Goal: Task Accomplishment & Management: Use online tool/utility

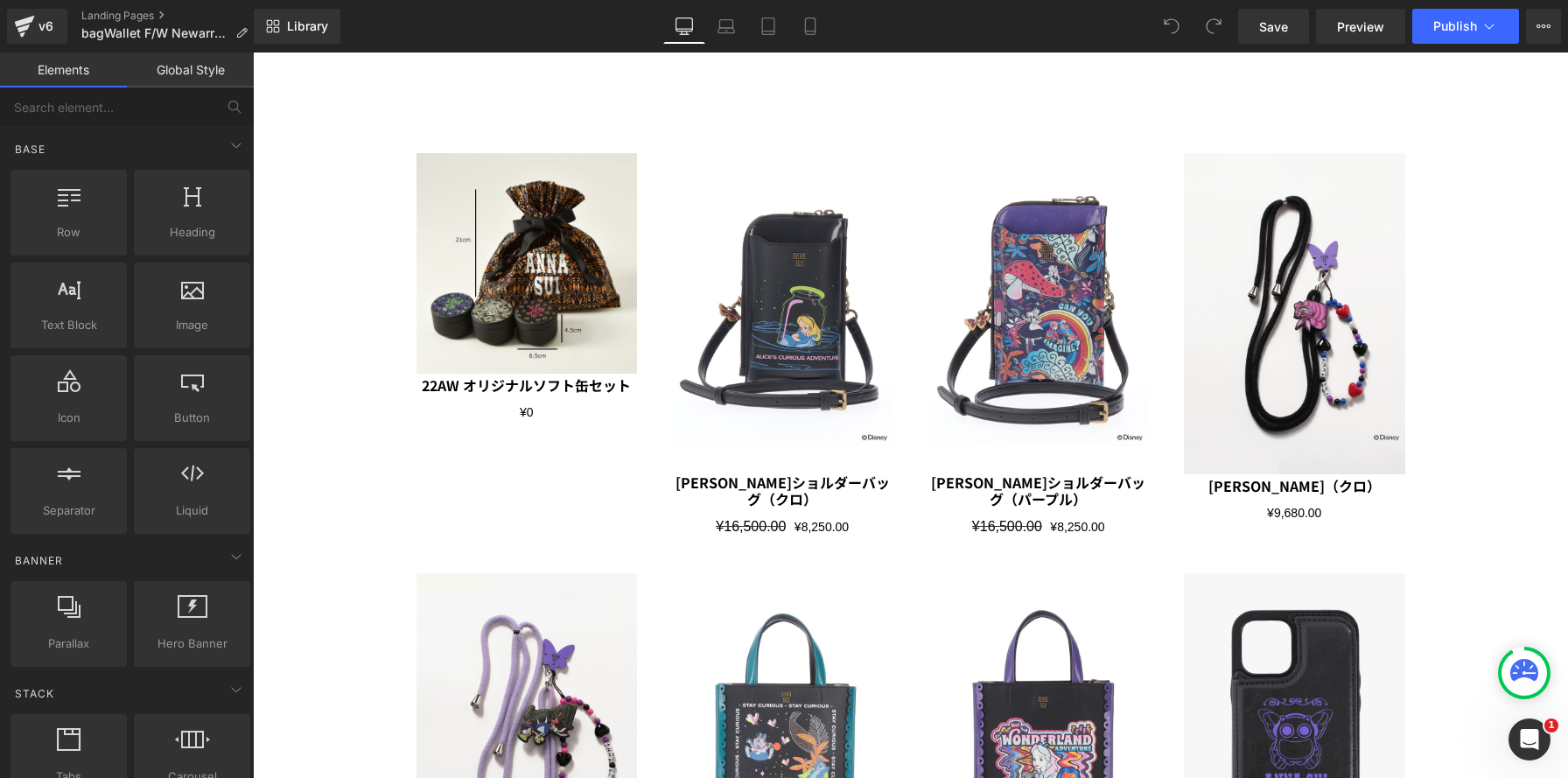
scroll to position [5572, 0]
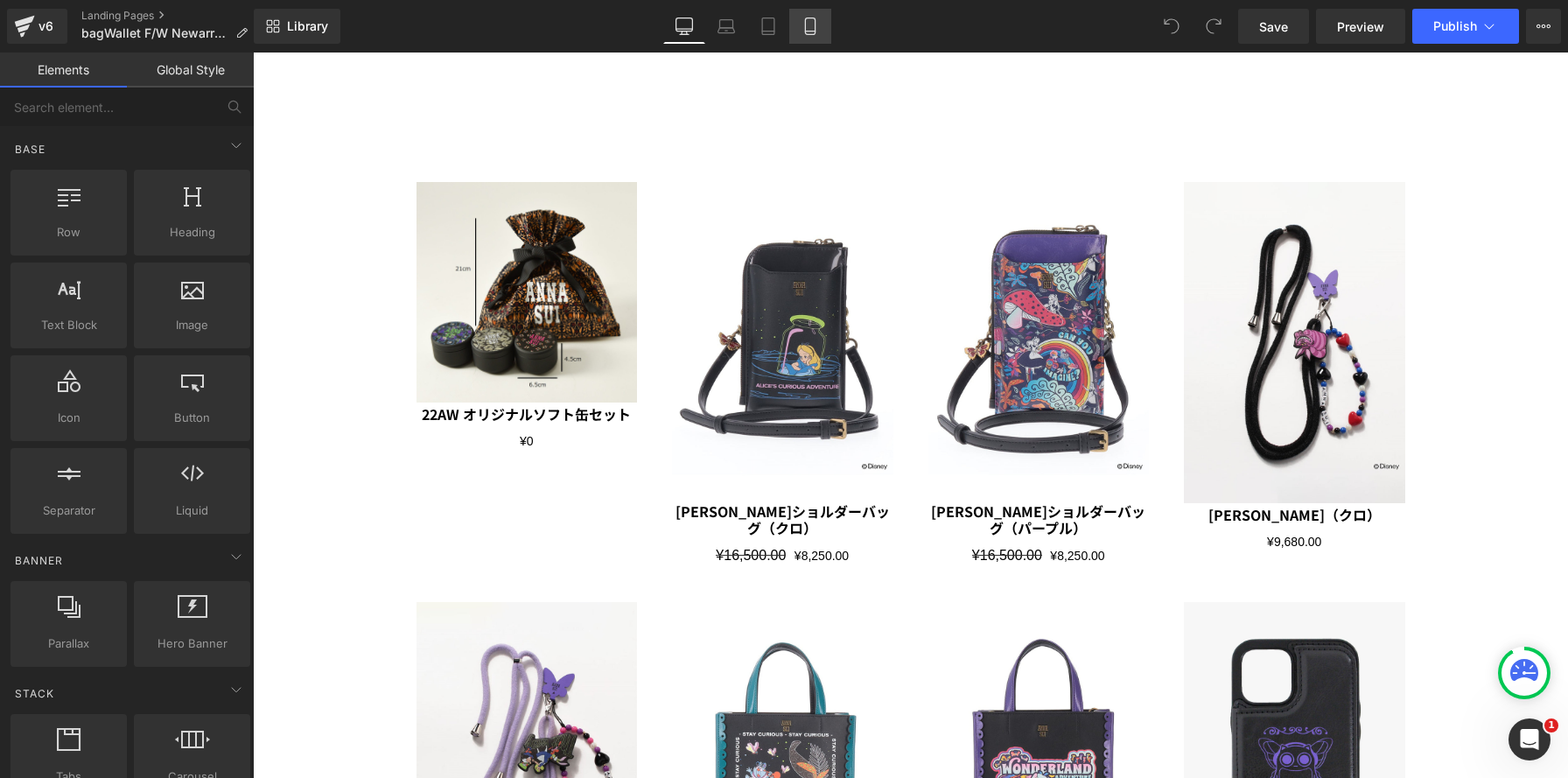
click at [800, 18] on link "Mobile" at bounding box center [810, 26] width 42 height 35
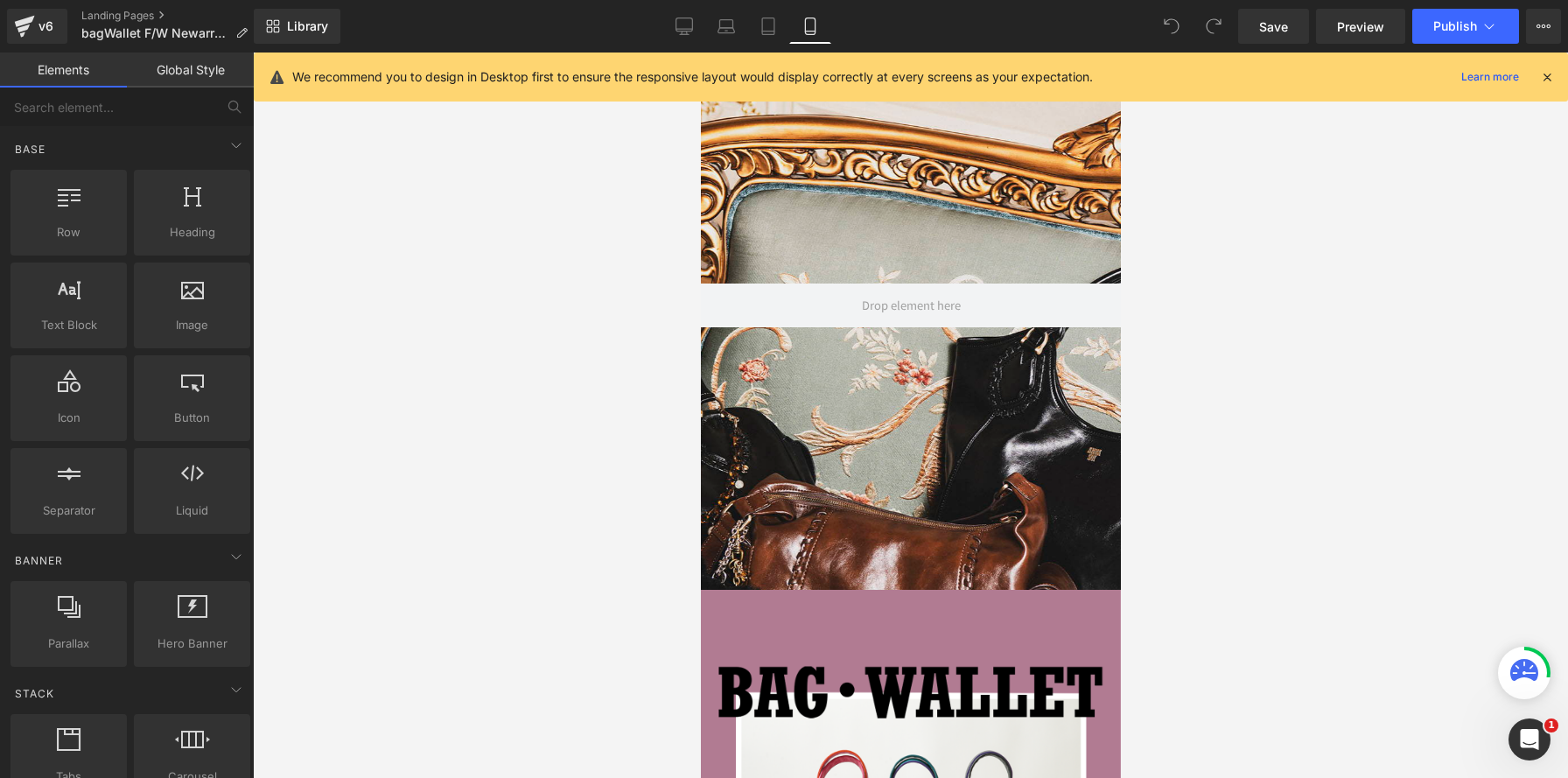
scroll to position [460, 0]
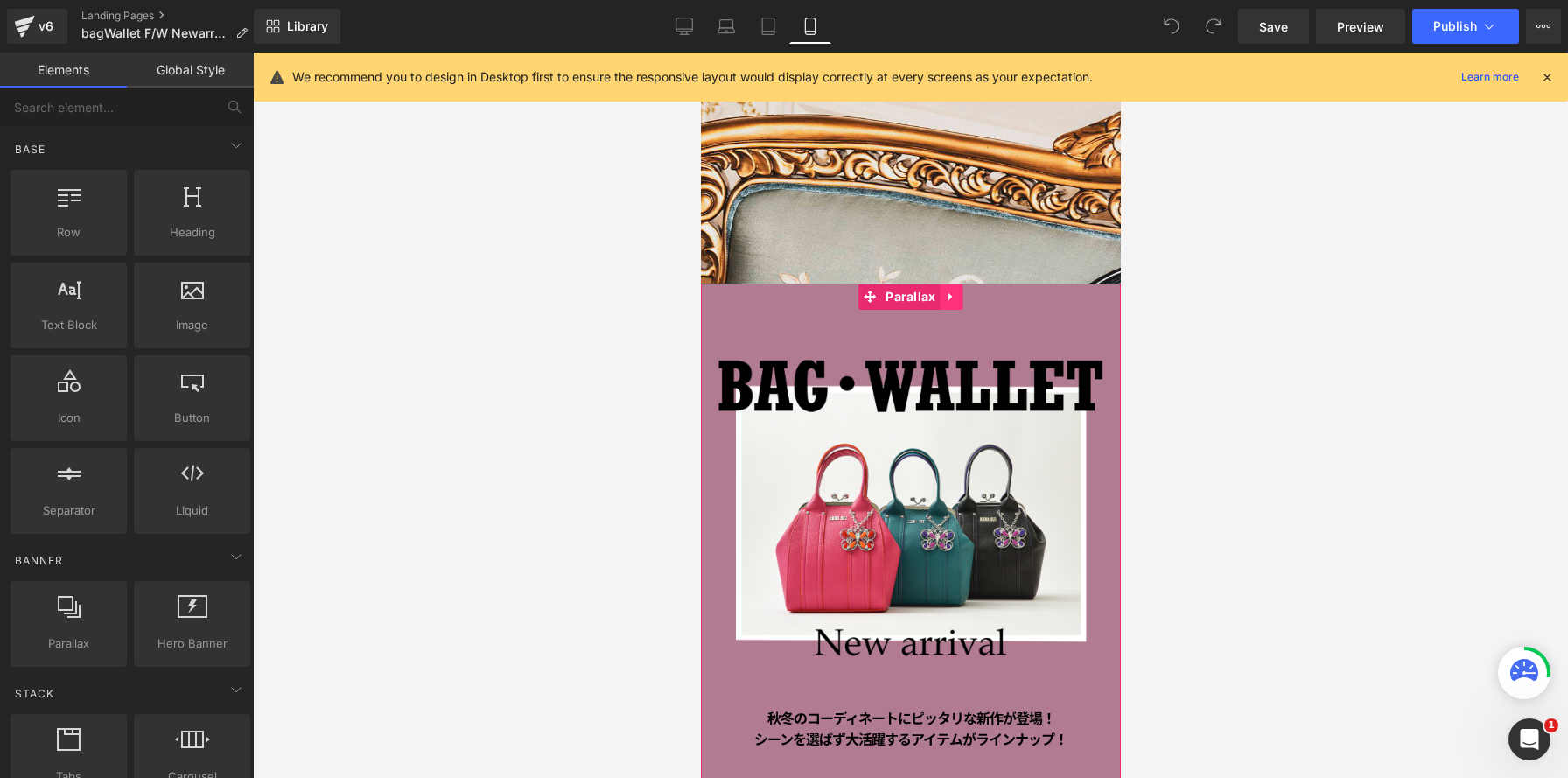
click at [959, 297] on link at bounding box center [951, 296] width 22 height 26
click at [960, 295] on icon at bounding box center [962, 296] width 12 height 12
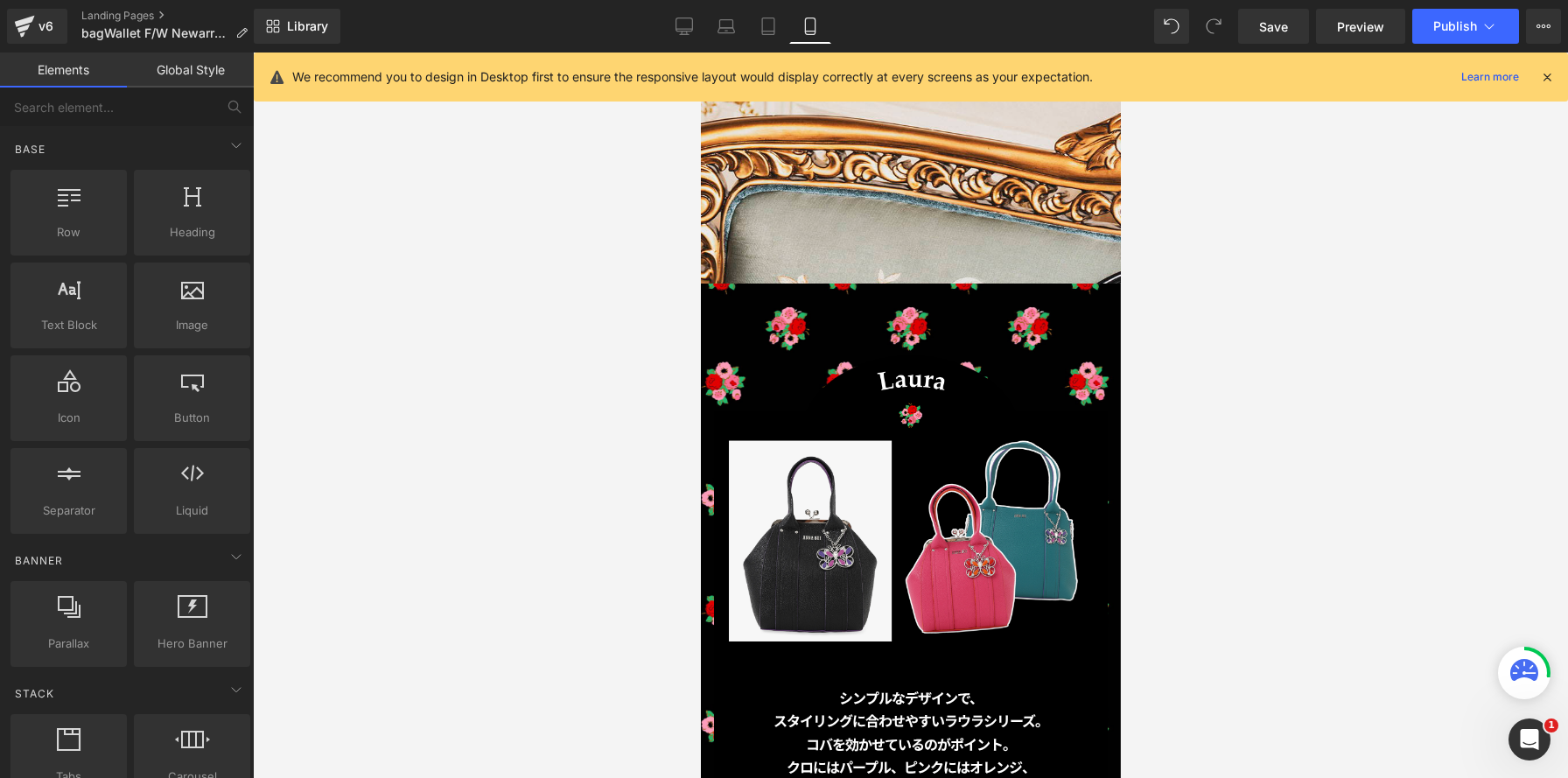
scroll to position [8, 8]
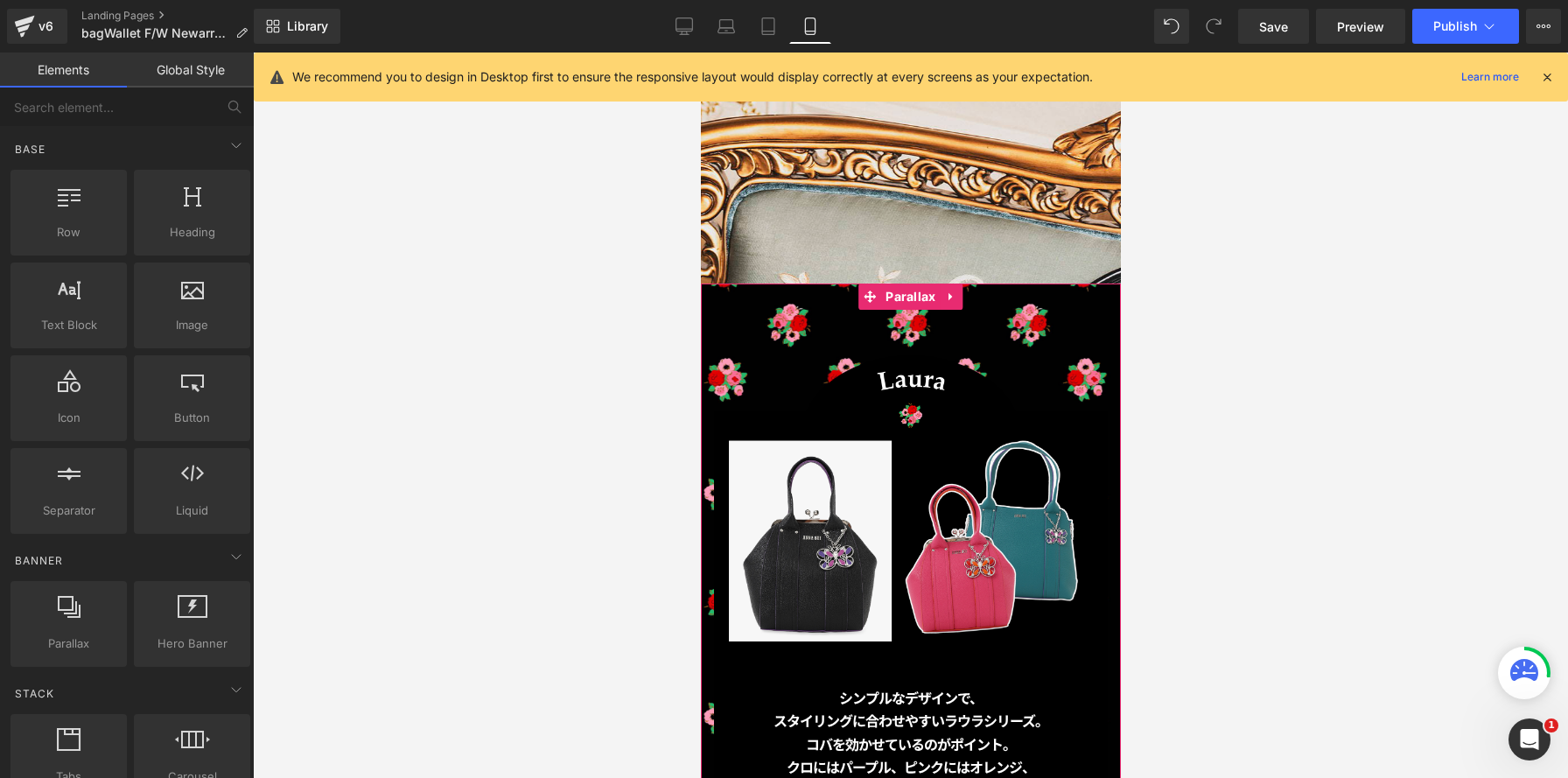
click at [960, 295] on link at bounding box center [951, 296] width 22 height 26
click at [960, 295] on icon at bounding box center [962, 296] width 12 height 12
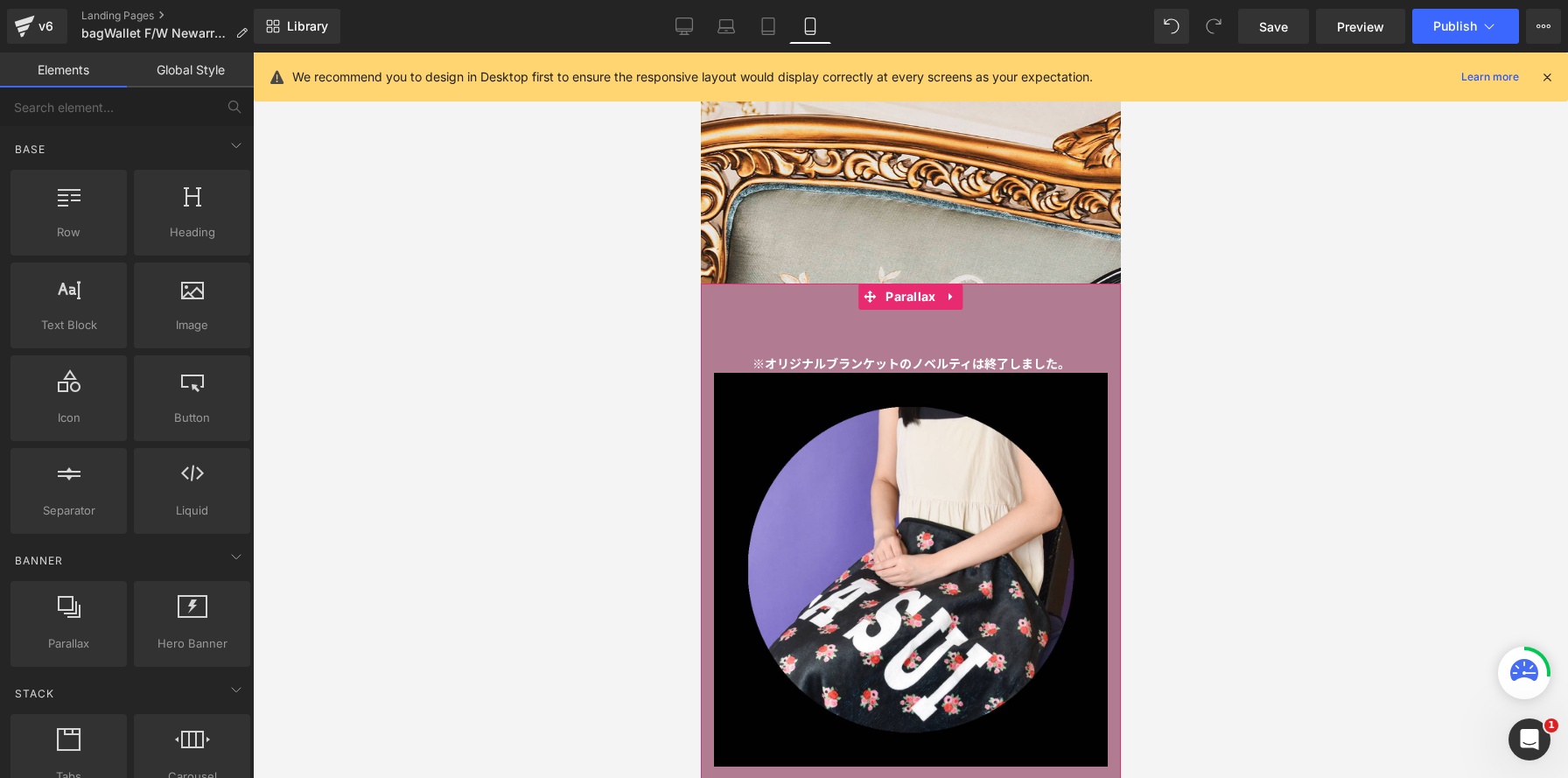
click at [960, 295] on link at bounding box center [951, 296] width 22 height 26
click at [960, 295] on icon at bounding box center [962, 296] width 12 height 12
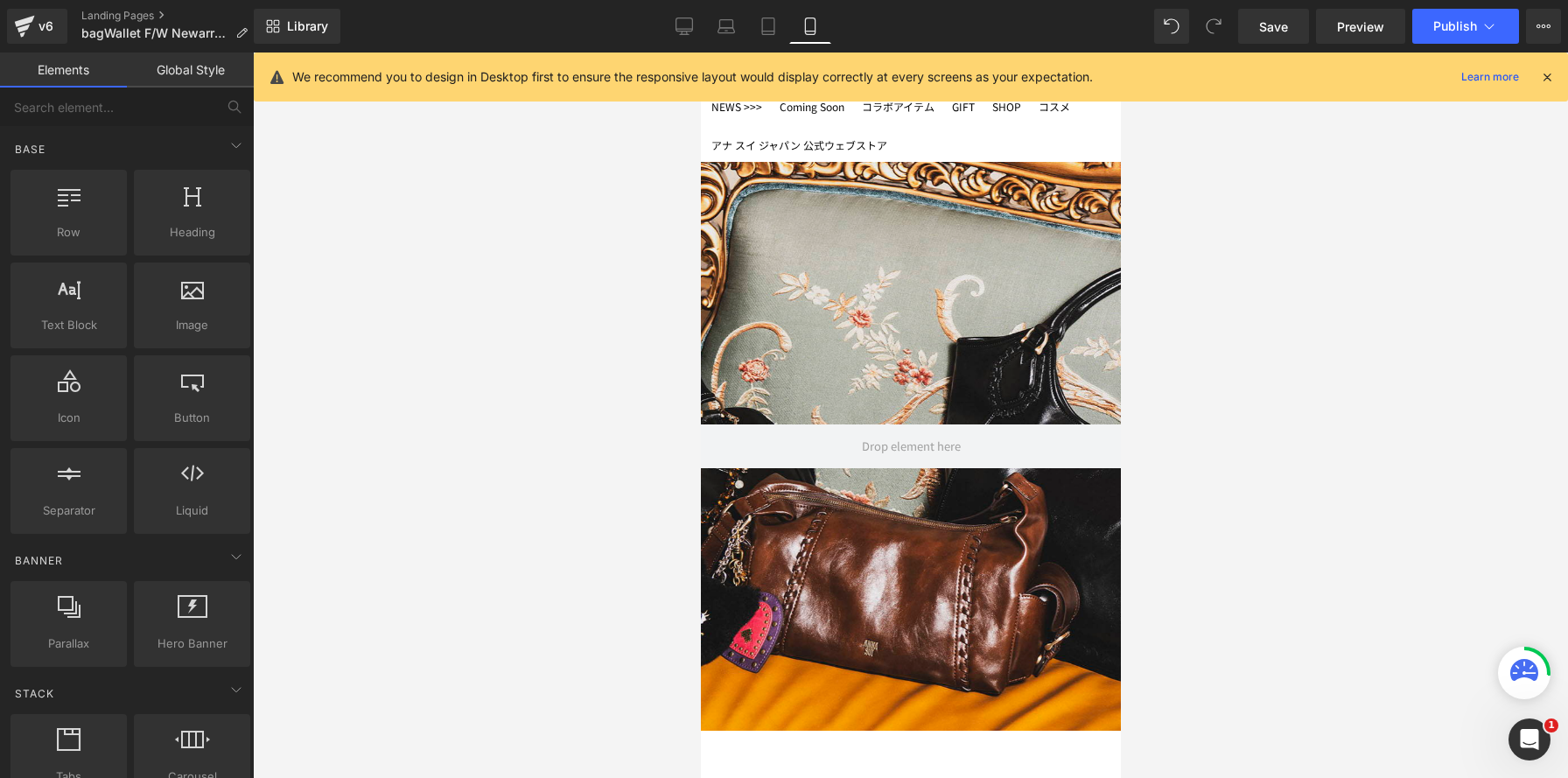
scroll to position [0, 0]
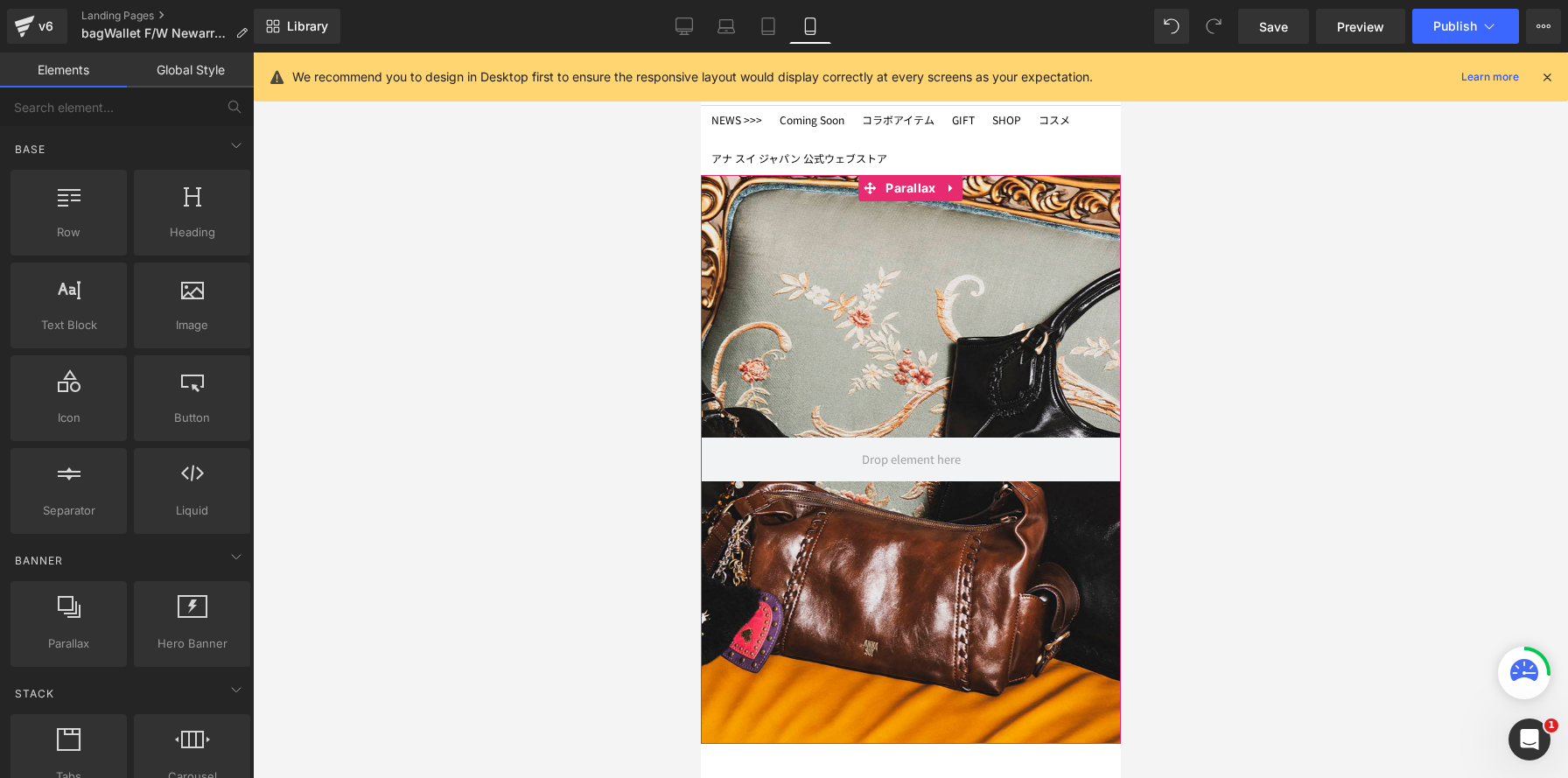
click at [885, 215] on div at bounding box center [909, 415] width 420 height 726
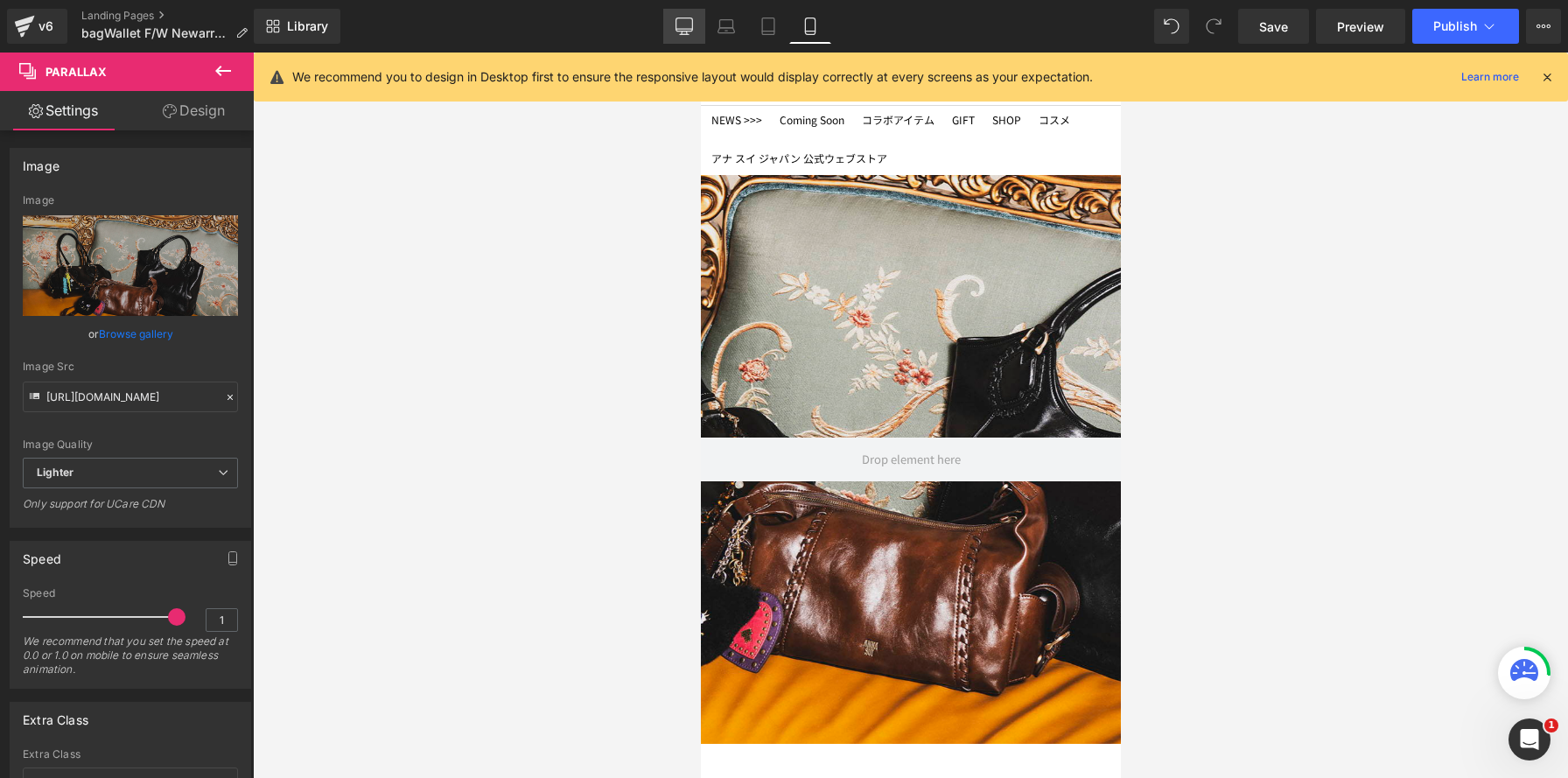
click at [686, 22] on icon at bounding box center [684, 26] width 18 height 18
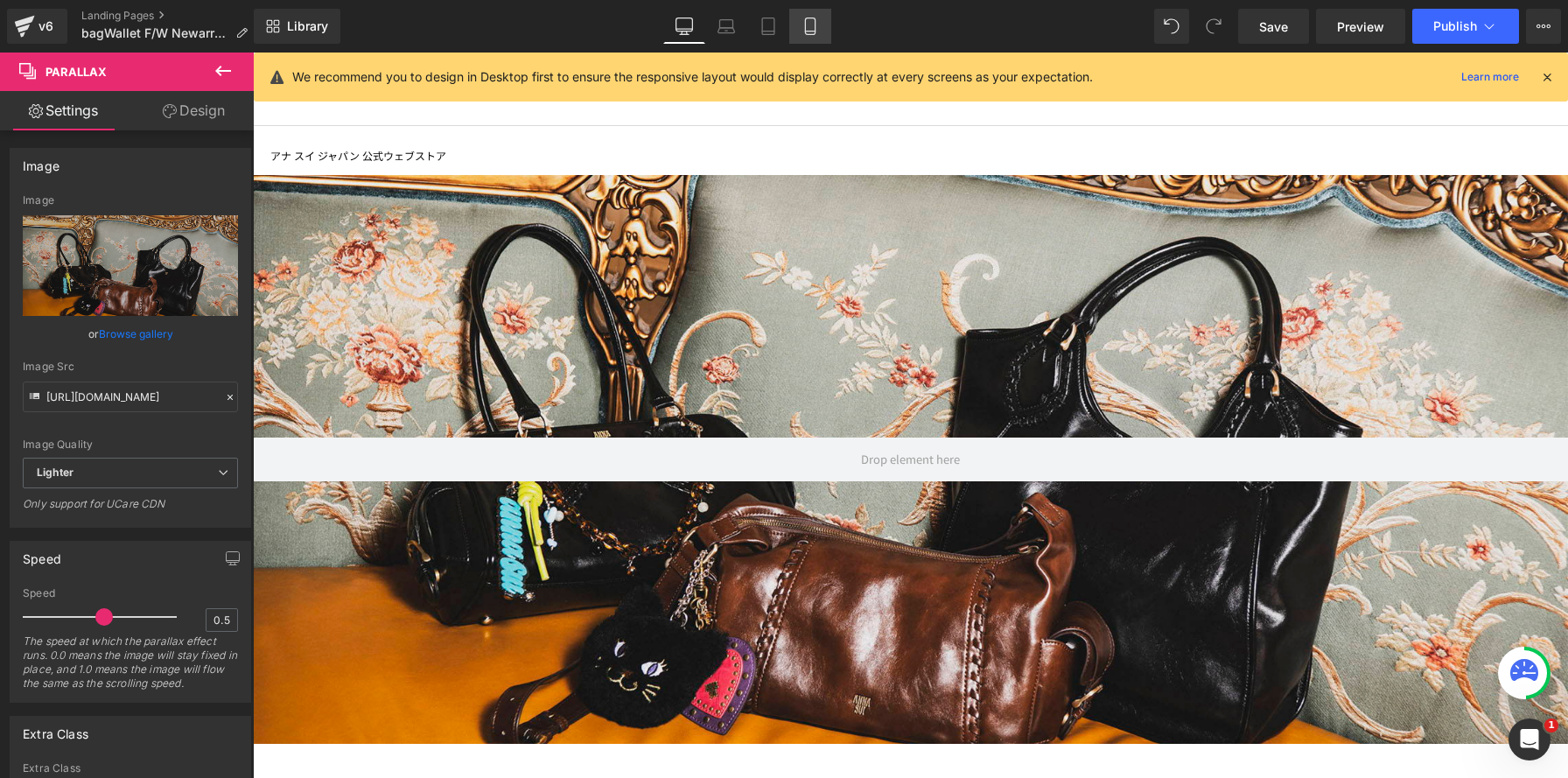
scroll to position [6743, 1316]
click at [809, 24] on icon at bounding box center [810, 26] width 18 height 18
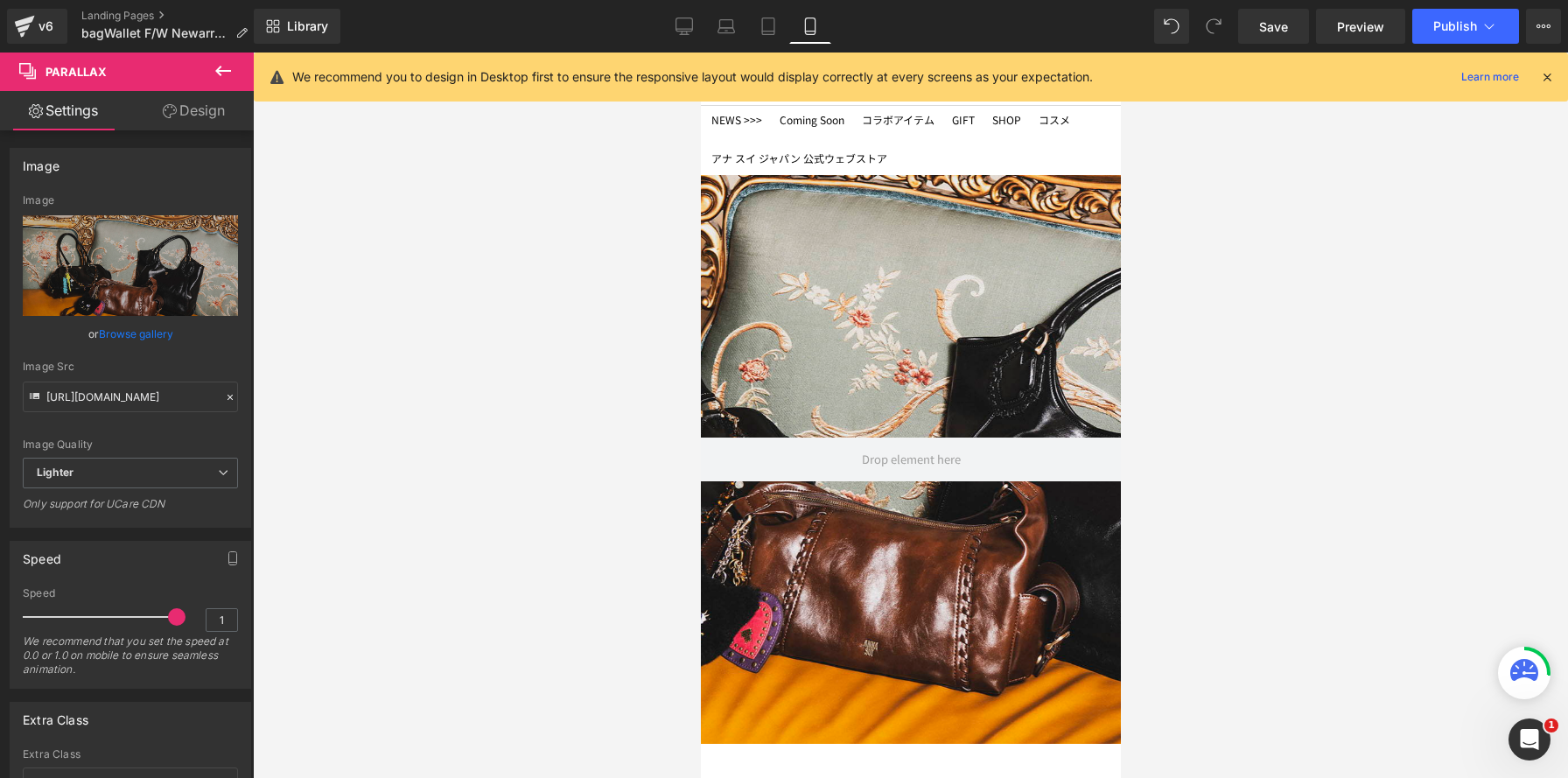
scroll to position [8, 8]
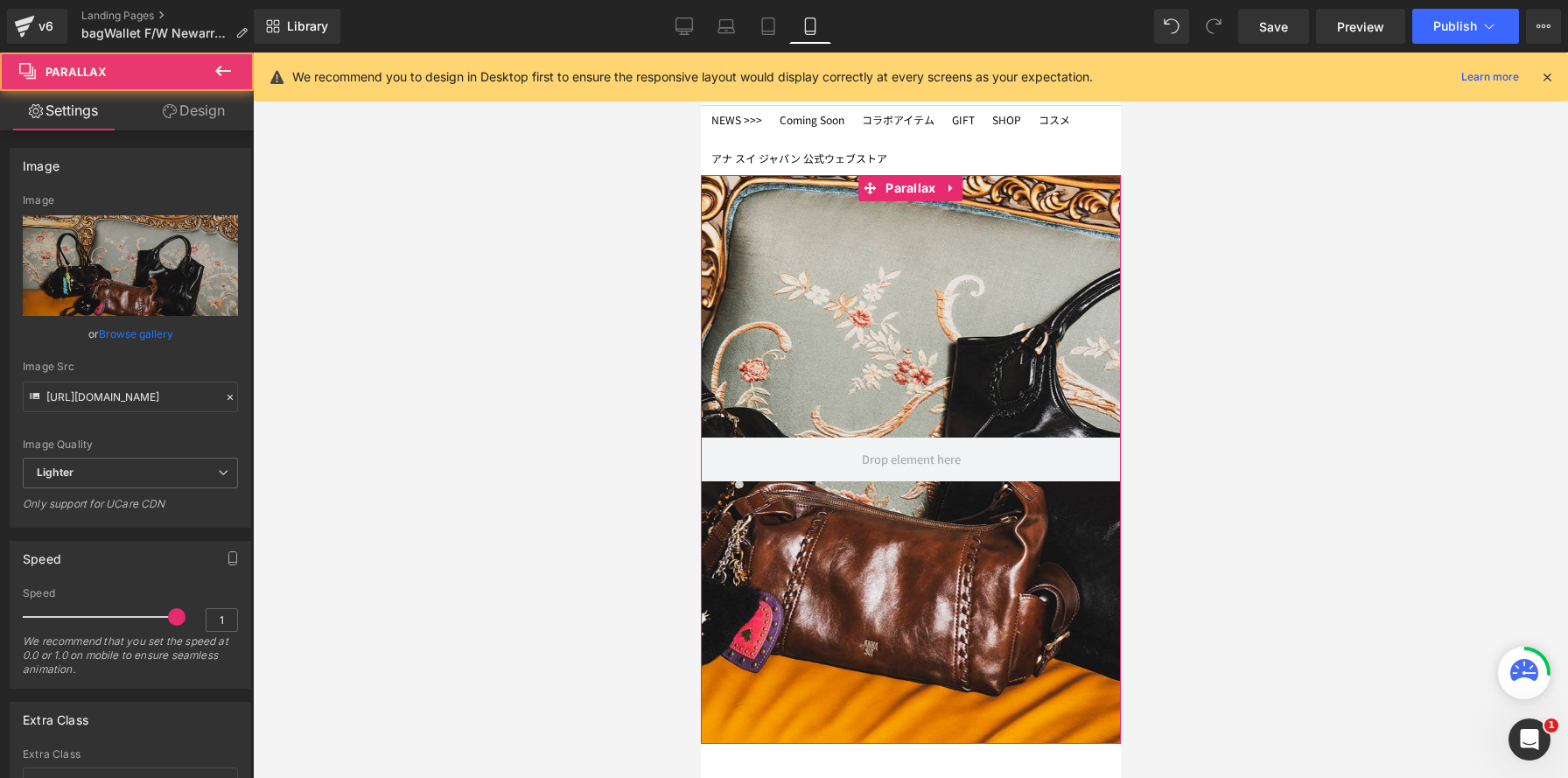
click at [939, 244] on div at bounding box center [909, 415] width 420 height 726
click at [959, 188] on link at bounding box center [951, 188] width 22 height 26
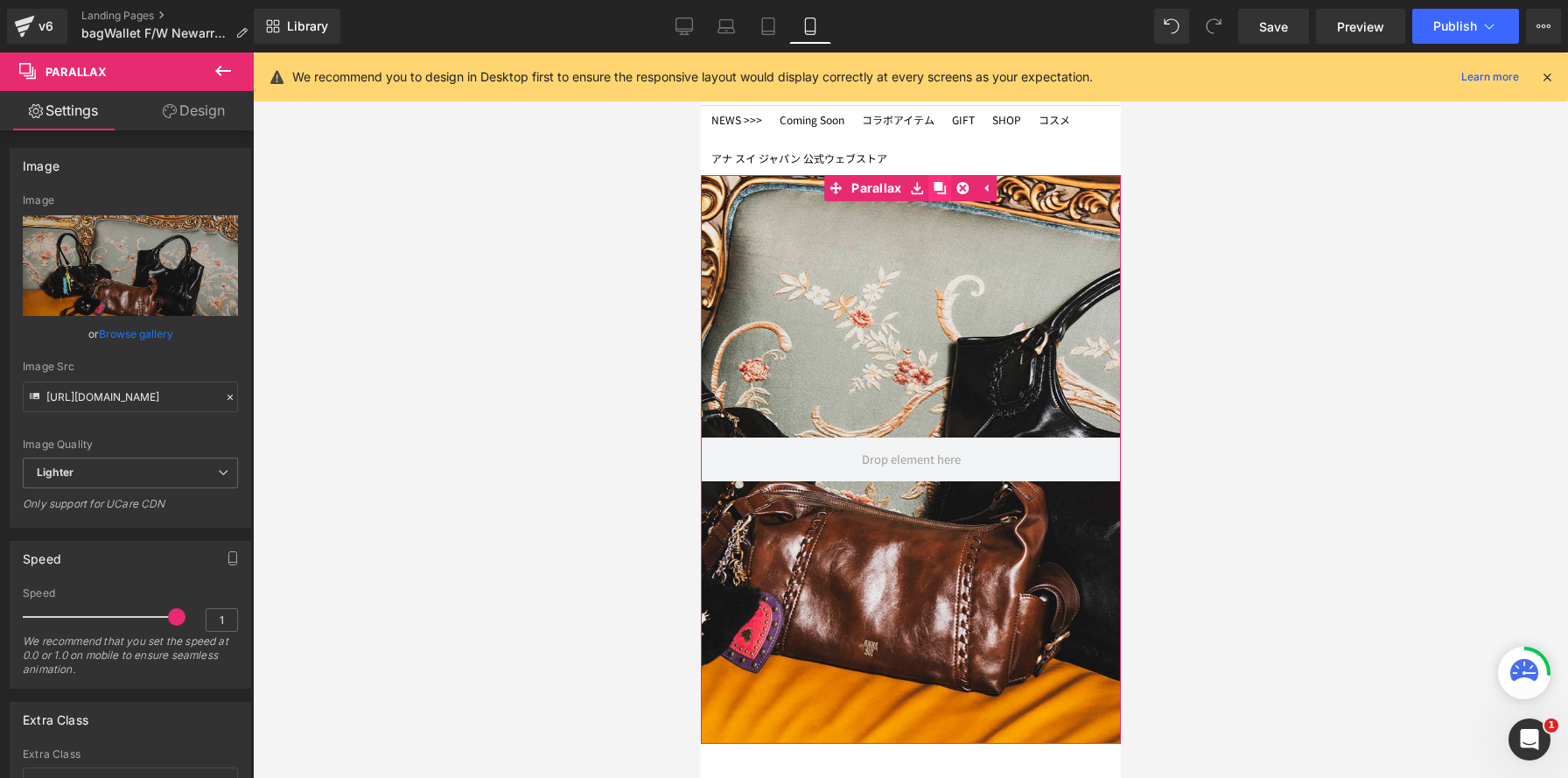
click at [941, 194] on icon at bounding box center [939, 187] width 12 height 12
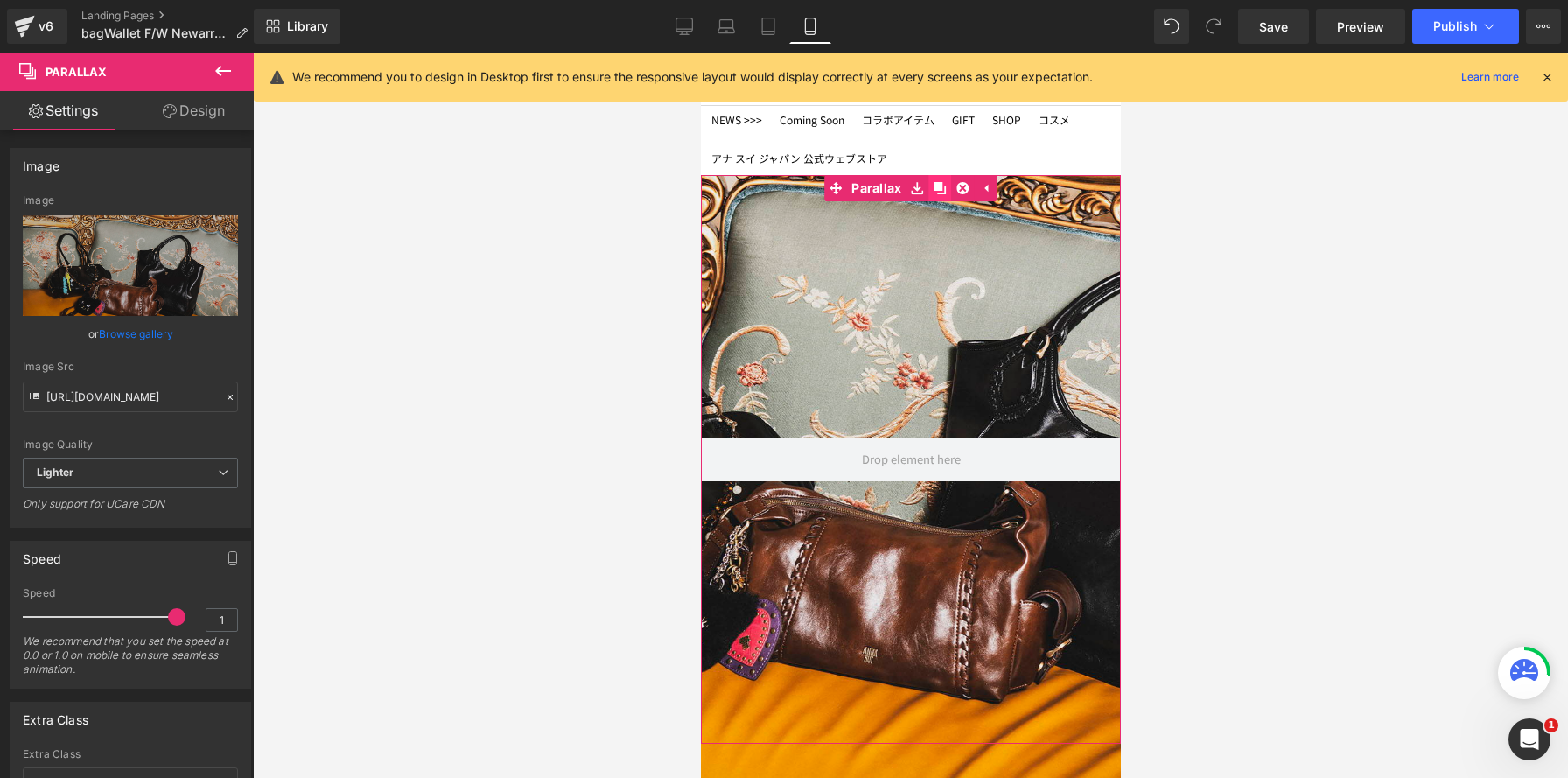
scroll to position [0, 0]
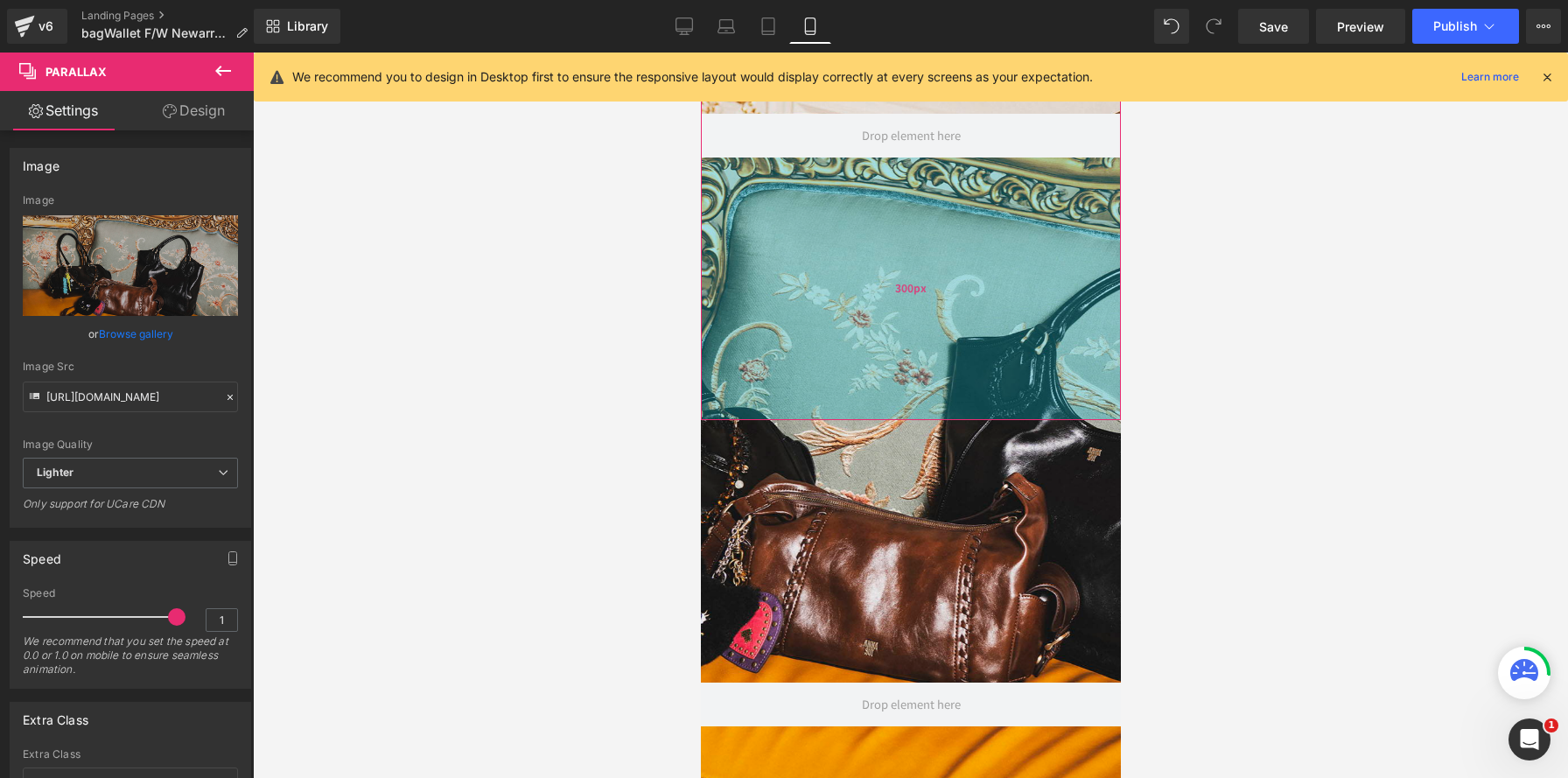
click at [895, 209] on div "300px" at bounding box center [909, 289] width 420 height 263
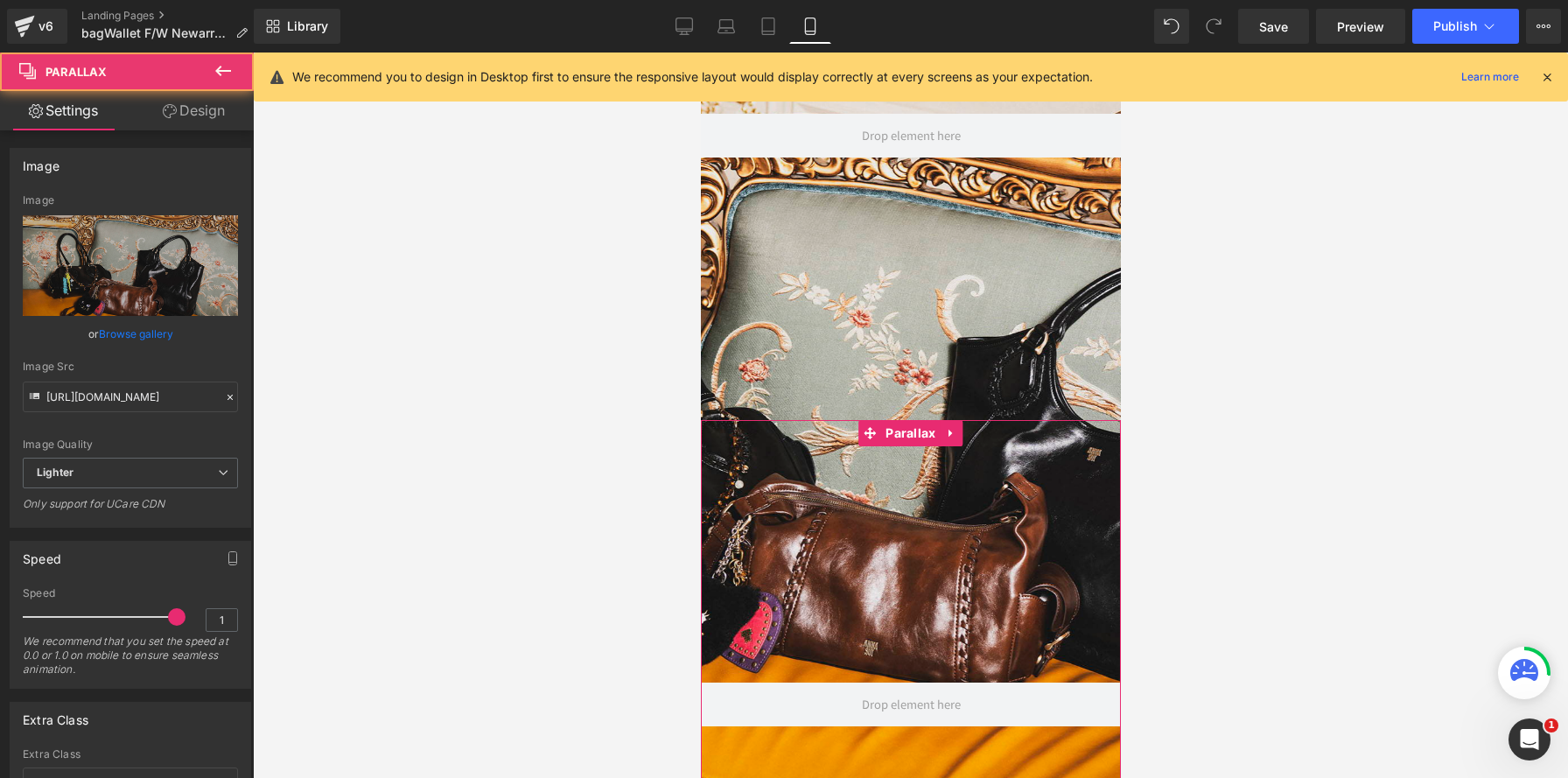
click at [942, 518] on div at bounding box center [909, 415] width 420 height 726
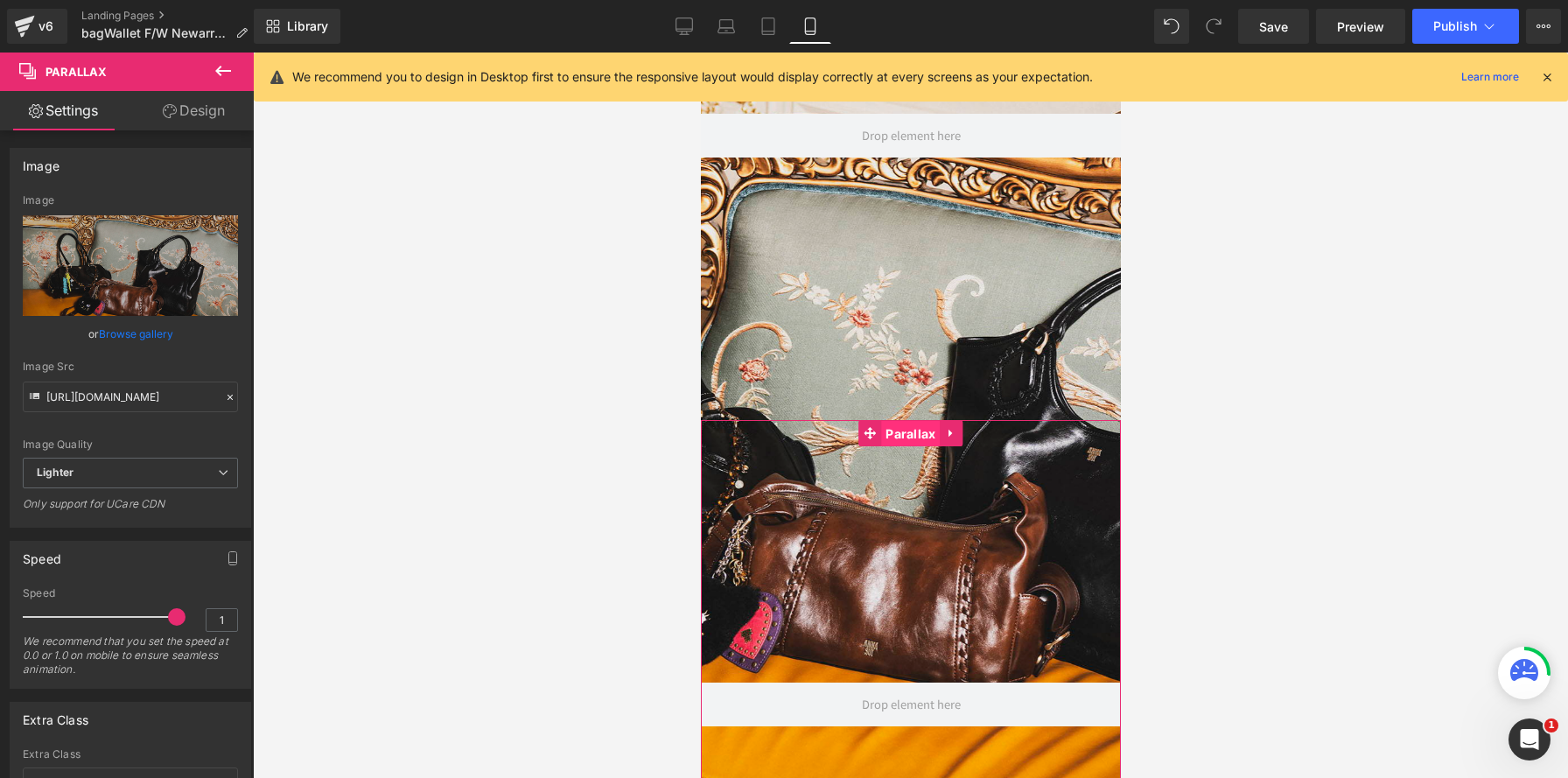
click at [892, 422] on span "Parallax" at bounding box center [909, 434] width 59 height 26
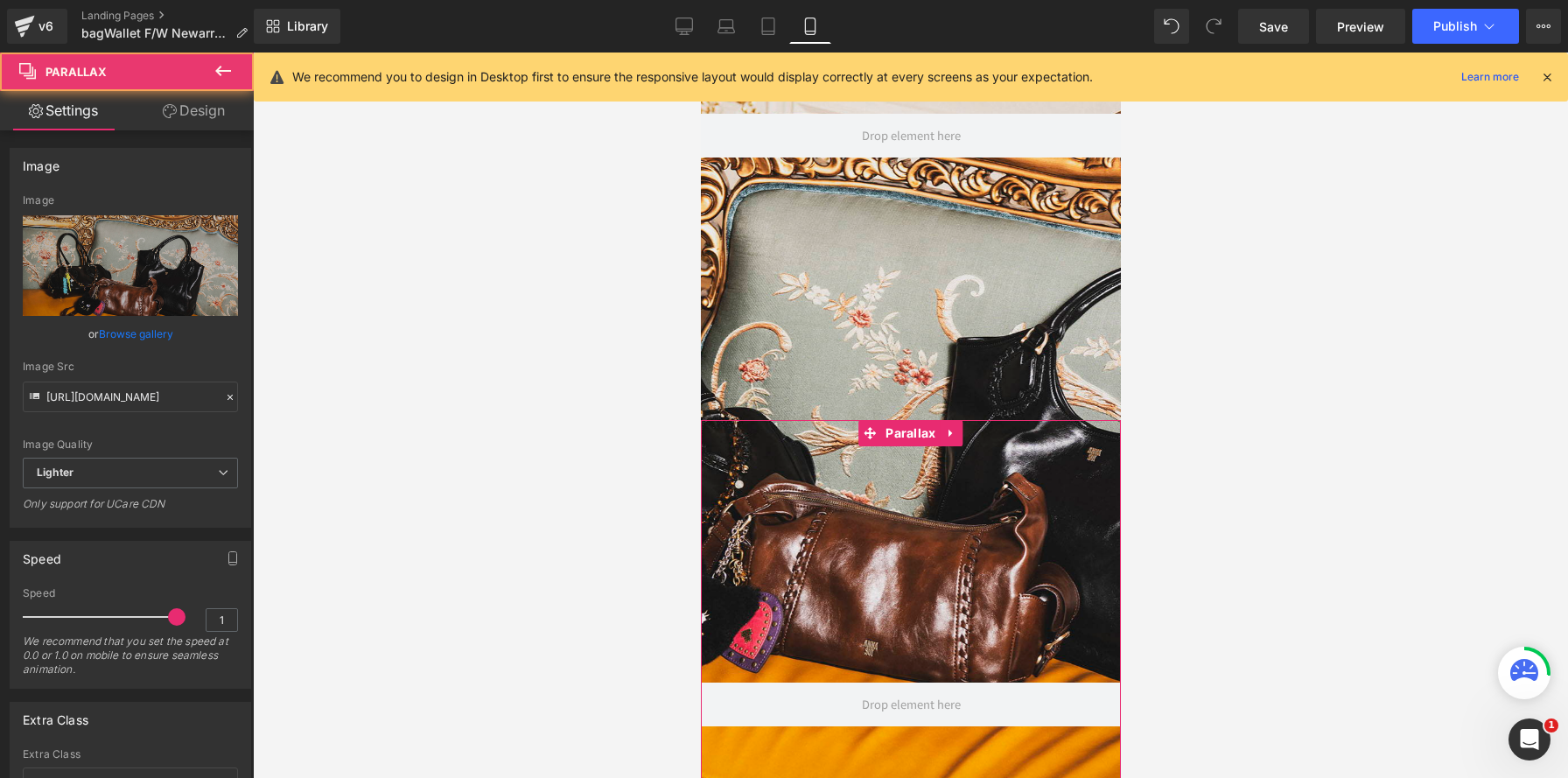
click at [208, 116] on link "Design" at bounding box center [194, 111] width 127 height 39
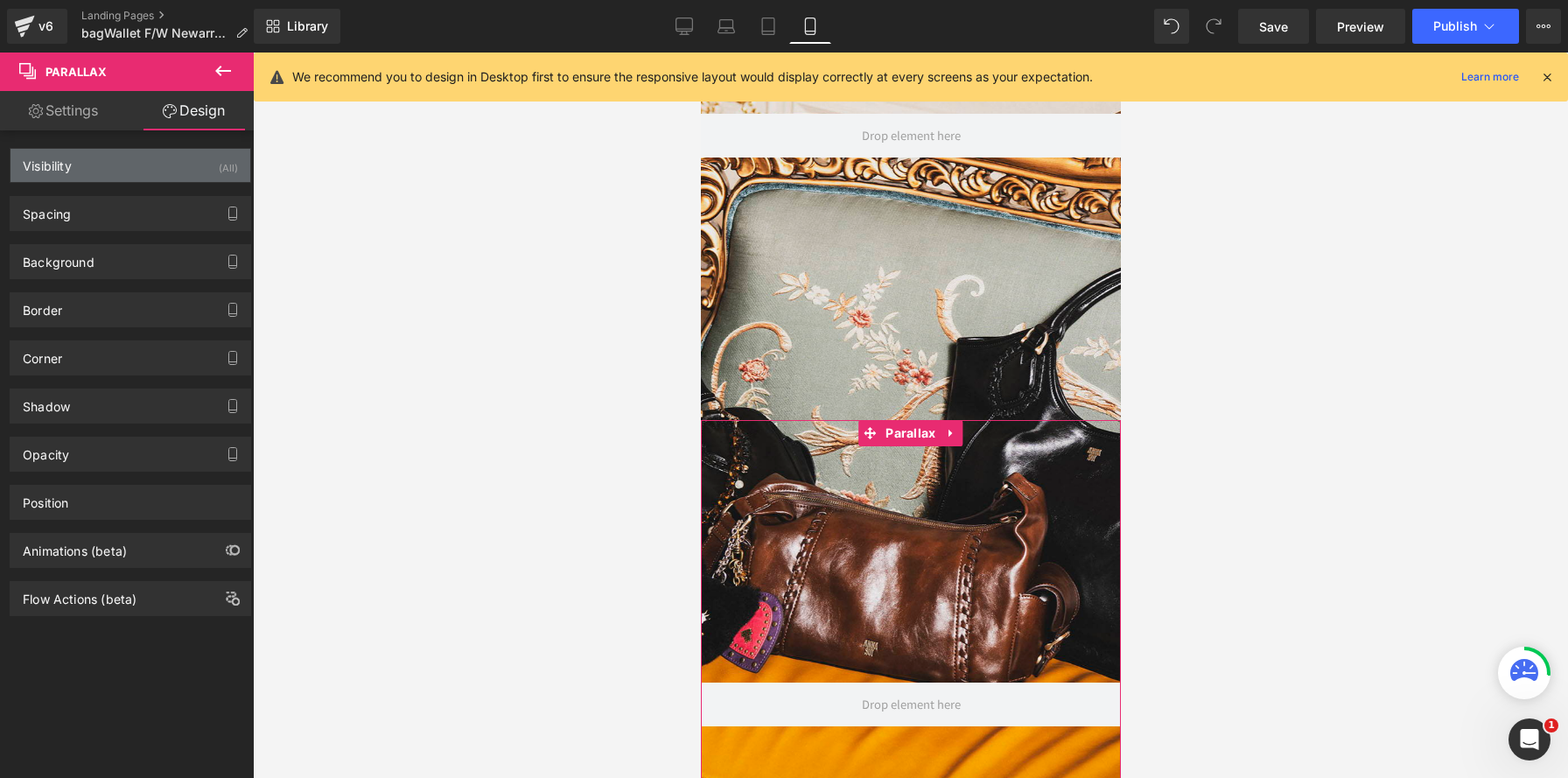
click at [209, 173] on div "Visibility (All)" at bounding box center [130, 166] width 239 height 34
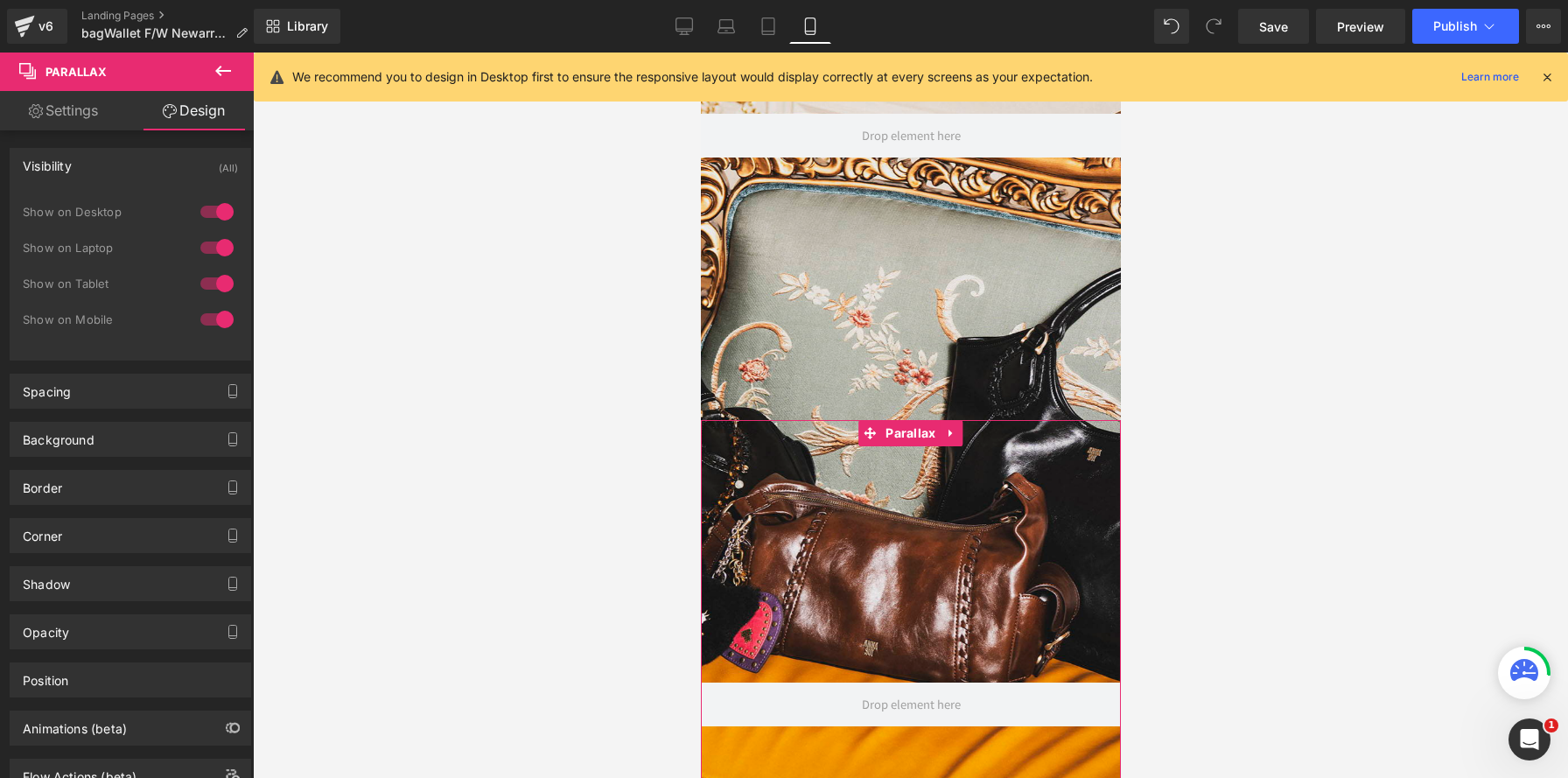
click at [220, 315] on div at bounding box center [216, 320] width 42 height 28
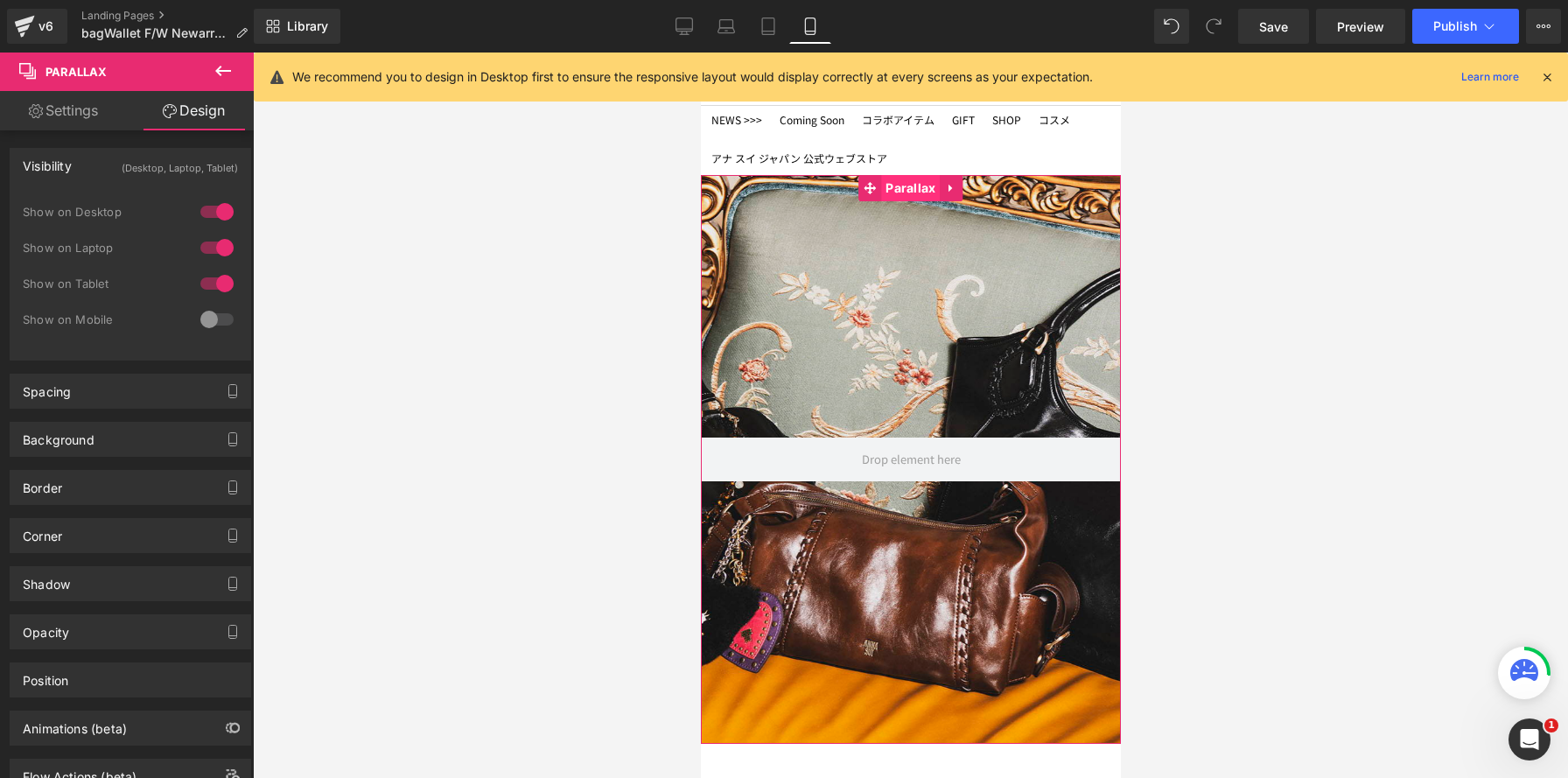
drag, startPoint x: 874, startPoint y: 184, endPoint x: 1010, endPoint y: 280, distance: 166.5
click at [874, 184] on link "Parallax" at bounding box center [898, 188] width 81 height 26
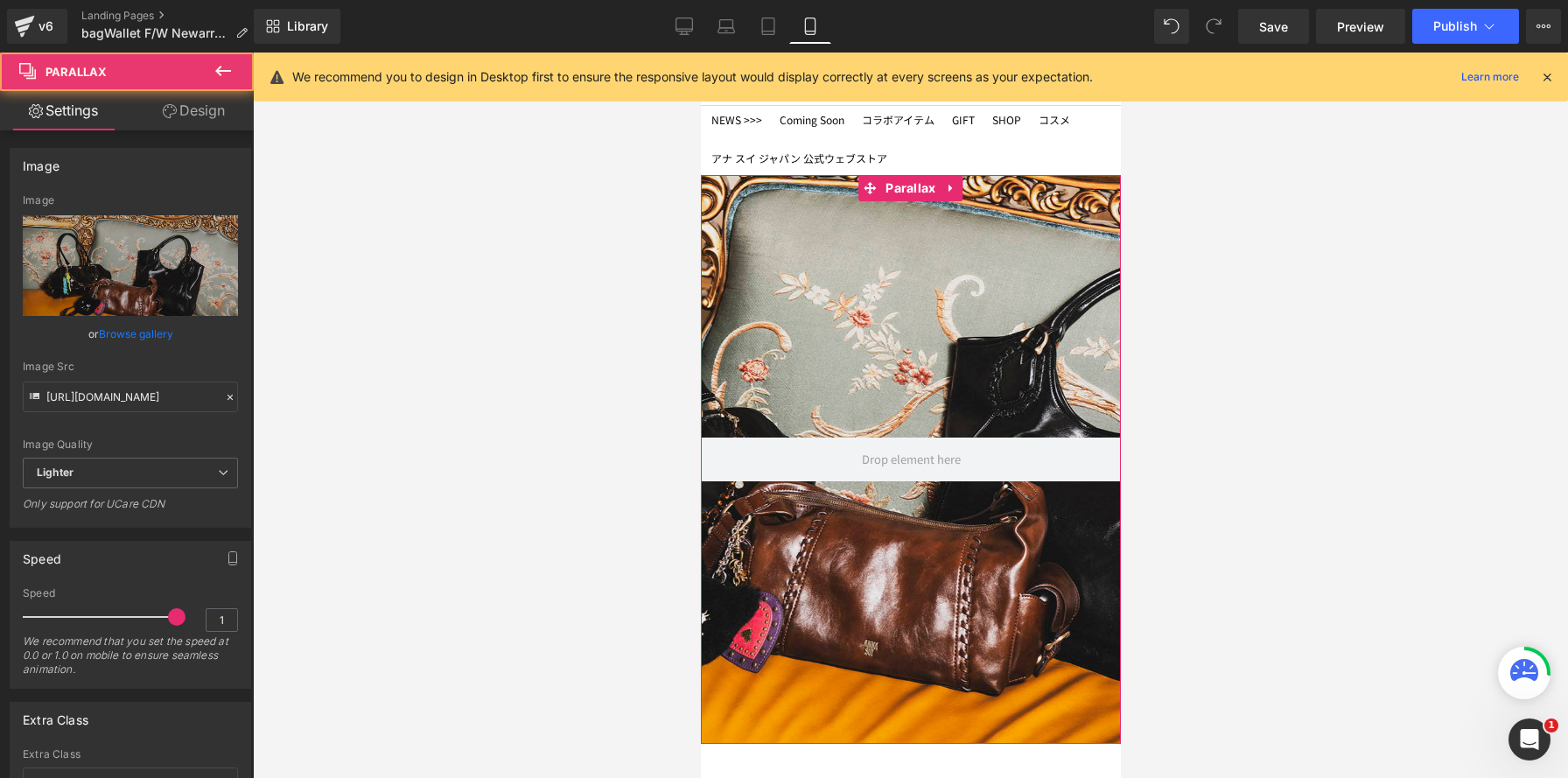
click at [221, 111] on link "Design" at bounding box center [194, 111] width 127 height 39
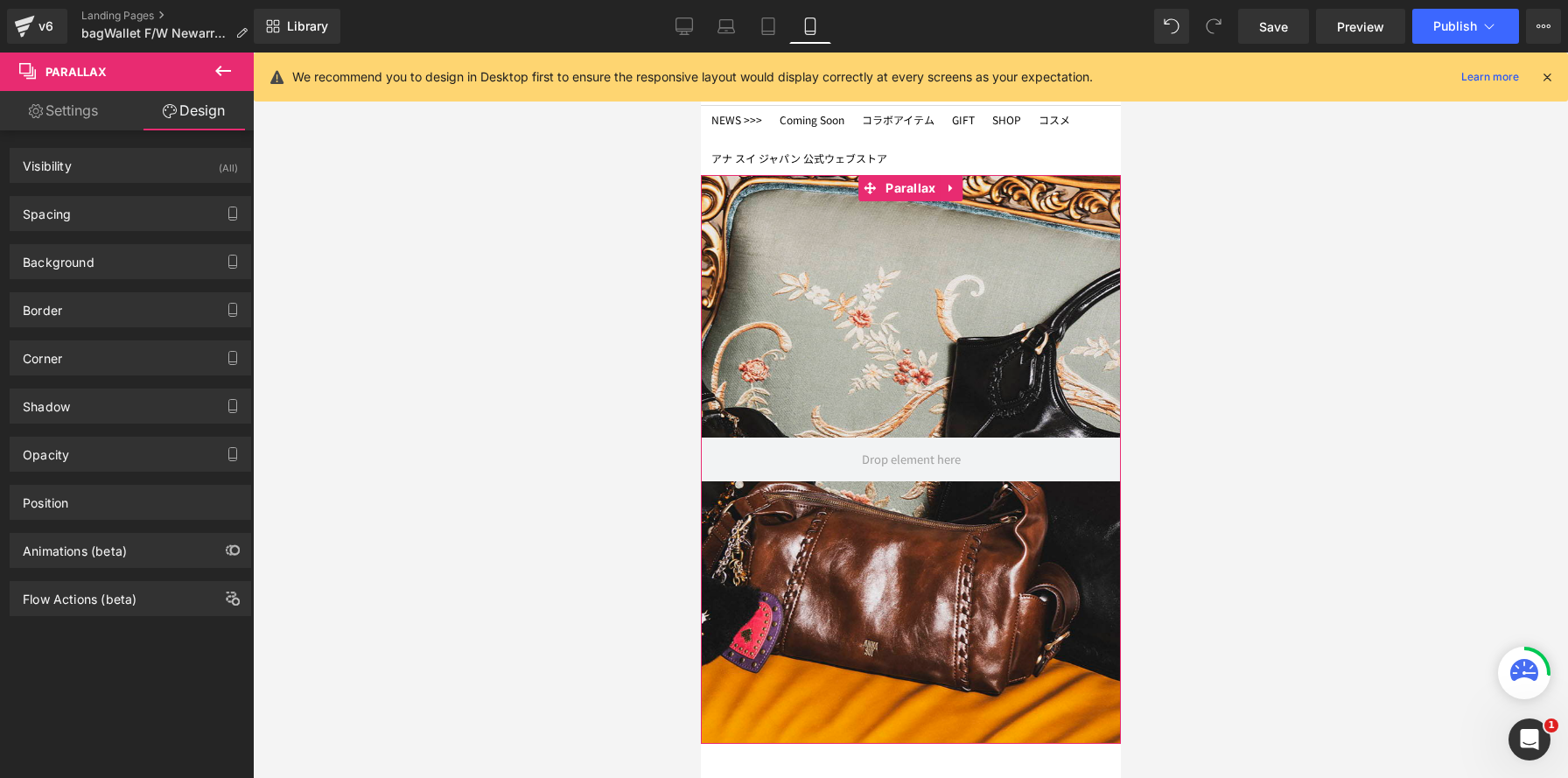
click at [225, 161] on div "(All)" at bounding box center [228, 163] width 20 height 29
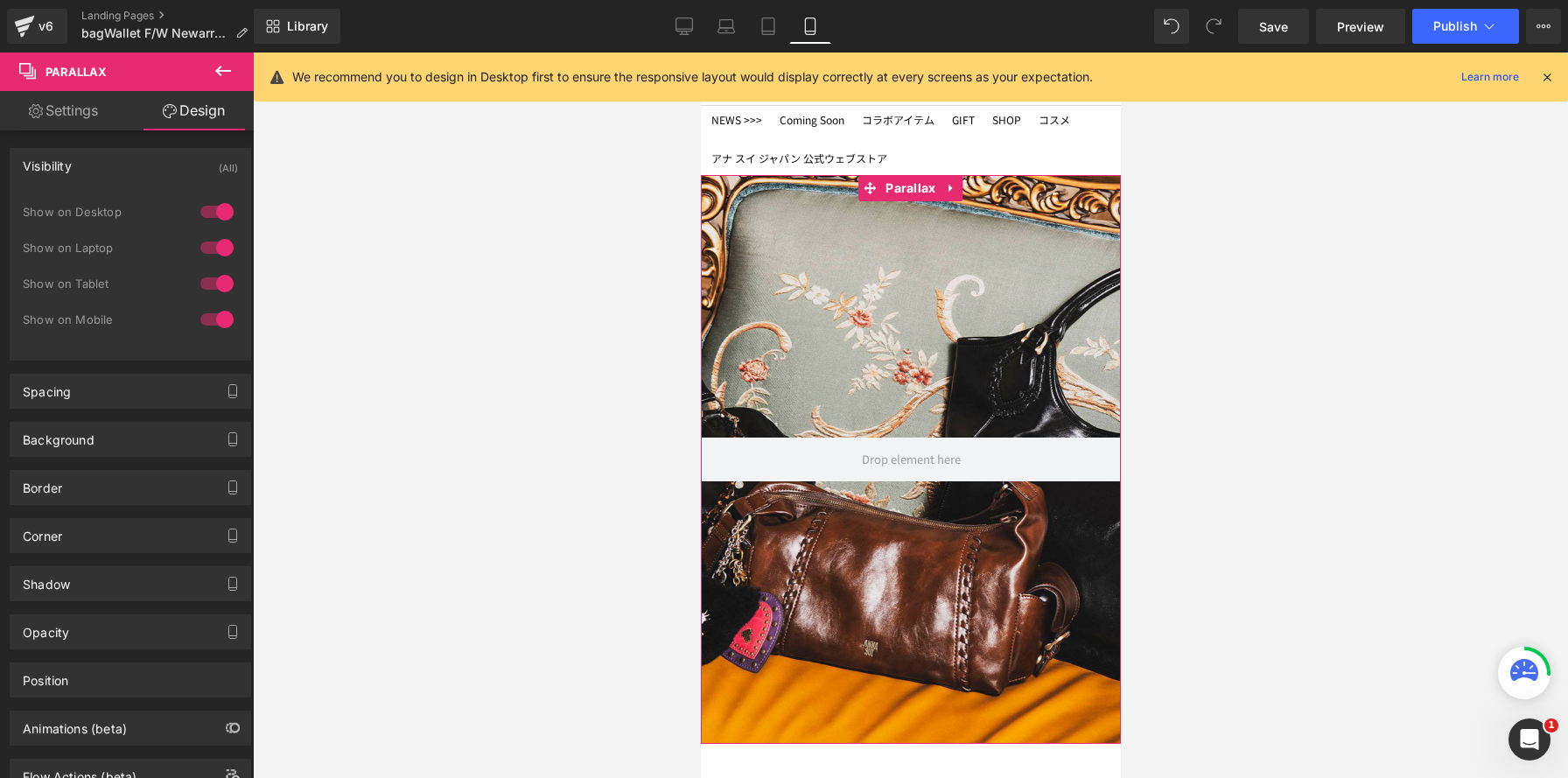
click at [225, 208] on div at bounding box center [216, 212] width 42 height 28
click at [213, 242] on div at bounding box center [216, 248] width 42 height 28
click at [209, 279] on div at bounding box center [216, 283] width 42 height 28
click at [969, 368] on div at bounding box center [909, 415] width 420 height 726
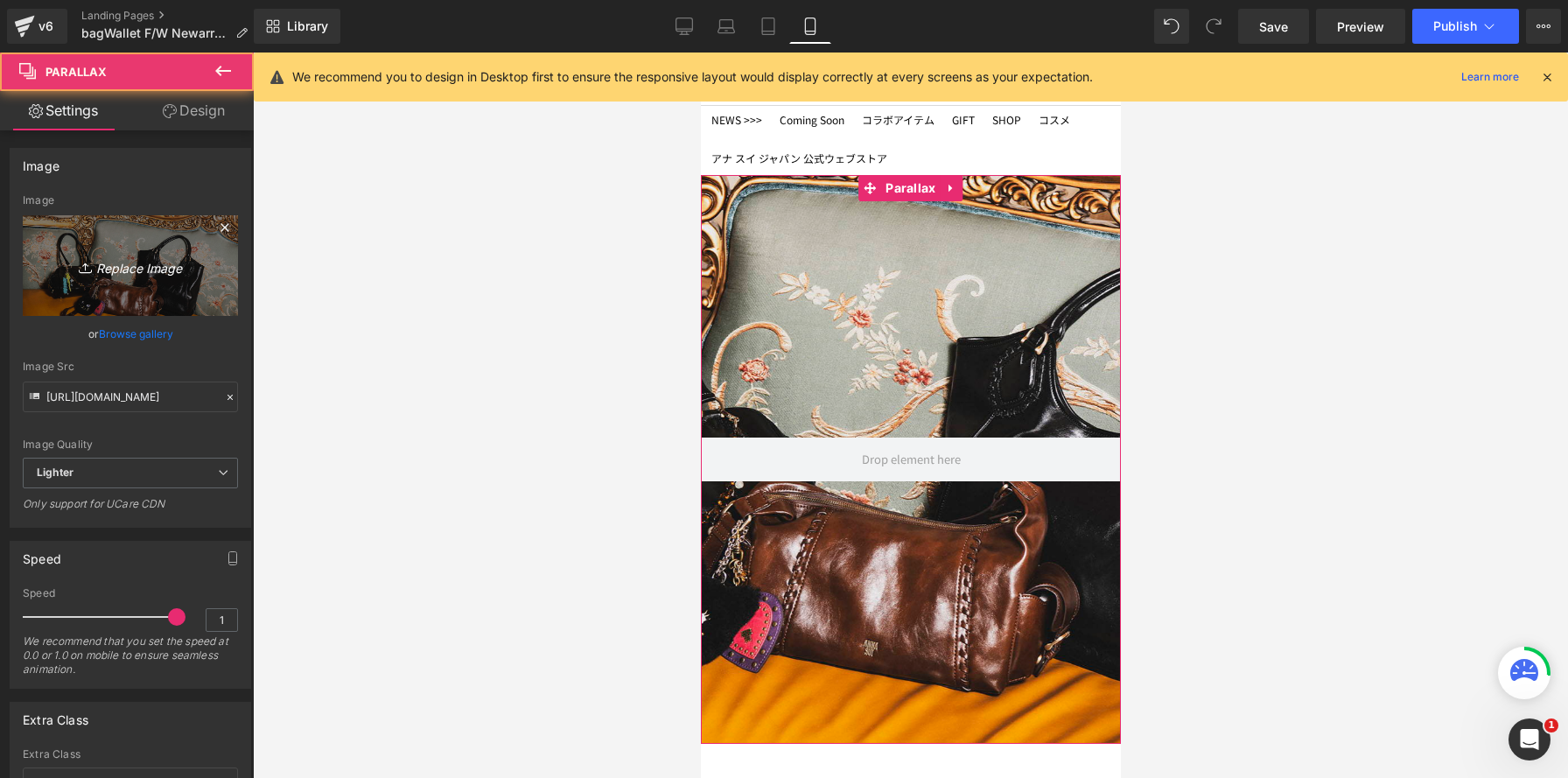
click at [137, 279] on link "Replace Image" at bounding box center [130, 266] width 215 height 101
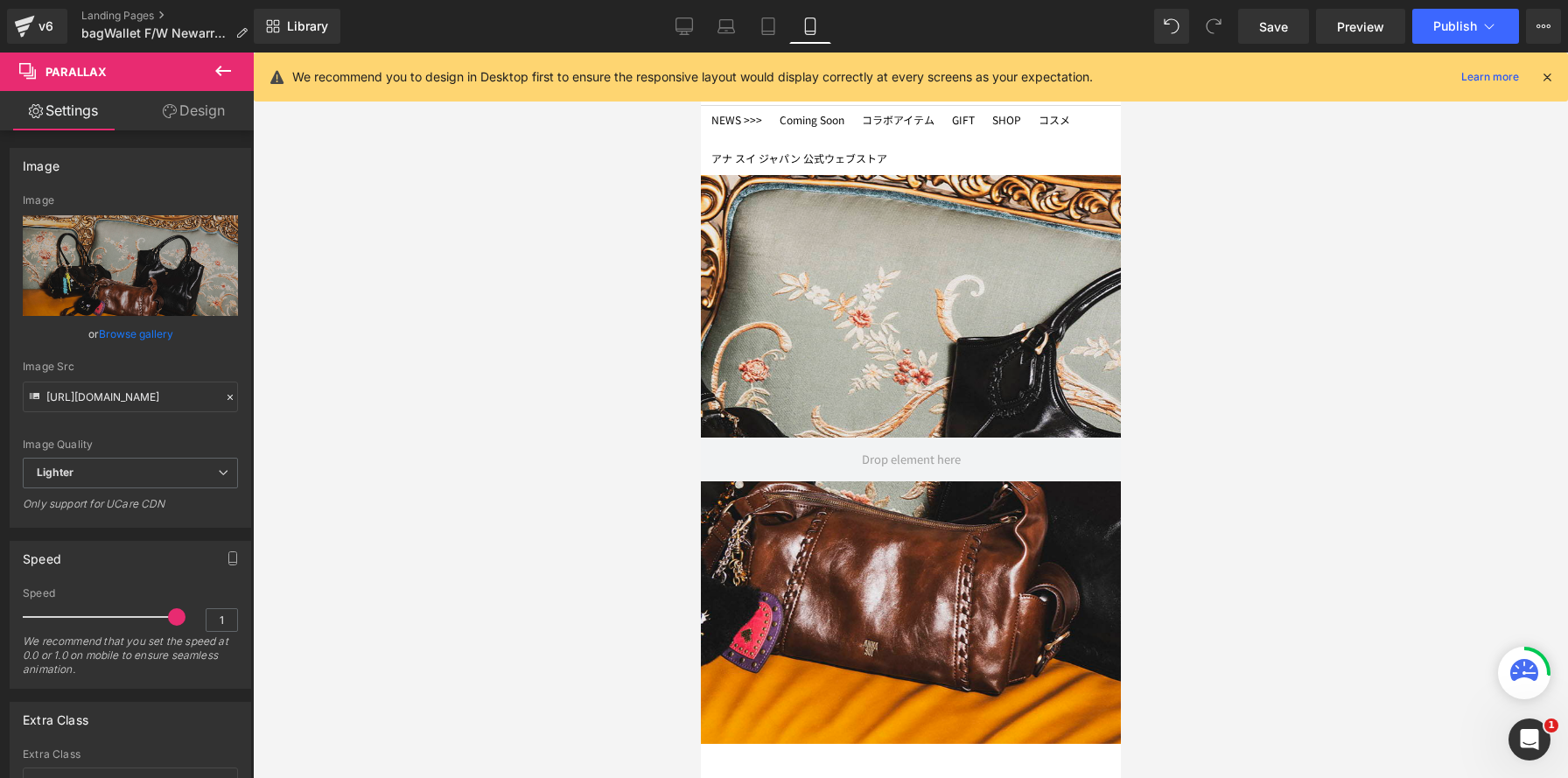
type input "C:\fakepath\250820-00044 のコピー2.jpg"
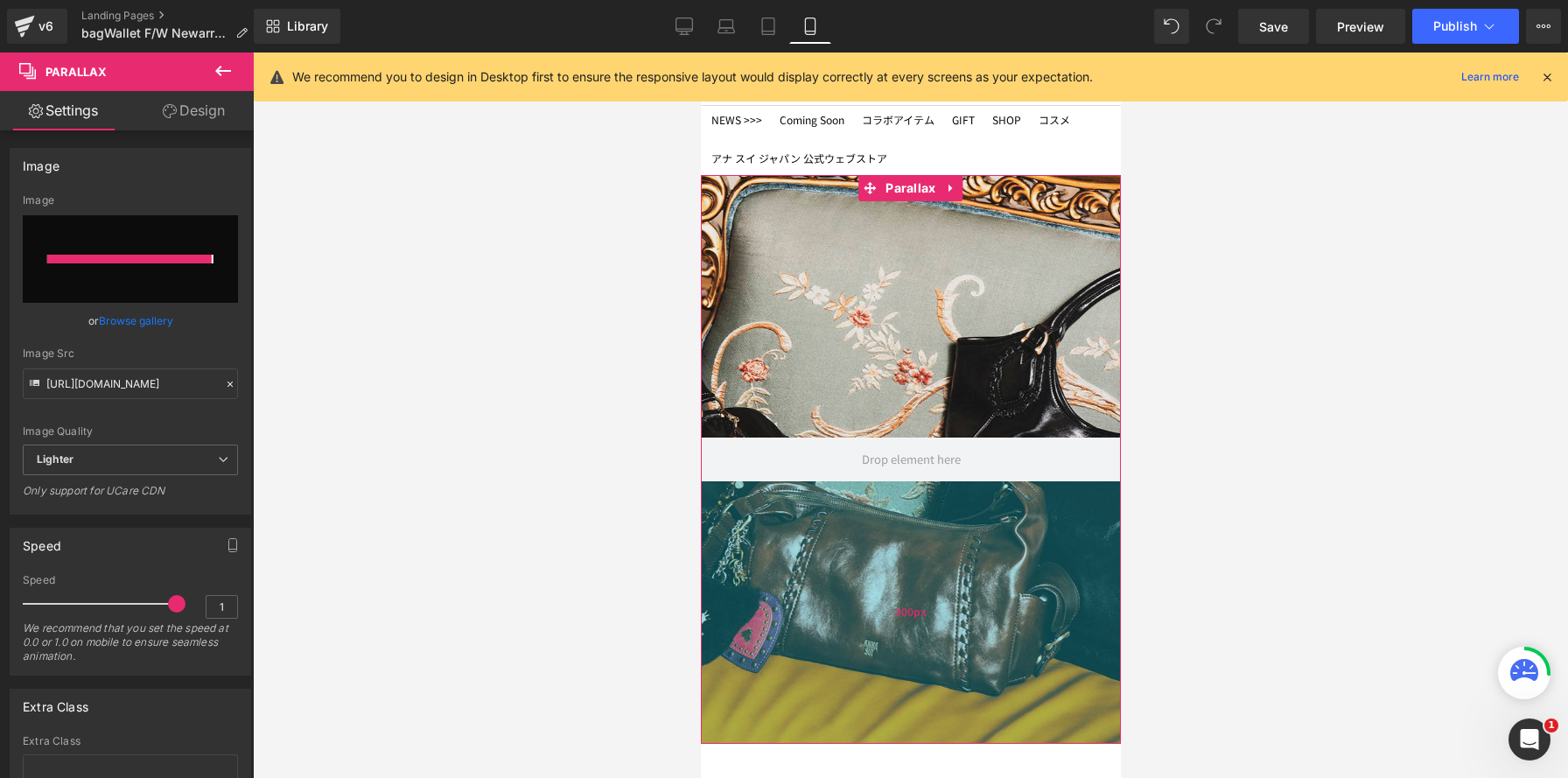
type input "[URL][DOMAIN_NAME]"
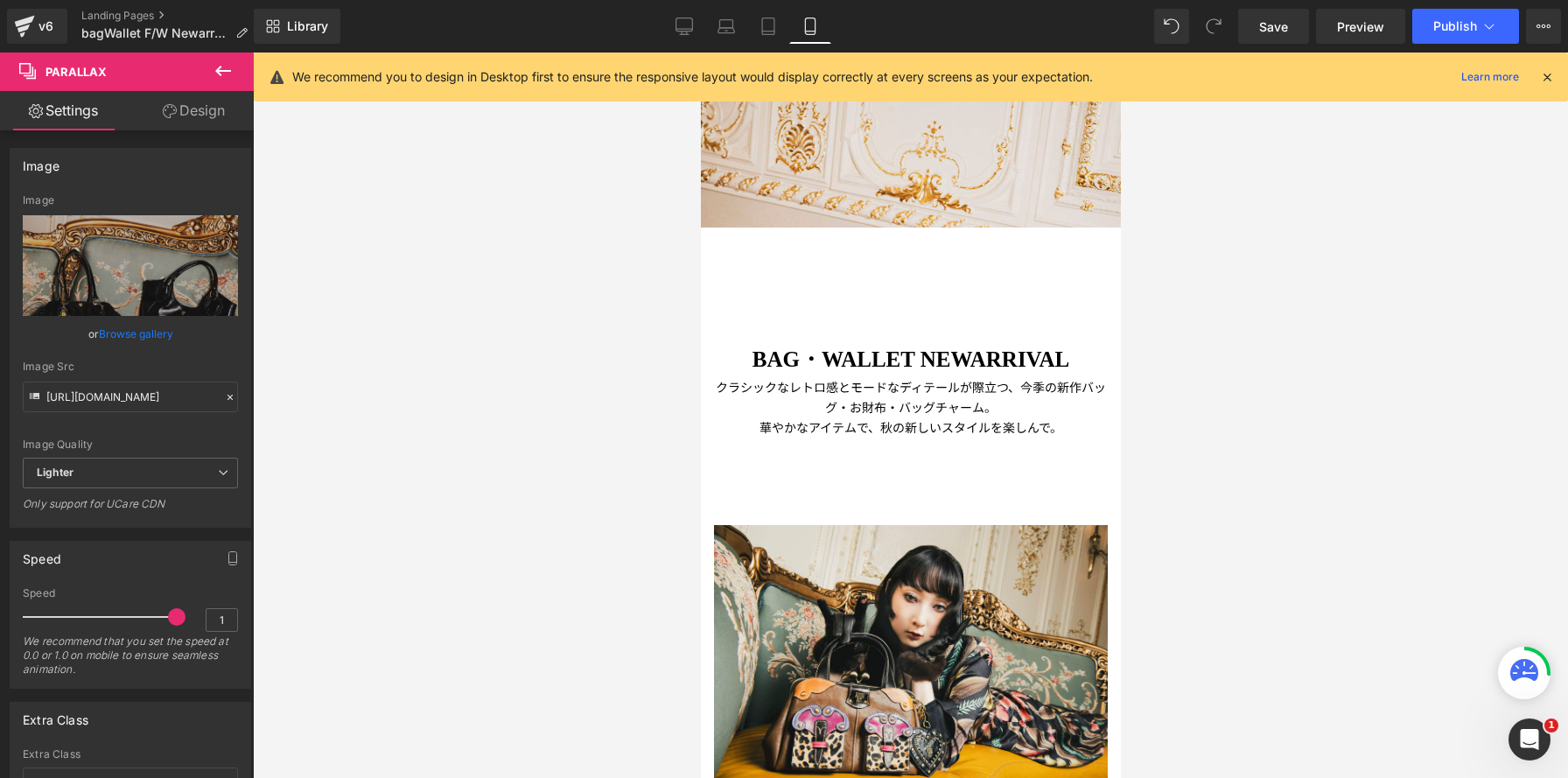
scroll to position [539, 0]
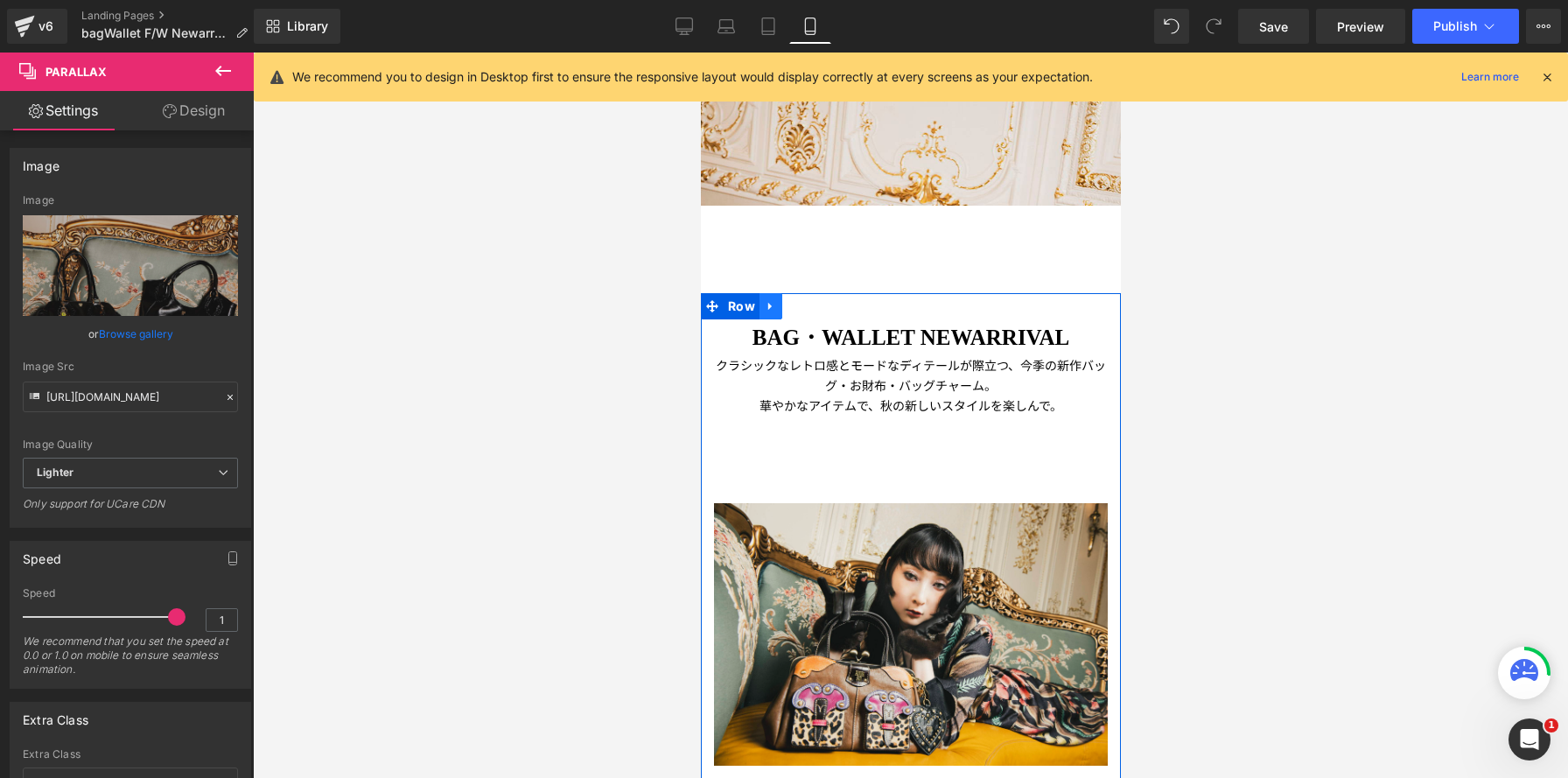
click at [779, 308] on link at bounding box center [770, 307] width 22 height 26
drag, startPoint x: 795, startPoint y: 305, endPoint x: 946, endPoint y: 56, distance: 291.2
click at [795, 305] on icon at bounding box center [792, 306] width 12 height 12
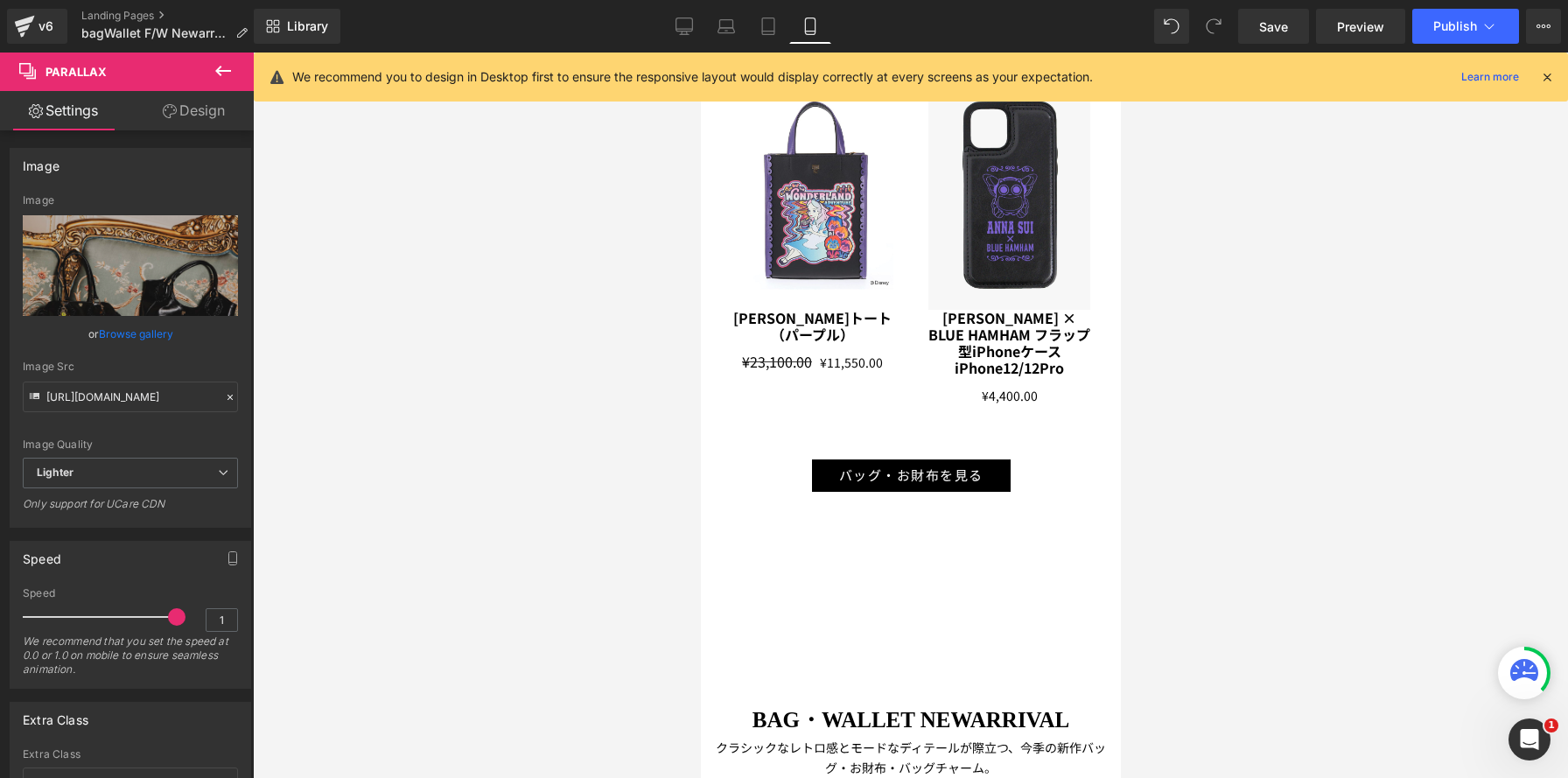
scroll to position [5077, 0]
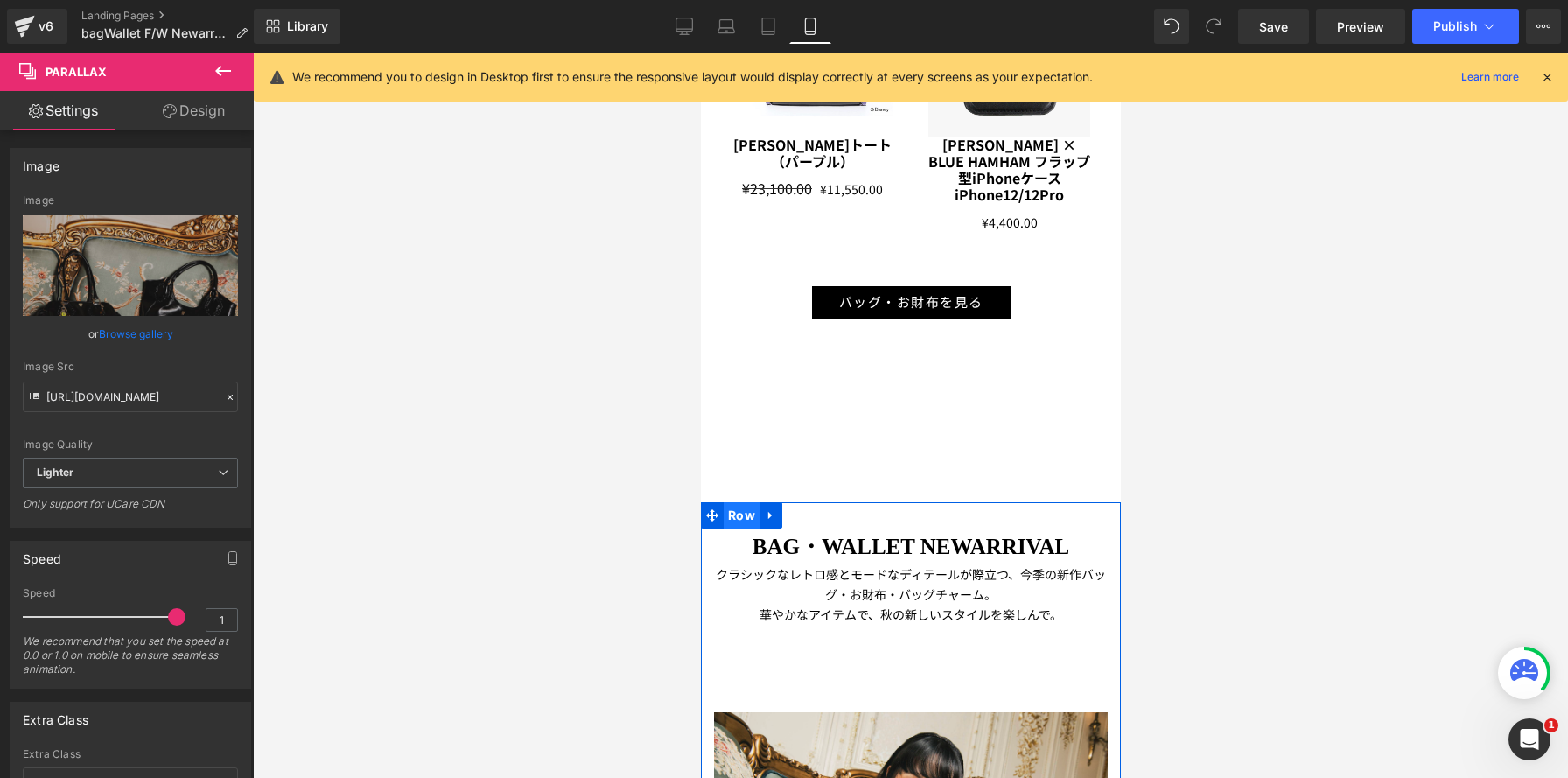
click at [739, 517] on span "Row" at bounding box center [741, 515] width 36 height 26
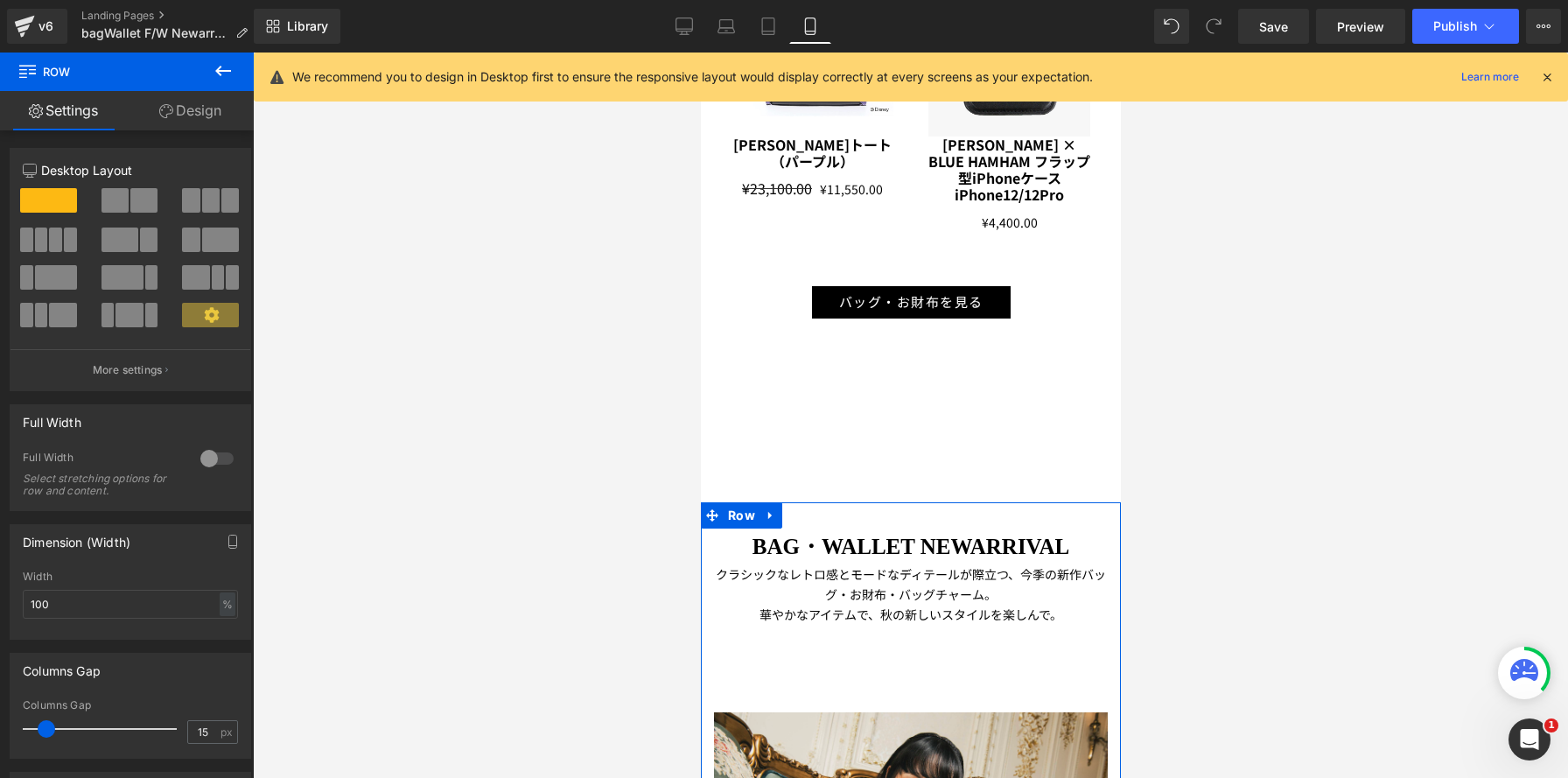
click at [200, 116] on link "Design" at bounding box center [190, 111] width 127 height 39
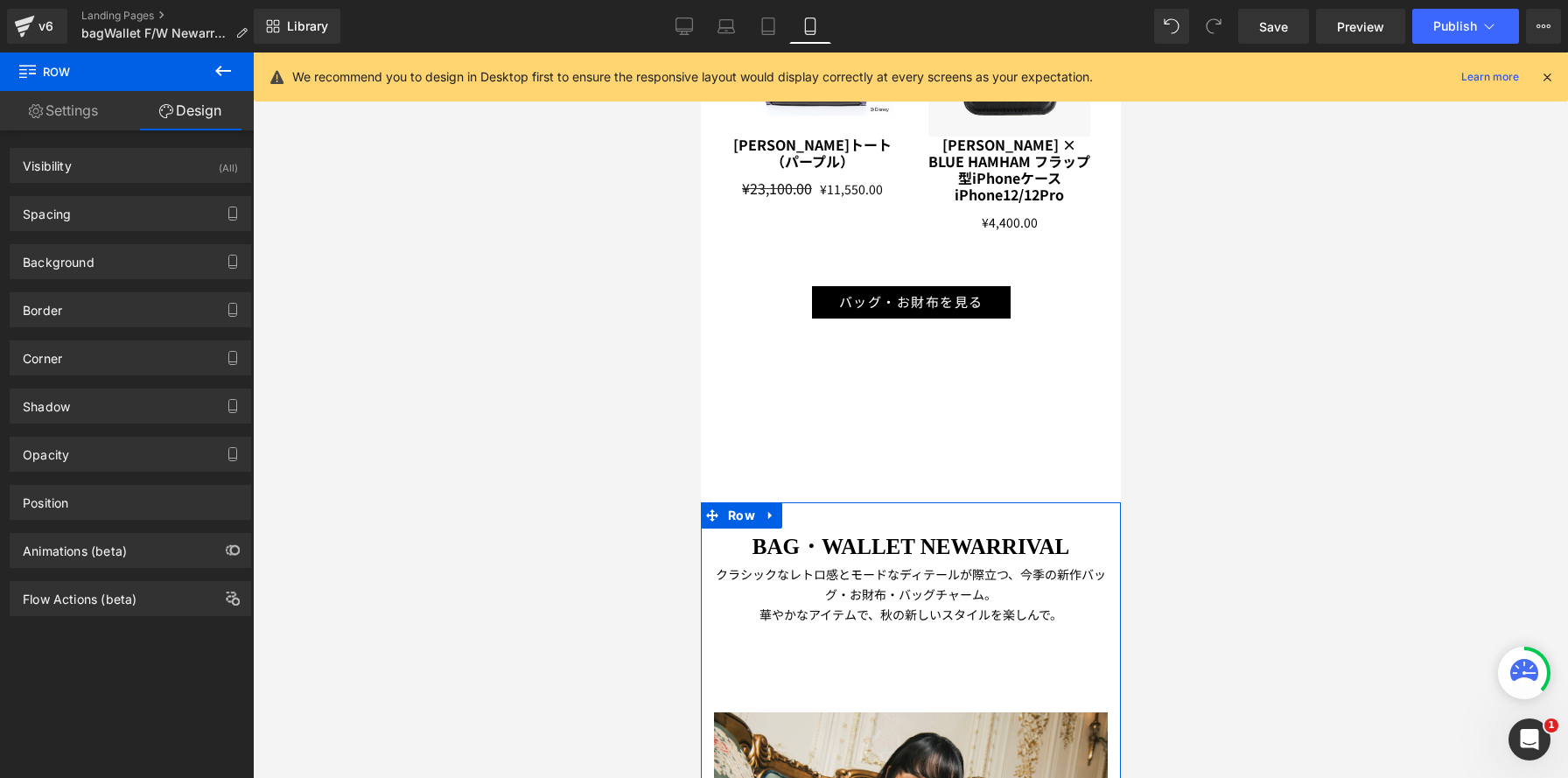
click at [219, 171] on div "(All)" at bounding box center [228, 163] width 20 height 29
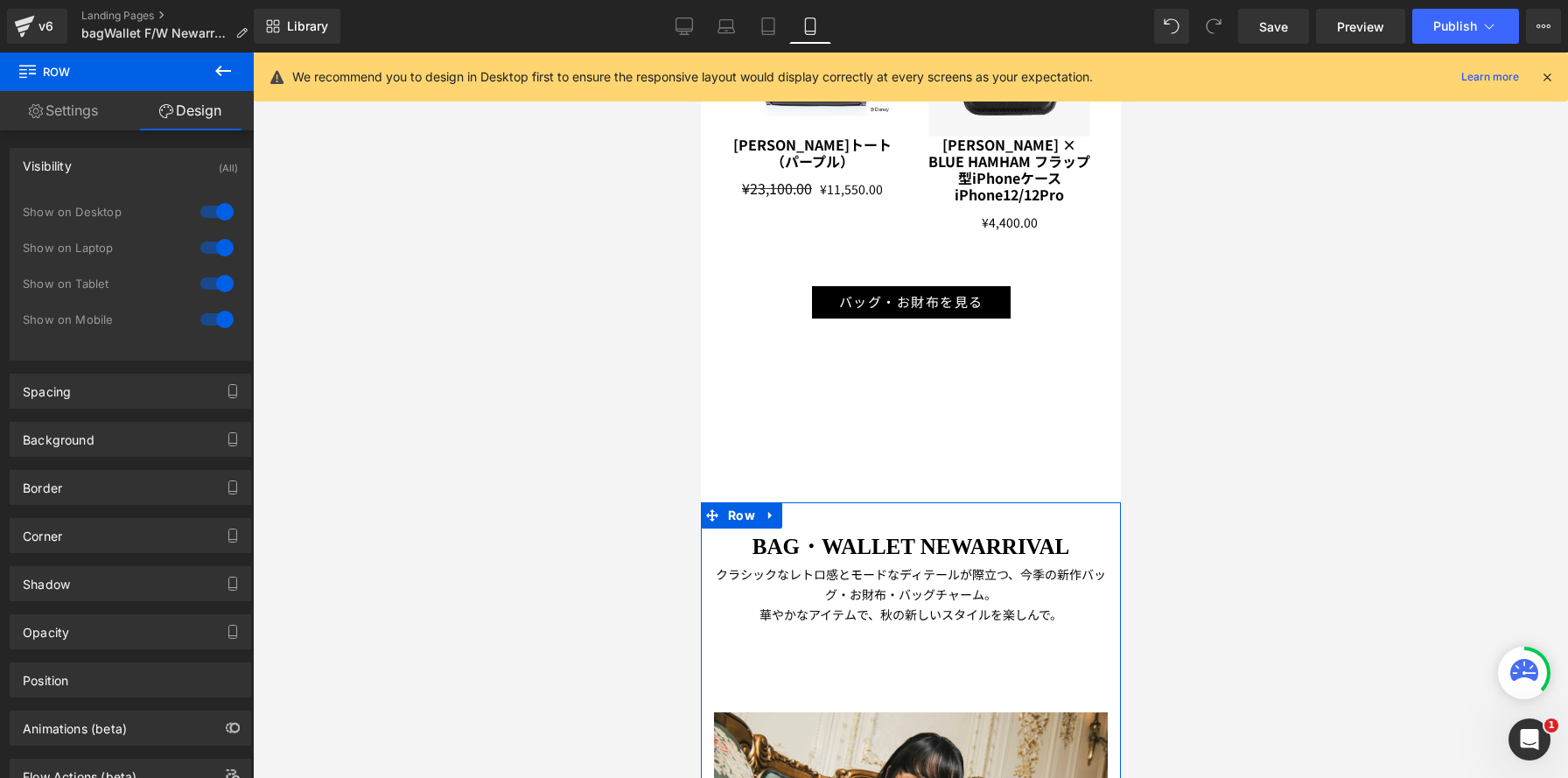
click at [214, 314] on div at bounding box center [216, 320] width 42 height 28
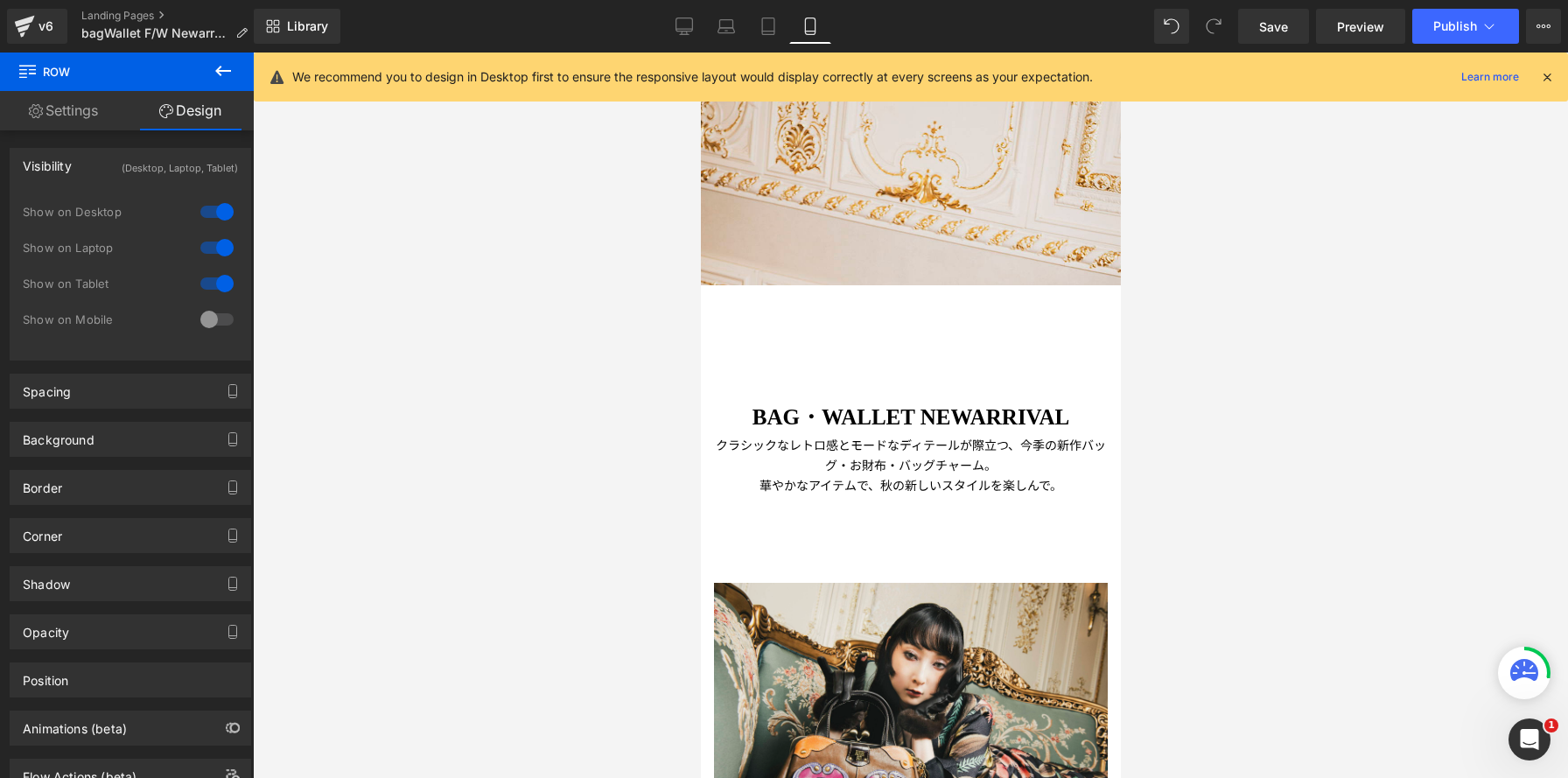
scroll to position [561, 0]
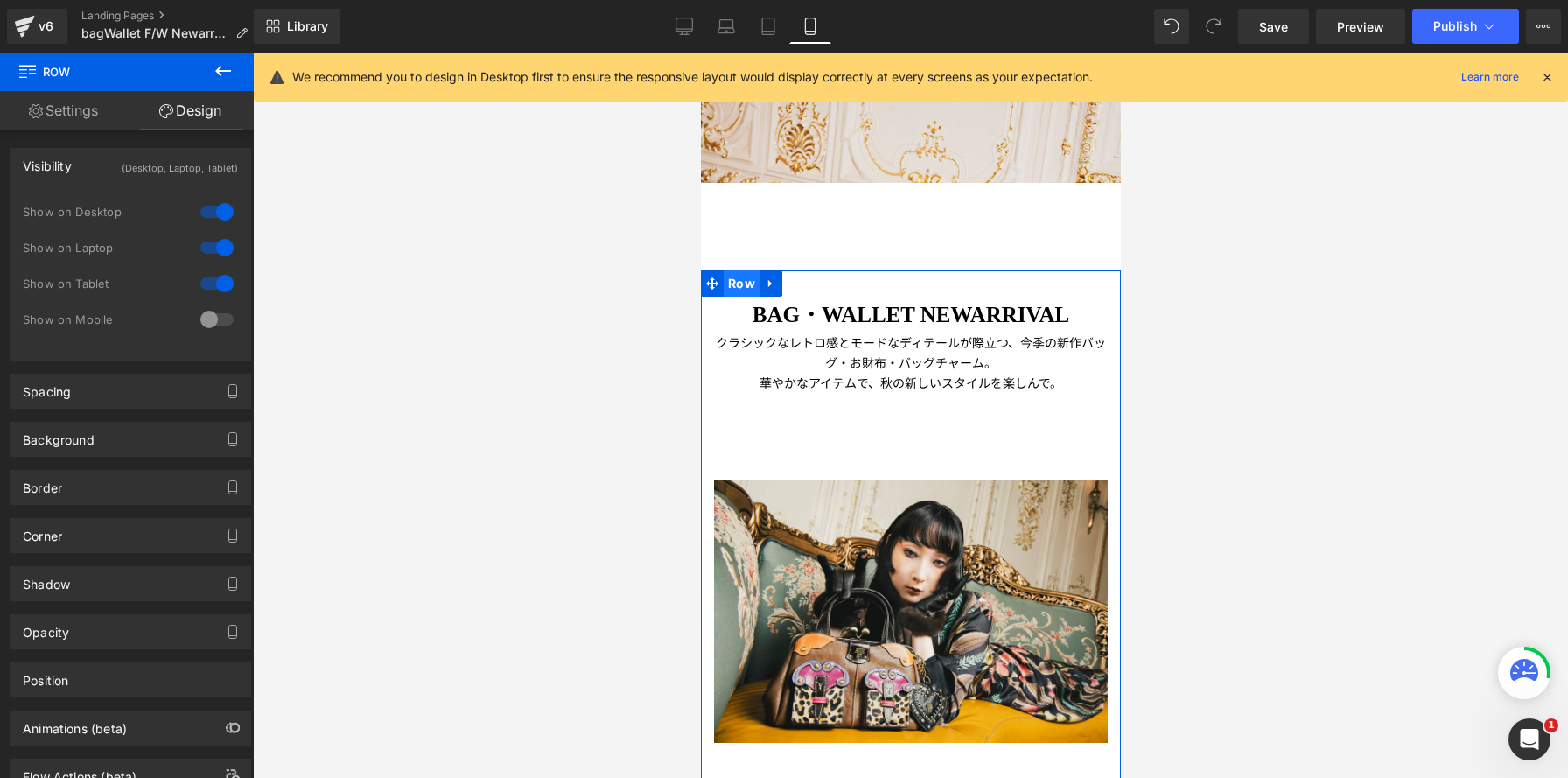
drag, startPoint x: 742, startPoint y: 282, endPoint x: 1077, endPoint y: 204, distance: 344.0
click at [742, 282] on span "Row" at bounding box center [741, 283] width 36 height 26
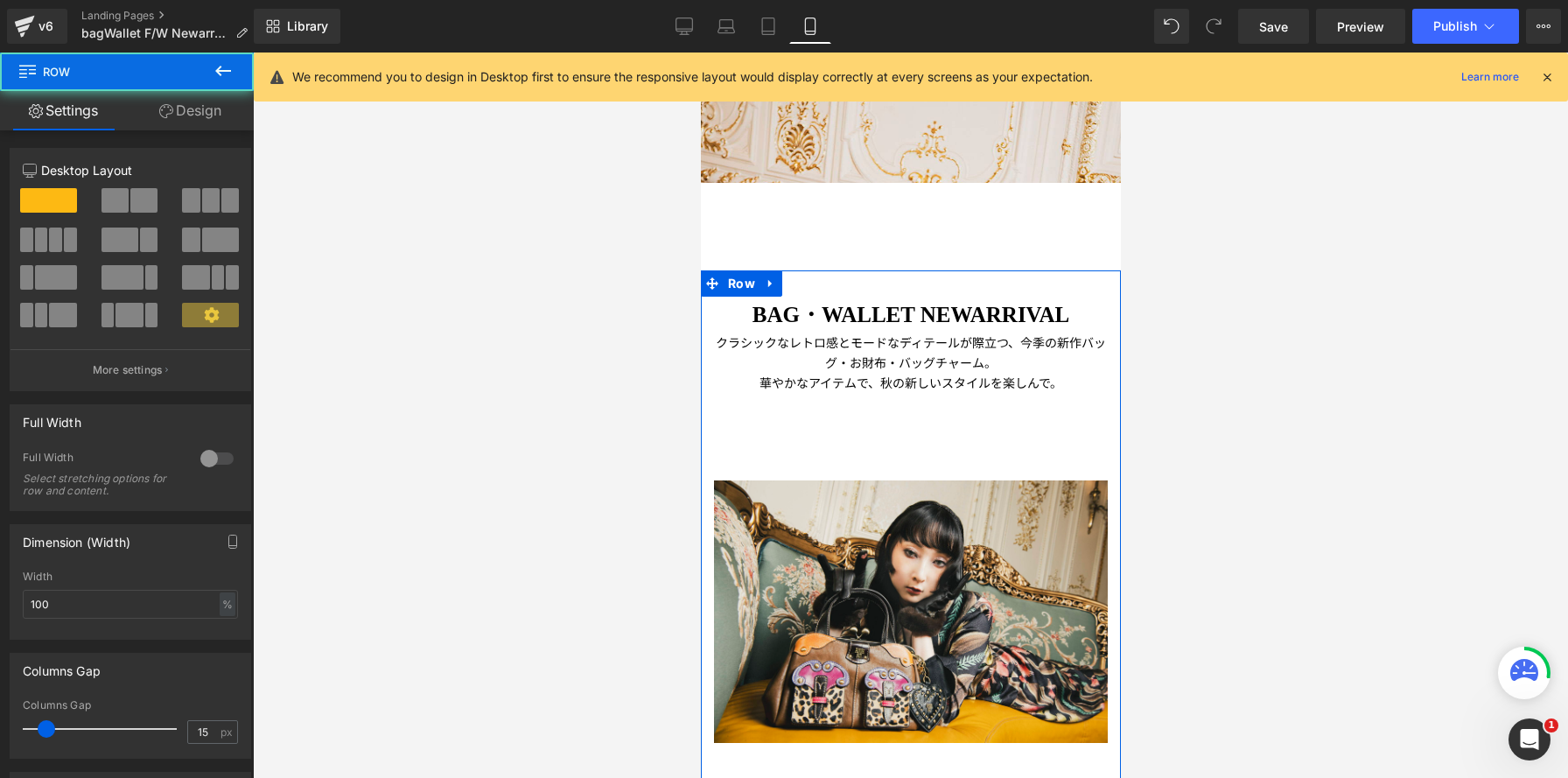
click at [209, 110] on link "Design" at bounding box center [190, 111] width 127 height 39
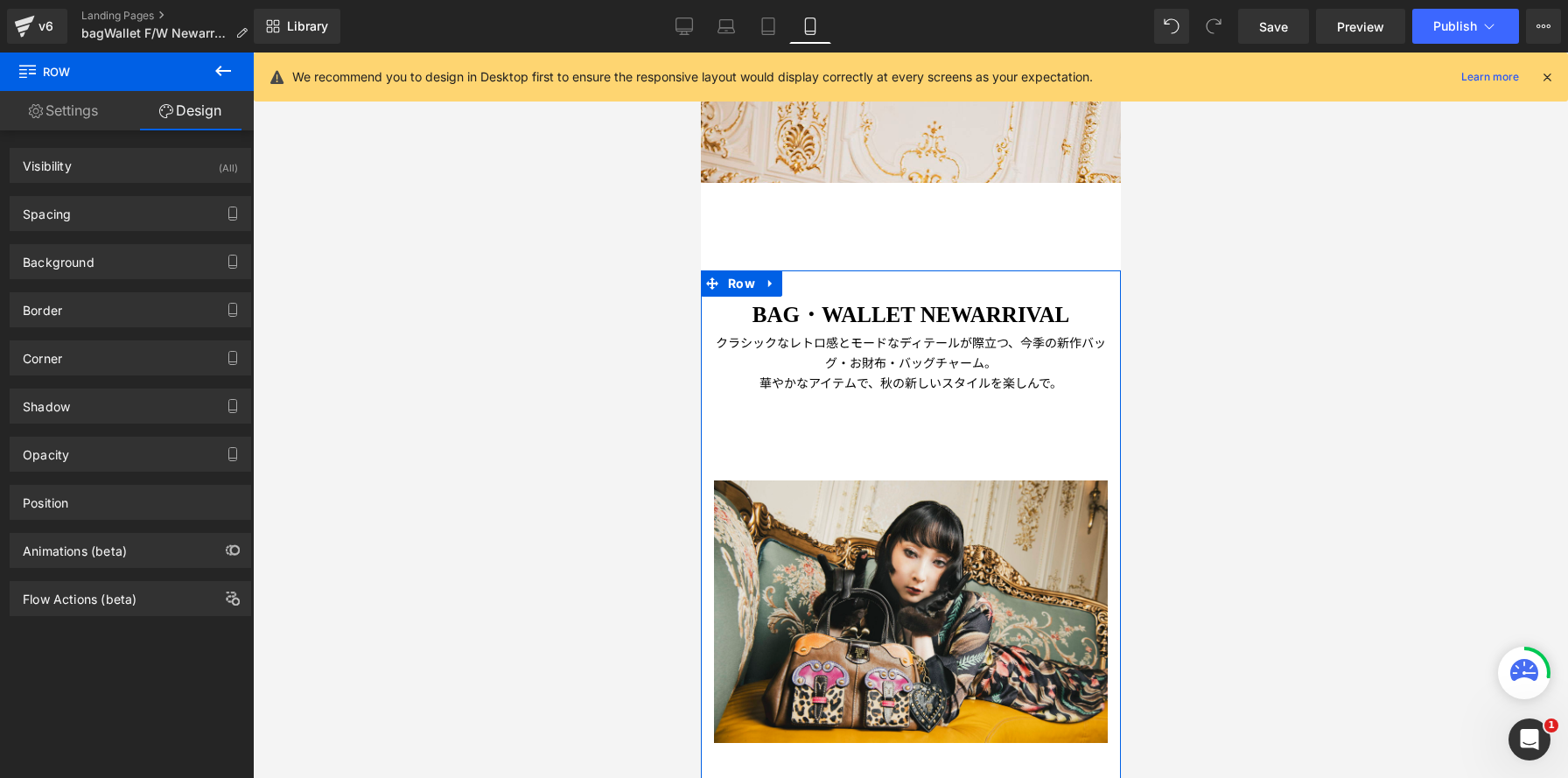
click at [223, 159] on div "(All)" at bounding box center [228, 163] width 20 height 29
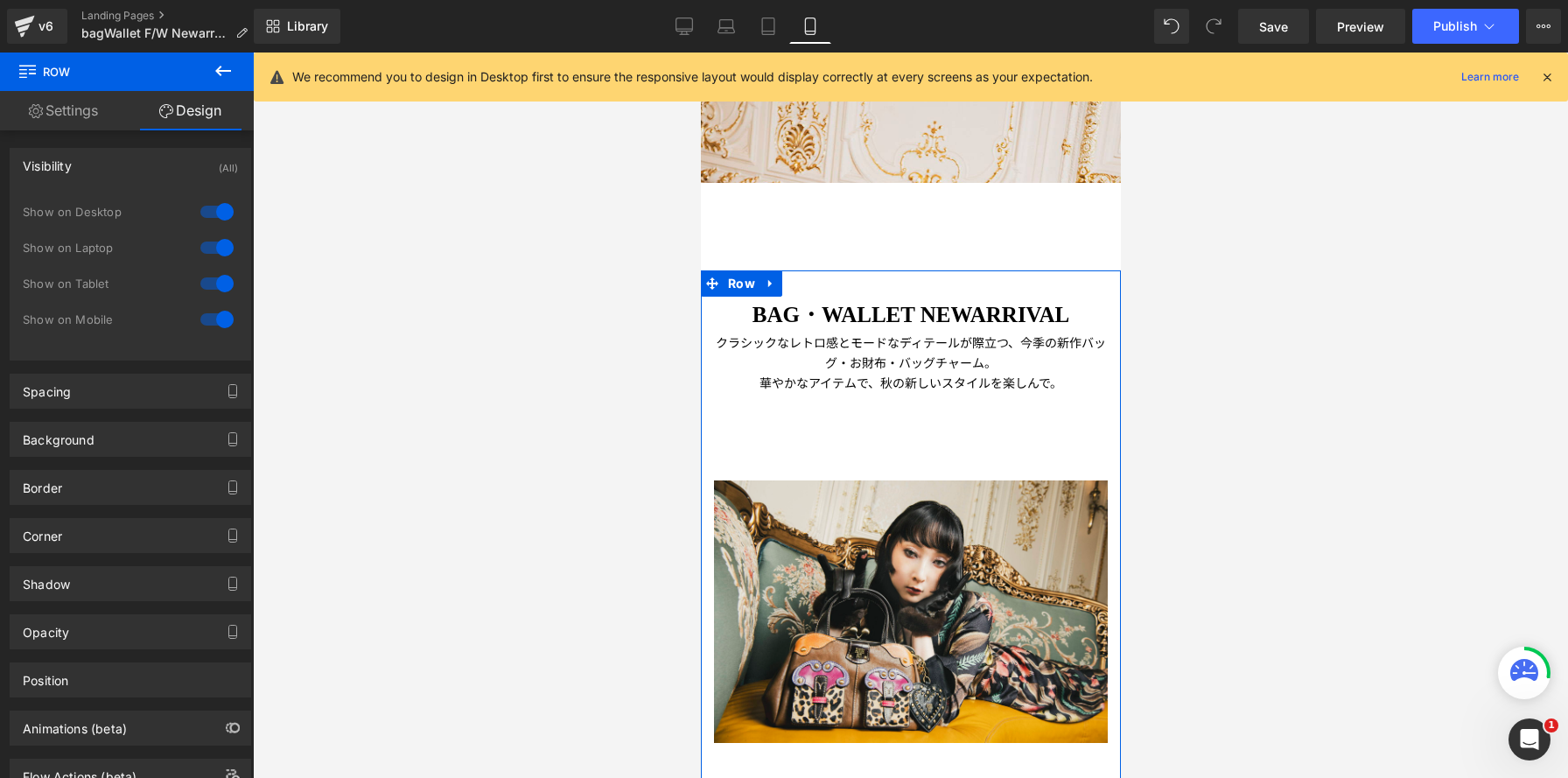
drag, startPoint x: 219, startPoint y: 214, endPoint x: 215, endPoint y: 256, distance: 42.2
click at [219, 214] on div at bounding box center [216, 212] width 42 height 28
click at [216, 248] on div at bounding box center [216, 248] width 42 height 28
click at [217, 278] on div at bounding box center [216, 283] width 42 height 28
click at [948, 347] on p "クラシックなレトロ感とモードなディテールが際立つ、今季の 新作バッグ・お財布・バッグチャーム。" at bounding box center [910, 352] width 394 height 40
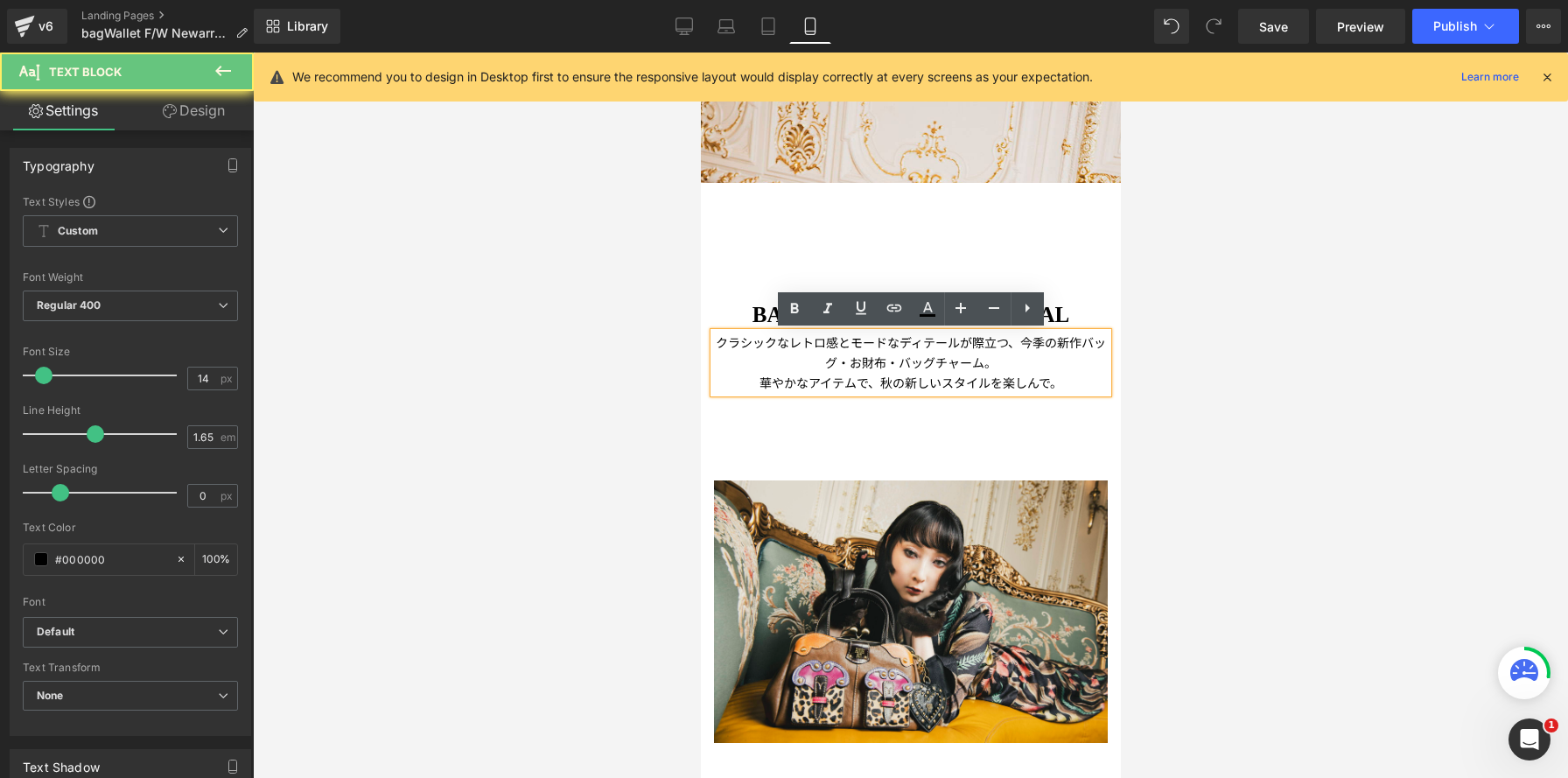
click at [1016, 342] on p "クラシックなレトロ感とモードなディテールが際立つ、今季の 新作バッグ・お財布・バッグチャーム。" at bounding box center [910, 352] width 394 height 40
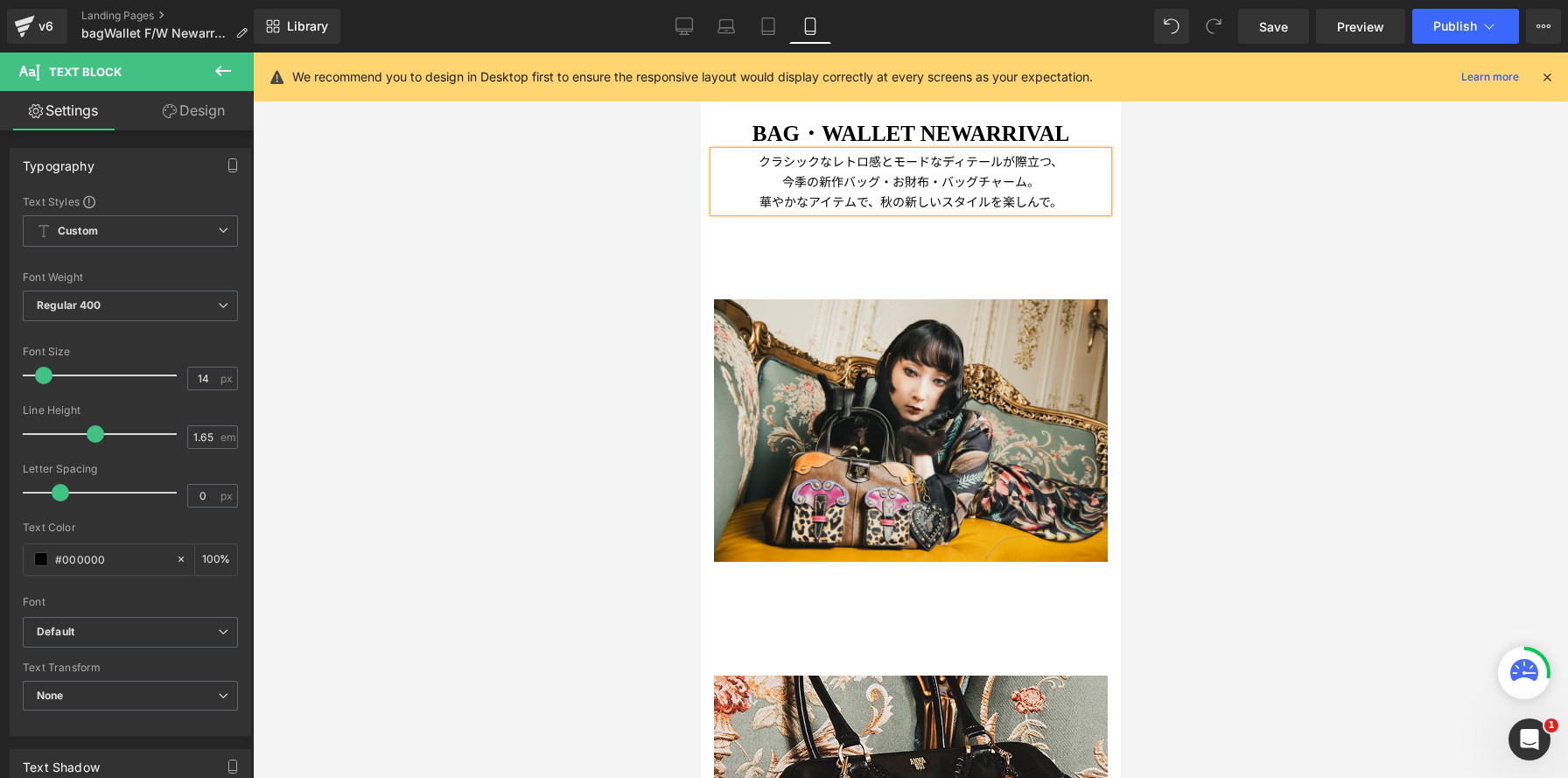
scroll to position [755, 0]
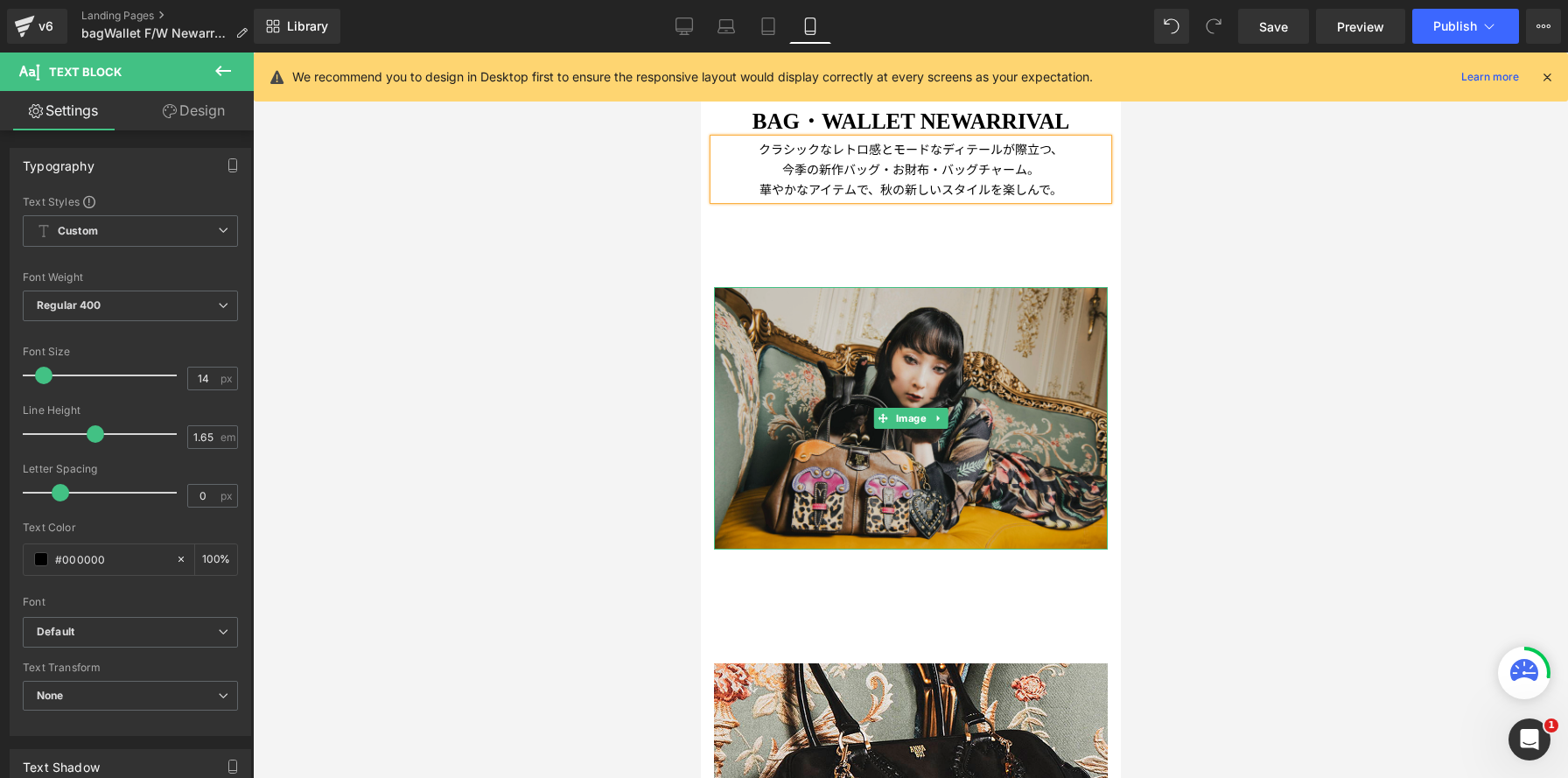
click at [892, 305] on img at bounding box center [910, 417] width 394 height 262
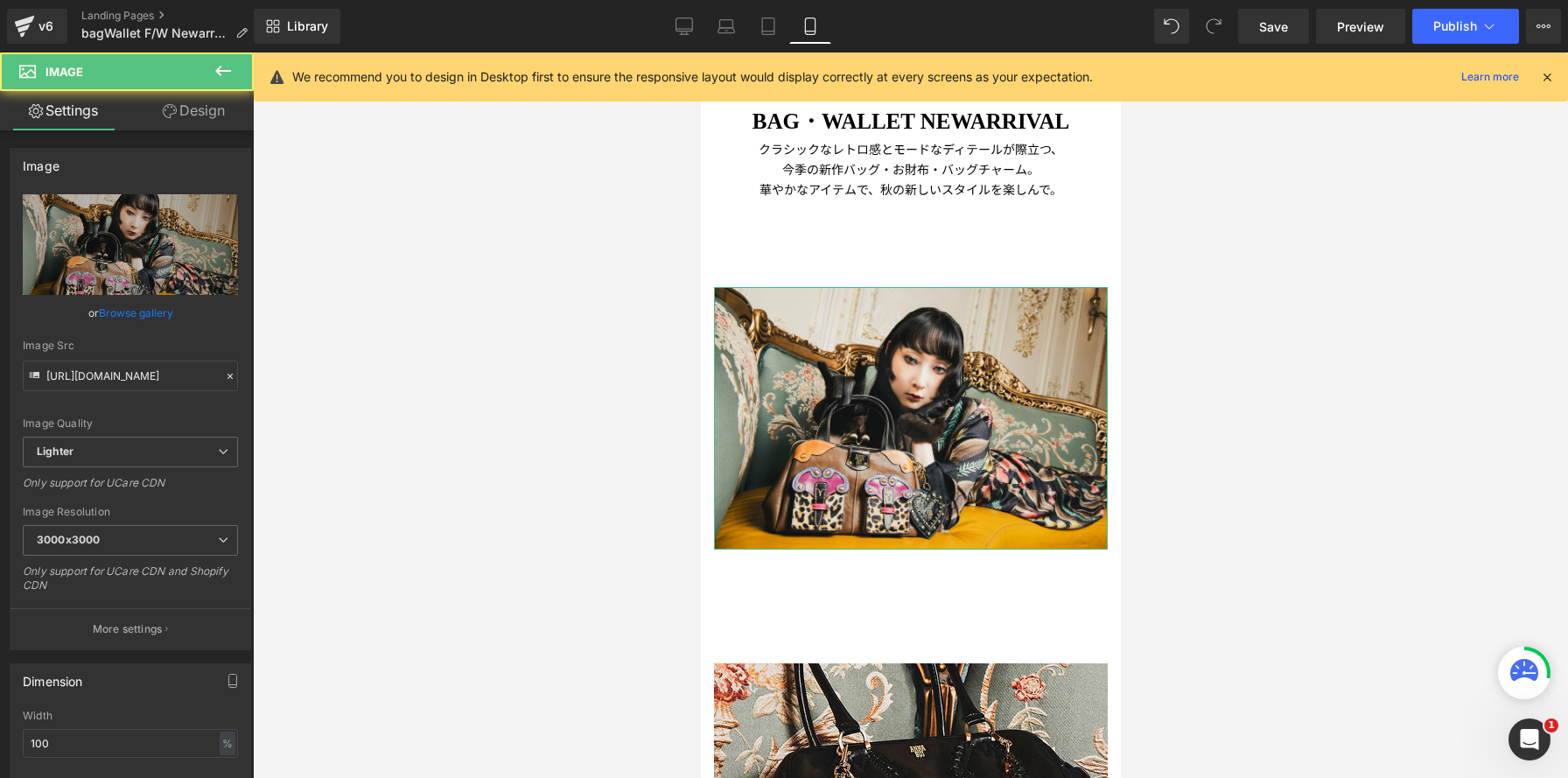
click at [176, 107] on link "Design" at bounding box center [194, 111] width 127 height 39
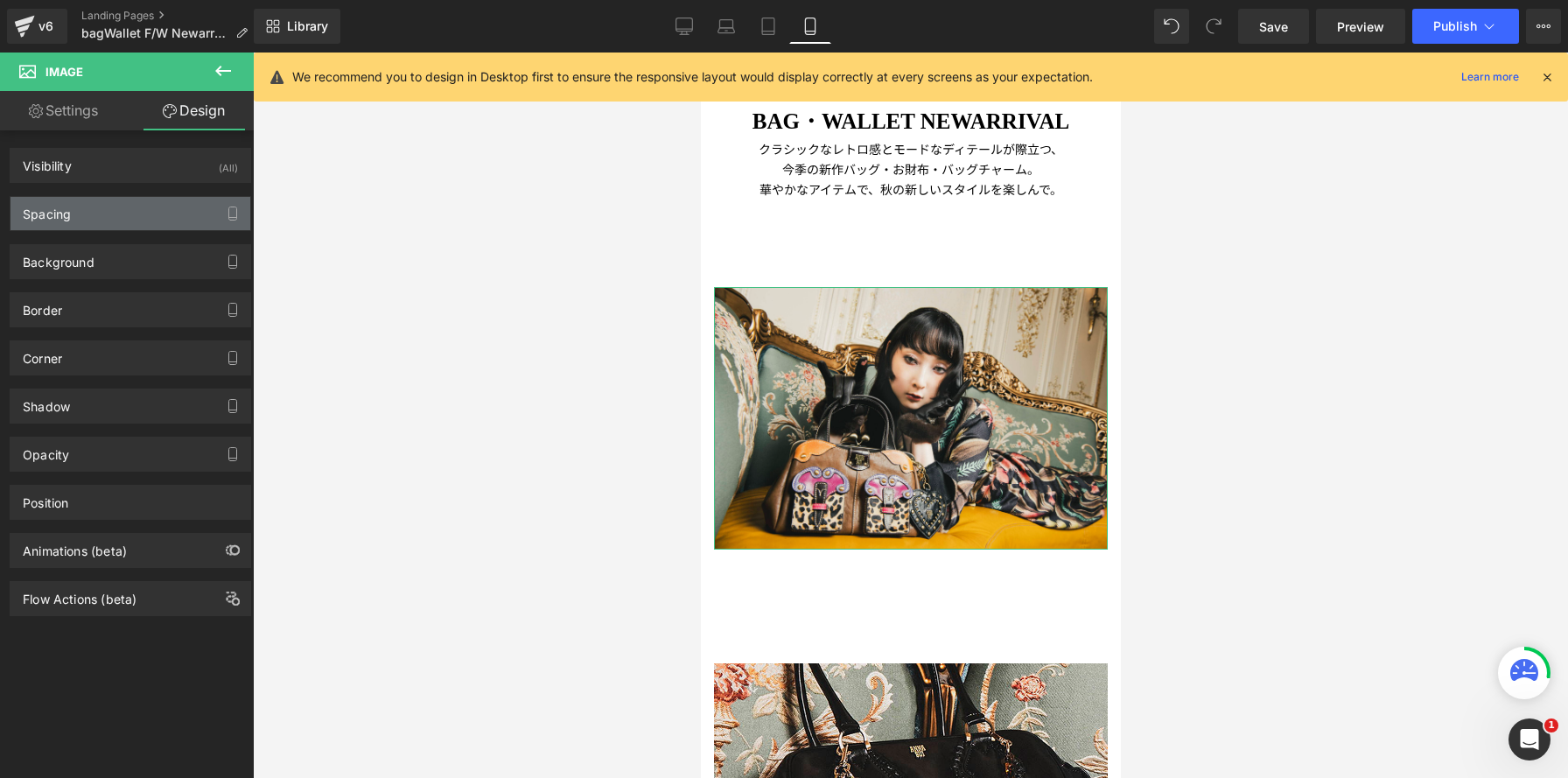
click at [184, 208] on div "Spacing" at bounding box center [130, 213] width 239 height 34
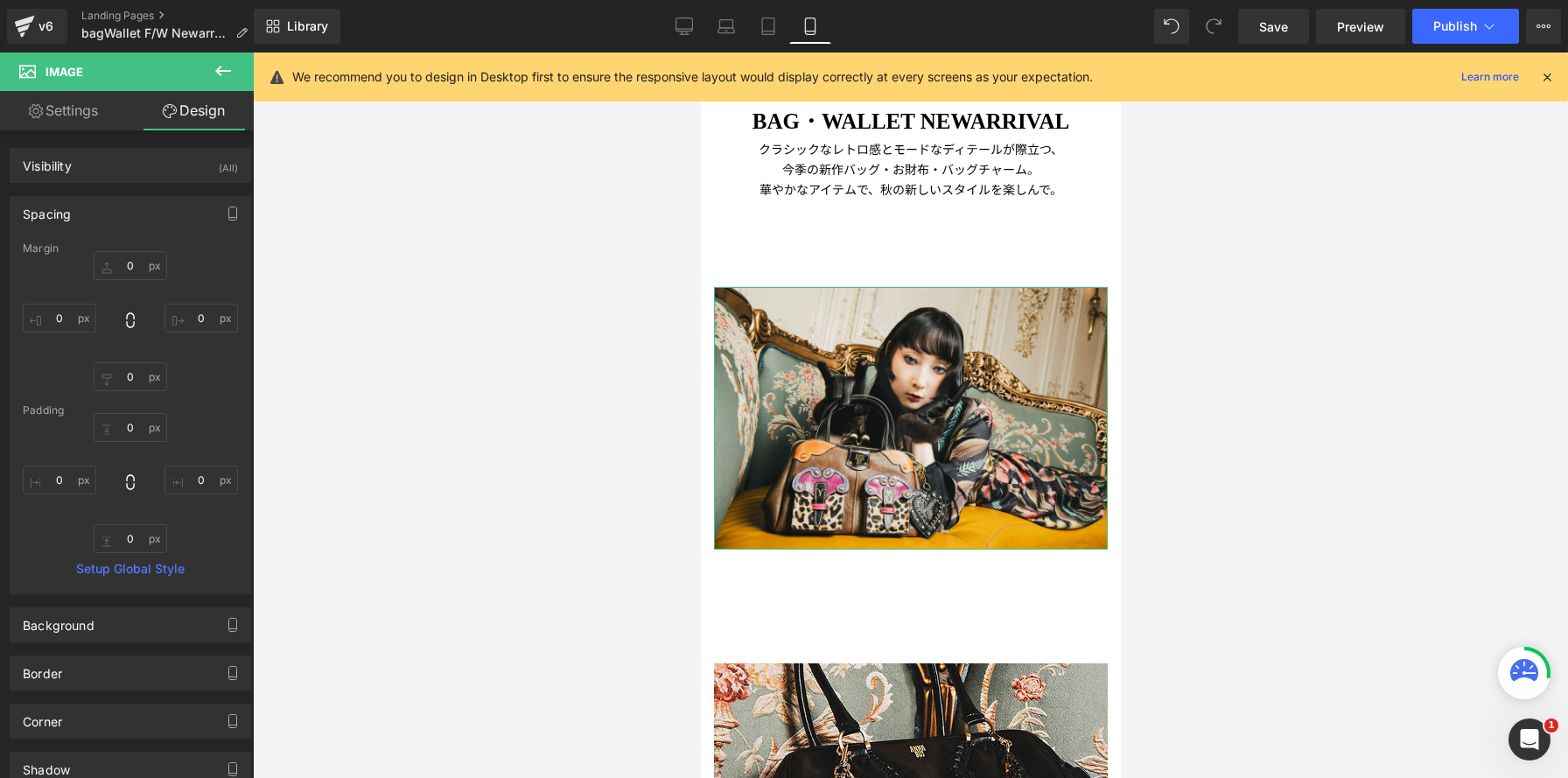
type input "0"
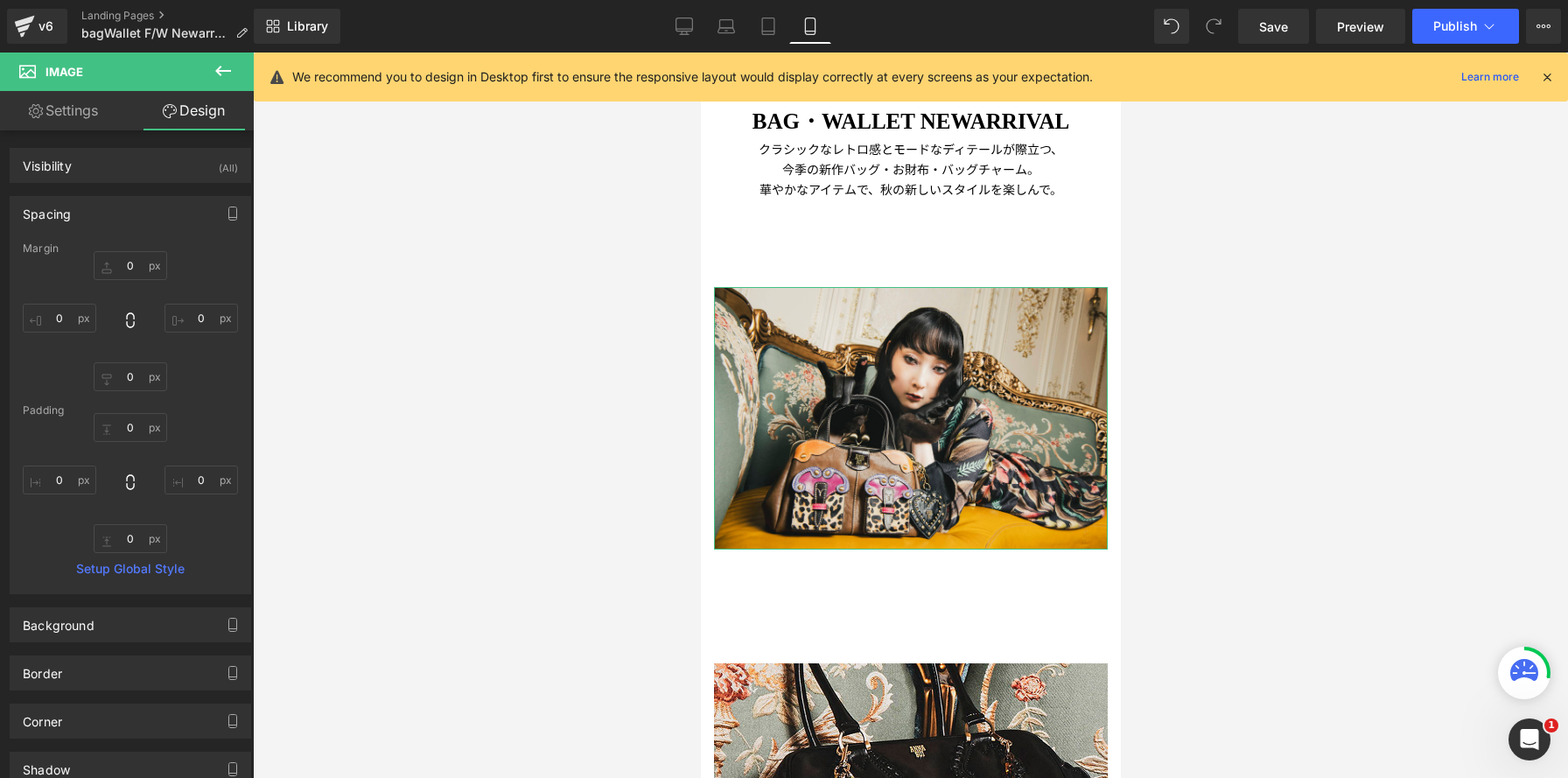
type input "0"
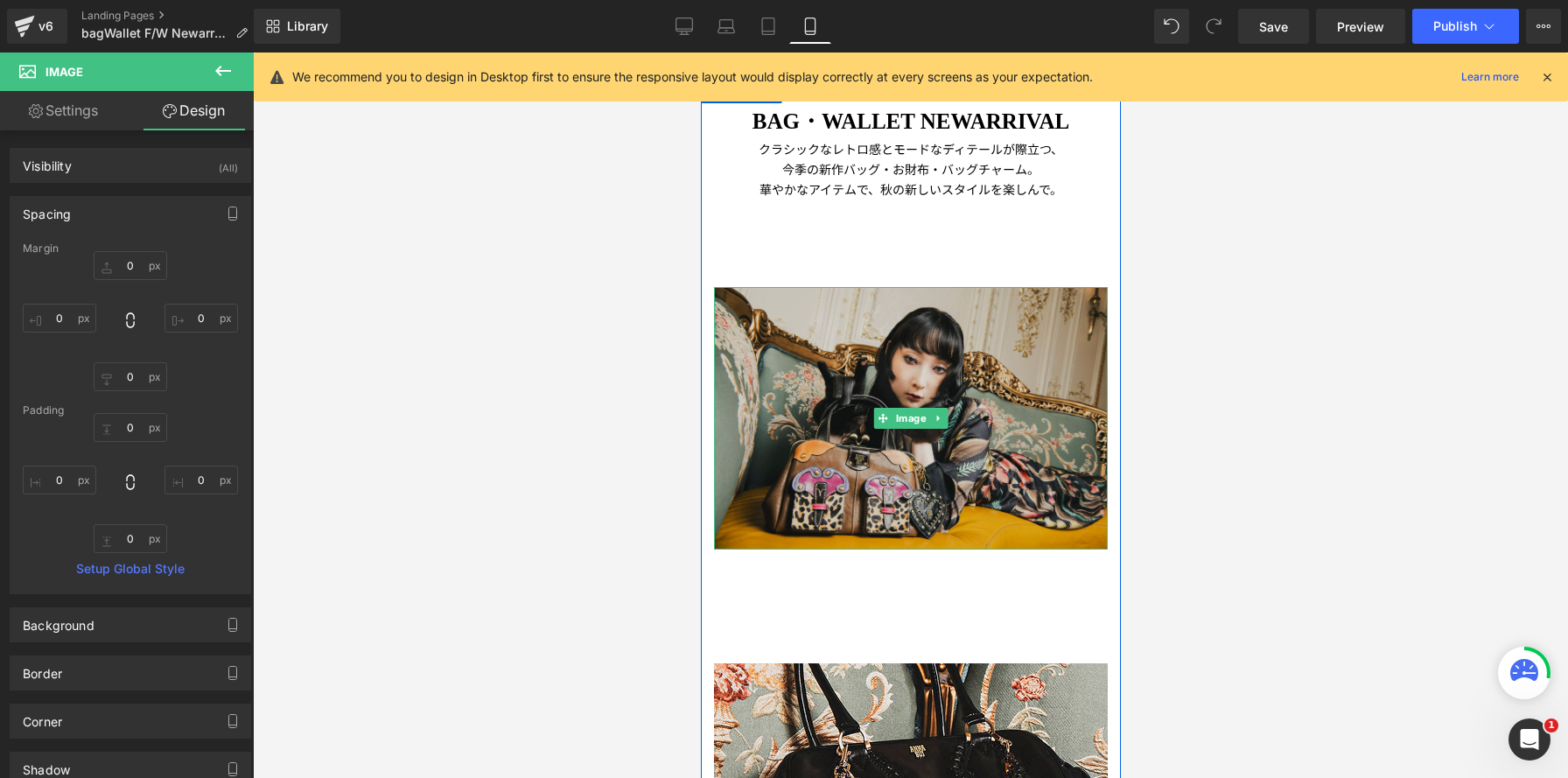
click at [801, 403] on img at bounding box center [910, 417] width 394 height 262
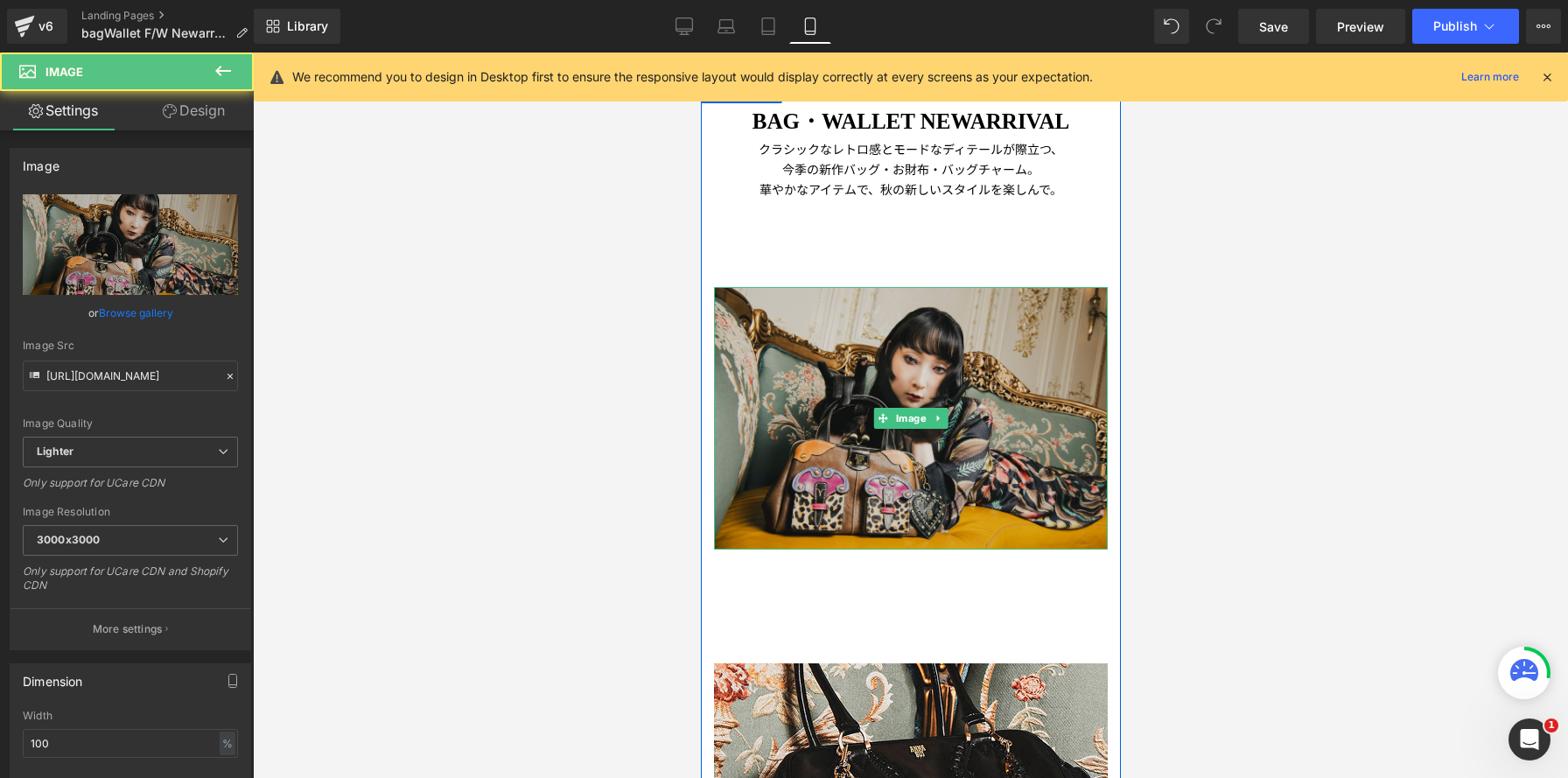
click at [864, 364] on img at bounding box center [910, 417] width 394 height 262
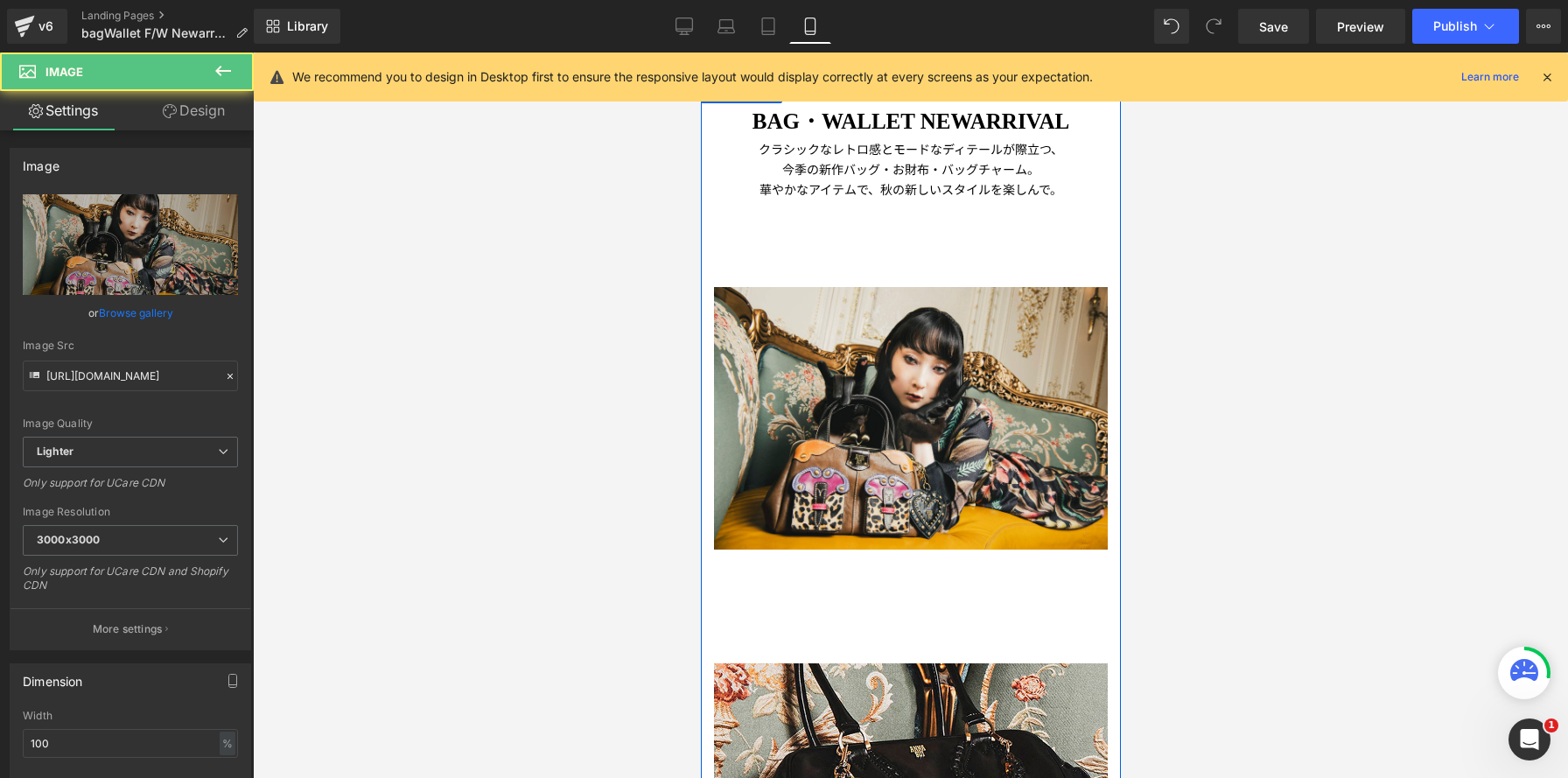
click at [877, 150] on p "クラシックなレトロ感とモードなディテールが際立つ、" at bounding box center [910, 149] width 394 height 20
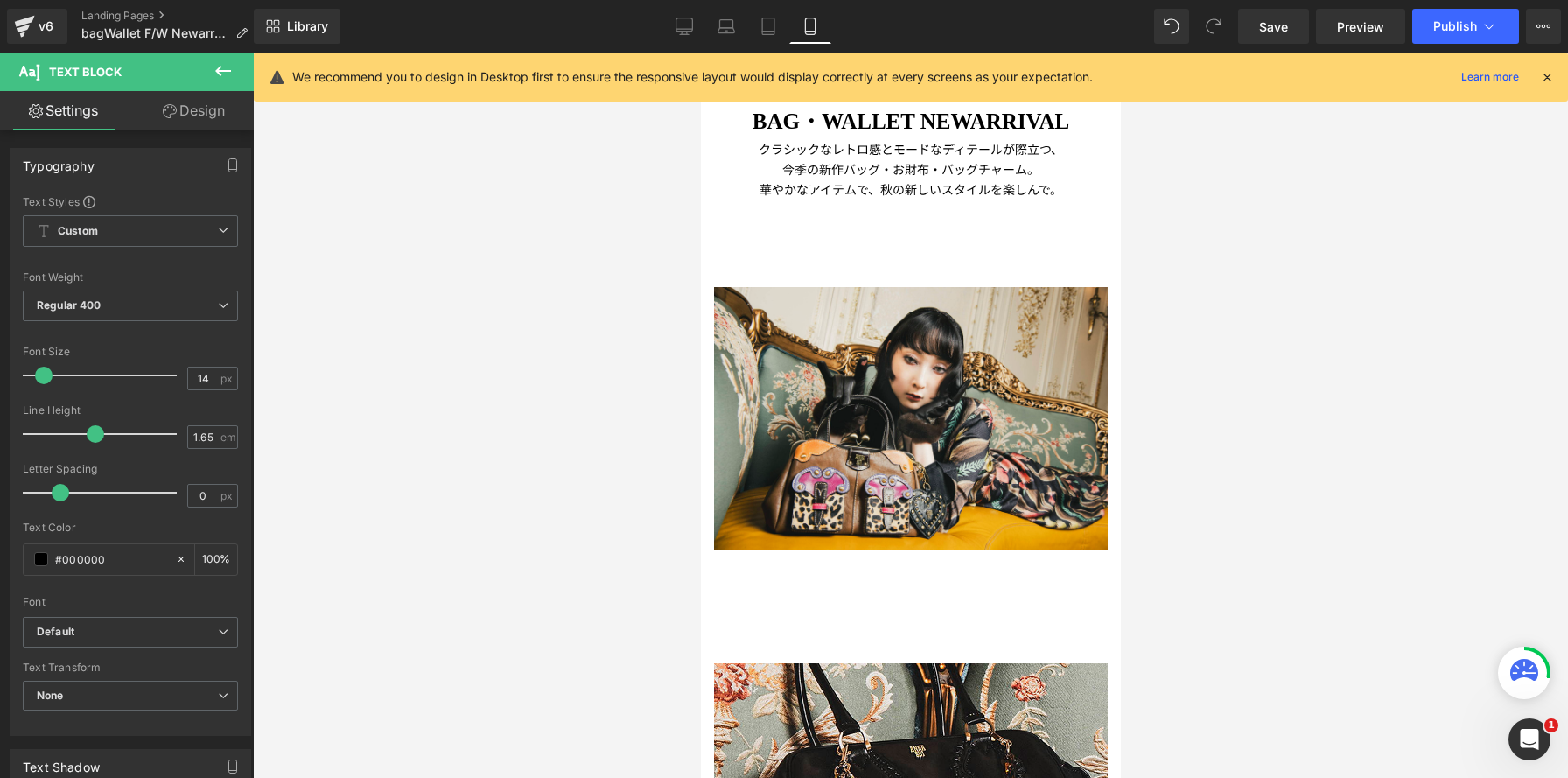
click at [206, 116] on link "Design" at bounding box center [194, 111] width 127 height 39
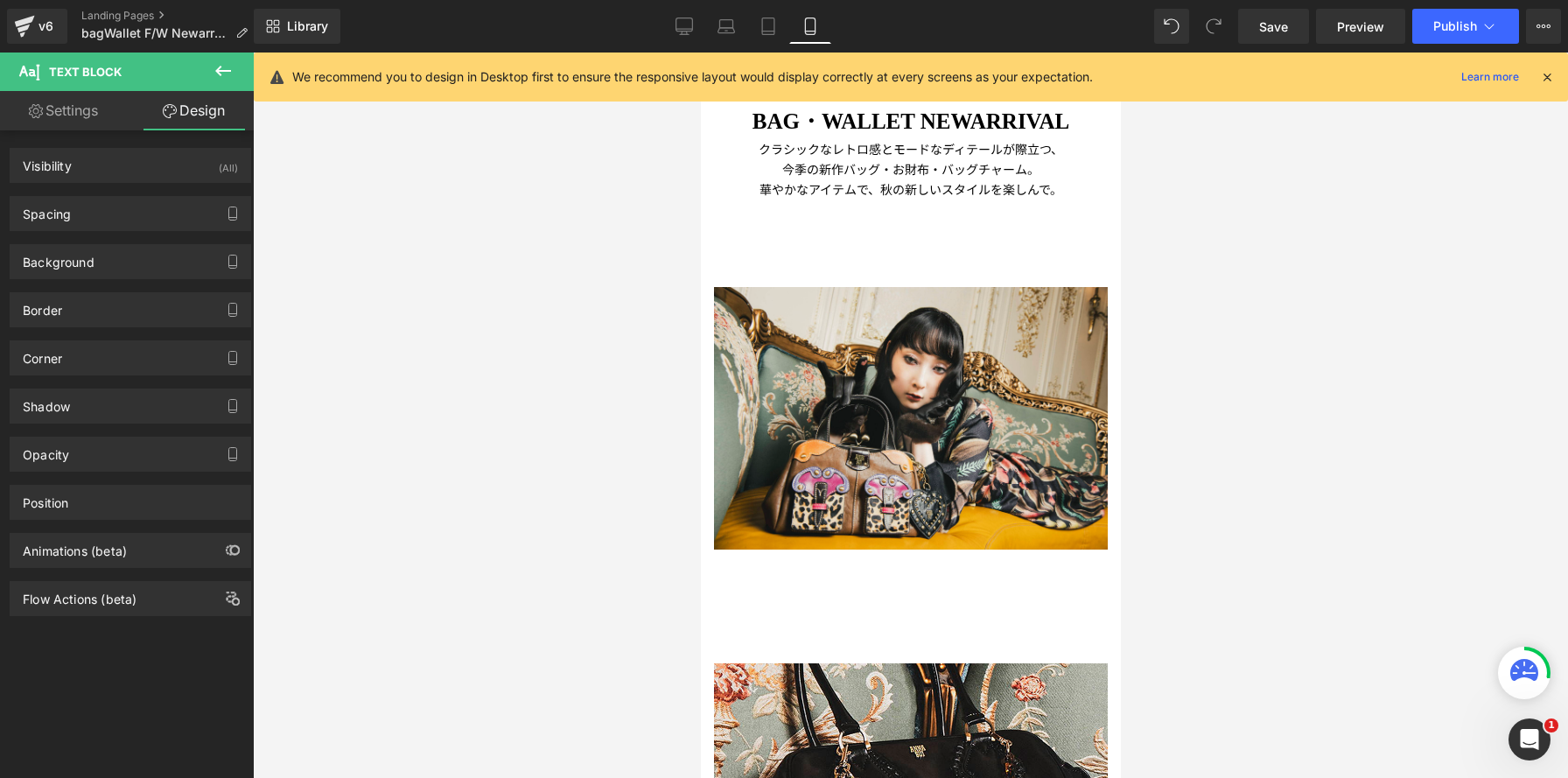
type input "0"
type input "100"
type input "0"
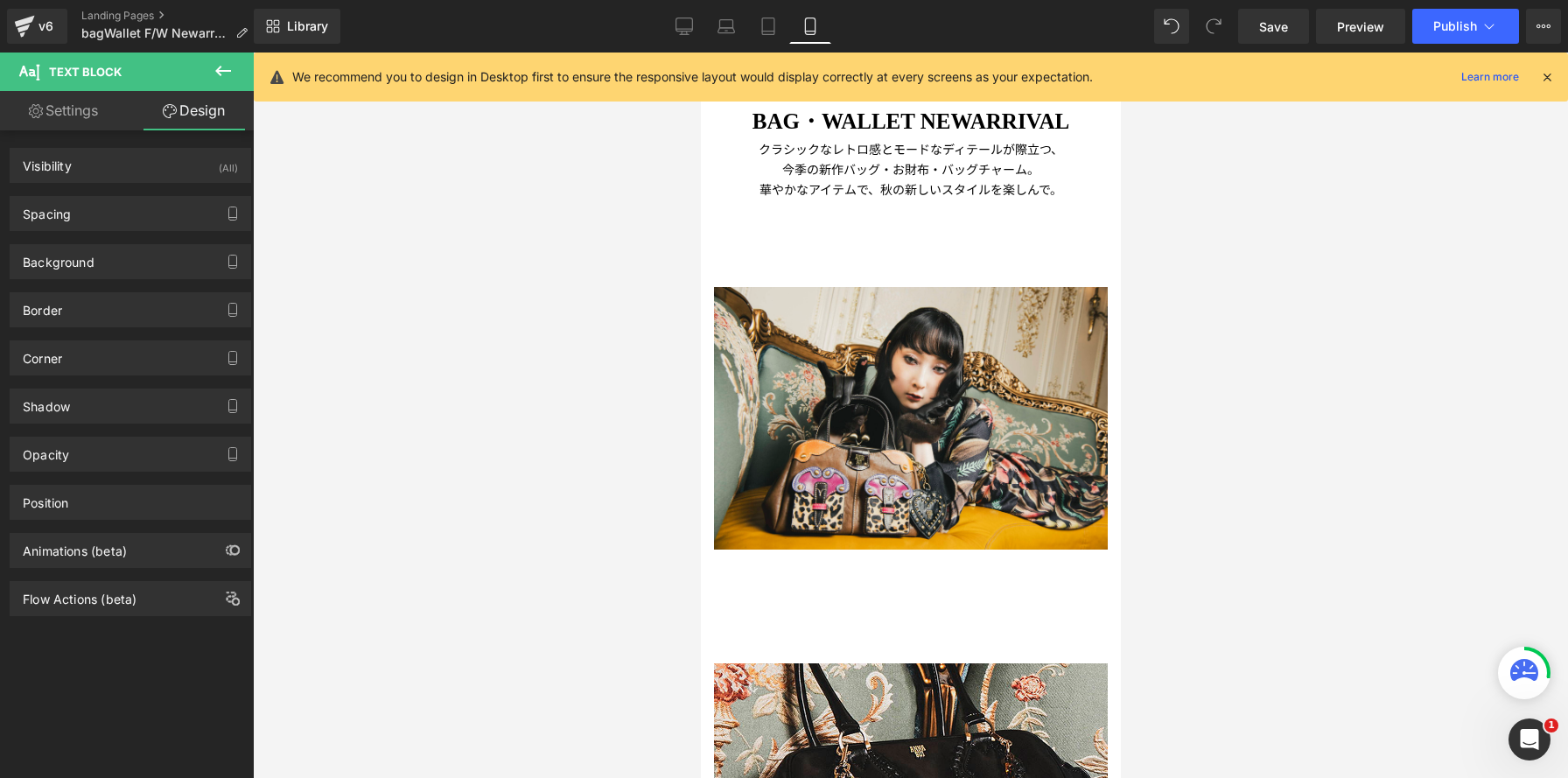
type input "0"
click at [190, 171] on div "Visibility (All)" at bounding box center [130, 166] width 239 height 34
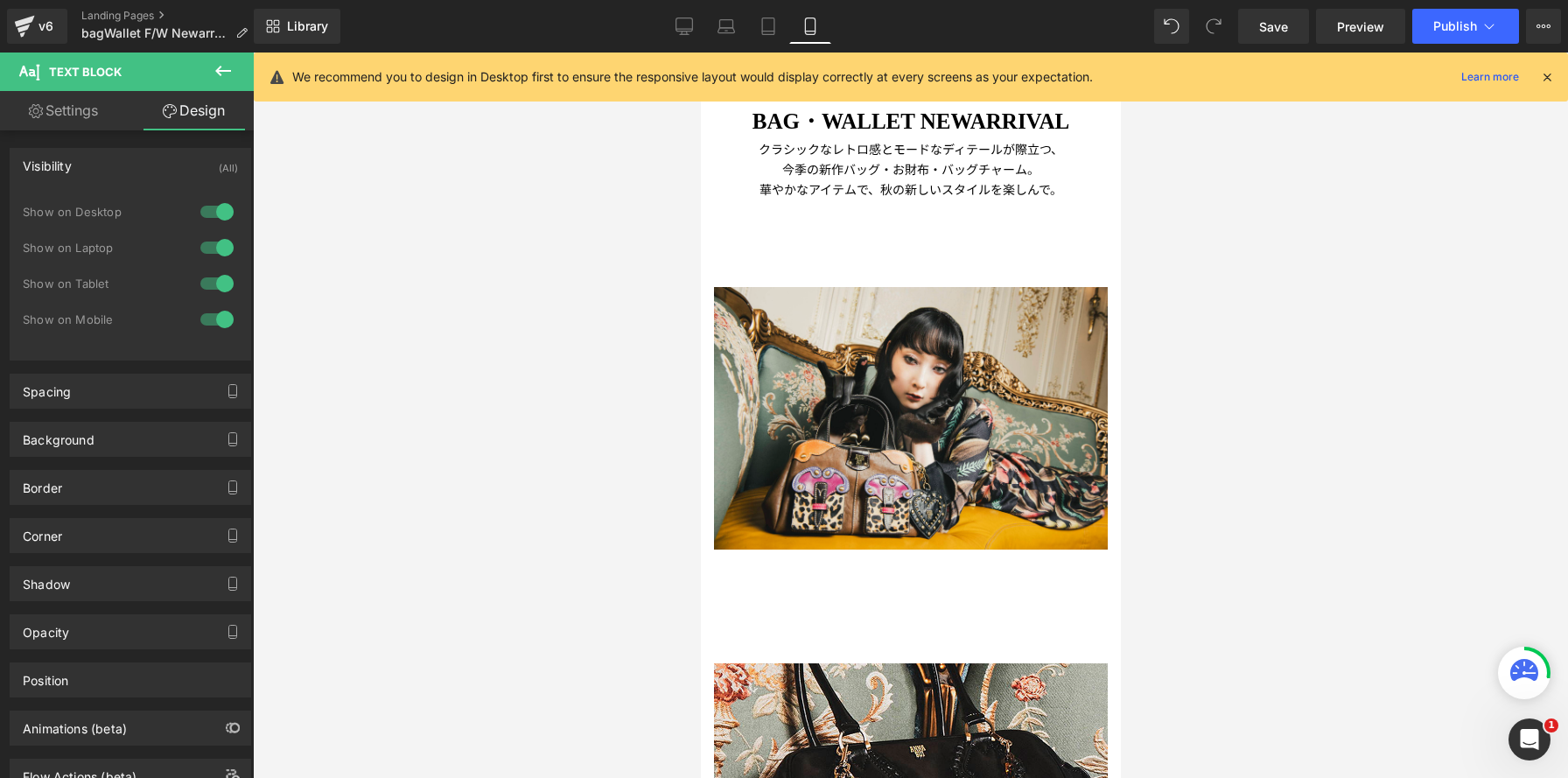
click at [194, 158] on div "Visibility (All)" at bounding box center [130, 166] width 239 height 34
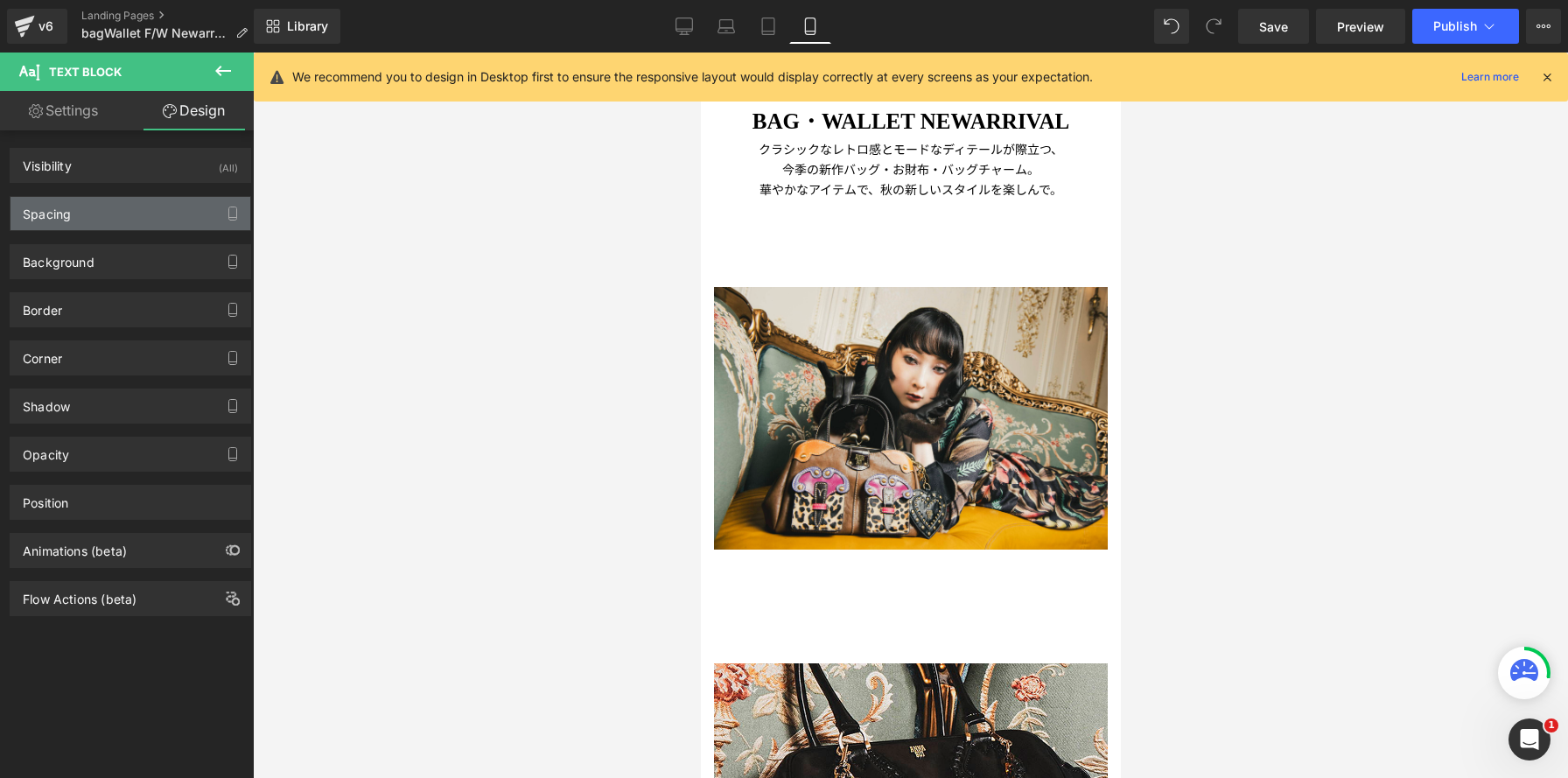
click at [196, 207] on div "Spacing" at bounding box center [130, 213] width 239 height 34
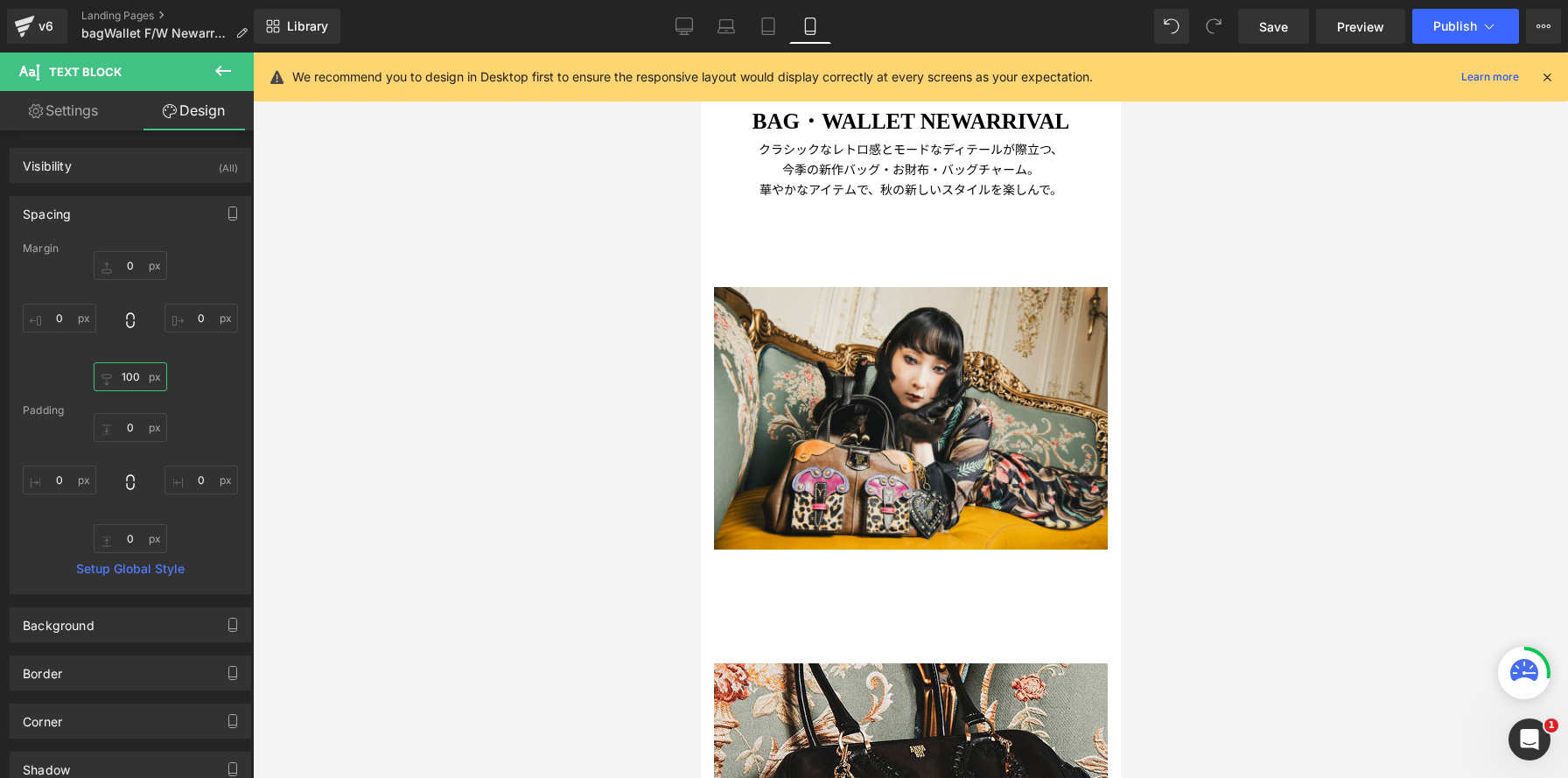
click at [129, 377] on input "100" at bounding box center [130, 376] width 74 height 29
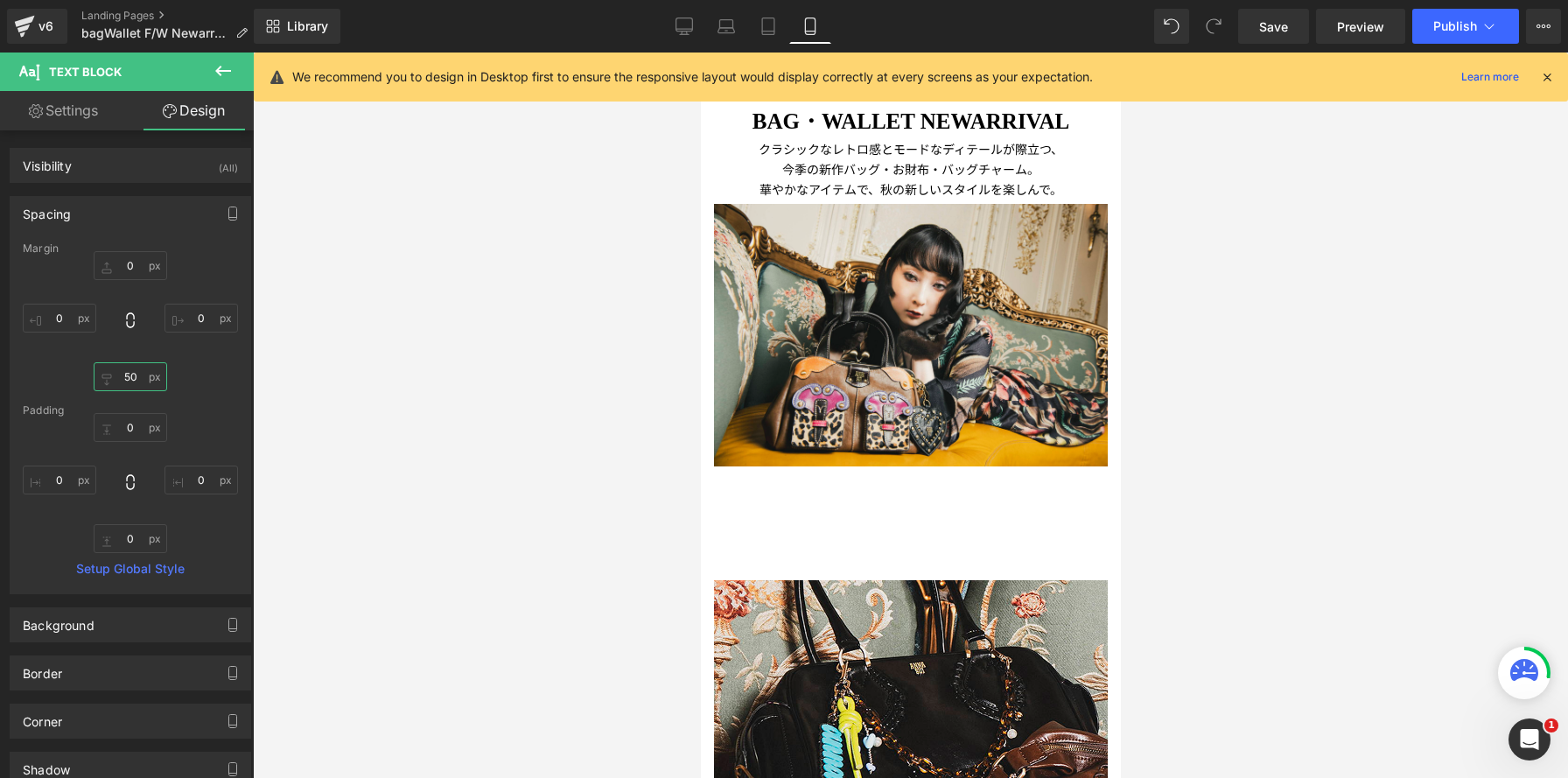
scroll to position [8, 8]
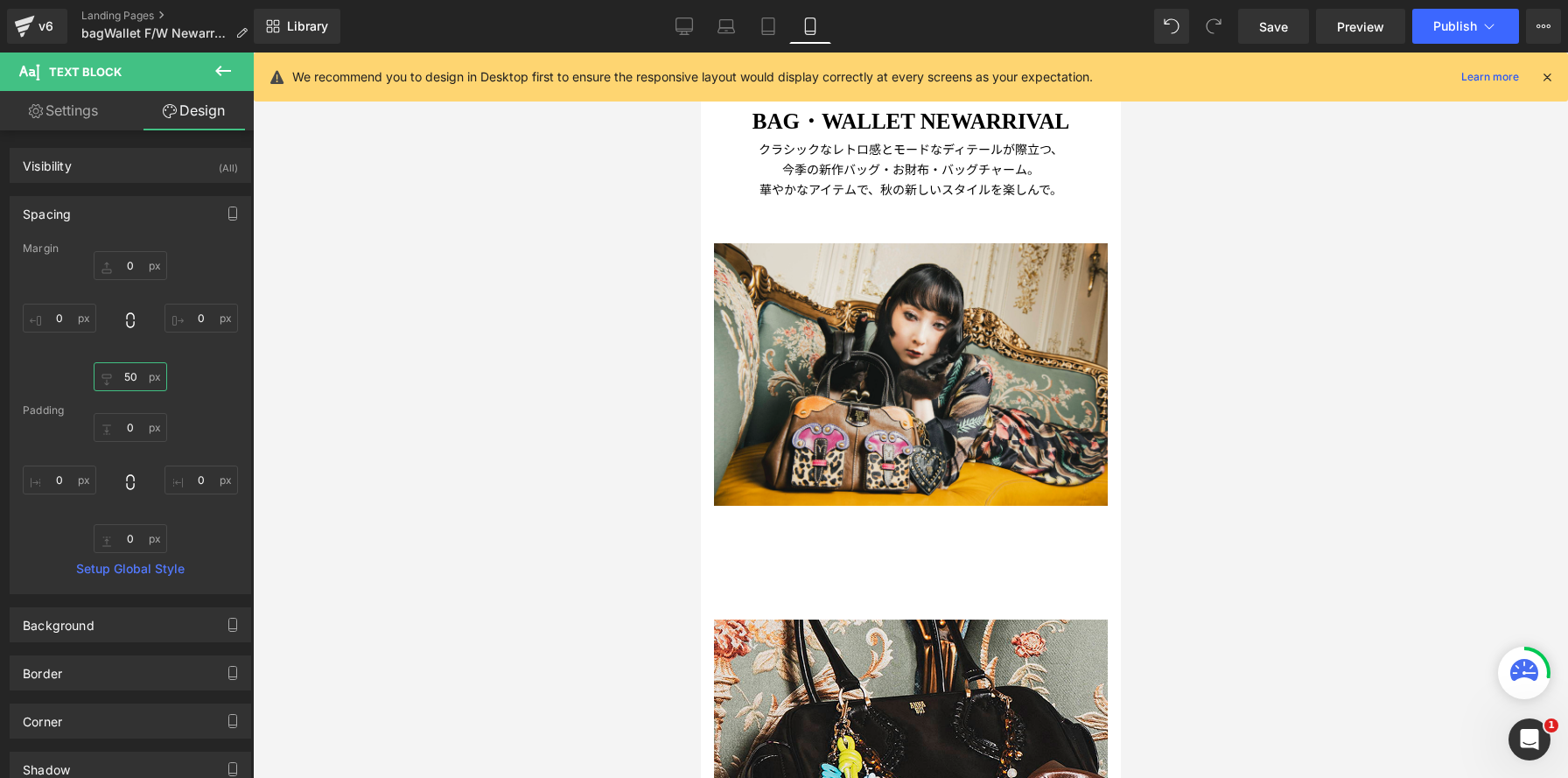
type input "50"
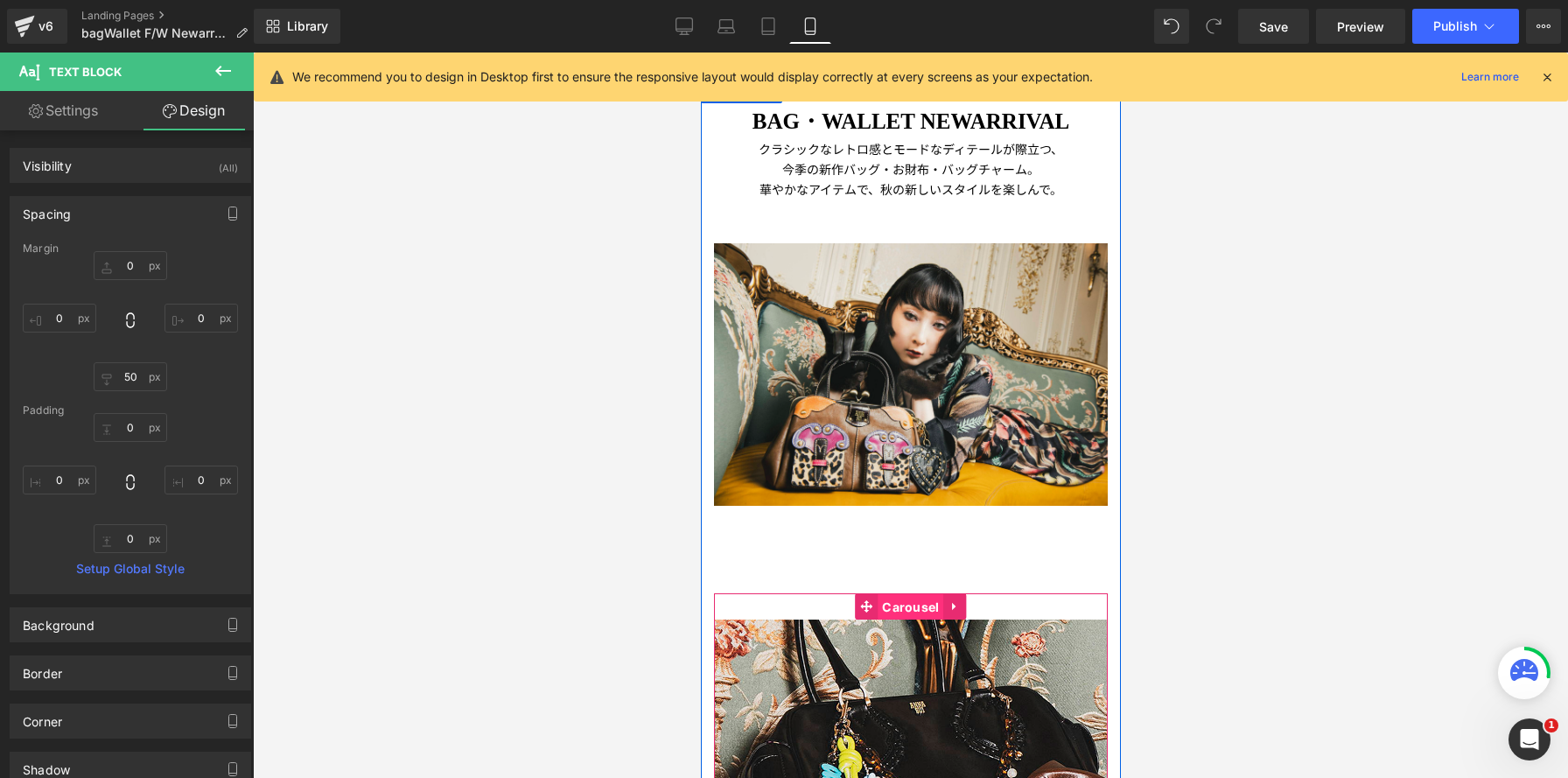
click at [911, 611] on span "Carousel" at bounding box center [909, 607] width 65 height 26
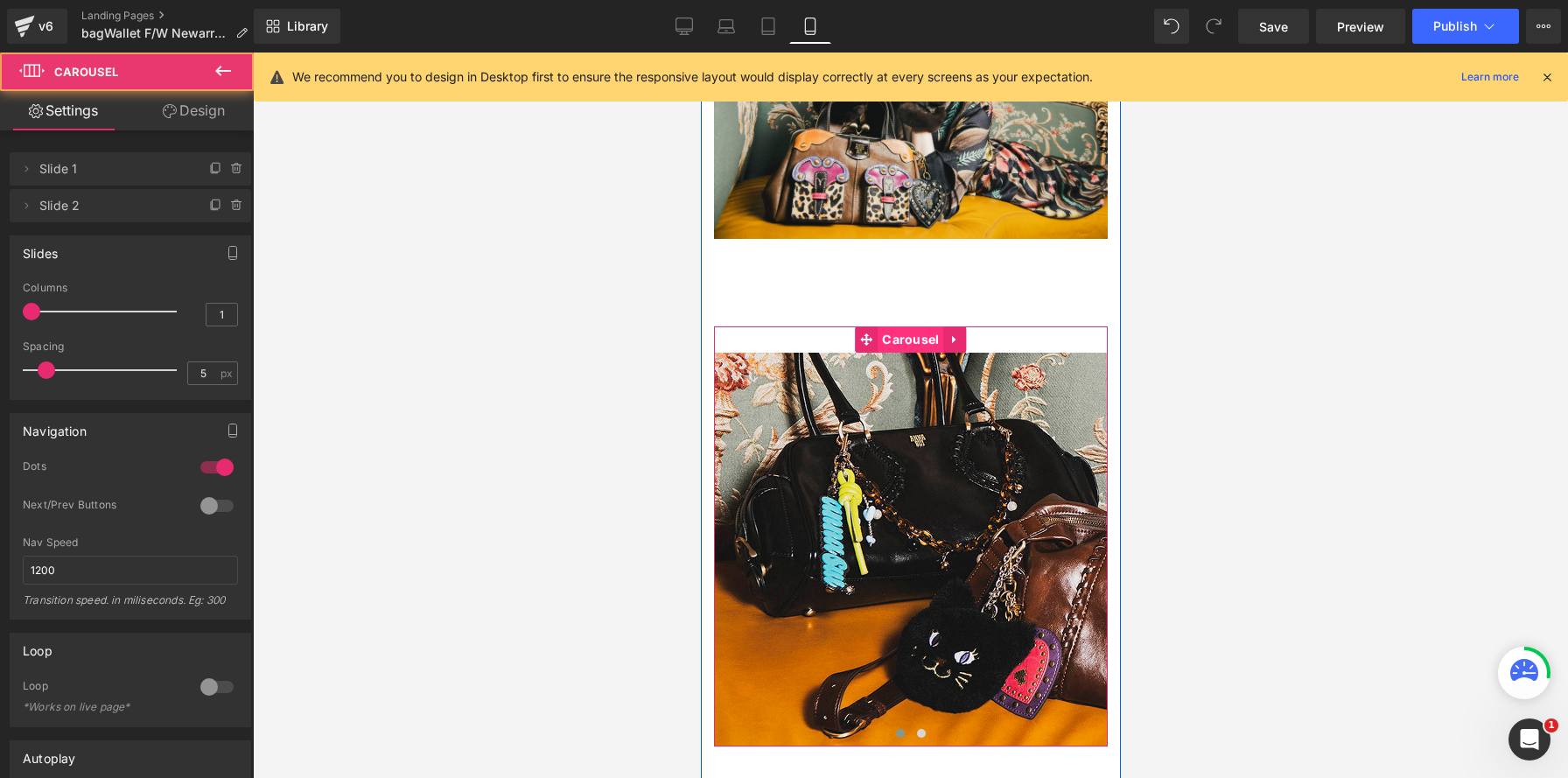
scroll to position [1120, 0]
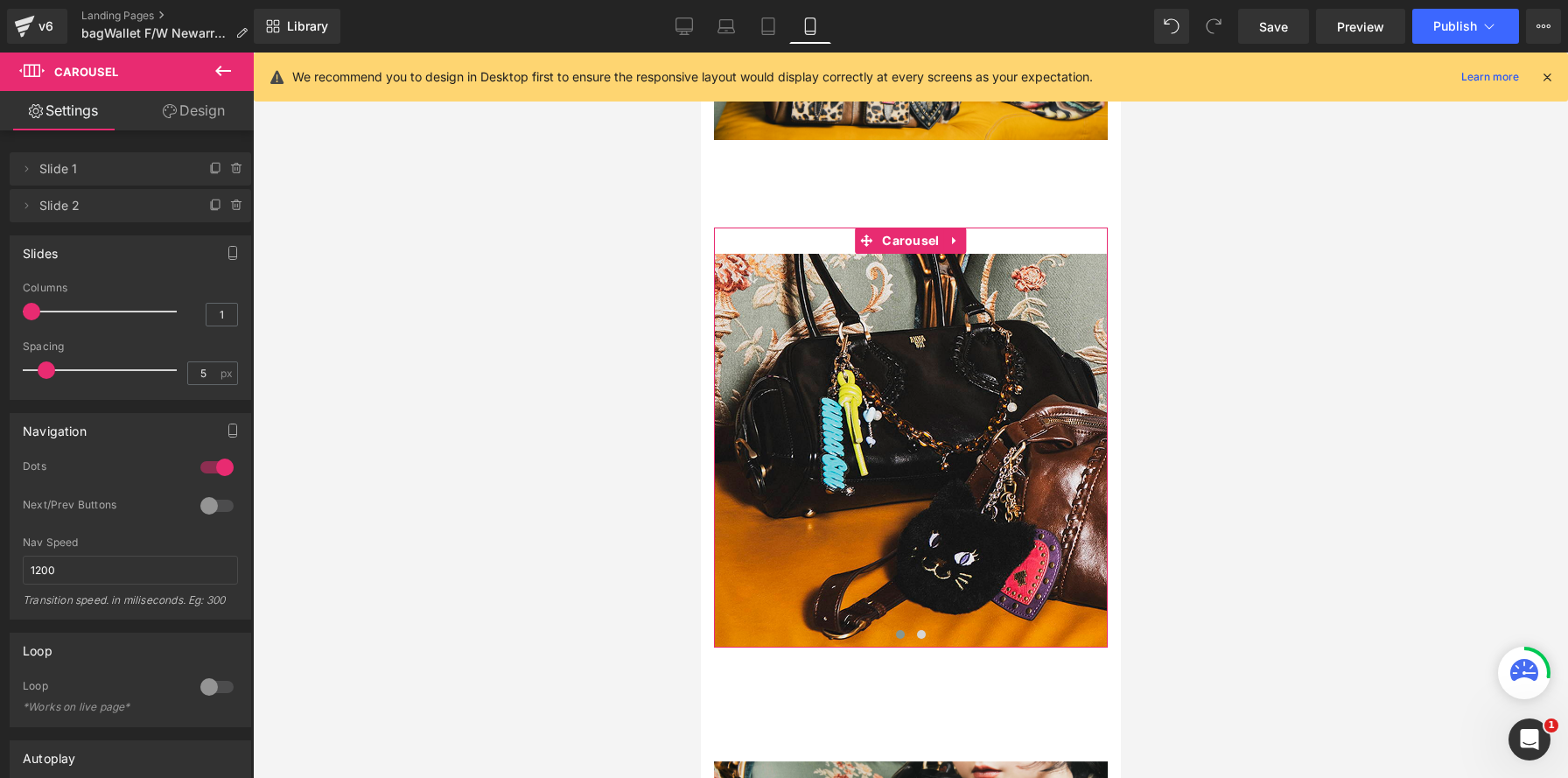
type input "2"
click at [63, 307] on div at bounding box center [104, 312] width 145 height 35
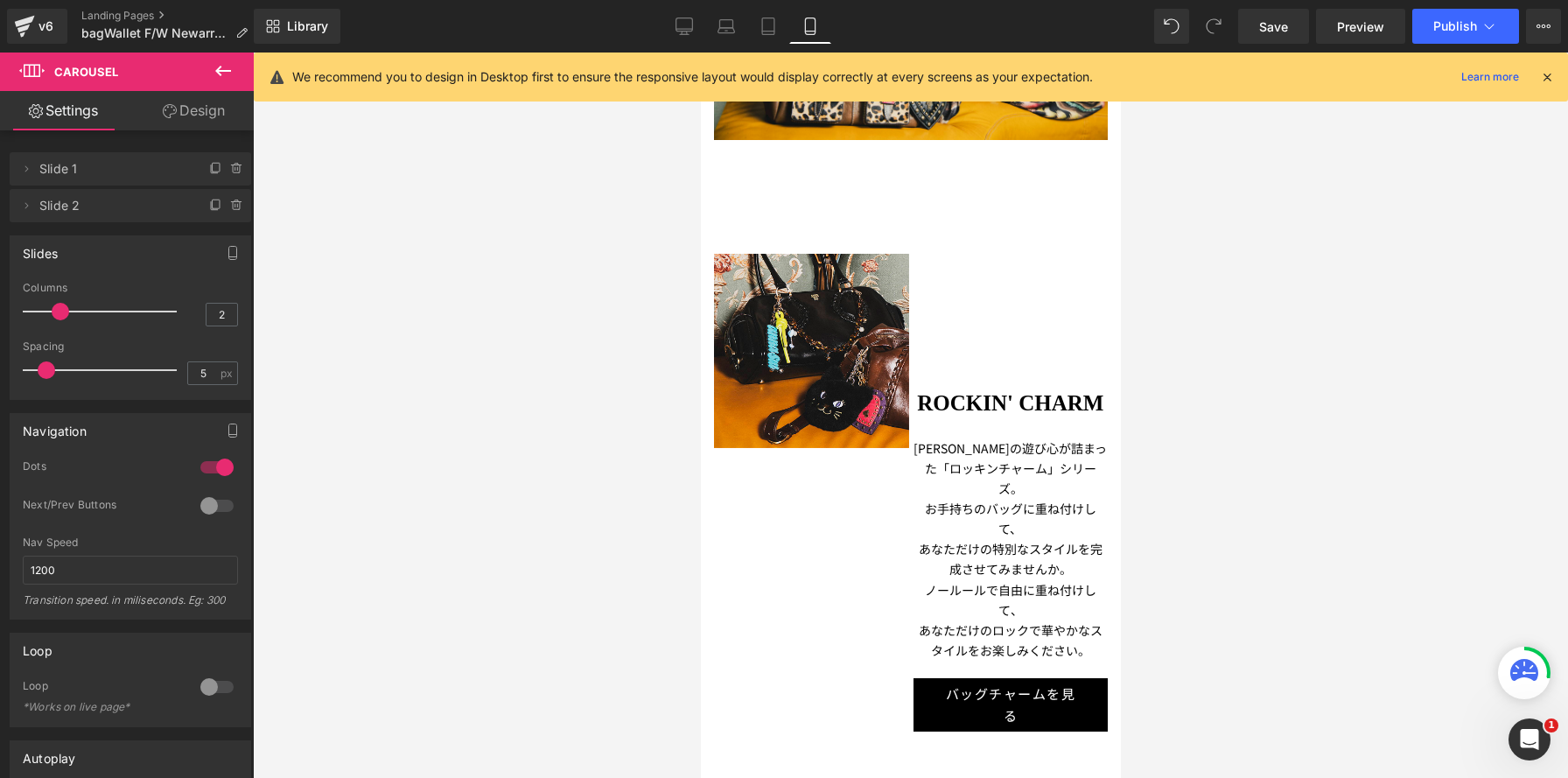
scroll to position [6787, 420]
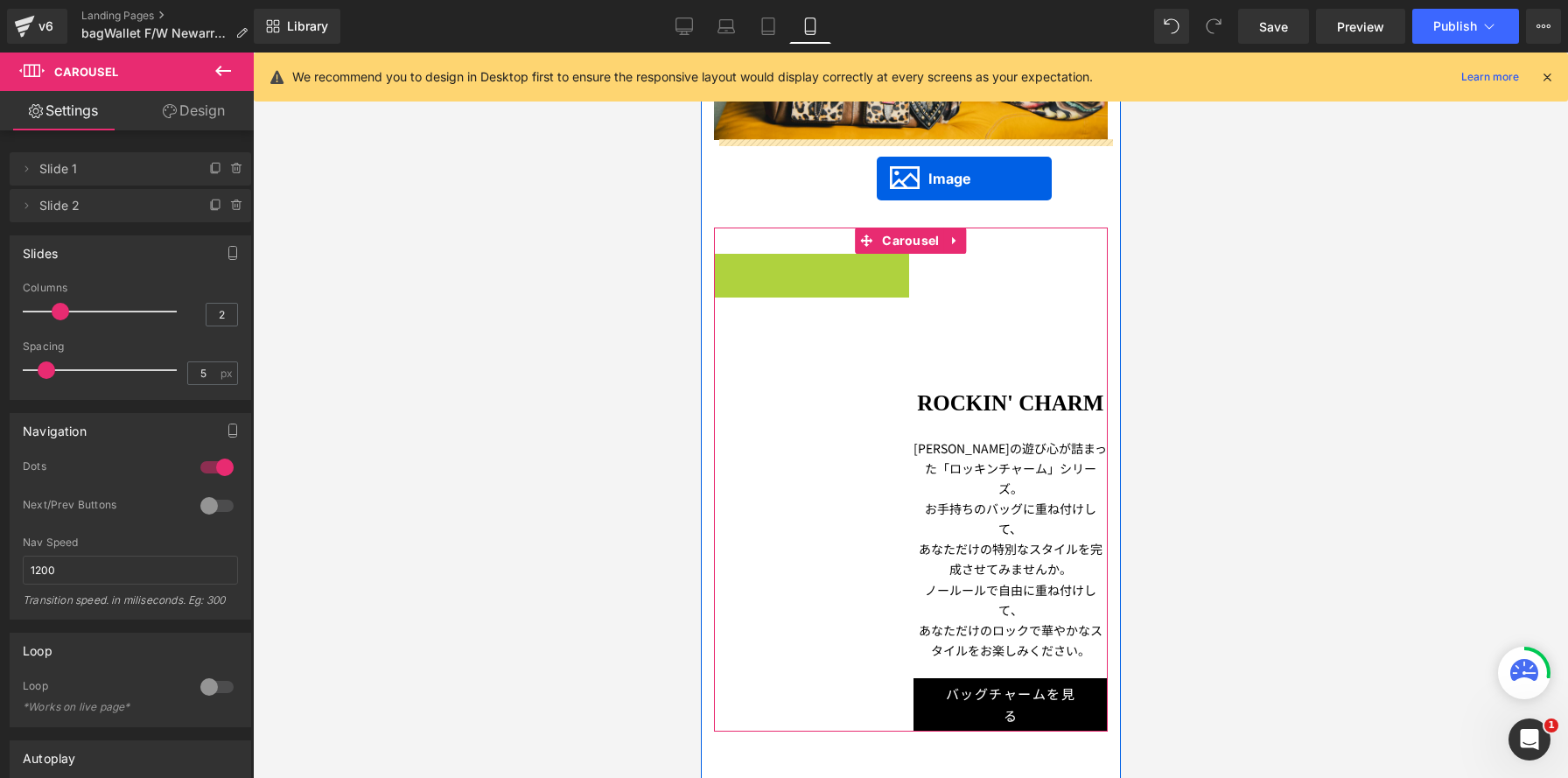
drag, startPoint x: 784, startPoint y: 349, endPoint x: 876, endPoint y: 178, distance: 194.2
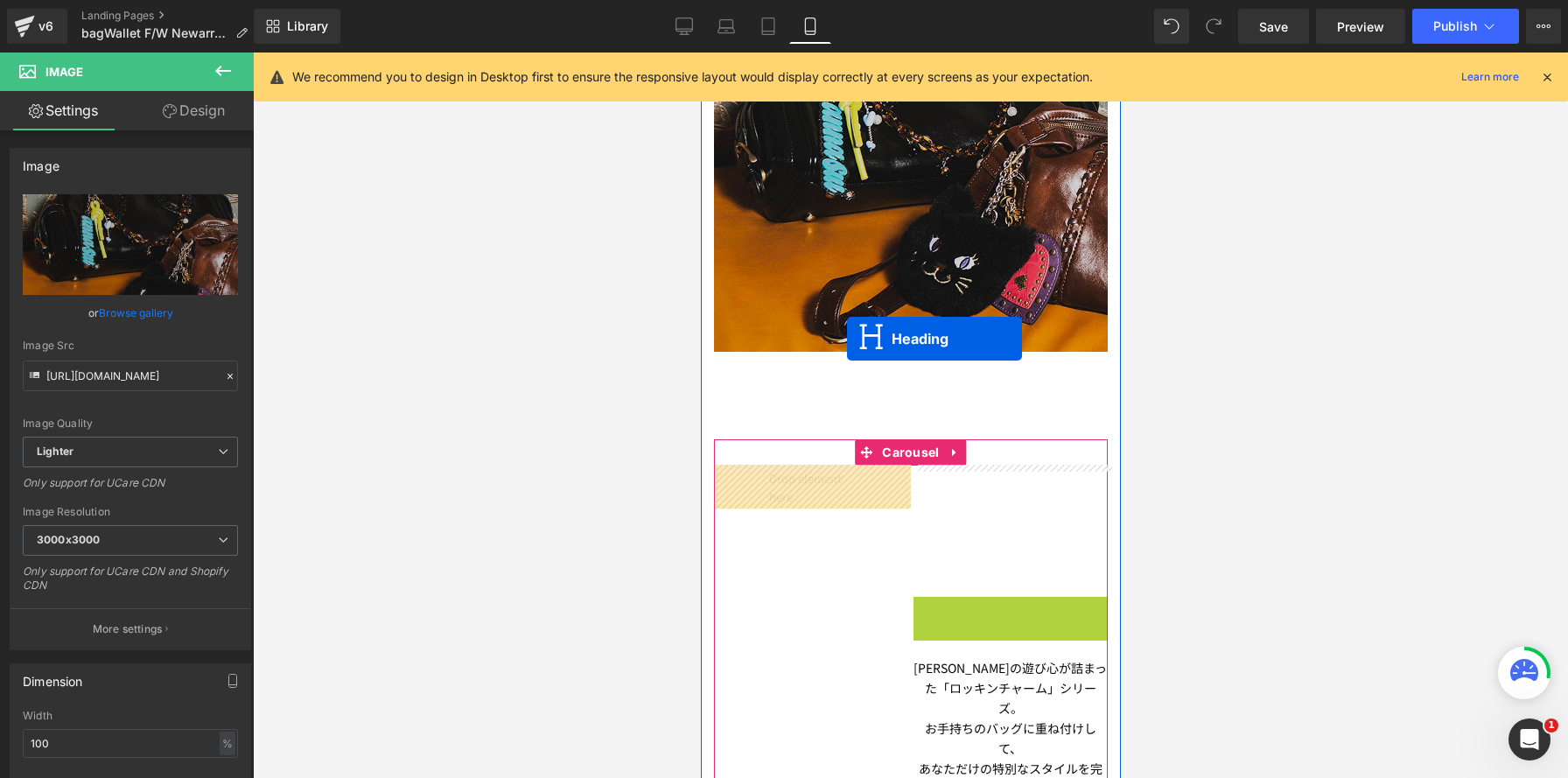
scroll to position [7188, 420]
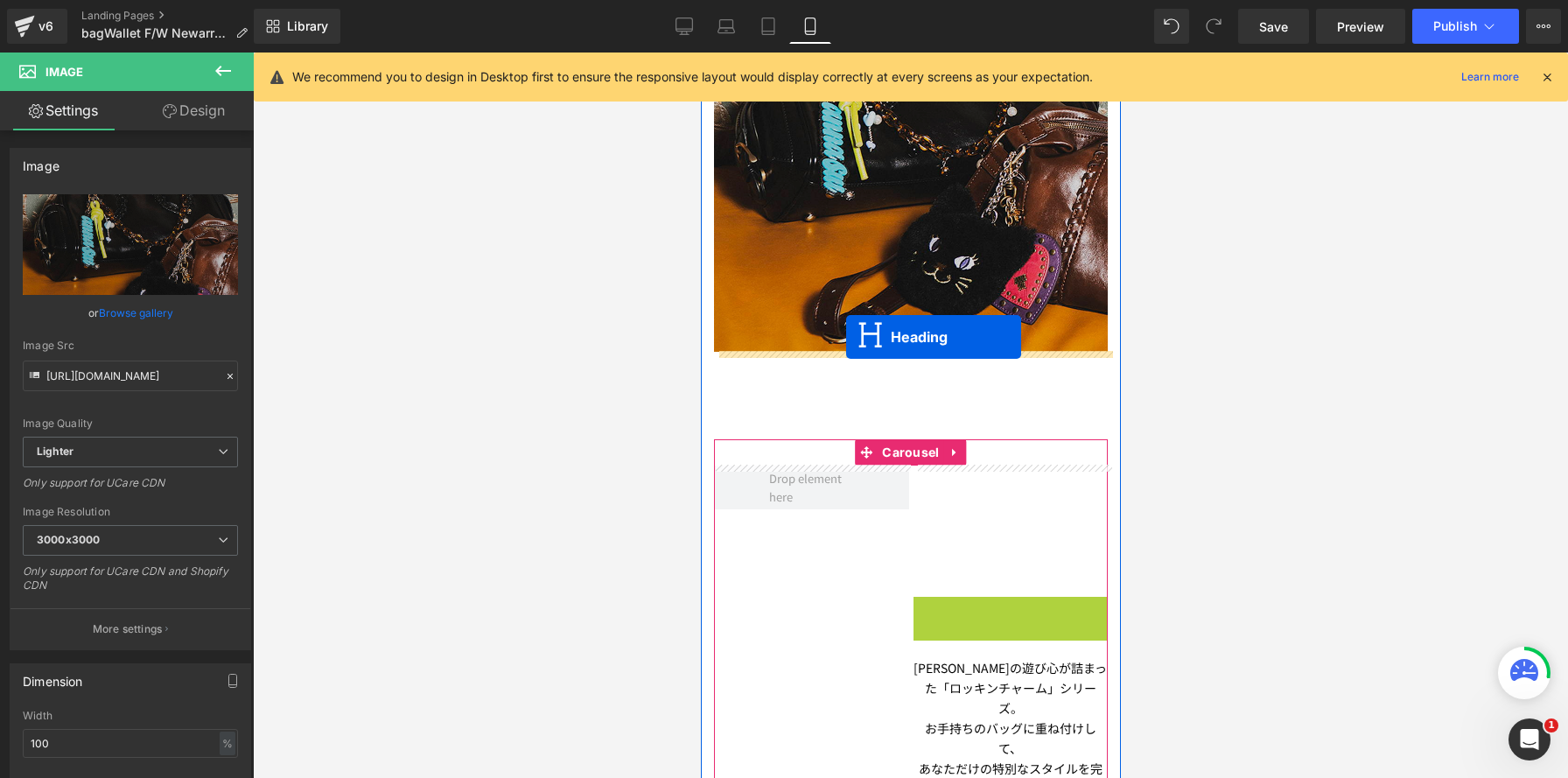
drag, startPoint x: 963, startPoint y: 609, endPoint x: 845, endPoint y: 336, distance: 297.4
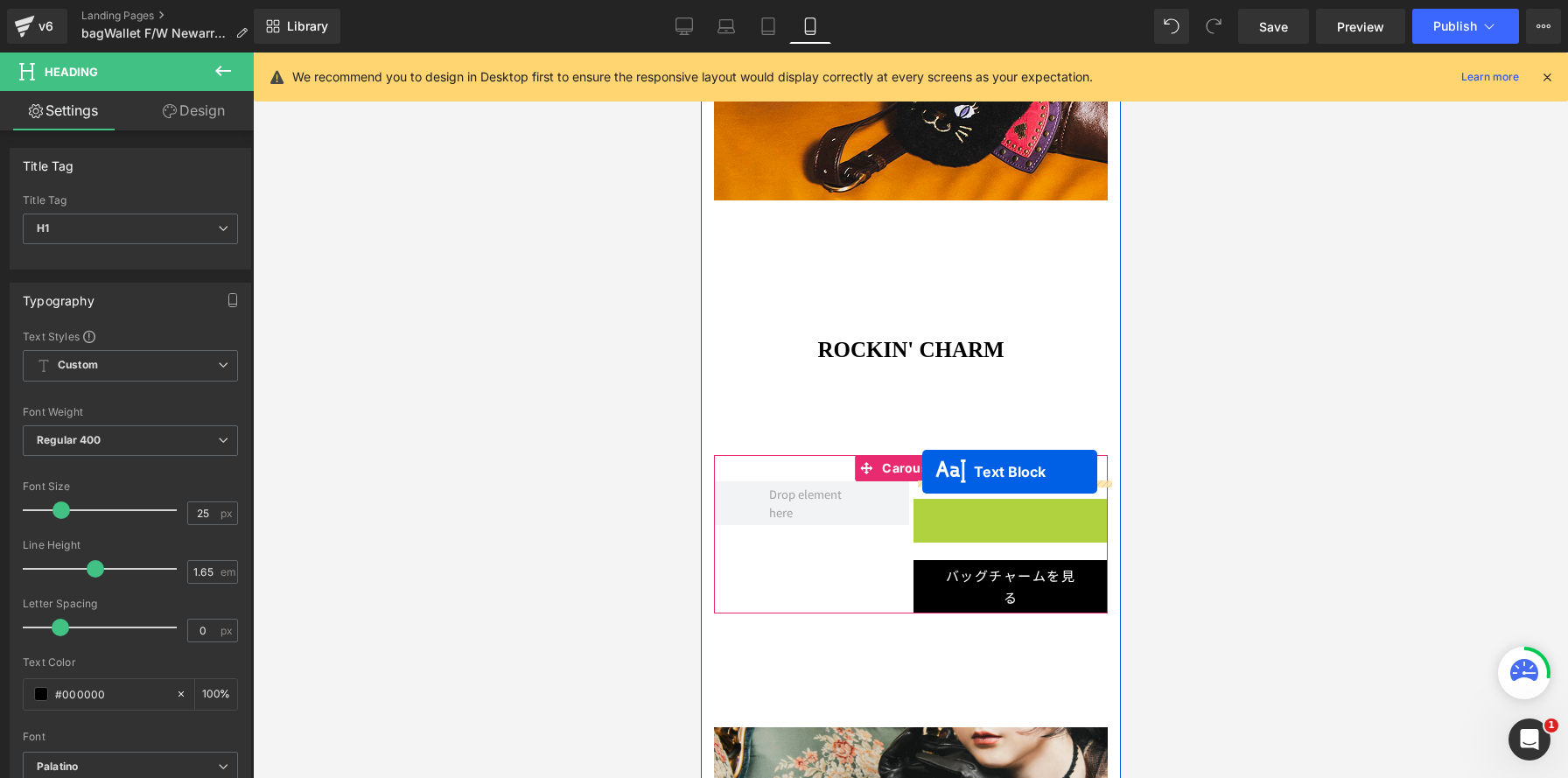
scroll to position [7, 8]
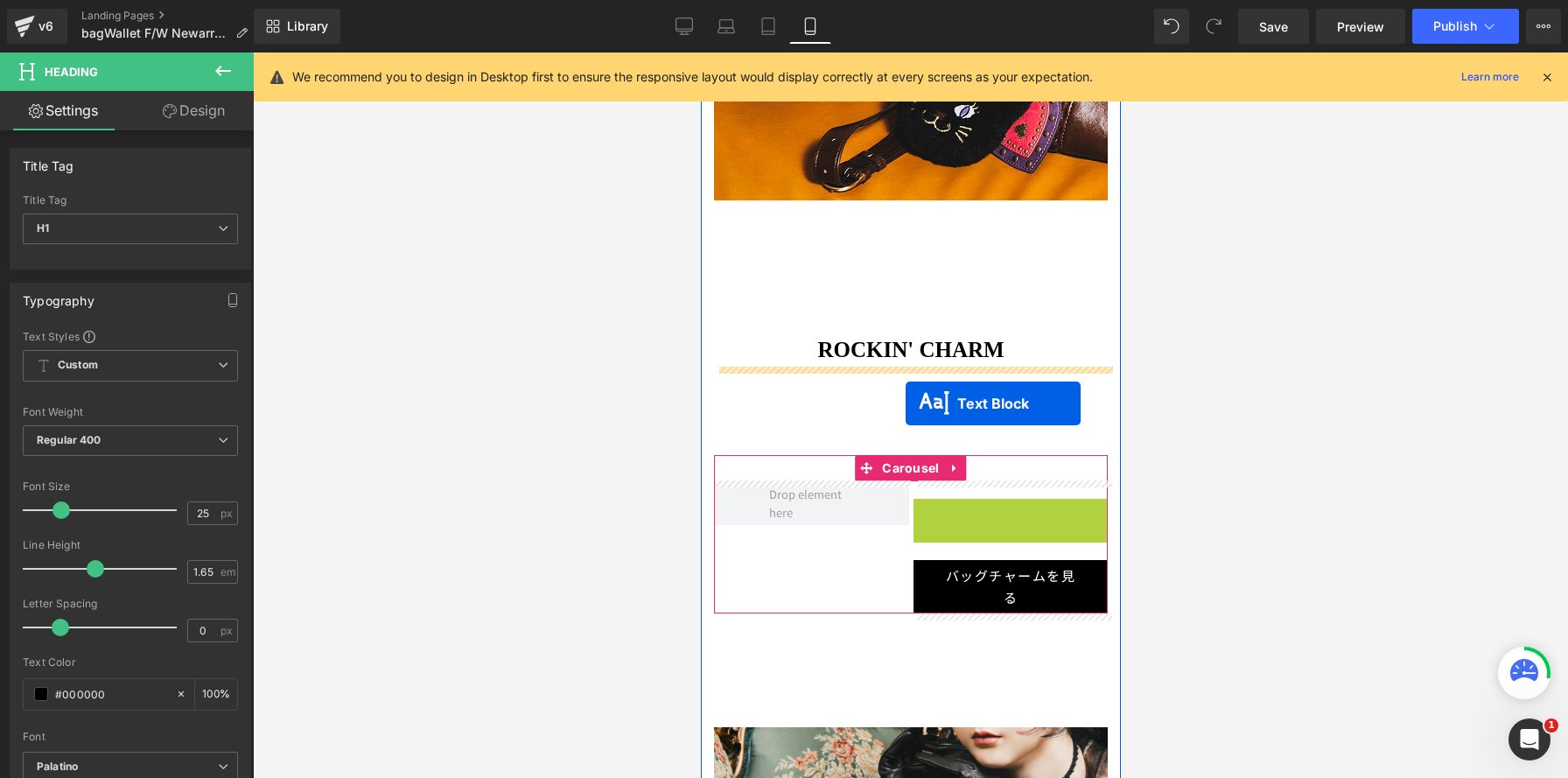
drag, startPoint x: 962, startPoint y: 587, endPoint x: 905, endPoint y: 403, distance: 192.6
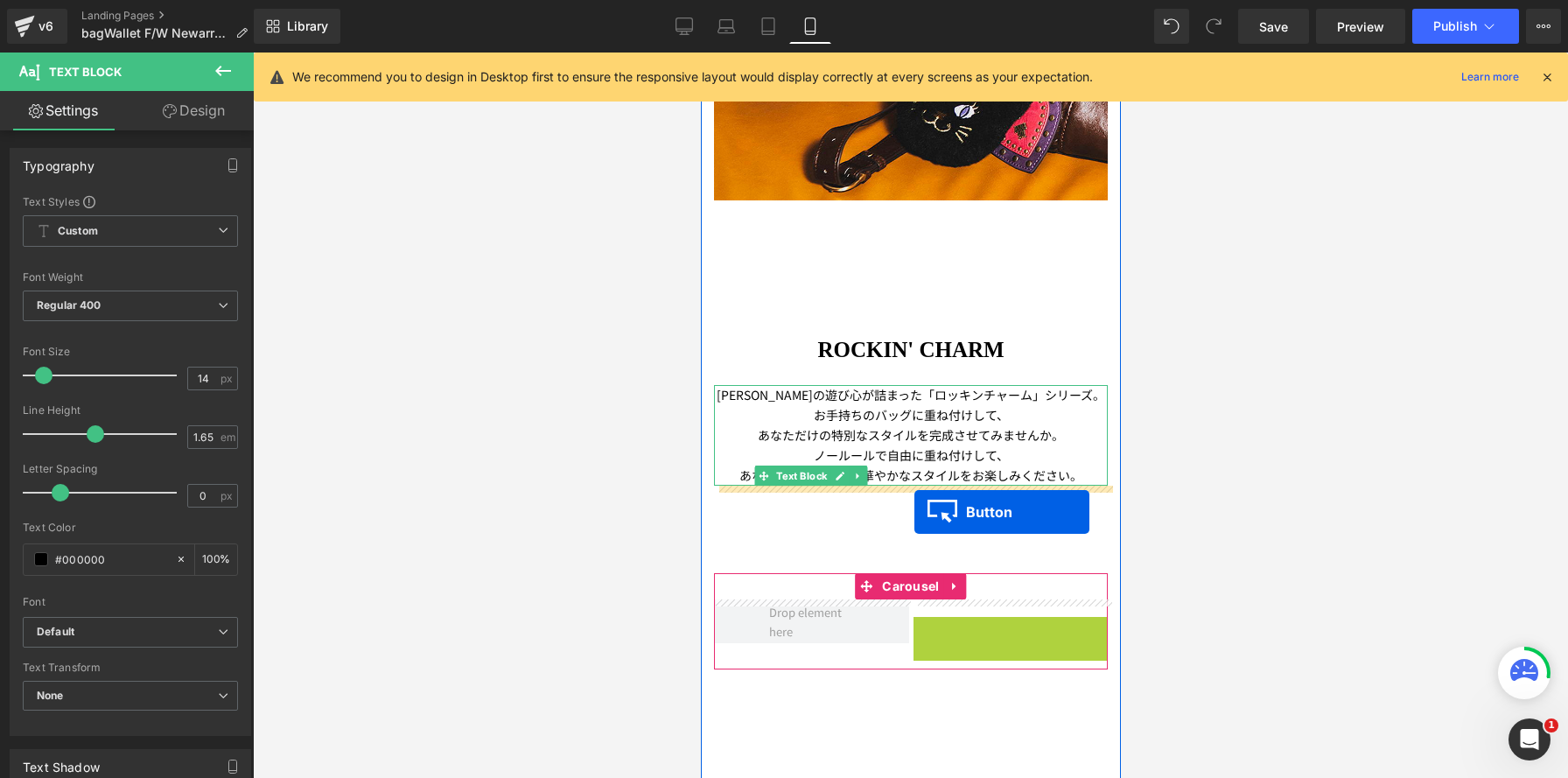
drag, startPoint x: 981, startPoint y: 641, endPoint x: 914, endPoint y: 512, distance: 145.4
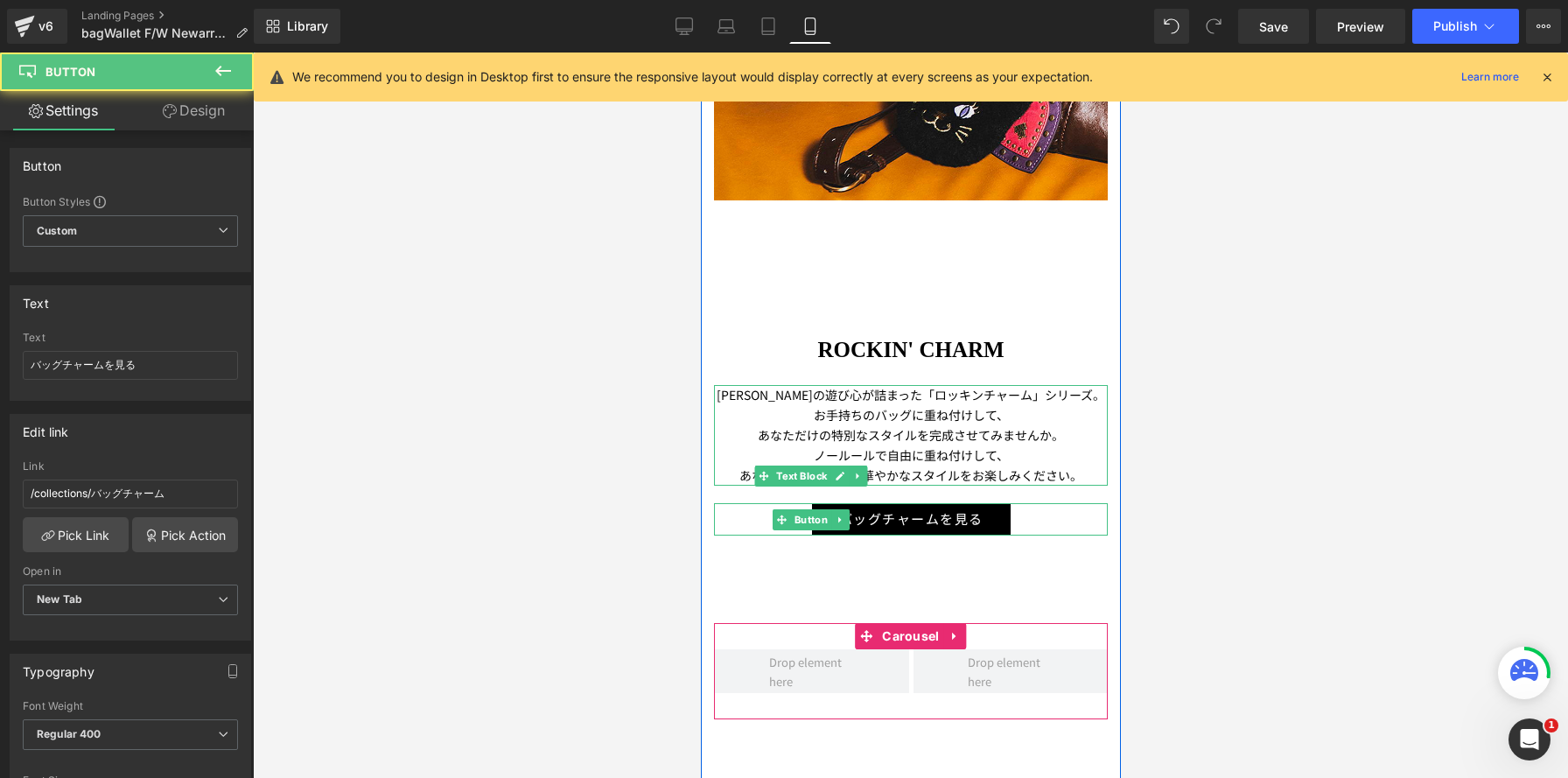
scroll to position [7148, 420]
click at [958, 641] on icon at bounding box center [954, 636] width 12 height 13
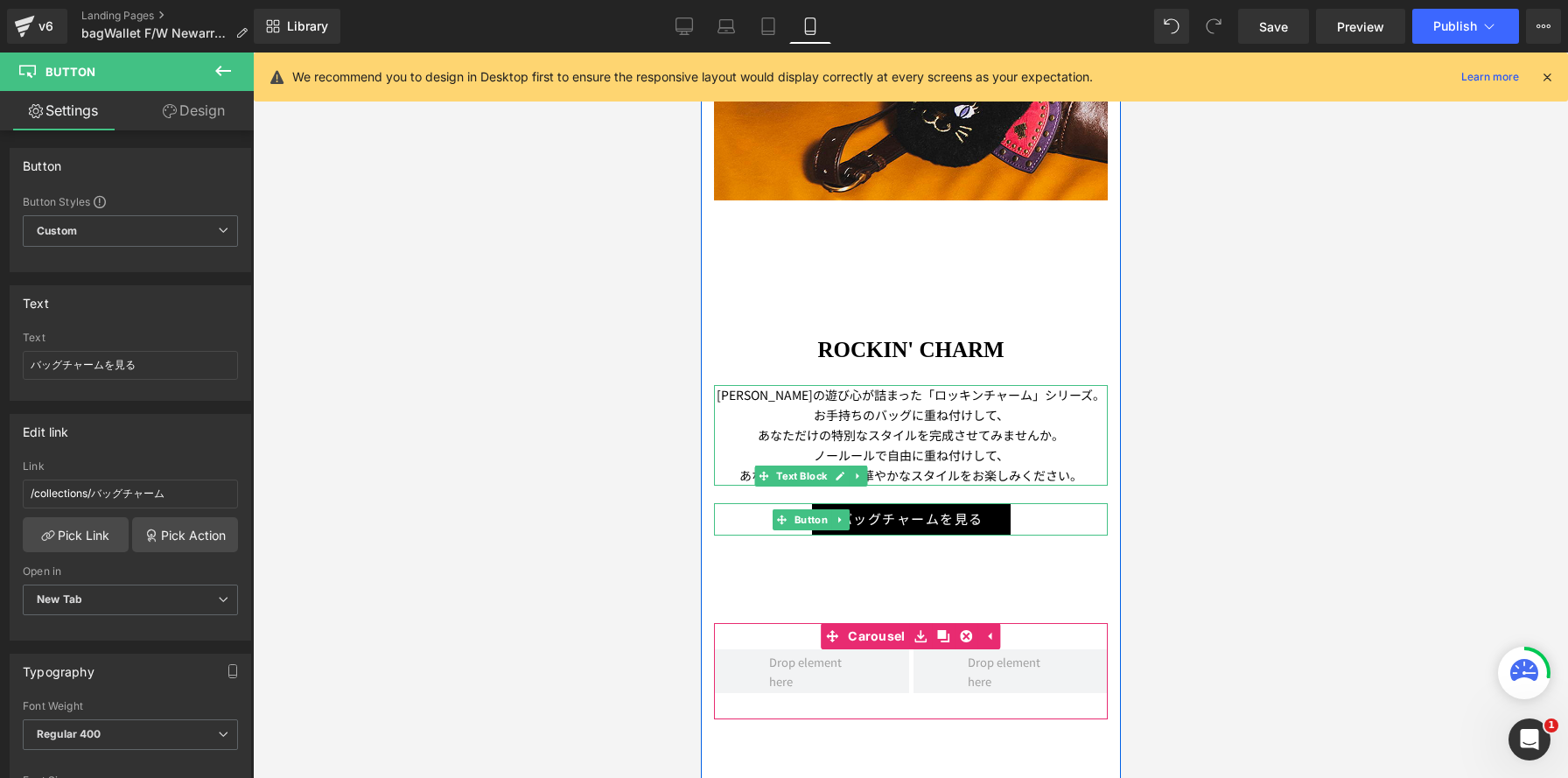
drag, startPoint x: 964, startPoint y: 637, endPoint x: 976, endPoint y: 405, distance: 232.3
click at [964, 637] on icon at bounding box center [965, 635] width 12 height 12
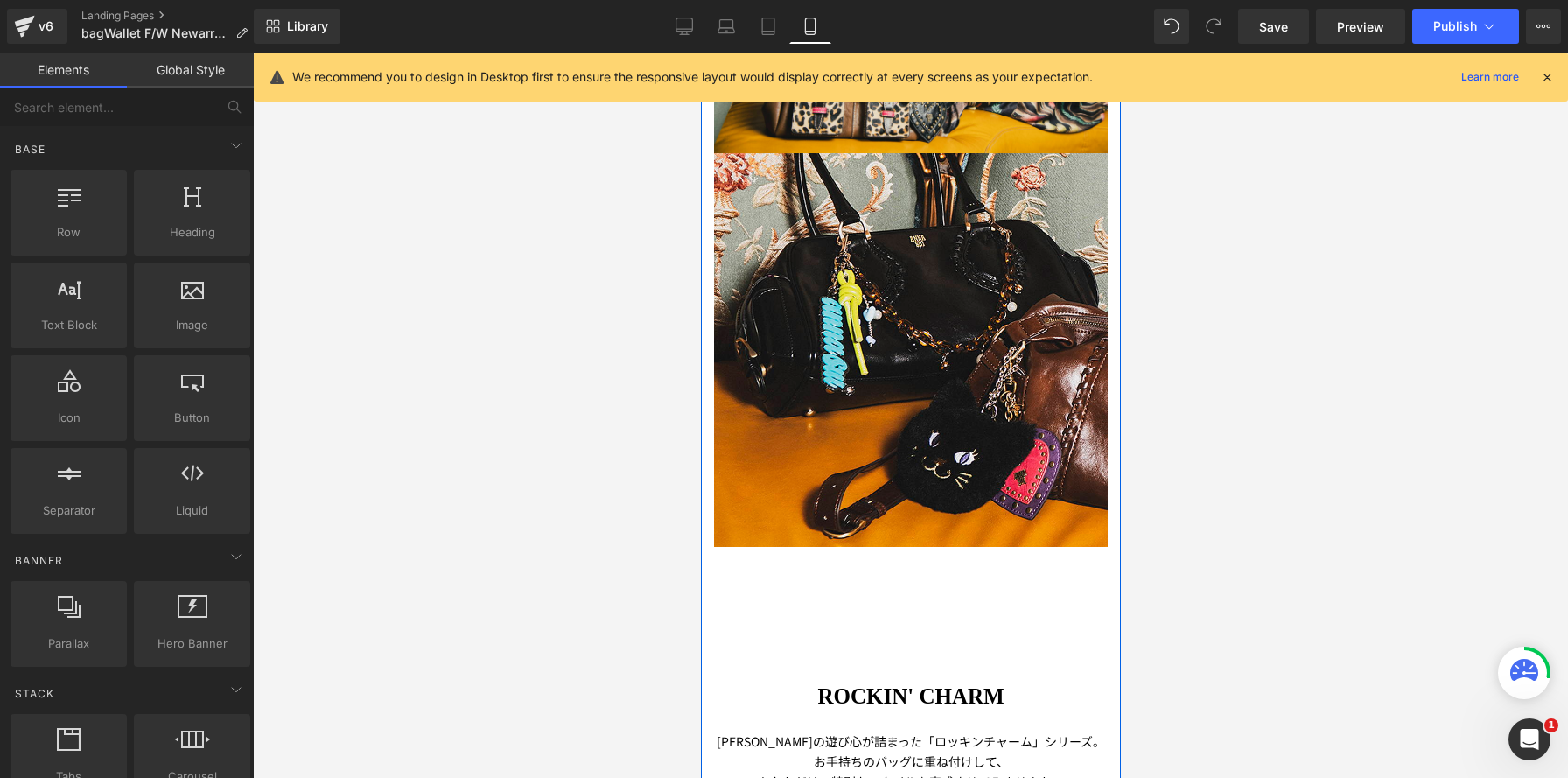
scroll to position [970, 0]
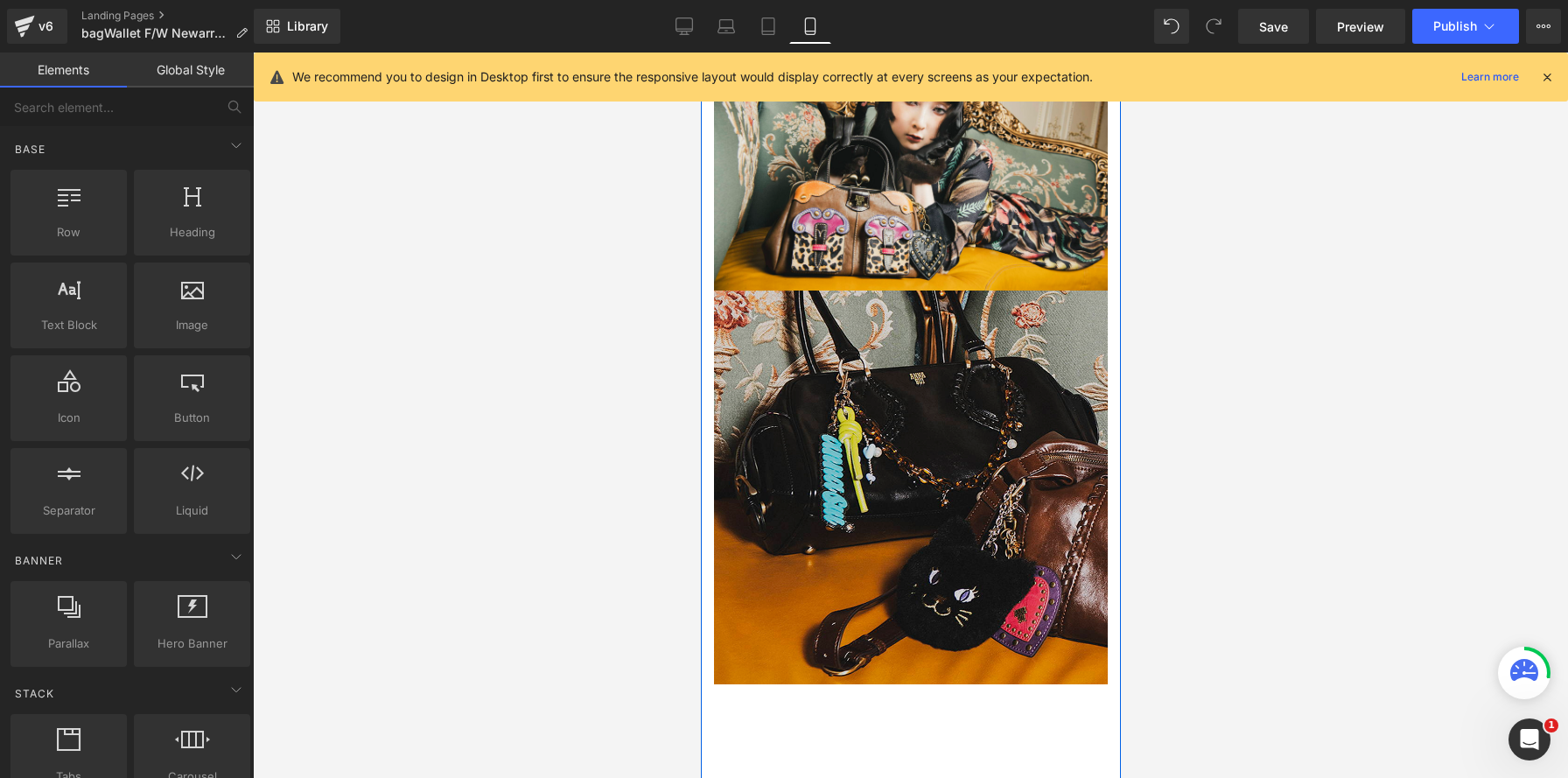
click at [972, 291] on div "Image" at bounding box center [910, 487] width 394 height 394
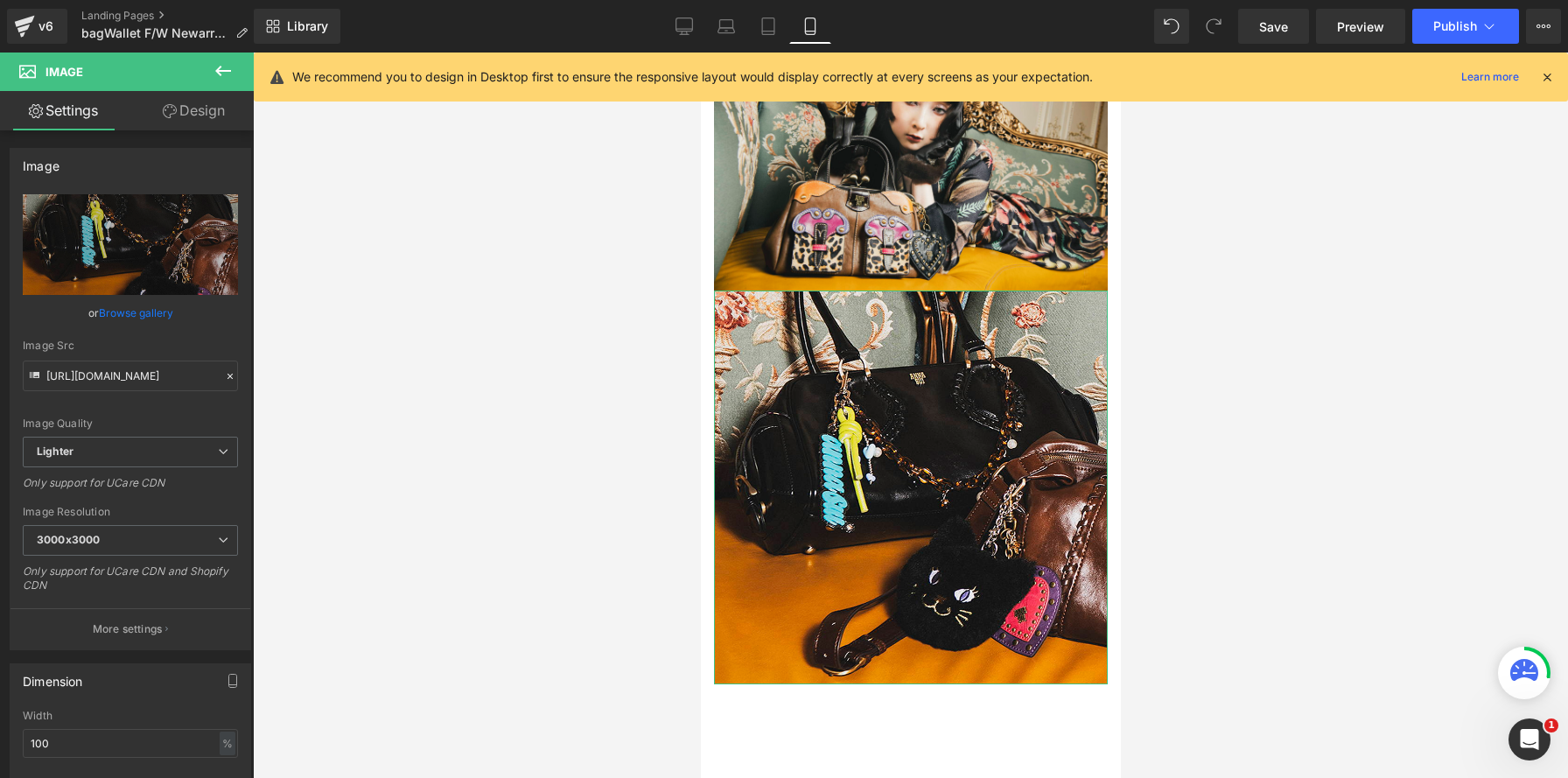
click at [216, 115] on link "Design" at bounding box center [194, 111] width 127 height 39
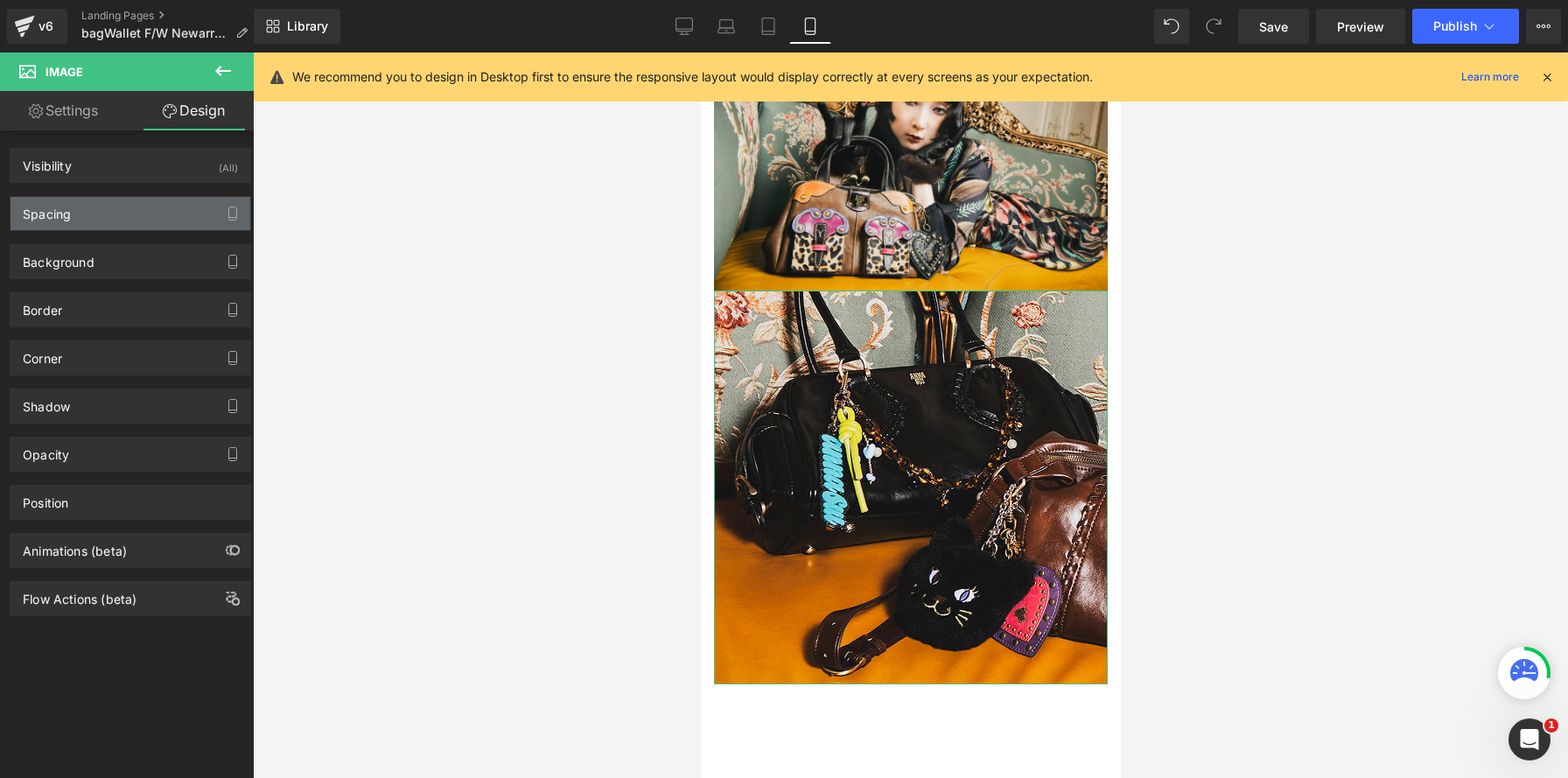
type input "0"
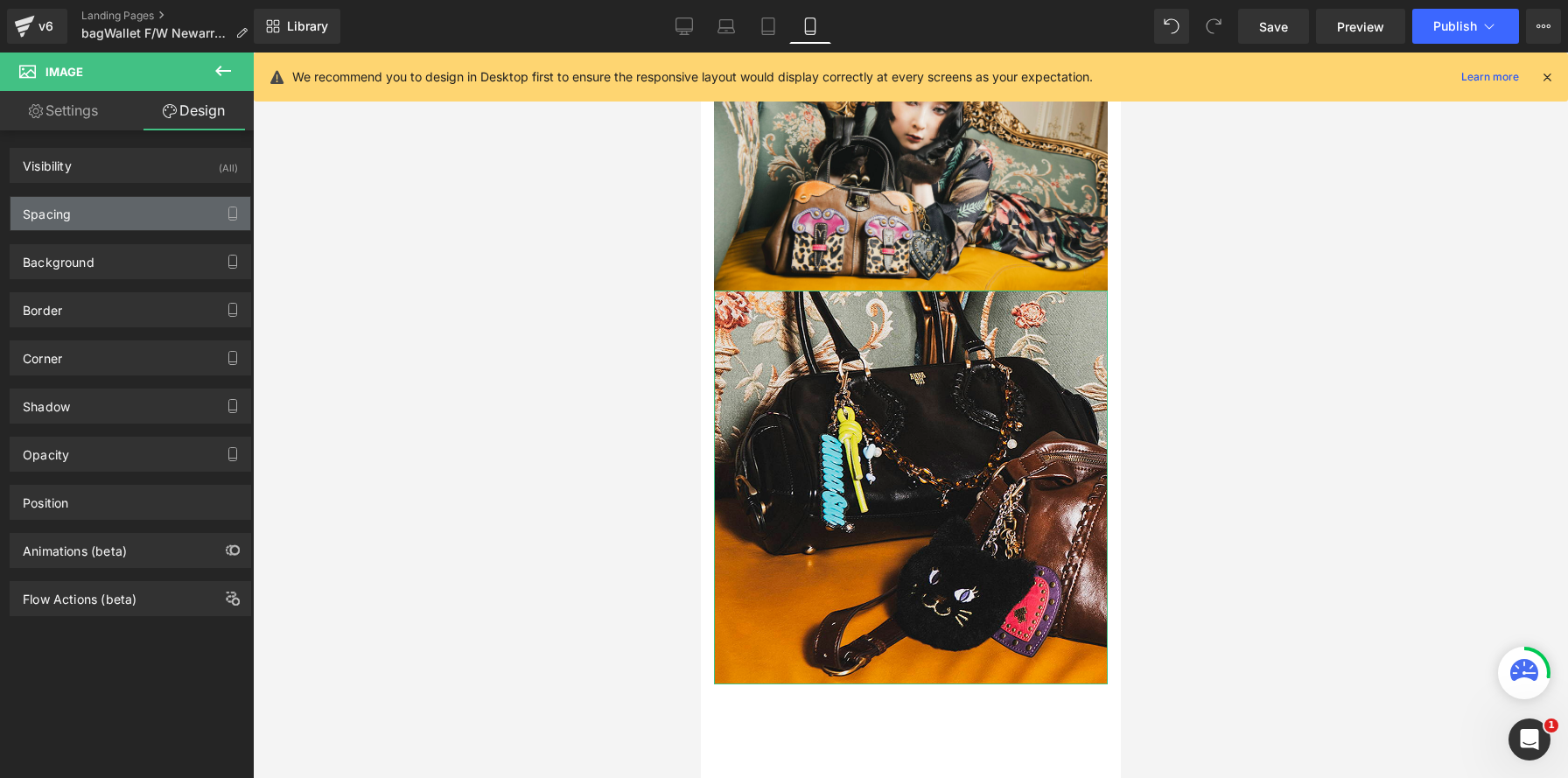
type input "0"
click at [164, 212] on div "Spacing" at bounding box center [130, 213] width 239 height 34
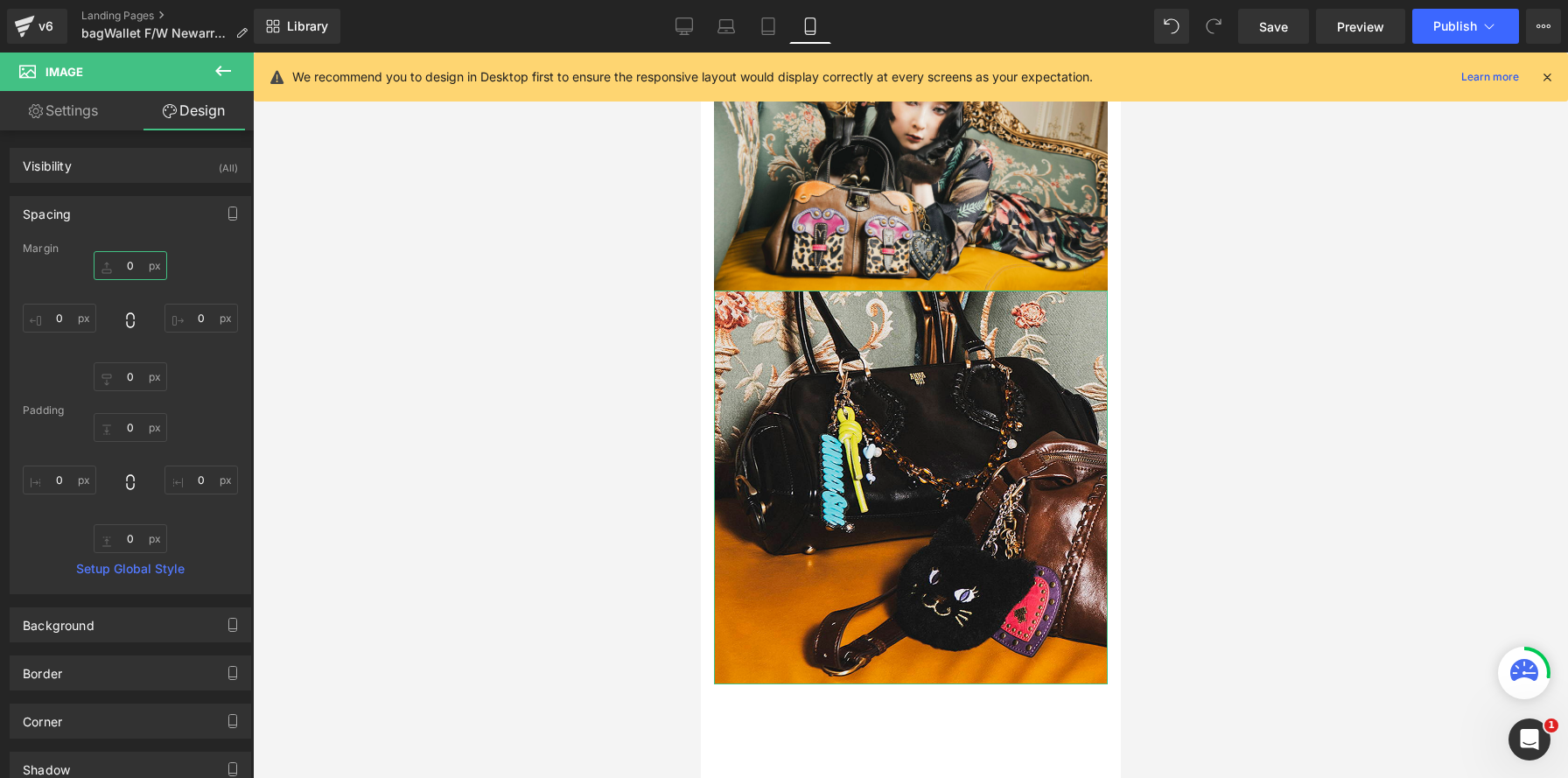
click at [124, 264] on input "0" at bounding box center [130, 266] width 74 height 29
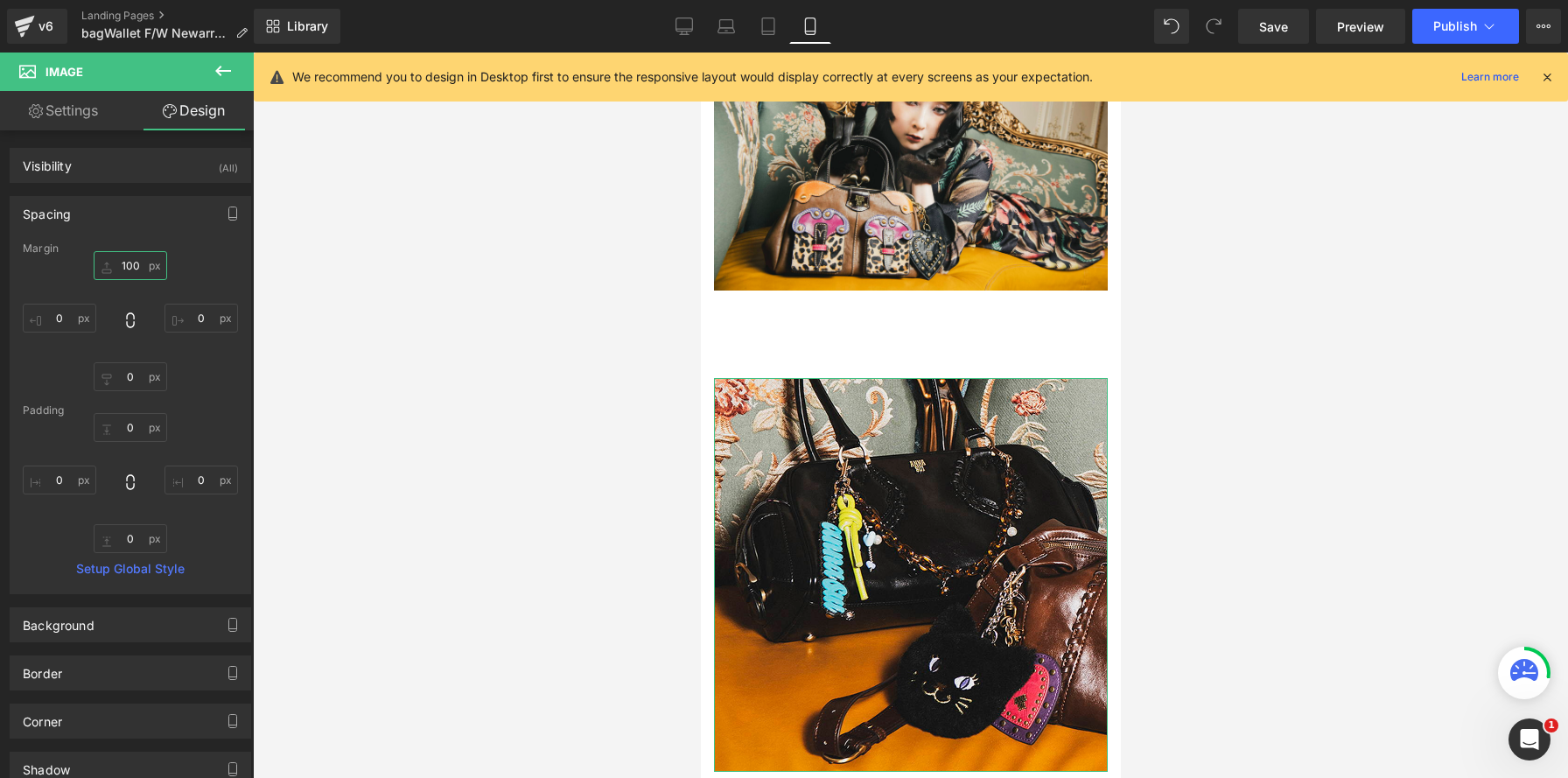
scroll to position [8, 8]
type input "100"
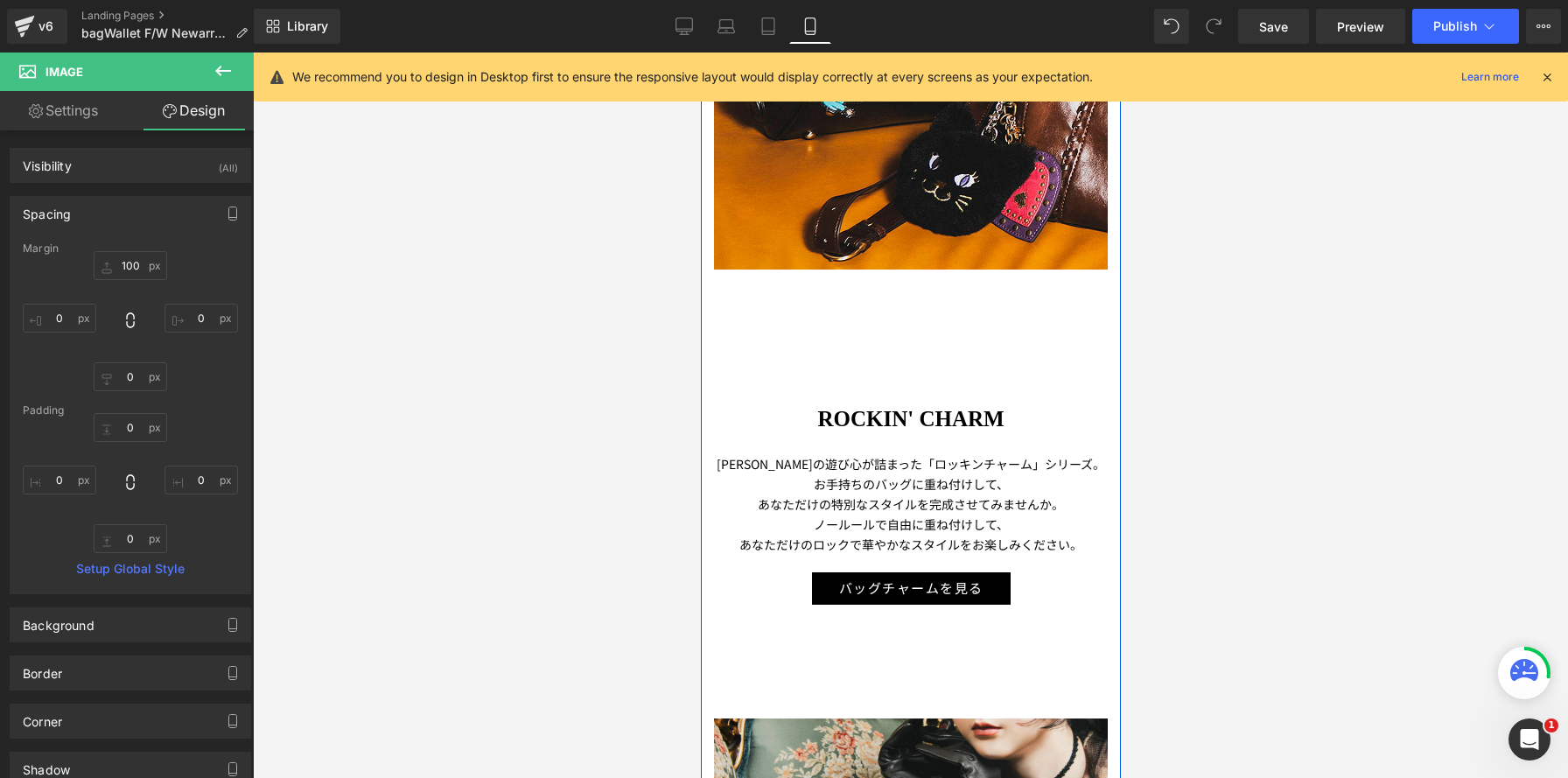
scroll to position [1440, 0]
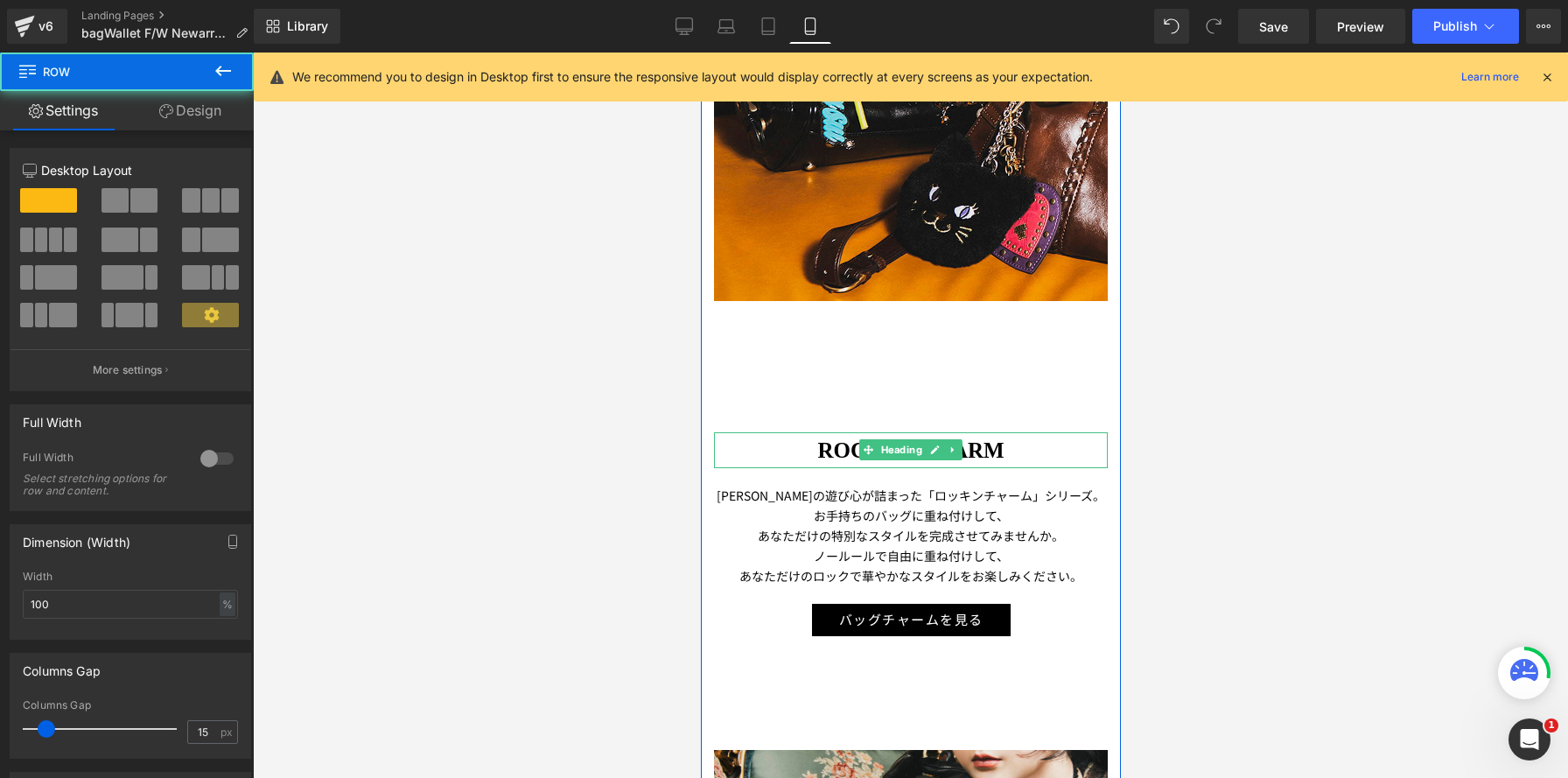
click at [768, 444] on h1 "ROCKIN' CHARM" at bounding box center [910, 450] width 394 height 36
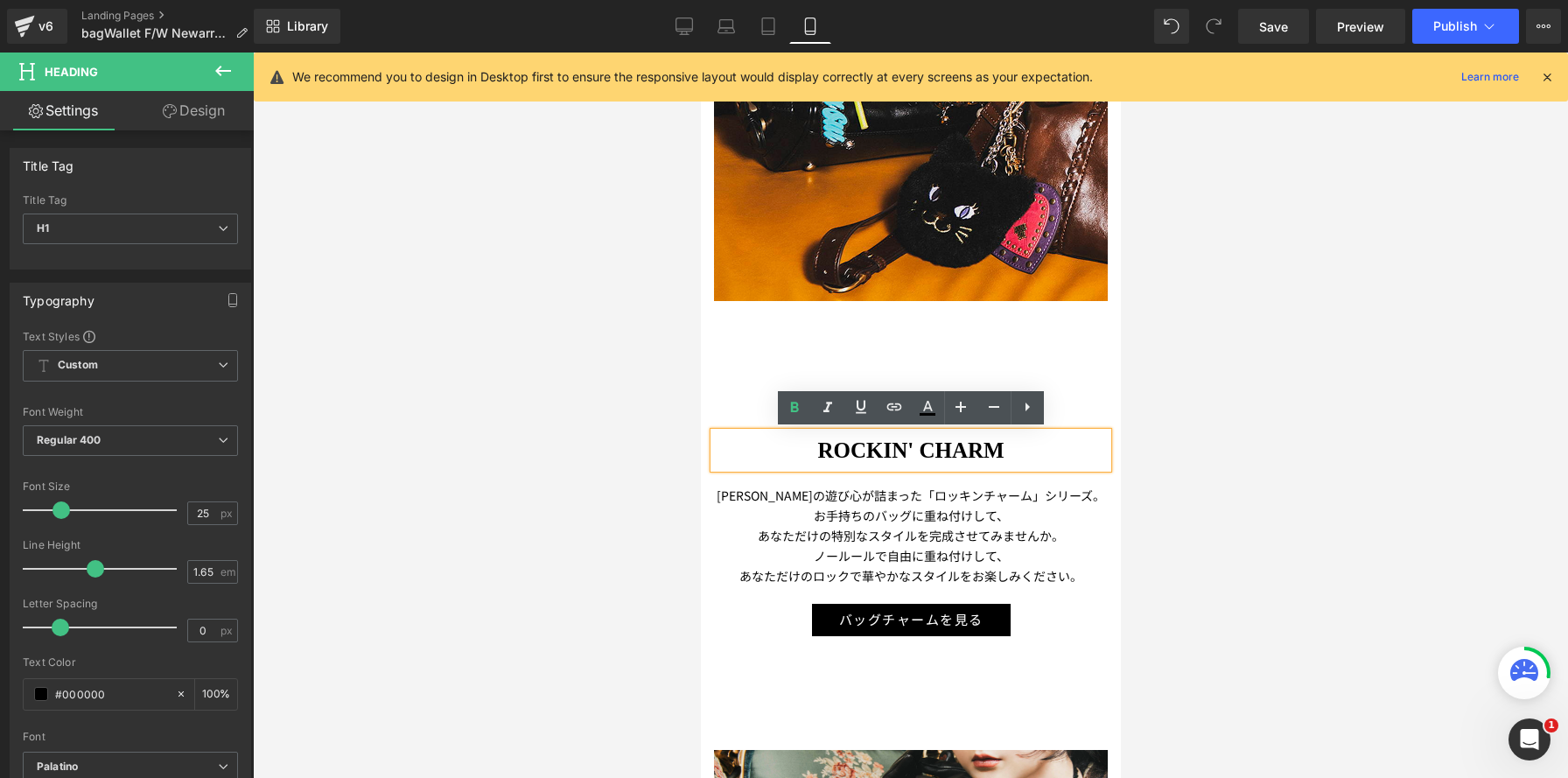
drag, startPoint x: 206, startPoint y: 104, endPoint x: 184, endPoint y: 224, distance: 122.0
click at [206, 104] on link "Design" at bounding box center [194, 111] width 127 height 39
click at [0, 0] on div "Spacing" at bounding box center [0, 0] width 0 height 0
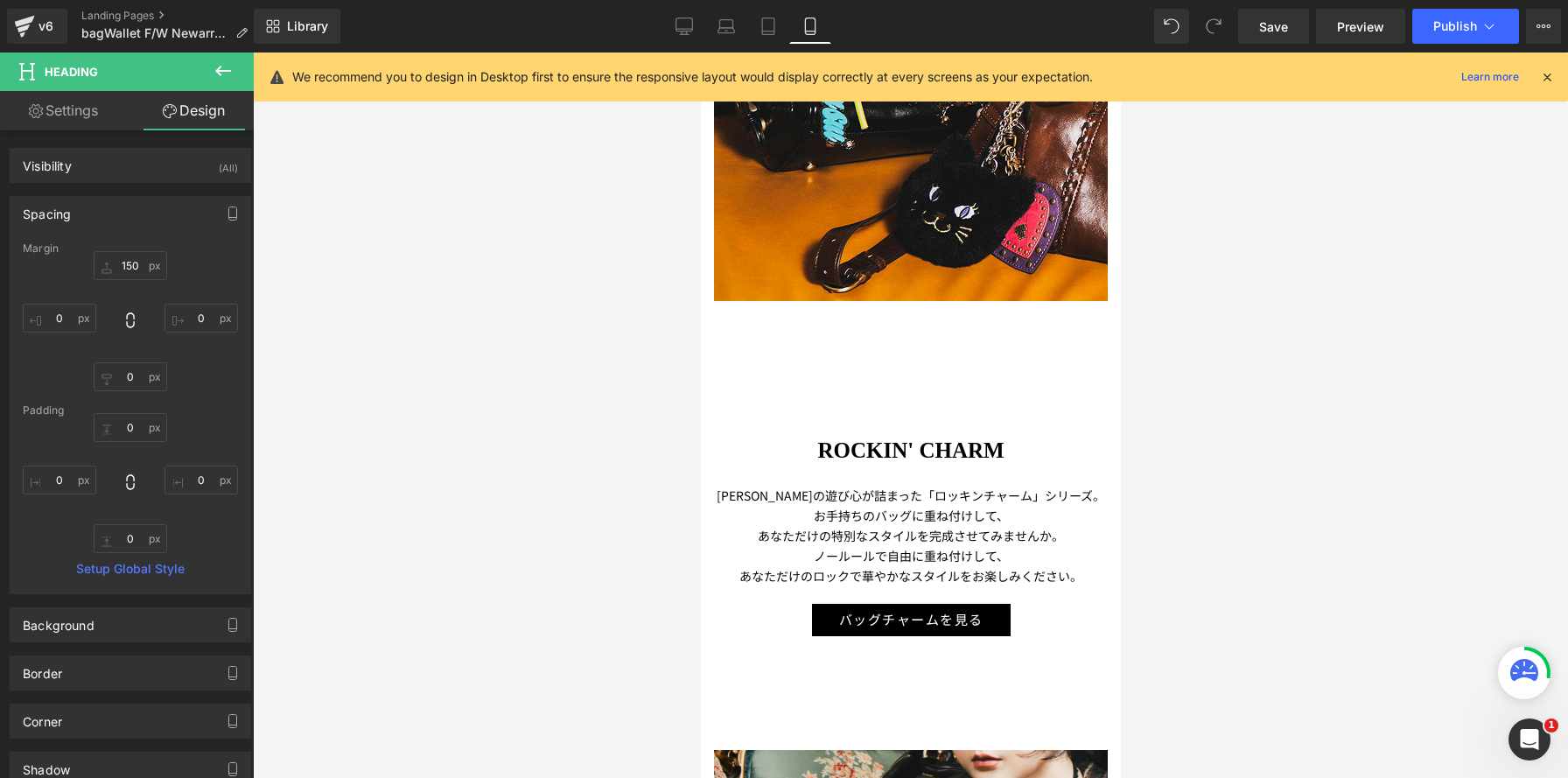
type input "150"
type input "0"
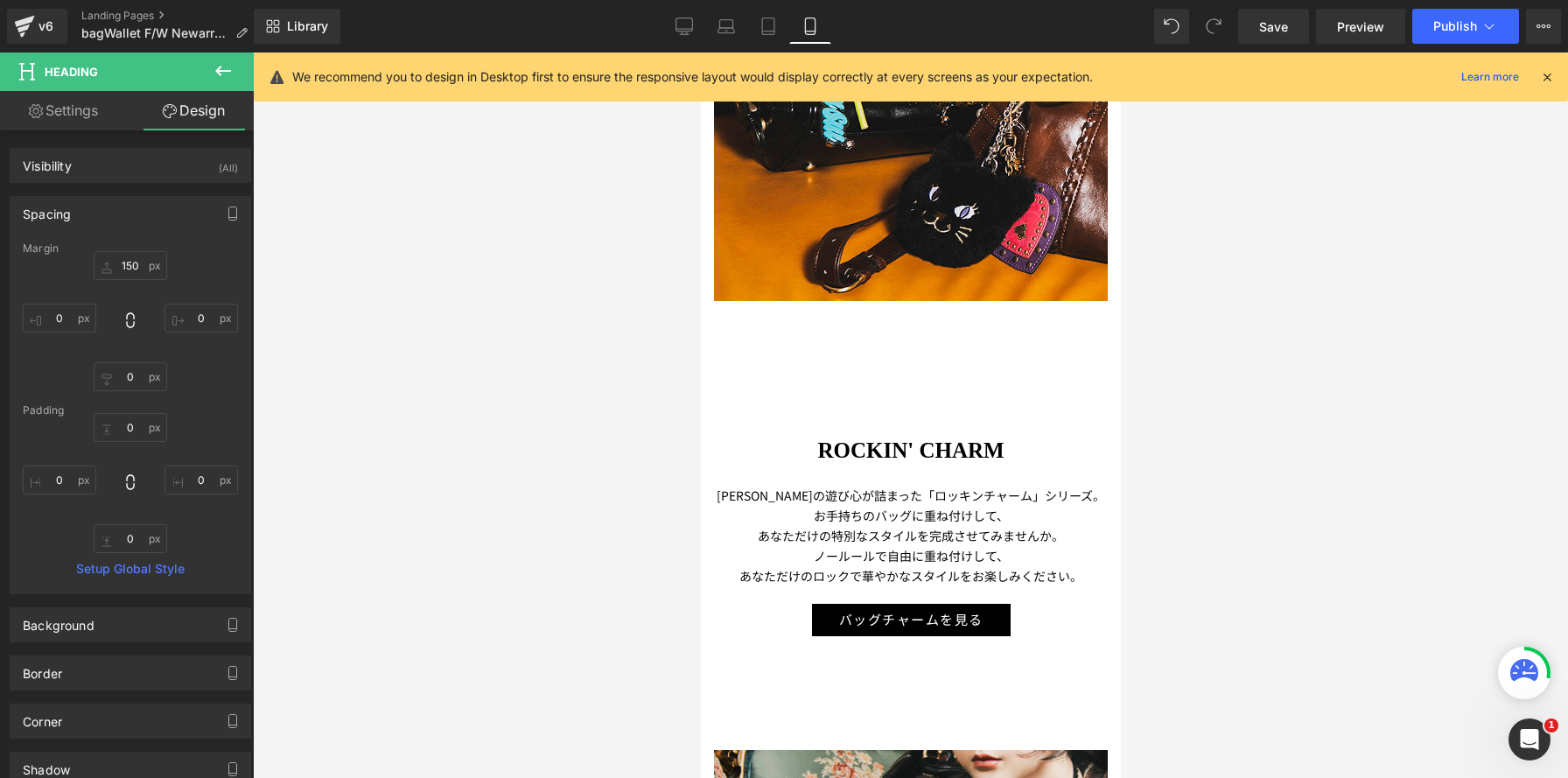
type input "0"
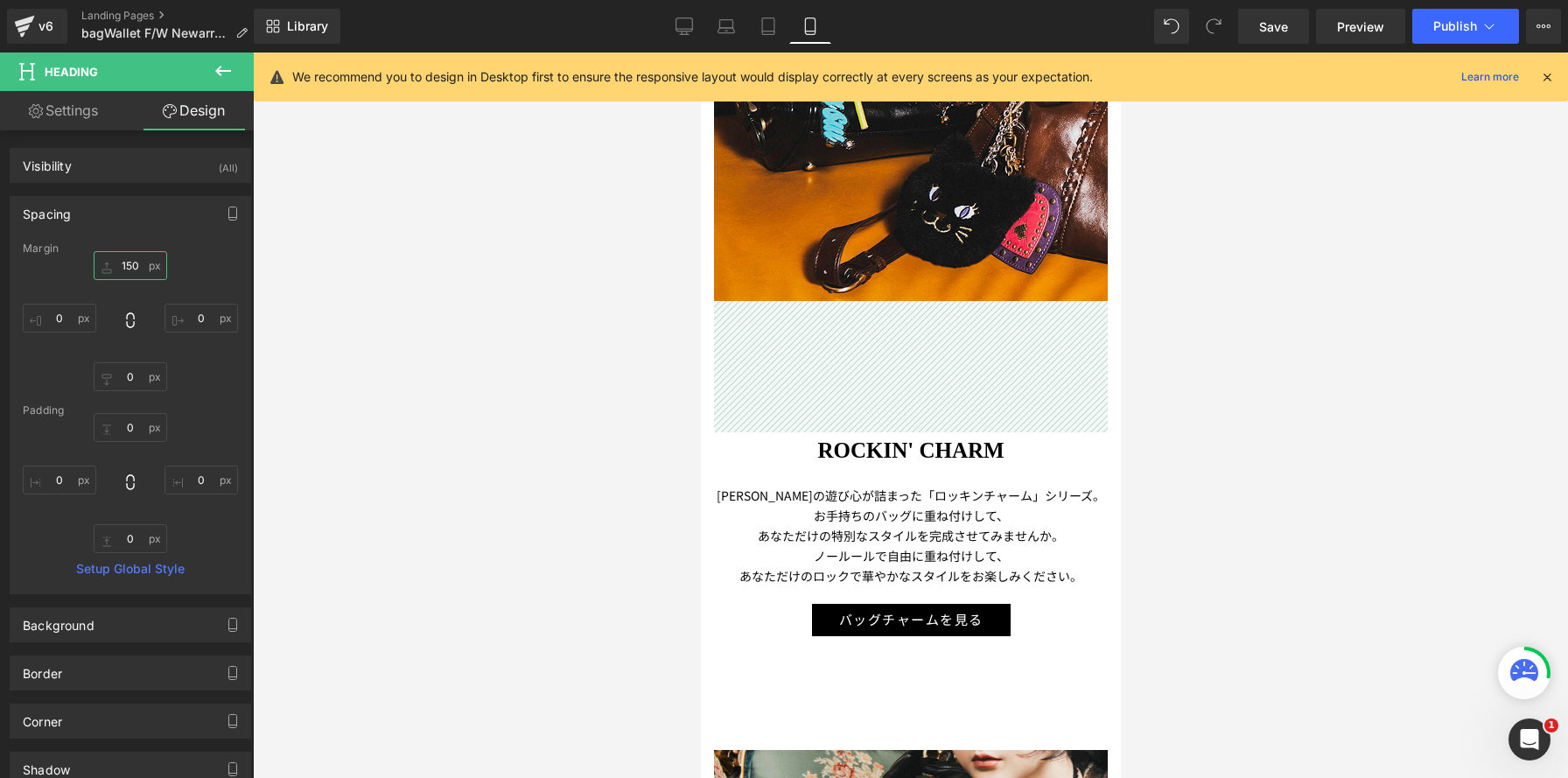
click at [137, 266] on input "150" at bounding box center [130, 266] width 74 height 29
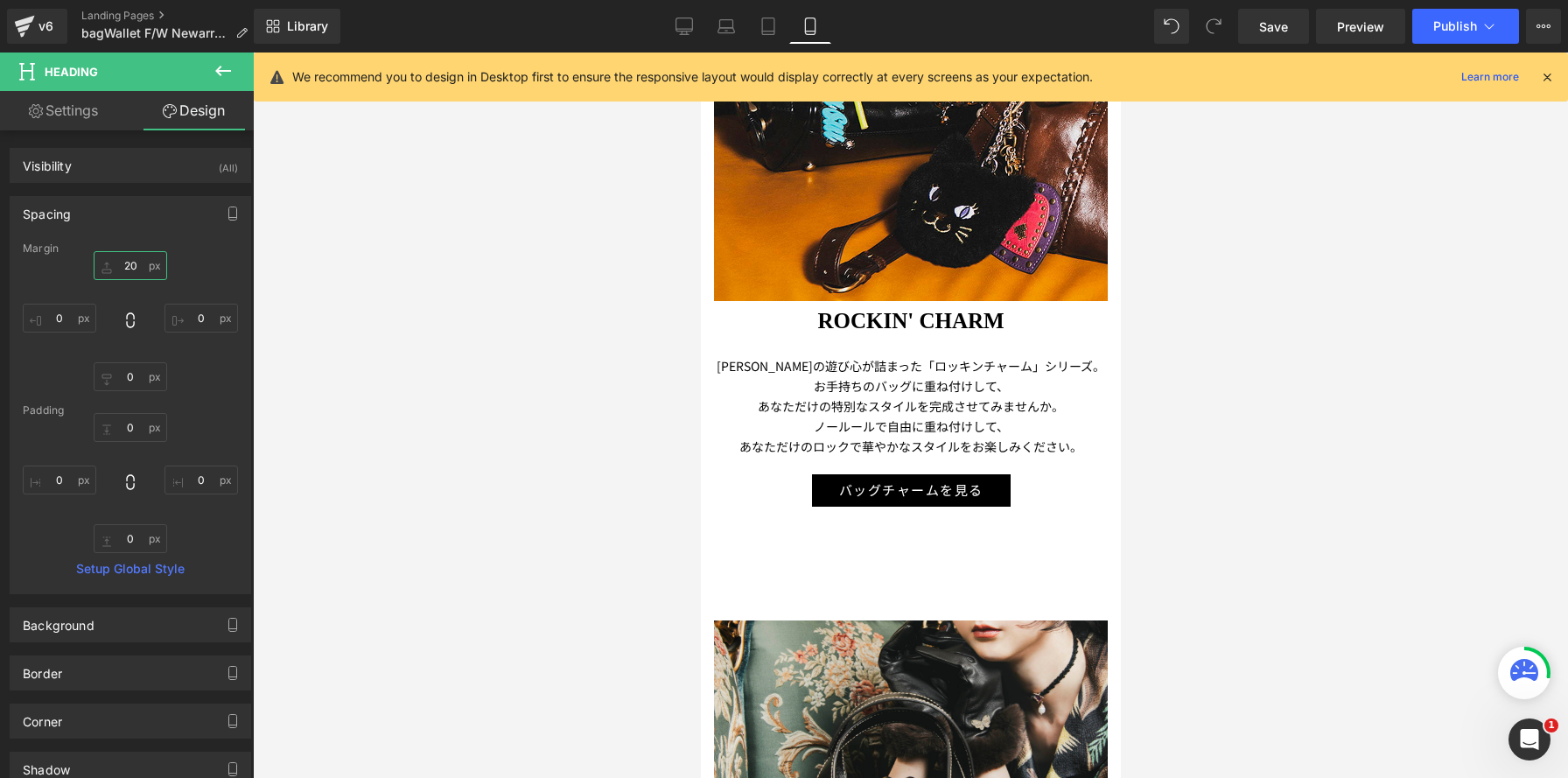
scroll to position [6939, 420]
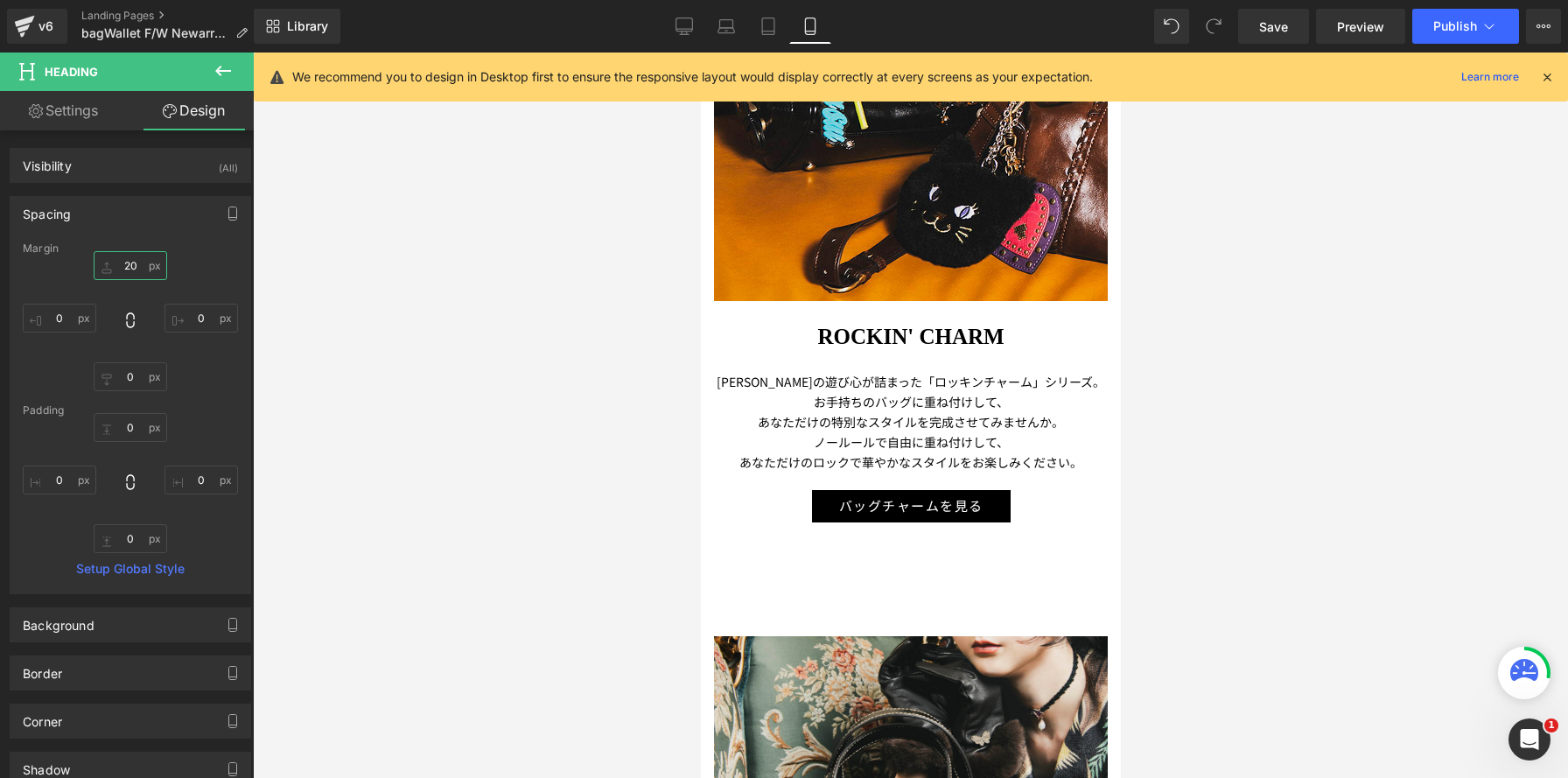
type input "20"
click at [1024, 419] on p "あなただけの特別なスタイルを完成させてみませんか。" at bounding box center [910, 422] width 394 height 20
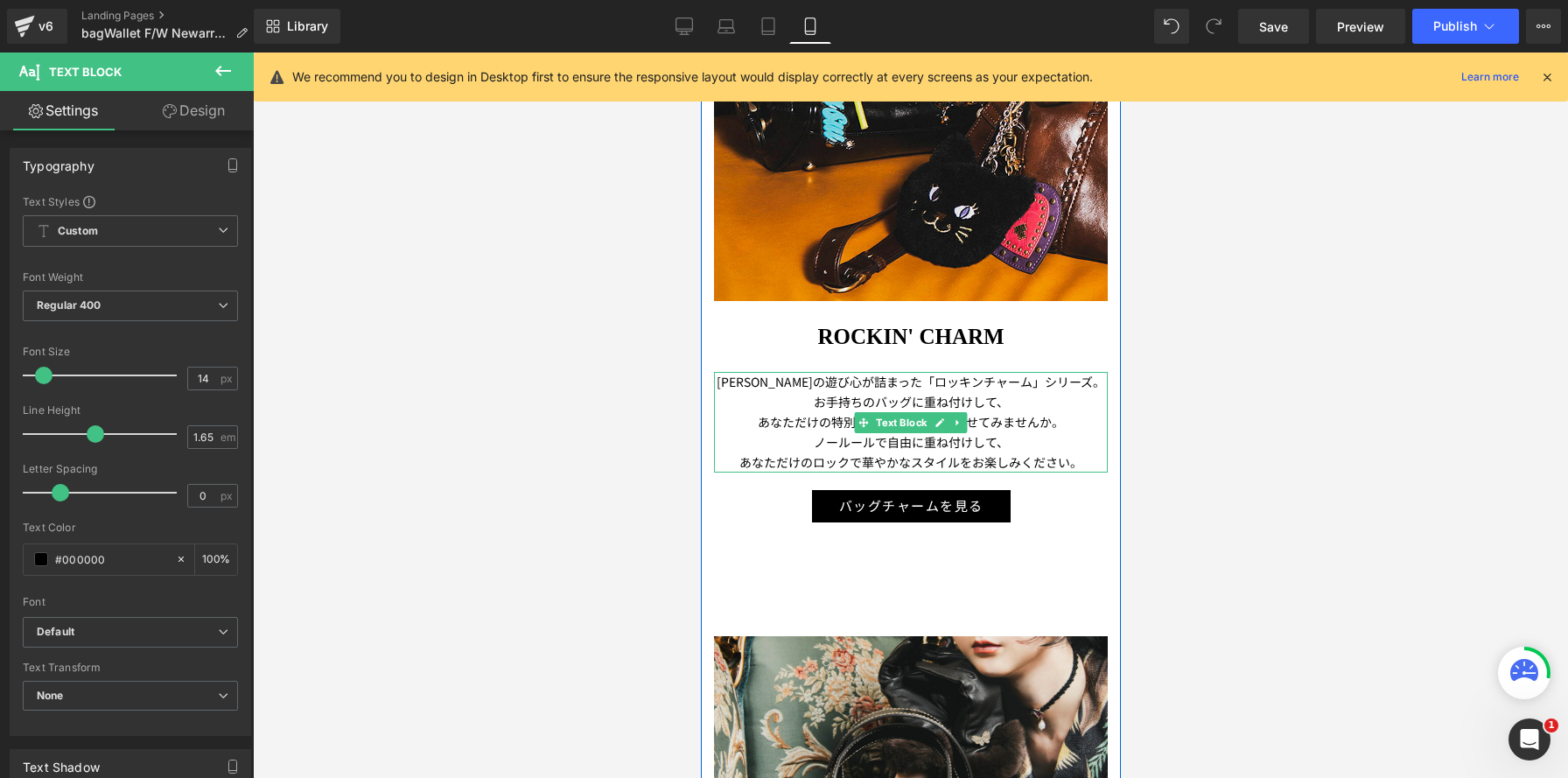
click at [796, 429] on p "あなただけの特別なスタイルを完成させてみませんか。" at bounding box center [910, 422] width 394 height 20
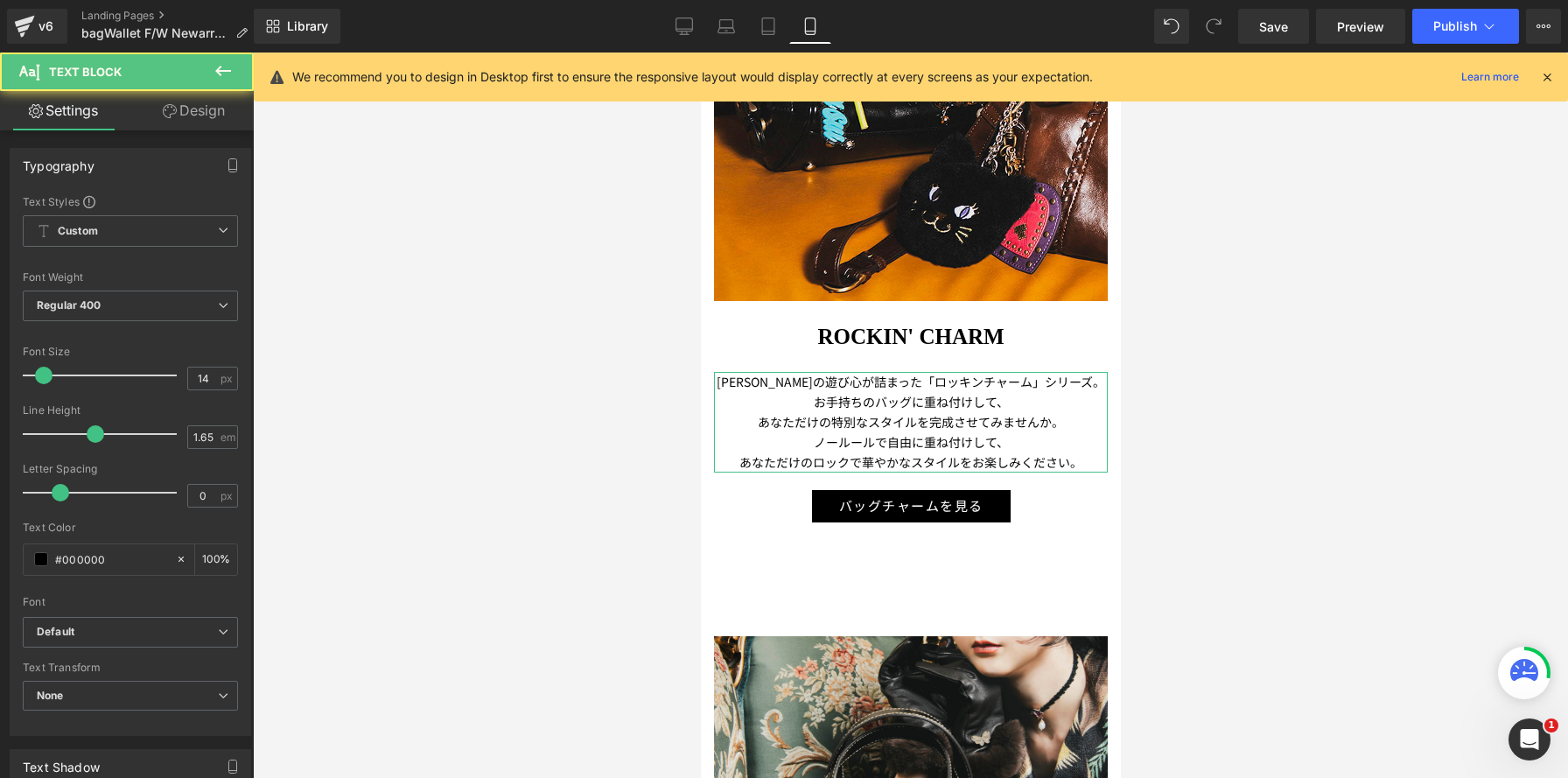
drag, startPoint x: 238, startPoint y: 113, endPoint x: 319, endPoint y: 584, distance: 477.9
click at [238, 113] on link "Design" at bounding box center [194, 111] width 127 height 39
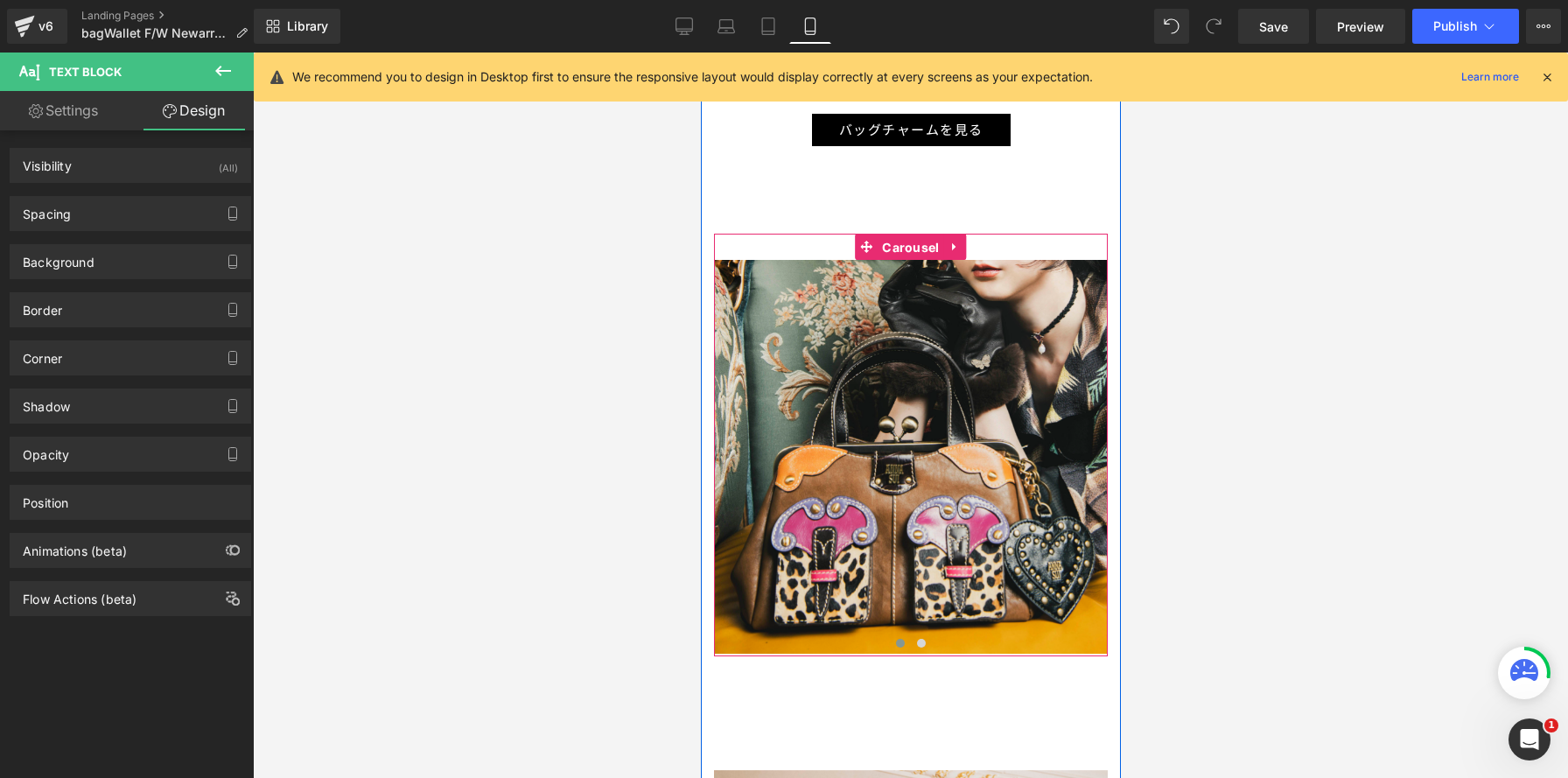
click at [909, 258] on span "Carousel" at bounding box center [909, 248] width 65 height 26
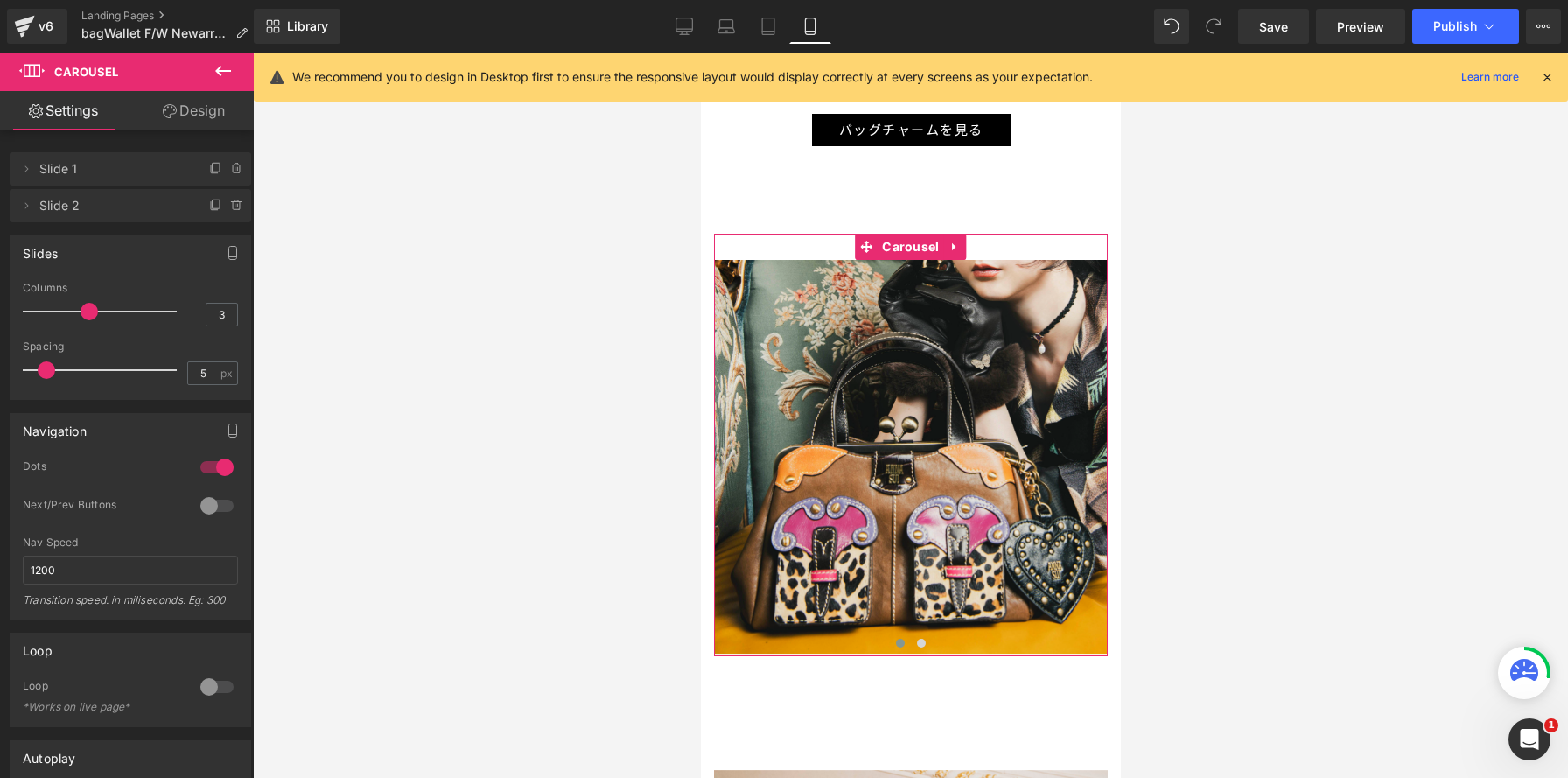
click at [79, 308] on div at bounding box center [104, 312] width 145 height 35
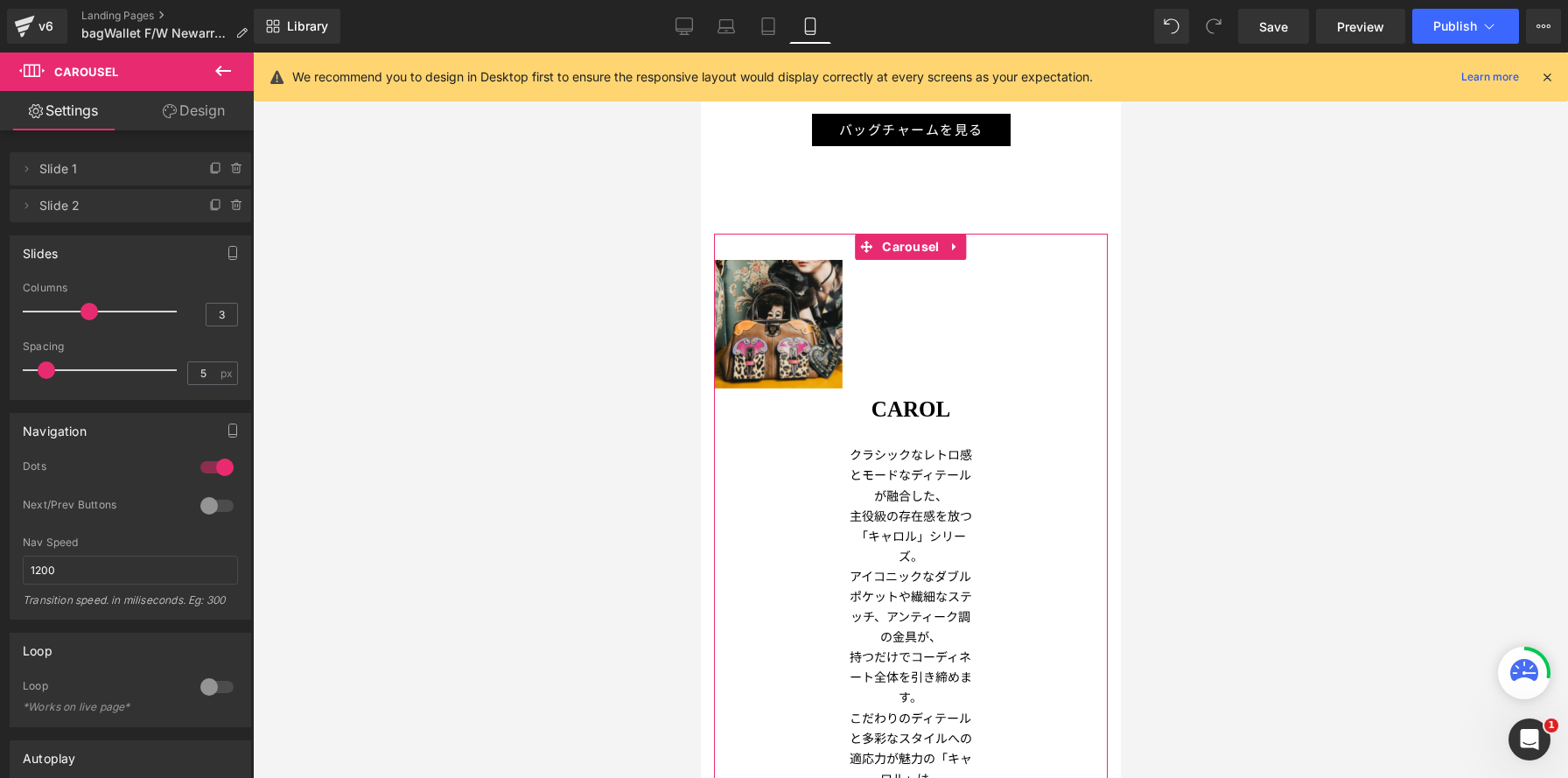
type input "2"
click at [62, 311] on div at bounding box center [104, 312] width 145 height 35
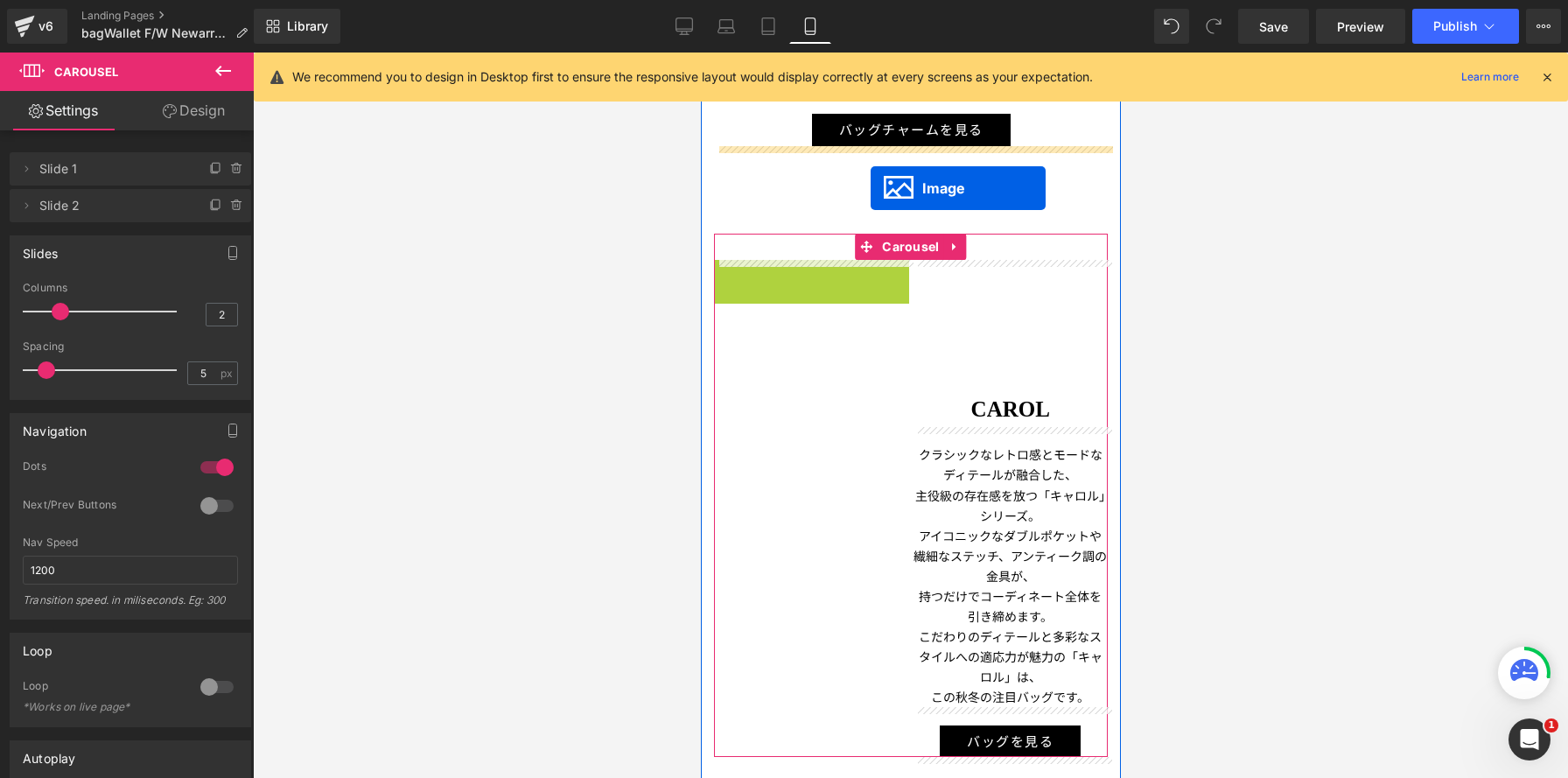
drag, startPoint x: 779, startPoint y: 356, endPoint x: 870, endPoint y: 188, distance: 191.1
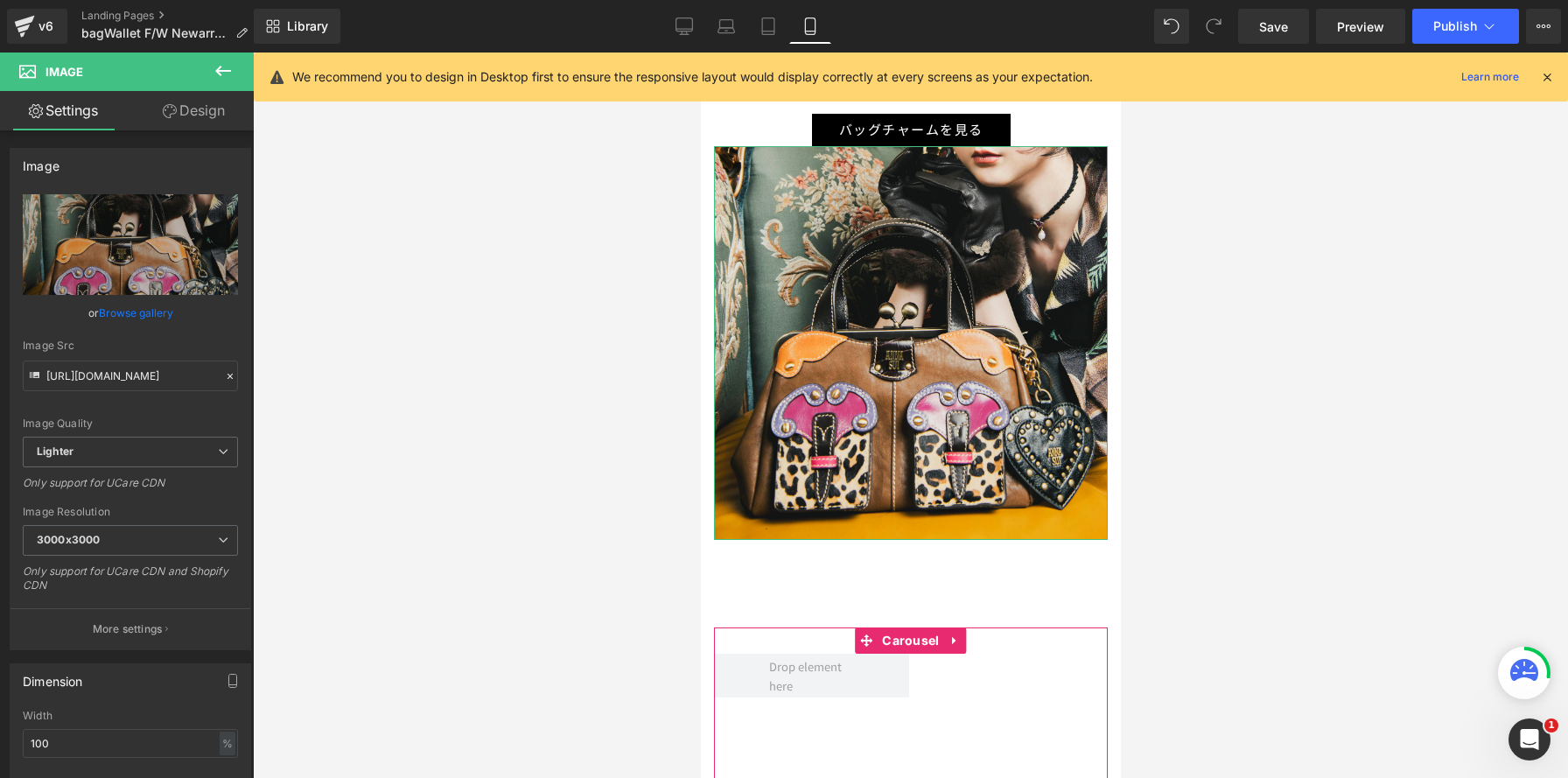
click at [186, 108] on link "Design" at bounding box center [194, 111] width 127 height 39
click at [0, 0] on div "Spacing" at bounding box center [0, 0] width 0 height 0
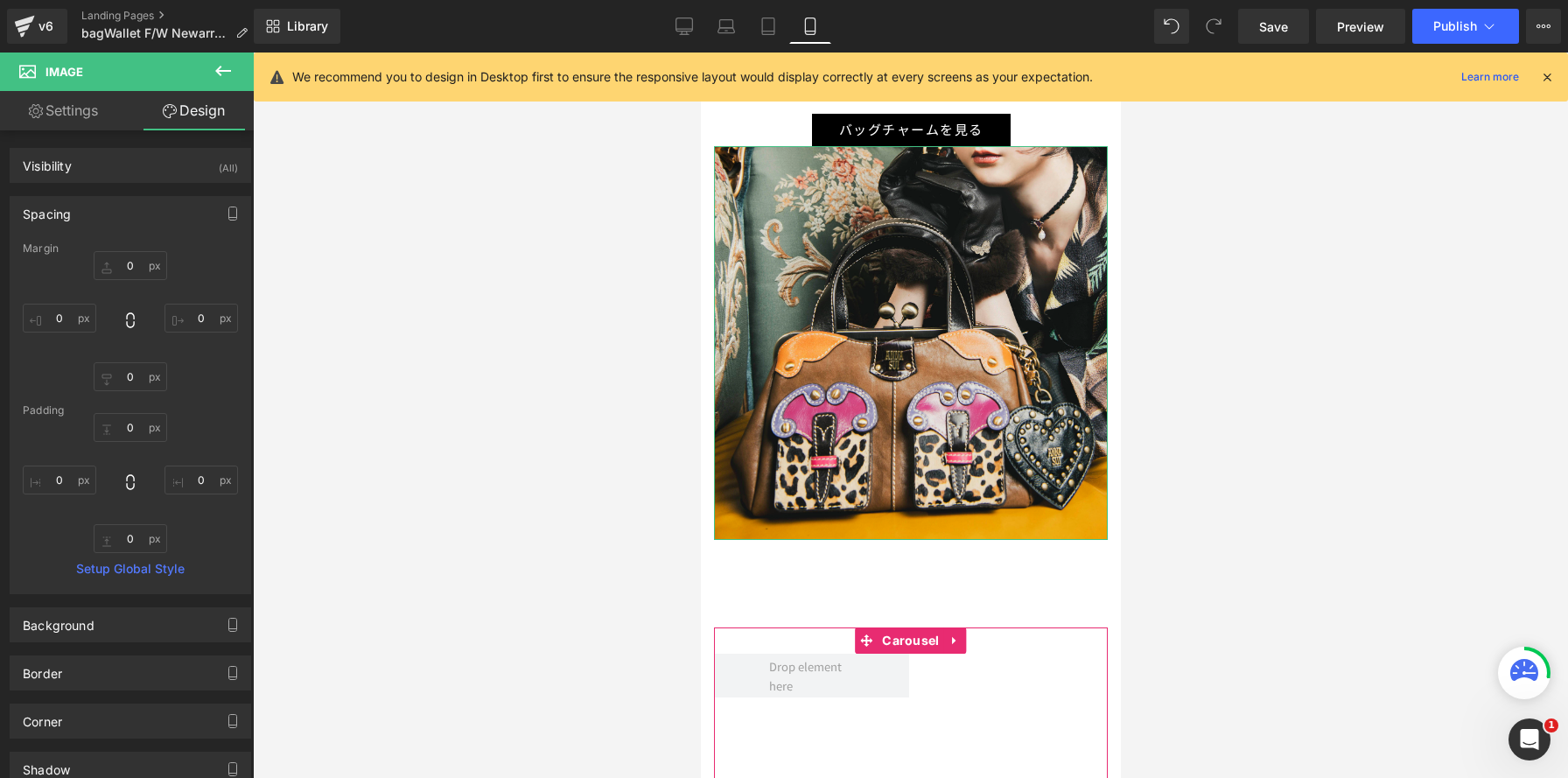
type input "0"
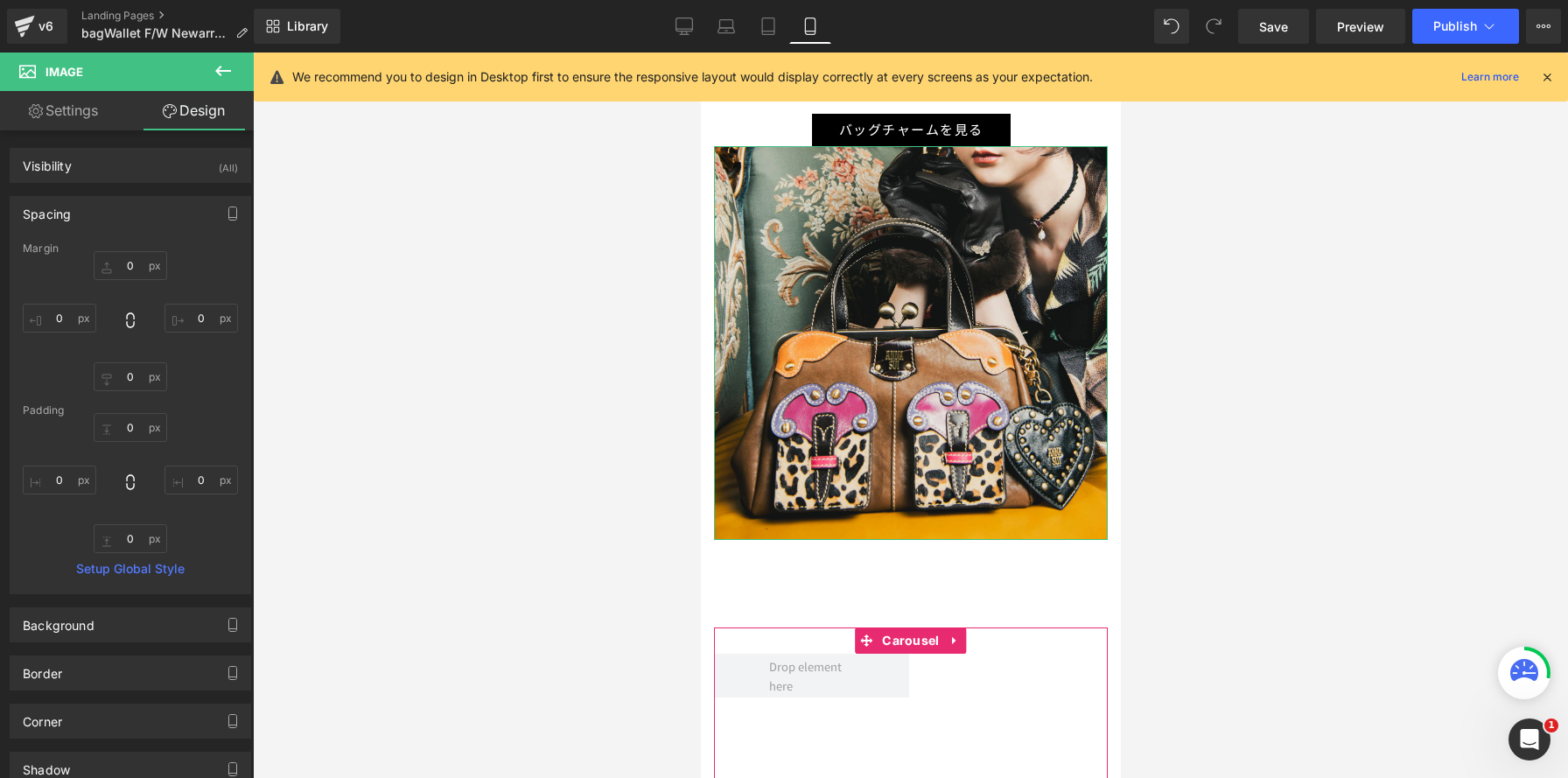
type input "0"
click at [130, 266] on input "0" at bounding box center [130, 266] width 74 height 29
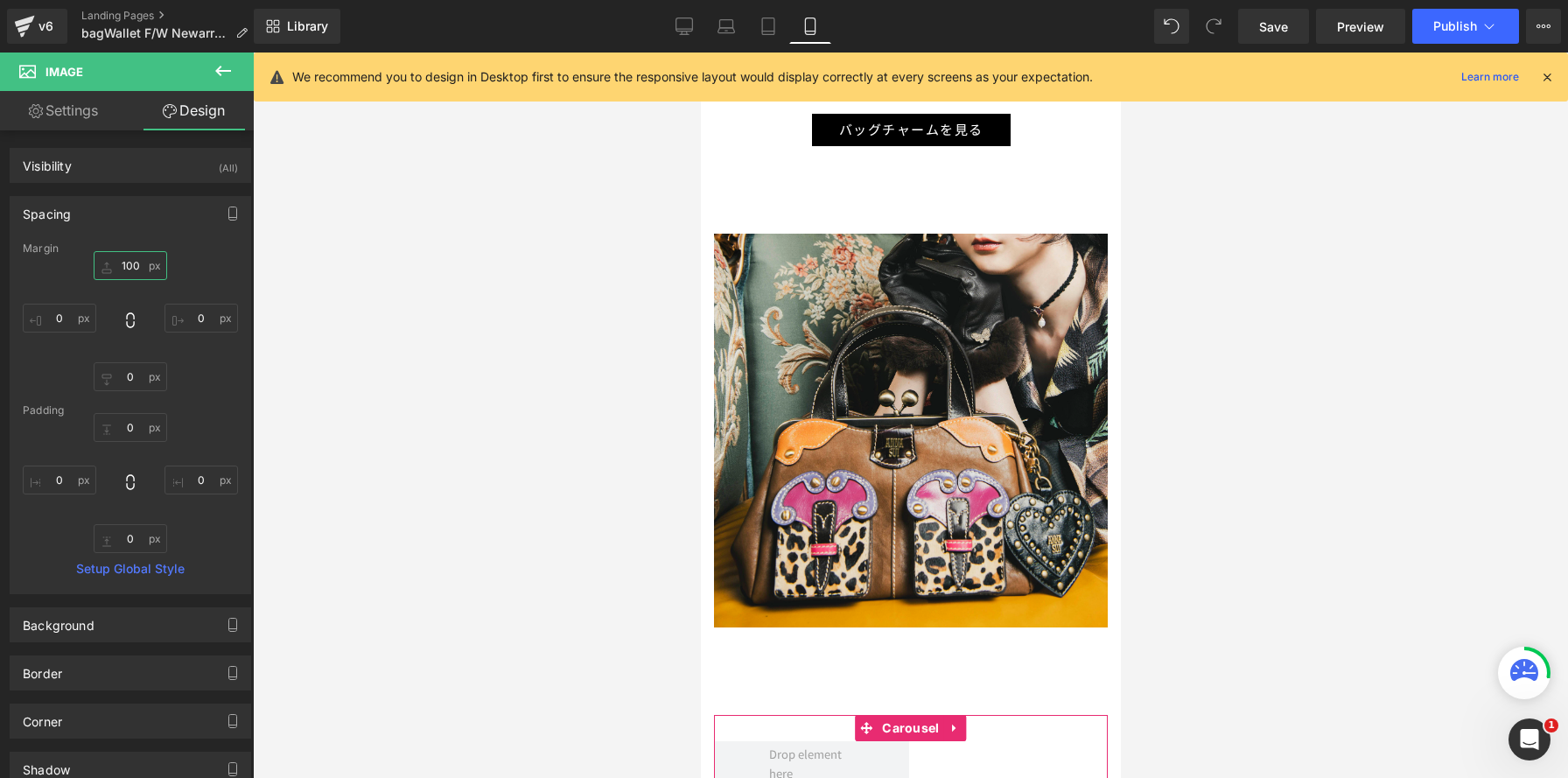
type input "100"
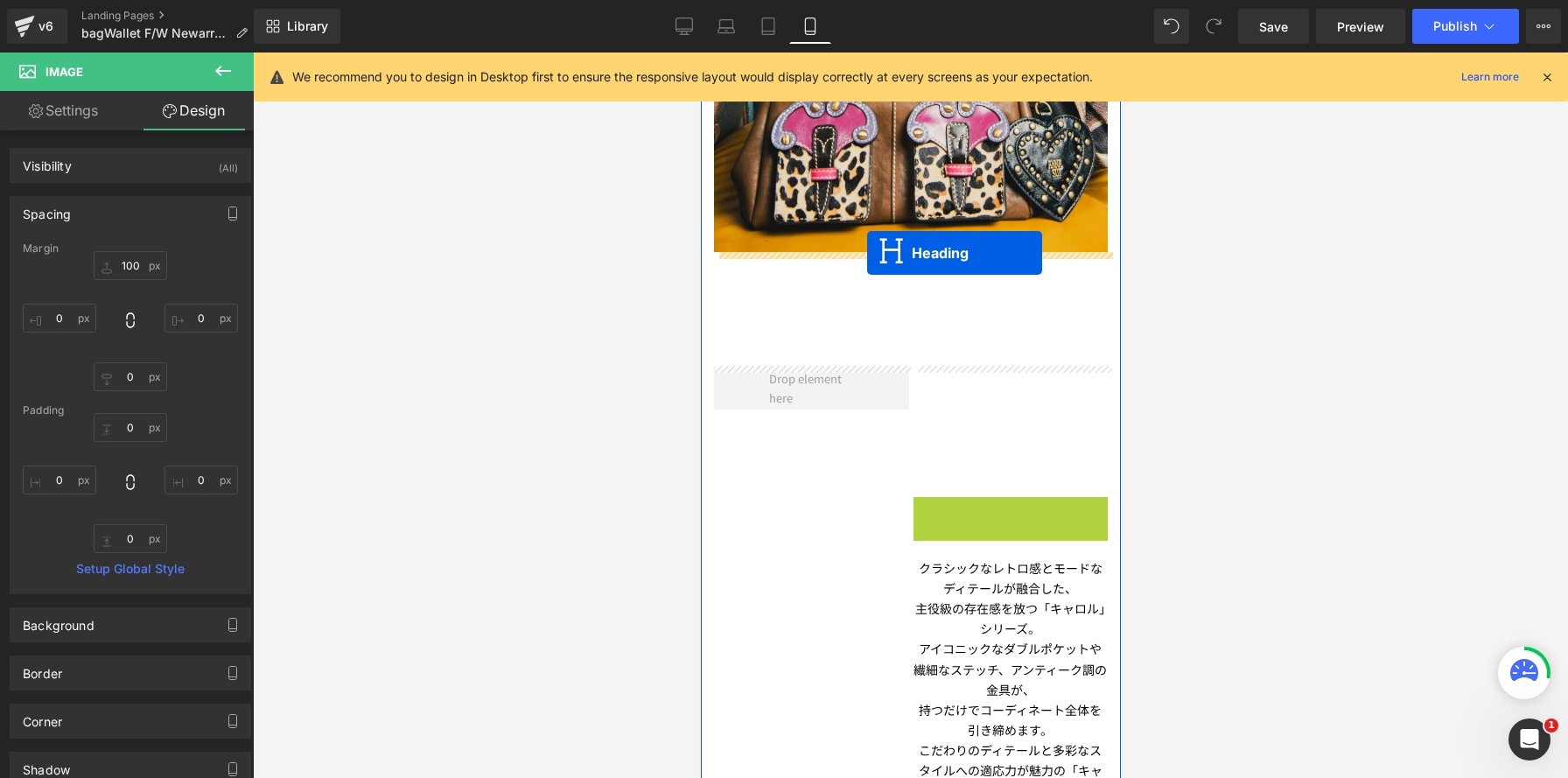
drag, startPoint x: 965, startPoint y: 513, endPoint x: 866, endPoint y: 253, distance: 278.2
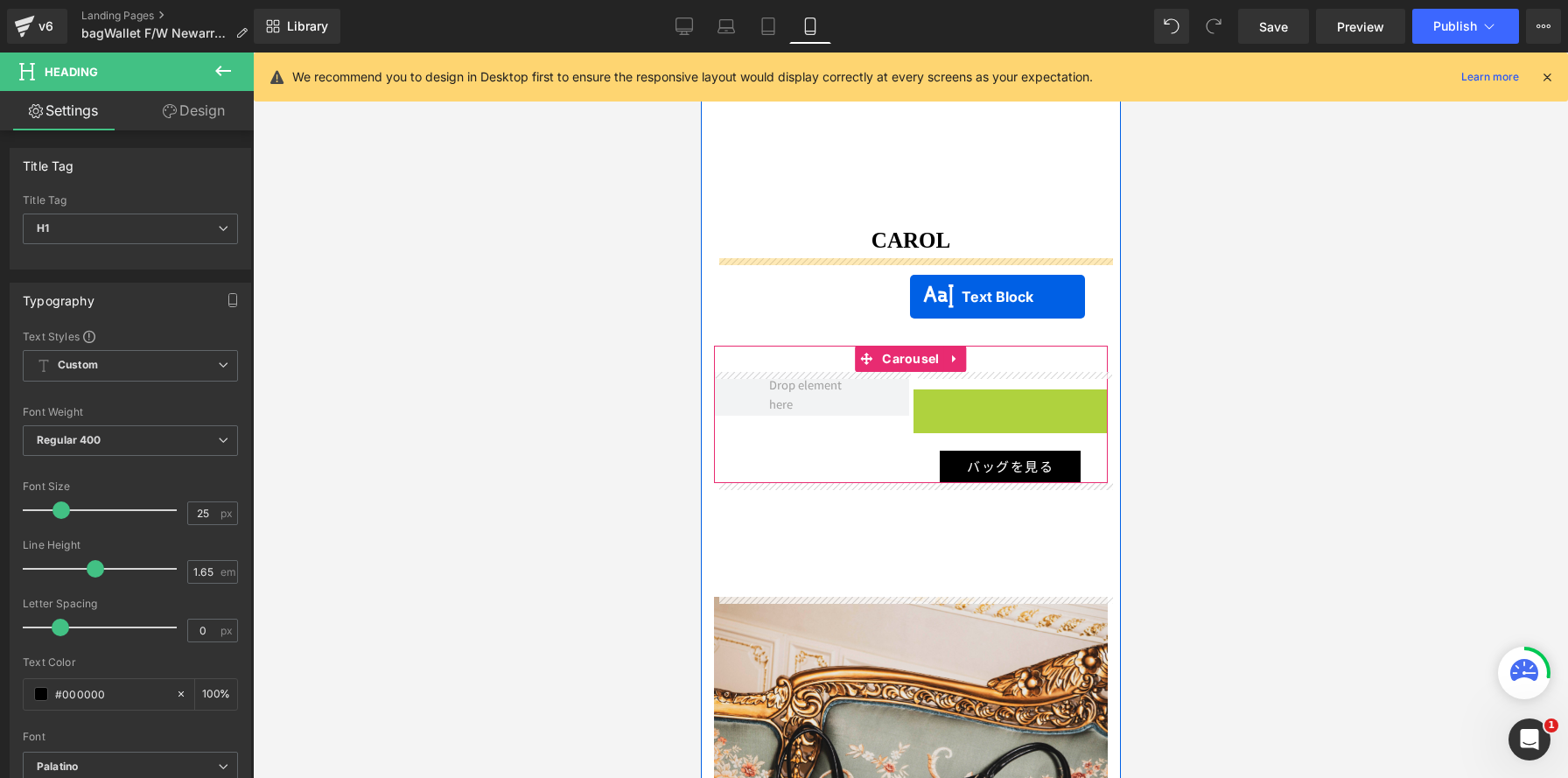
drag, startPoint x: 958, startPoint y: 525, endPoint x: 978, endPoint y: 540, distance: 25.0
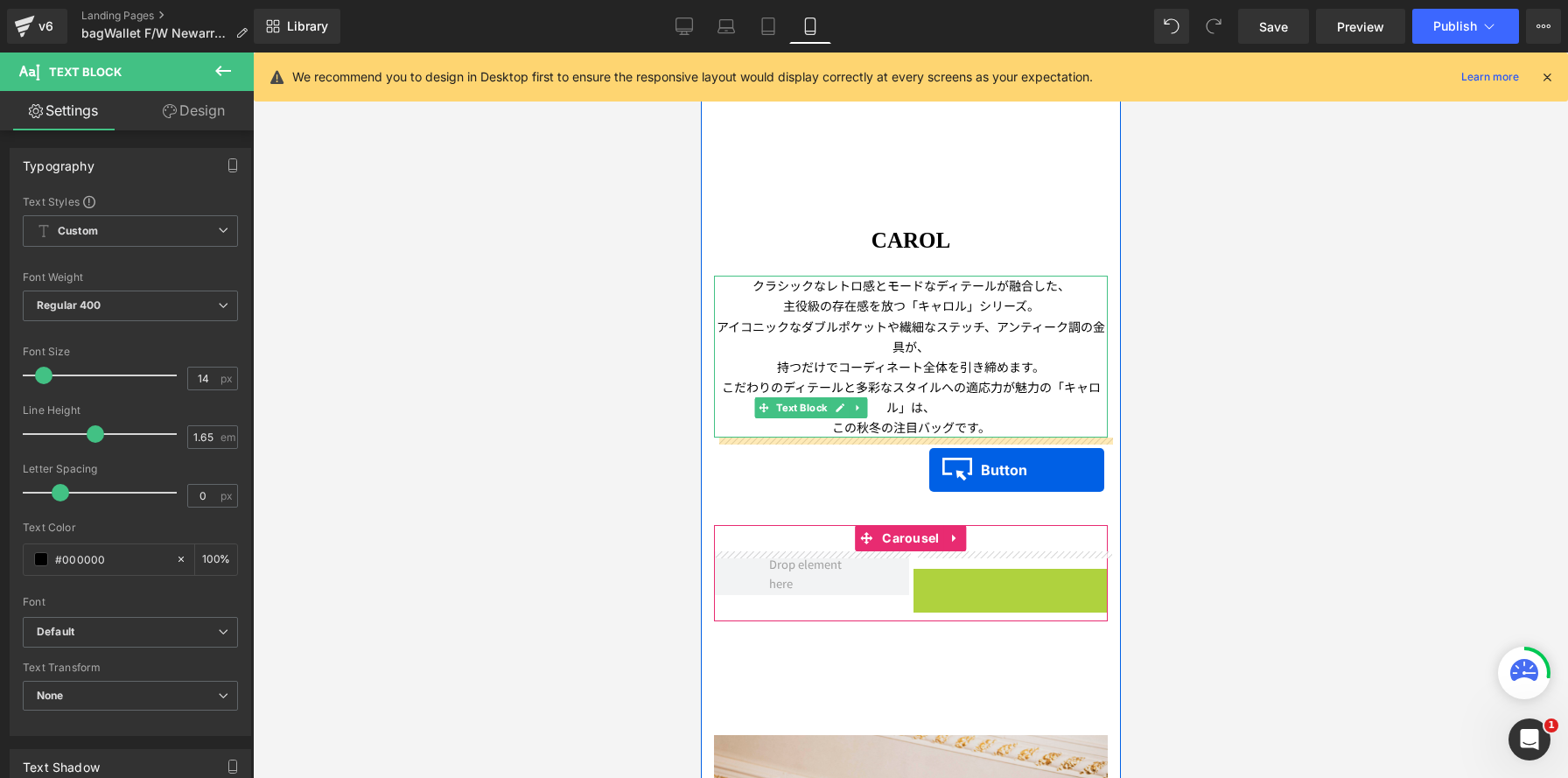
drag, startPoint x: 982, startPoint y: 585, endPoint x: 869, endPoint y: 257, distance: 346.9
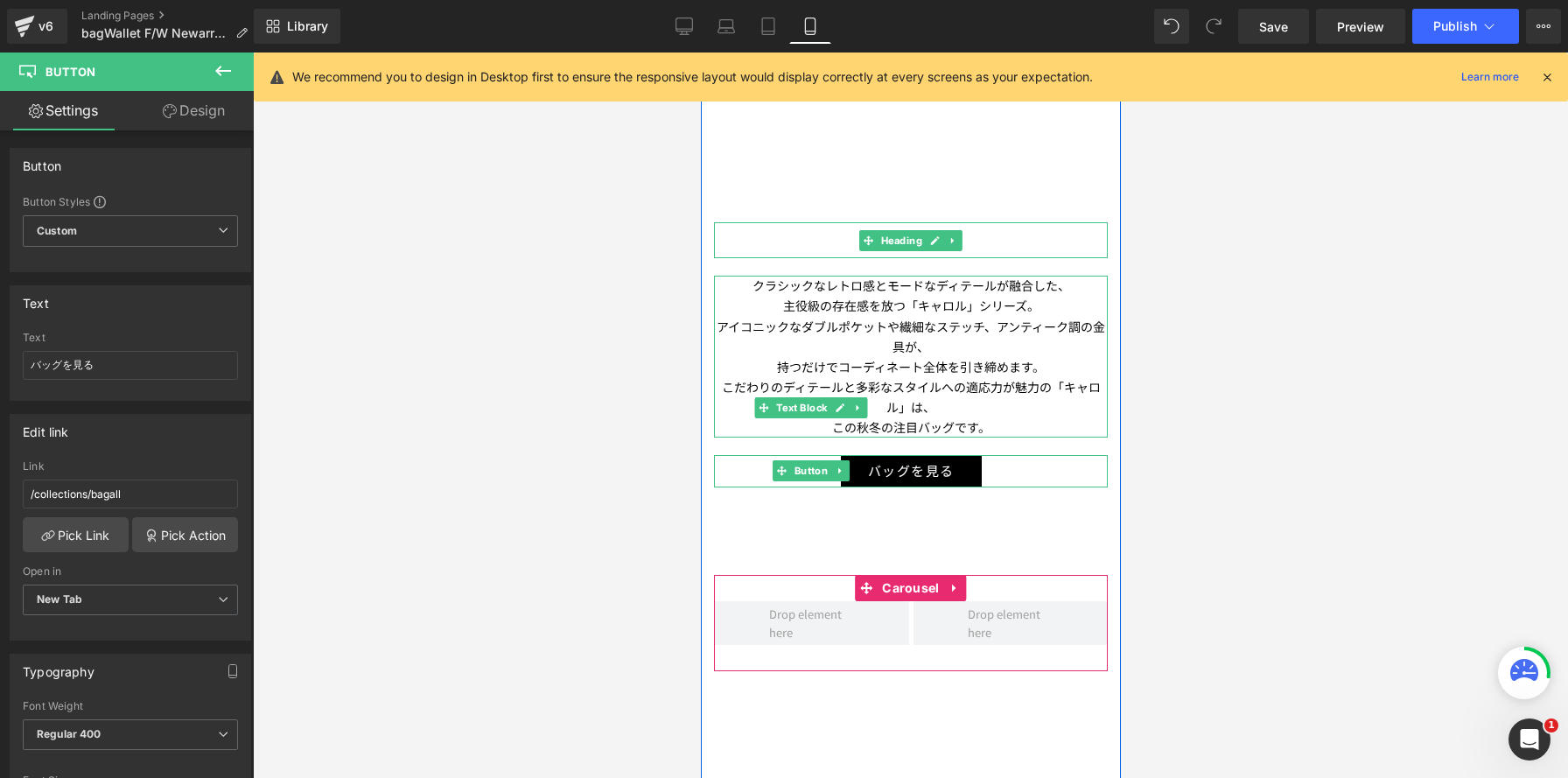
click at [851, 238] on h1 "CAROL" at bounding box center [910, 240] width 394 height 36
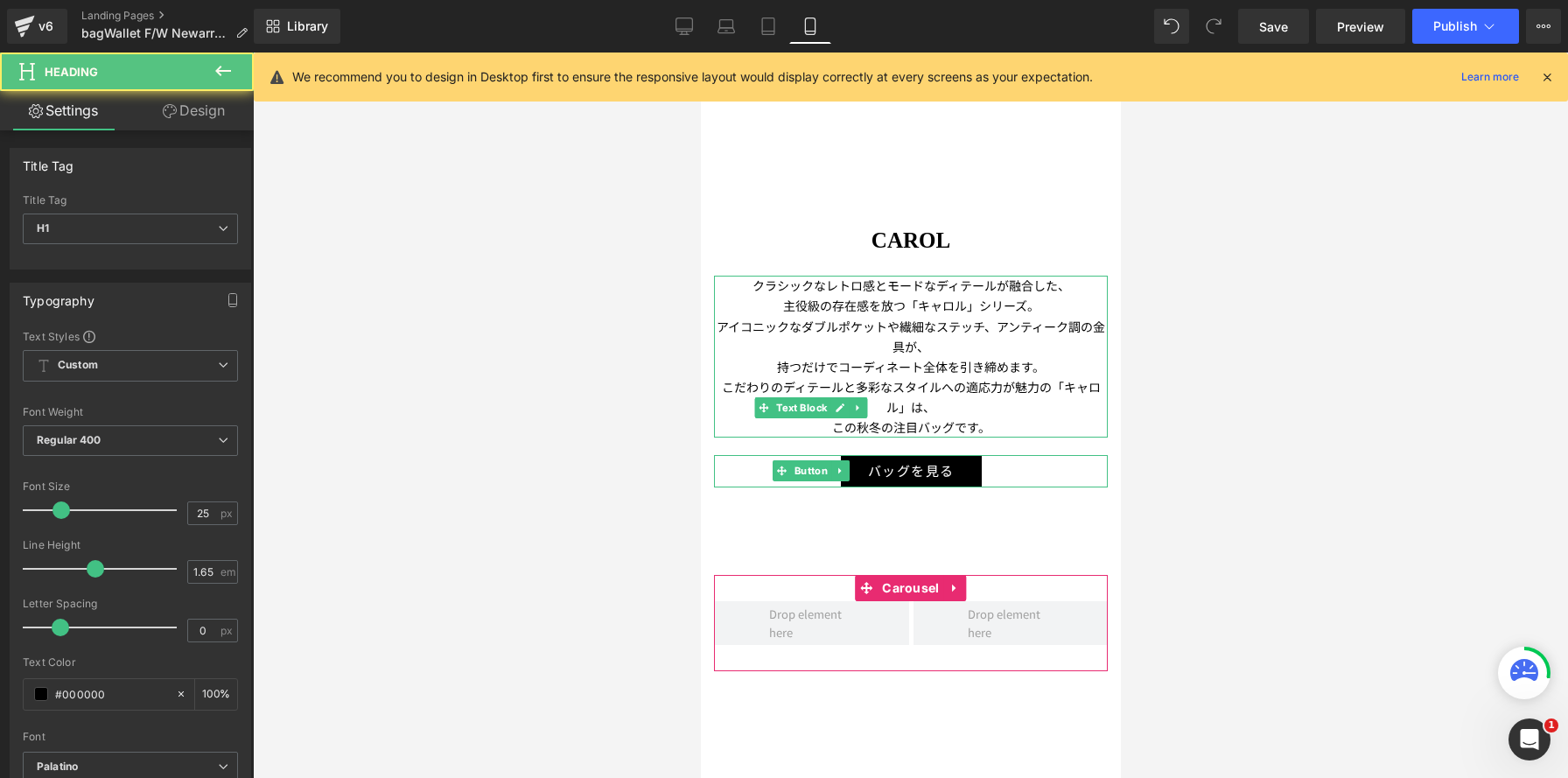
click at [198, 106] on link "Design" at bounding box center [194, 111] width 127 height 39
click at [0, 0] on div "Spacing" at bounding box center [0, 0] width 0 height 0
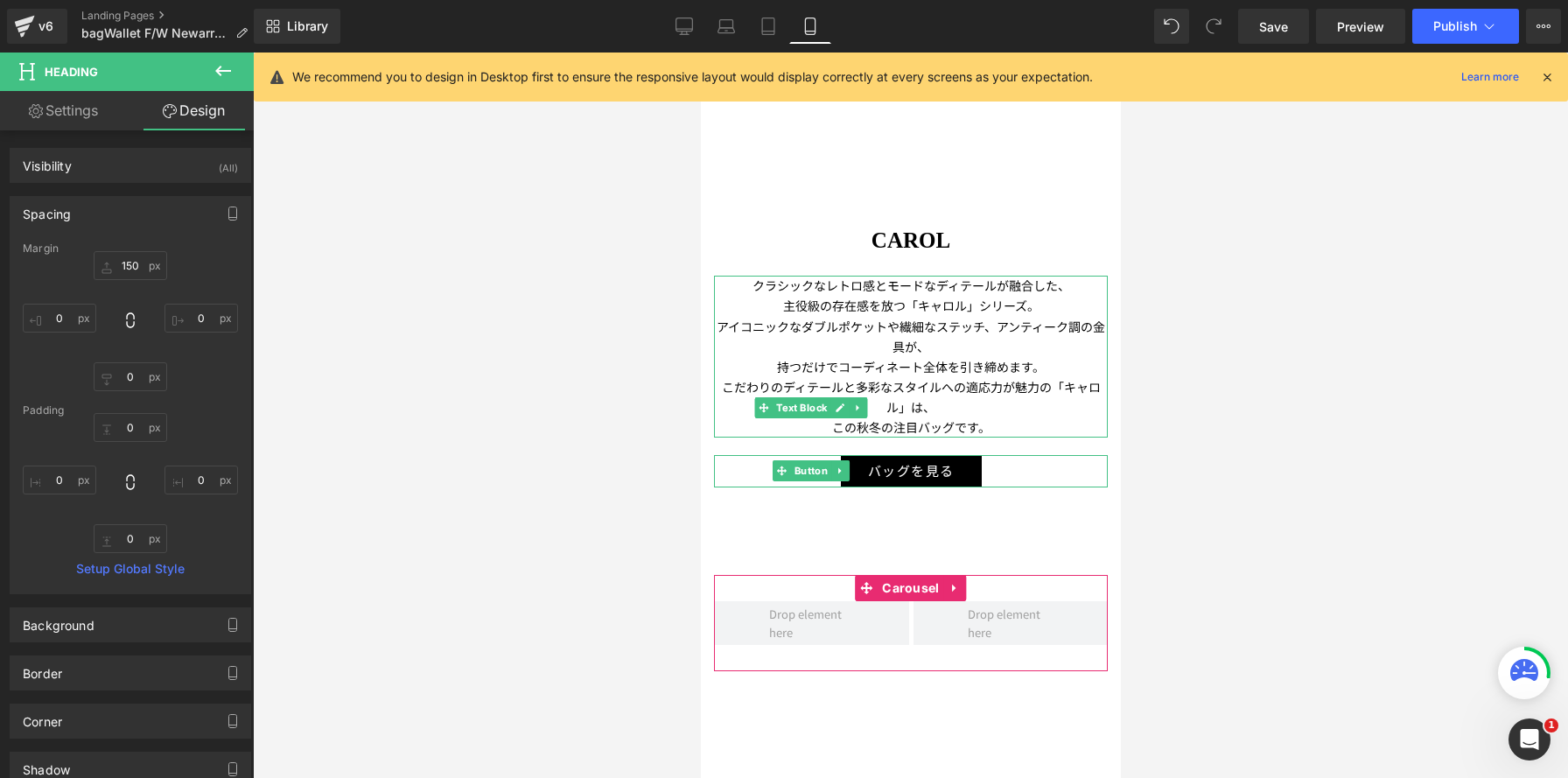
type input "150"
type input "0"
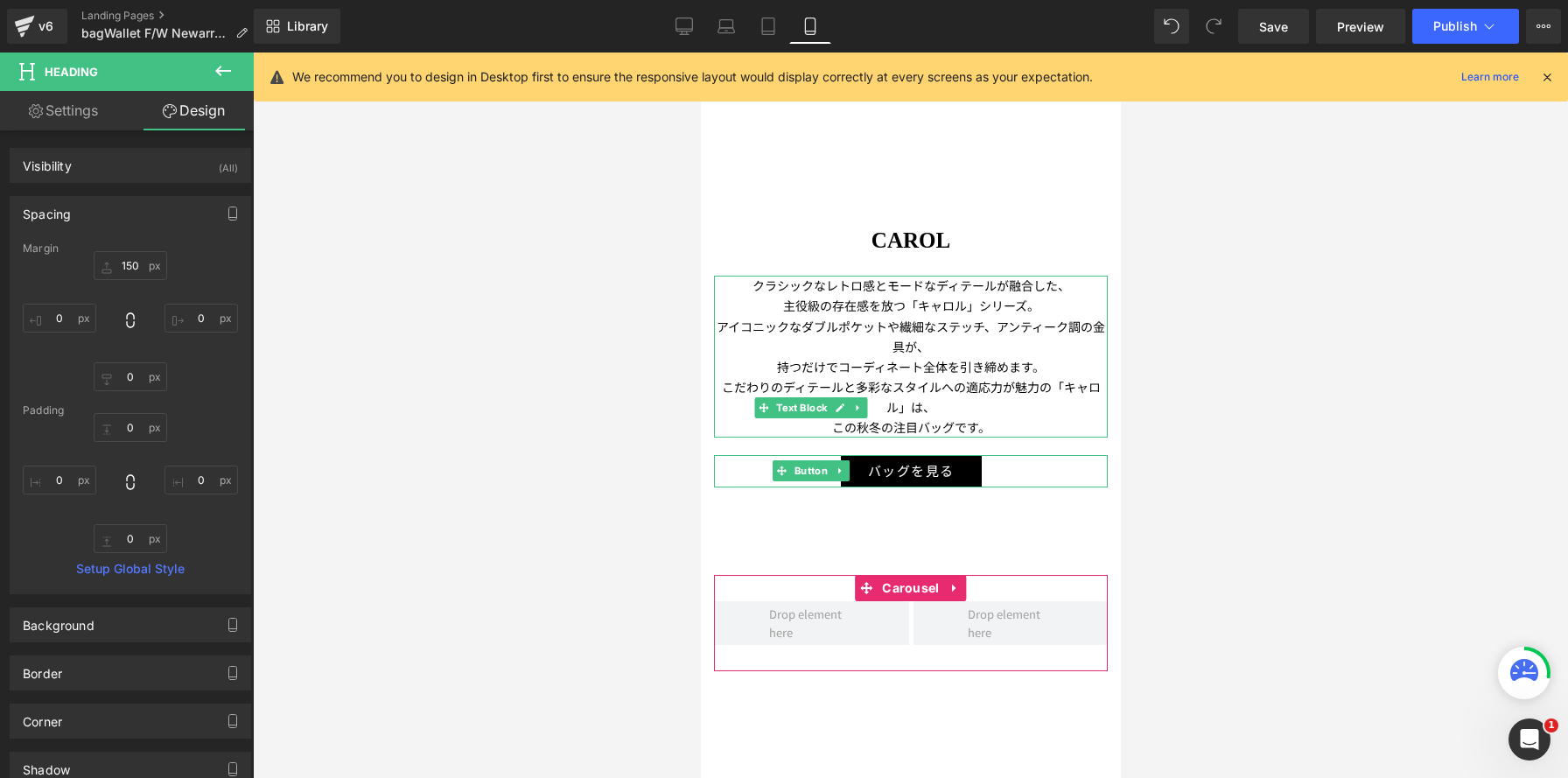
type input "0"
click at [137, 266] on input "150" at bounding box center [130, 266] width 74 height 29
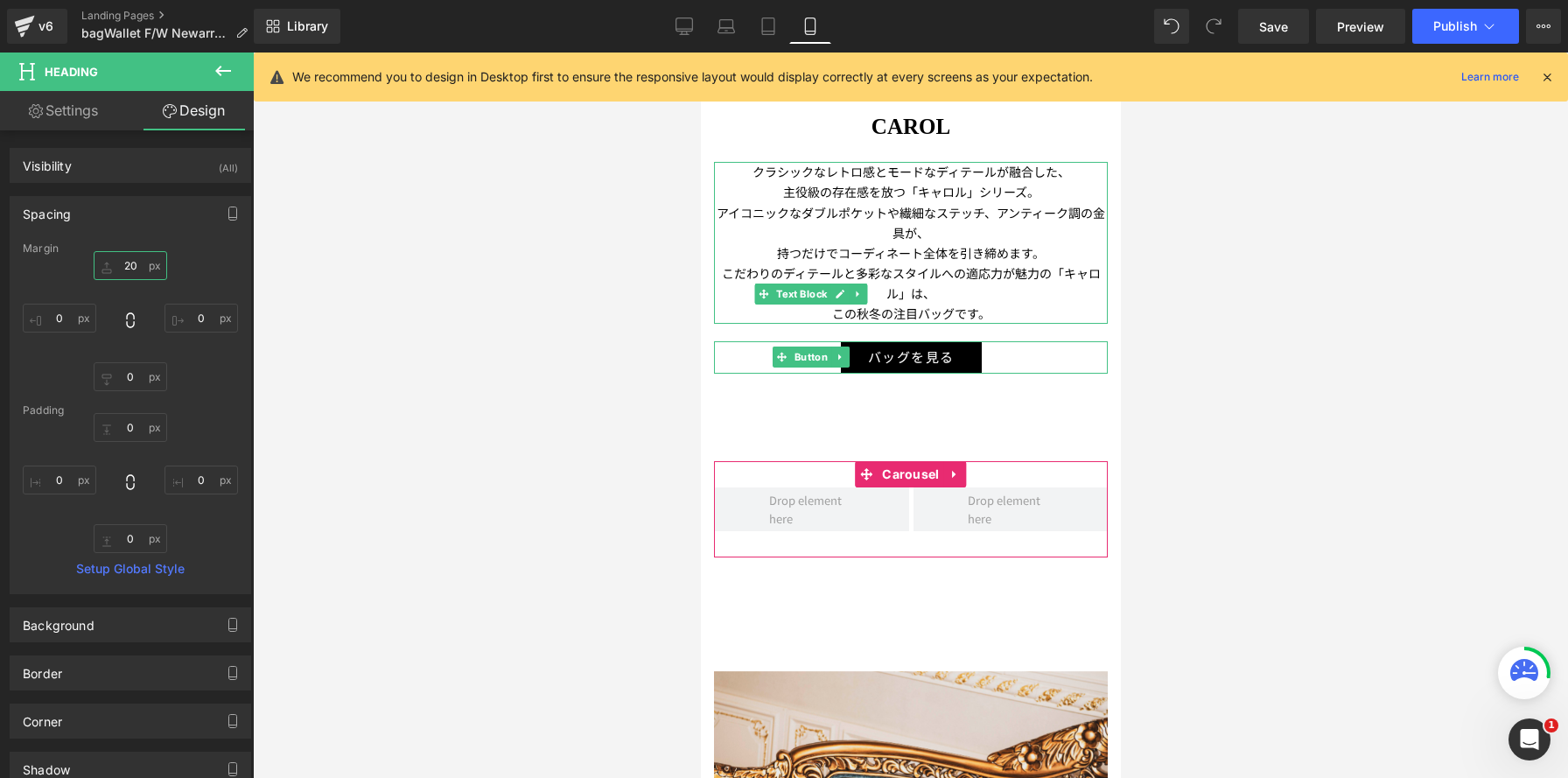
type input "20"
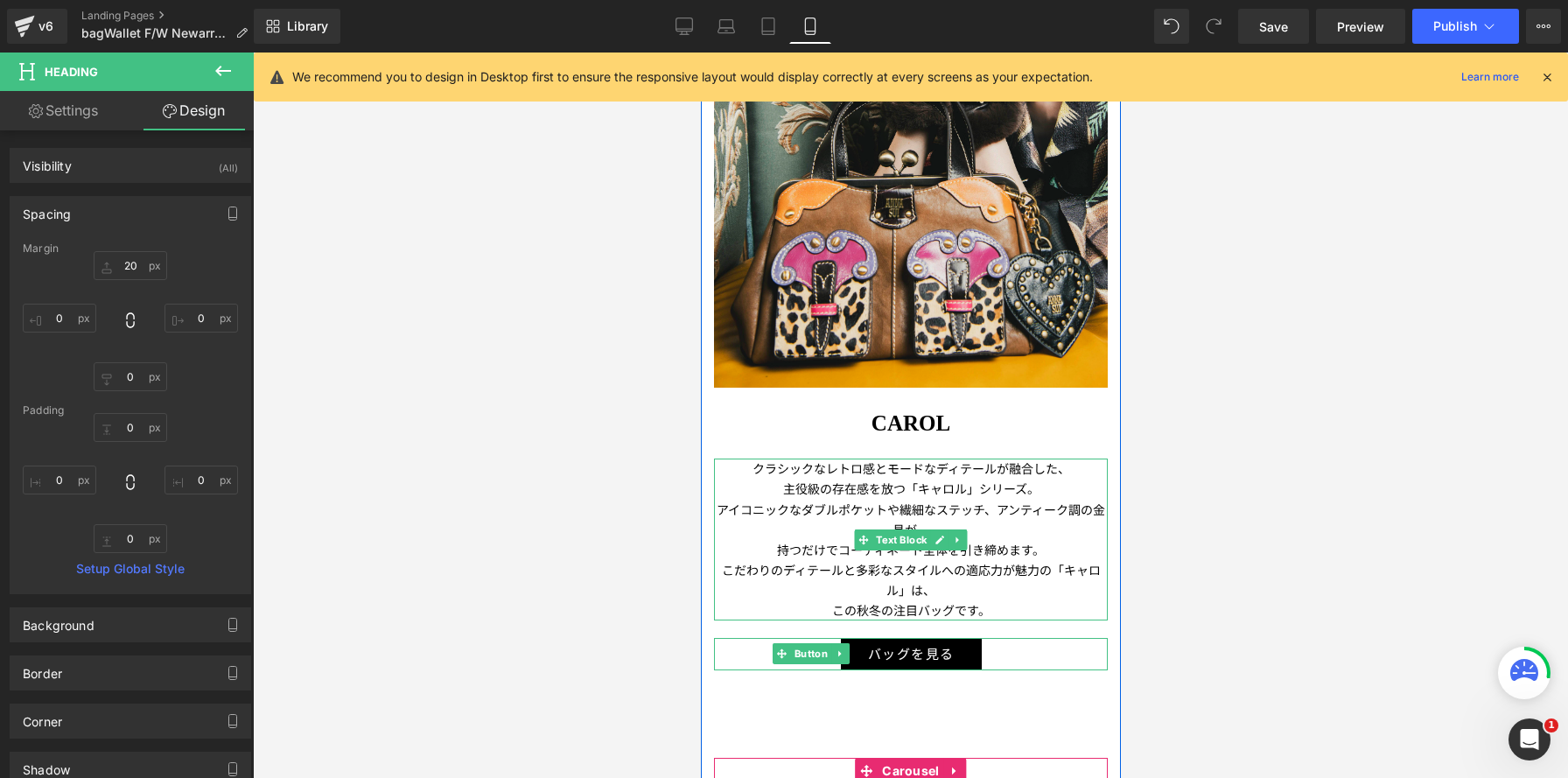
click at [952, 493] on p "主役級の存在感を放つ「キャロル」シリーズ。" at bounding box center [910, 489] width 394 height 20
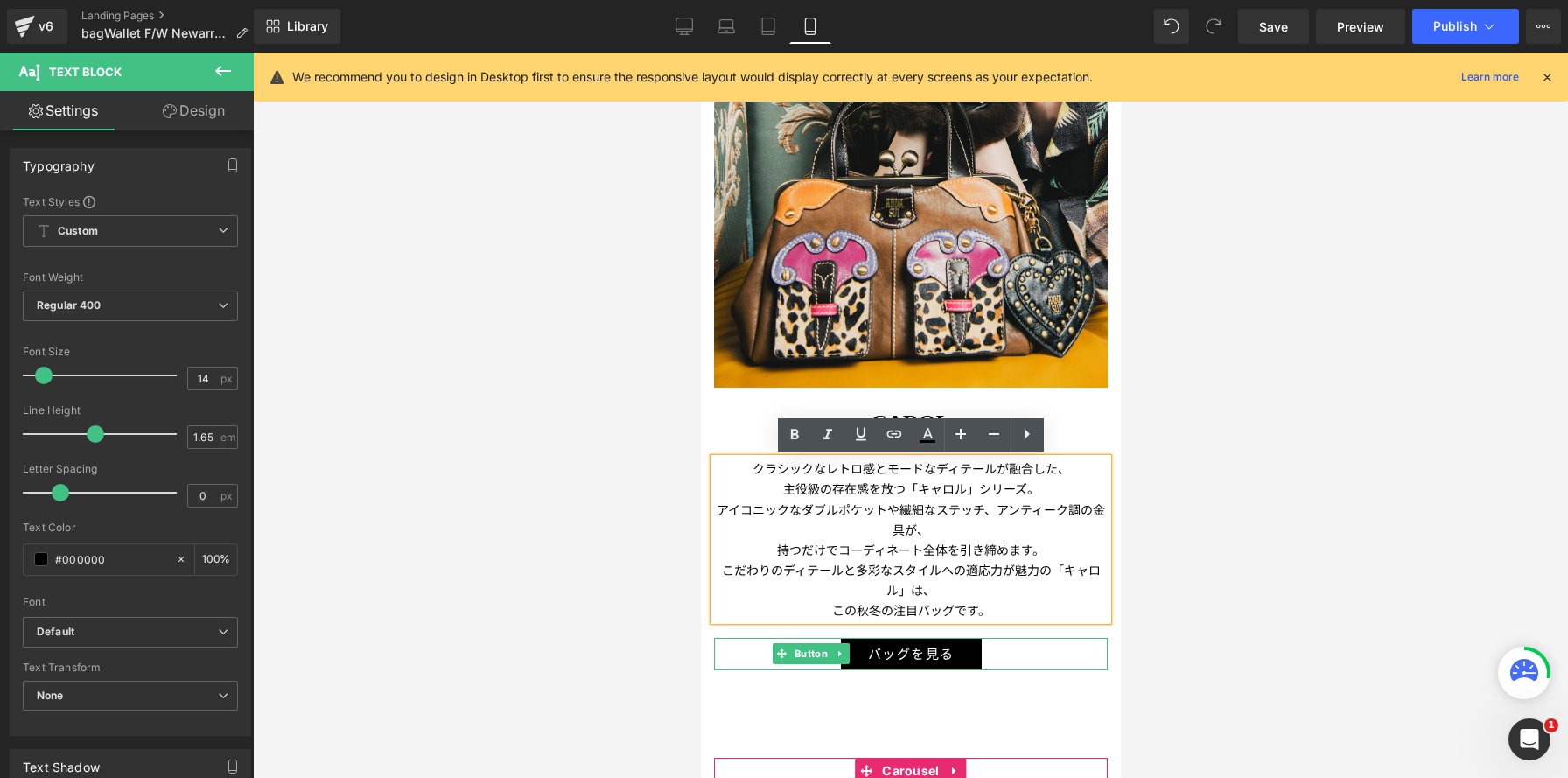
click at [989, 510] on p "アイコニックなダブルポケットや繊細なステッチ、アンティーク調の金具が 、" at bounding box center [910, 519] width 394 height 40
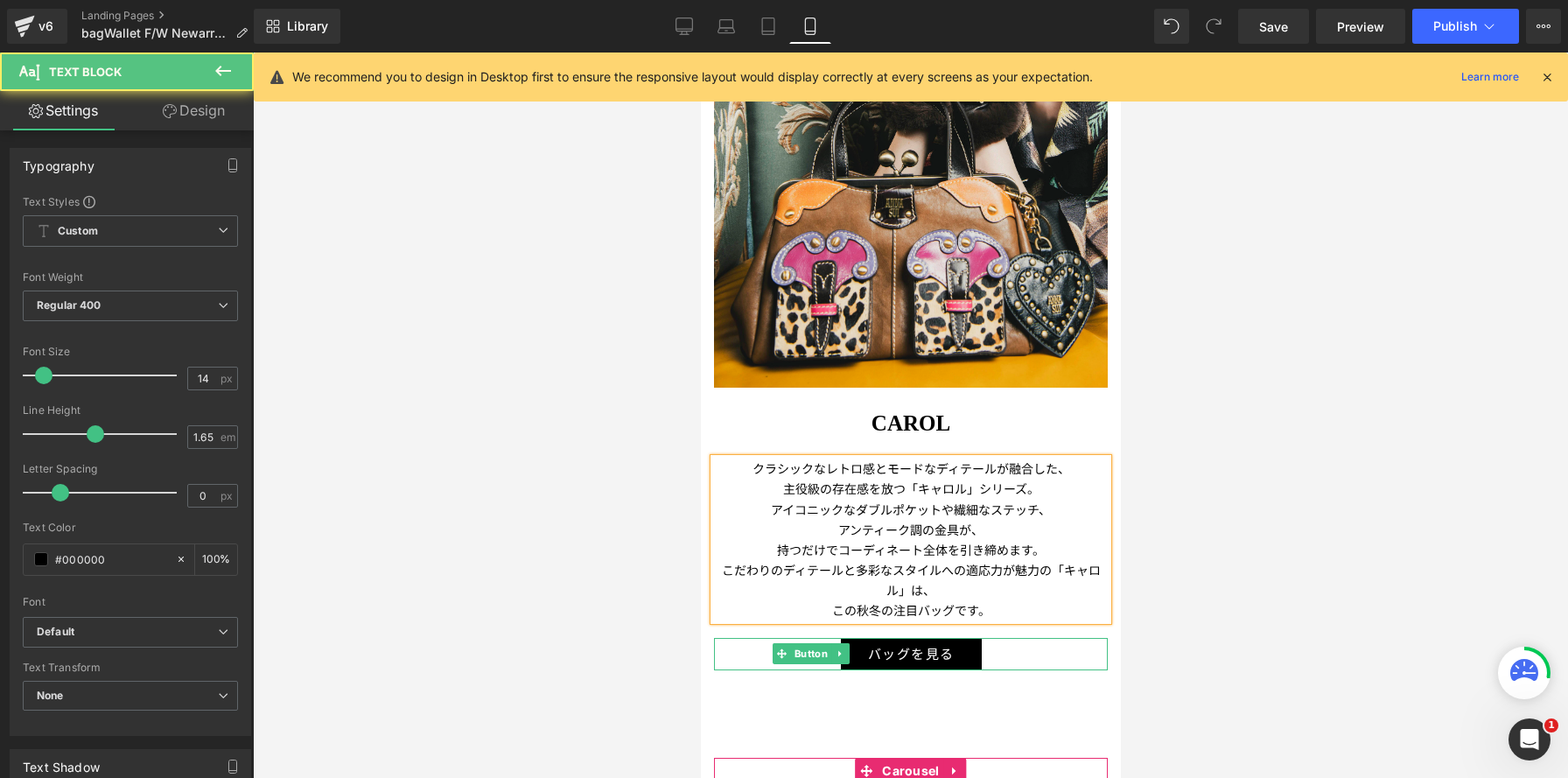
click at [890, 566] on span "こだわりのディテールと多彩なスタイルへの適応力が魅力の「キャロル」は、" at bounding box center [910, 580] width 379 height 37
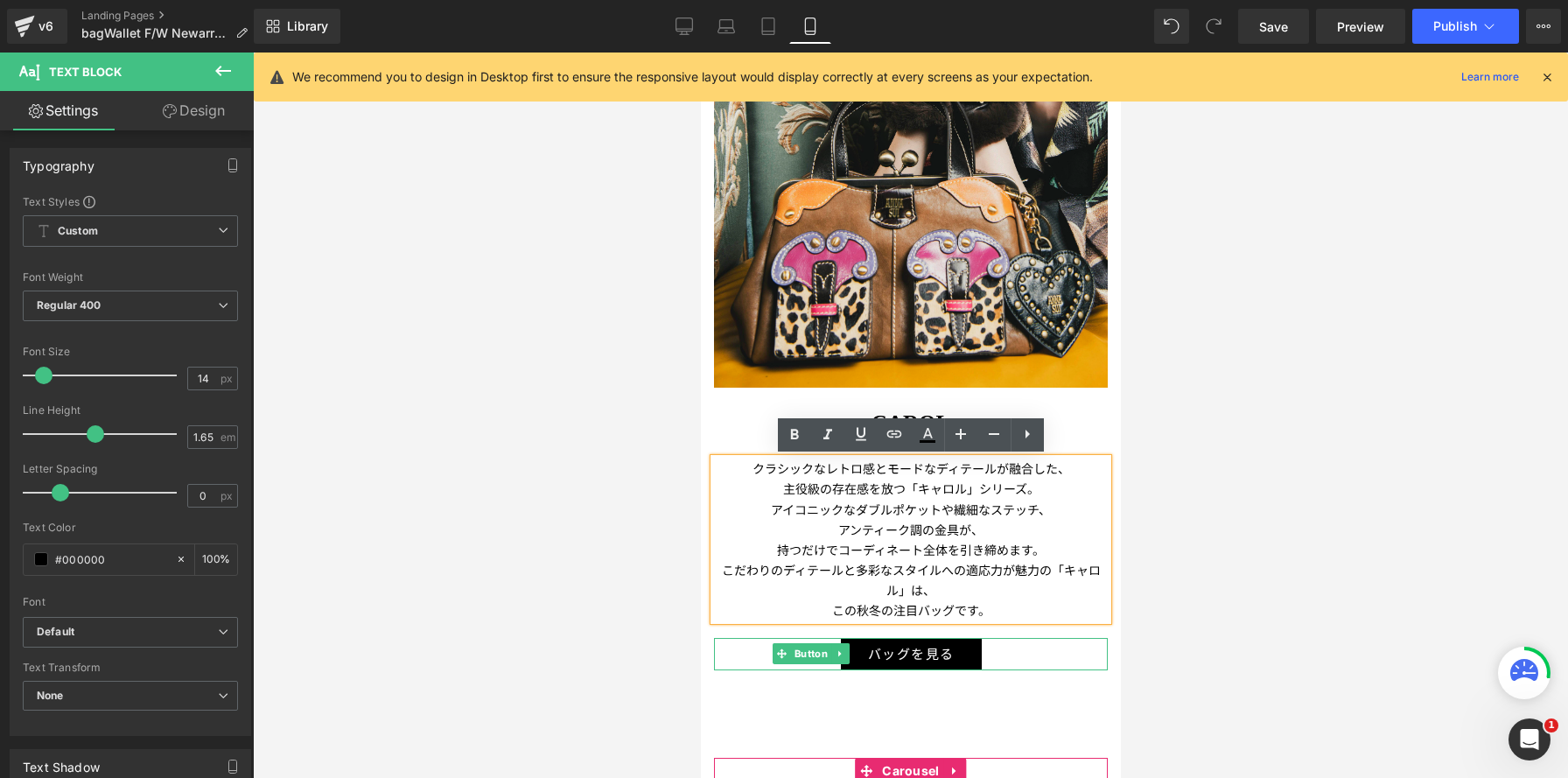
click at [855, 568] on span "こだわりのディテールと多彩なスタイルへの適応力が魅力の「キャロル」は、" at bounding box center [910, 580] width 379 height 37
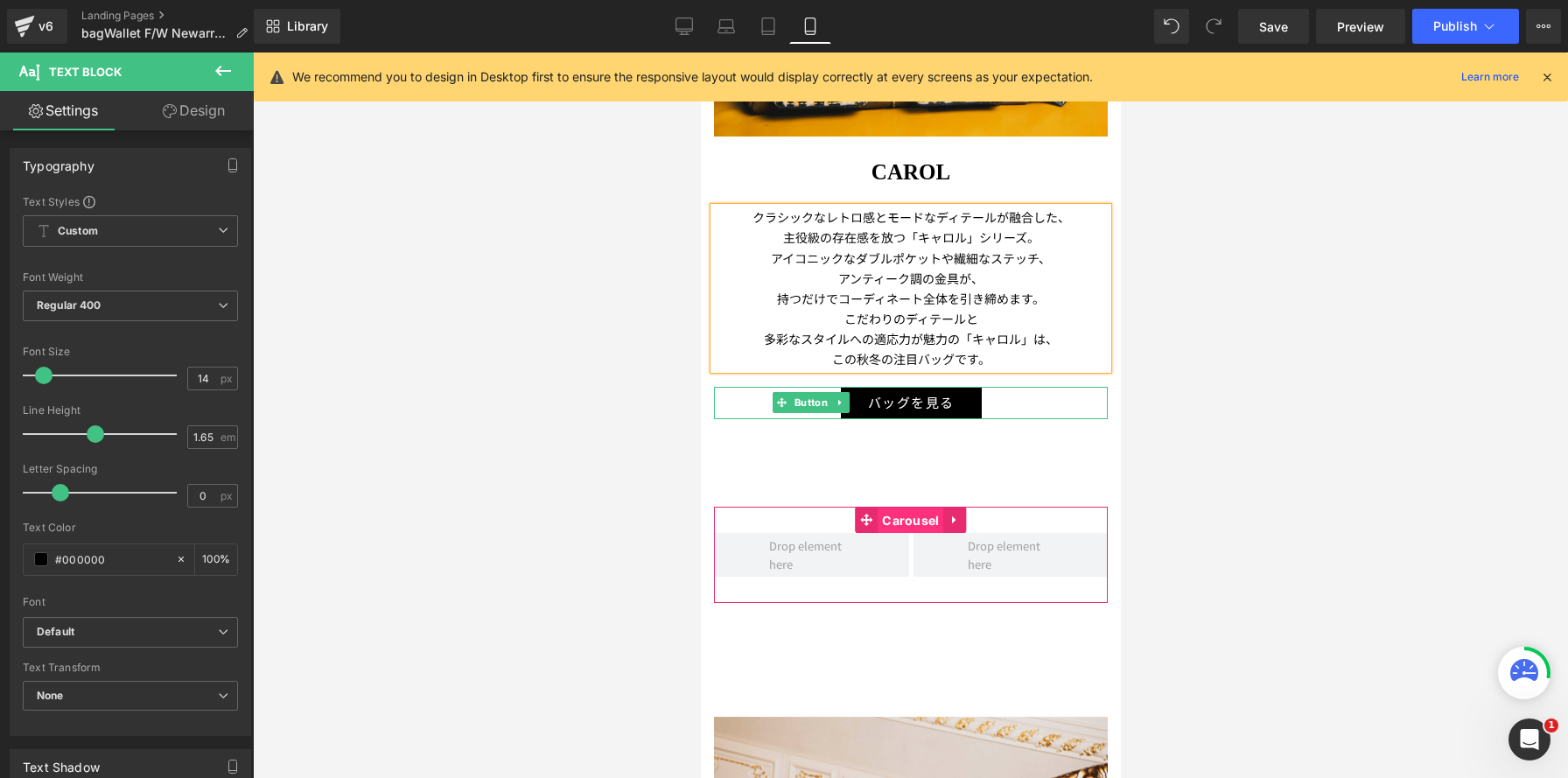
drag, startPoint x: 910, startPoint y: 520, endPoint x: 993, endPoint y: 533, distance: 84.0
click at [910, 520] on span "Carousel" at bounding box center [909, 521] width 65 height 26
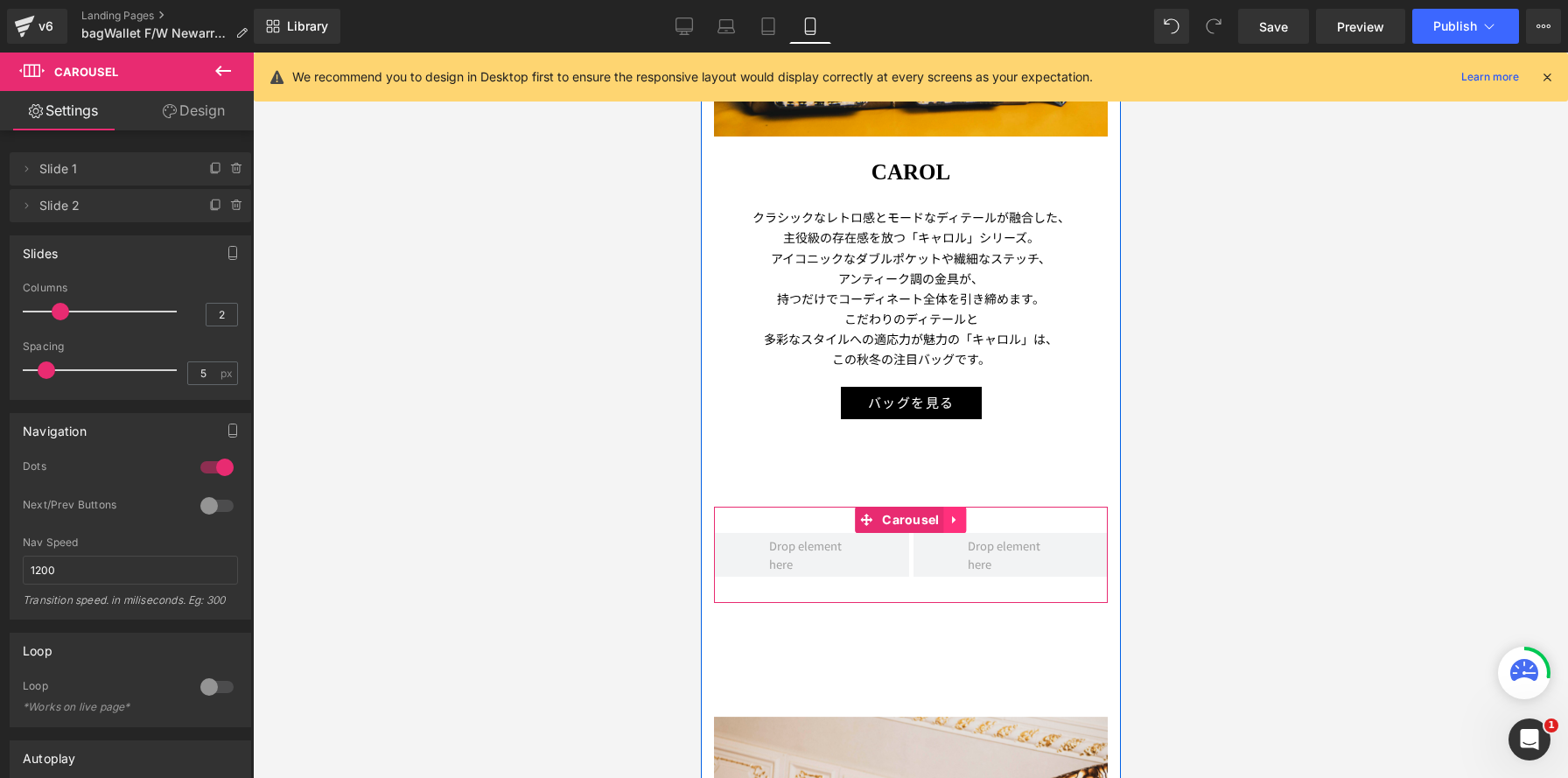
click at [955, 518] on icon at bounding box center [954, 519] width 12 height 13
click at [964, 520] on icon at bounding box center [965, 519] width 12 height 13
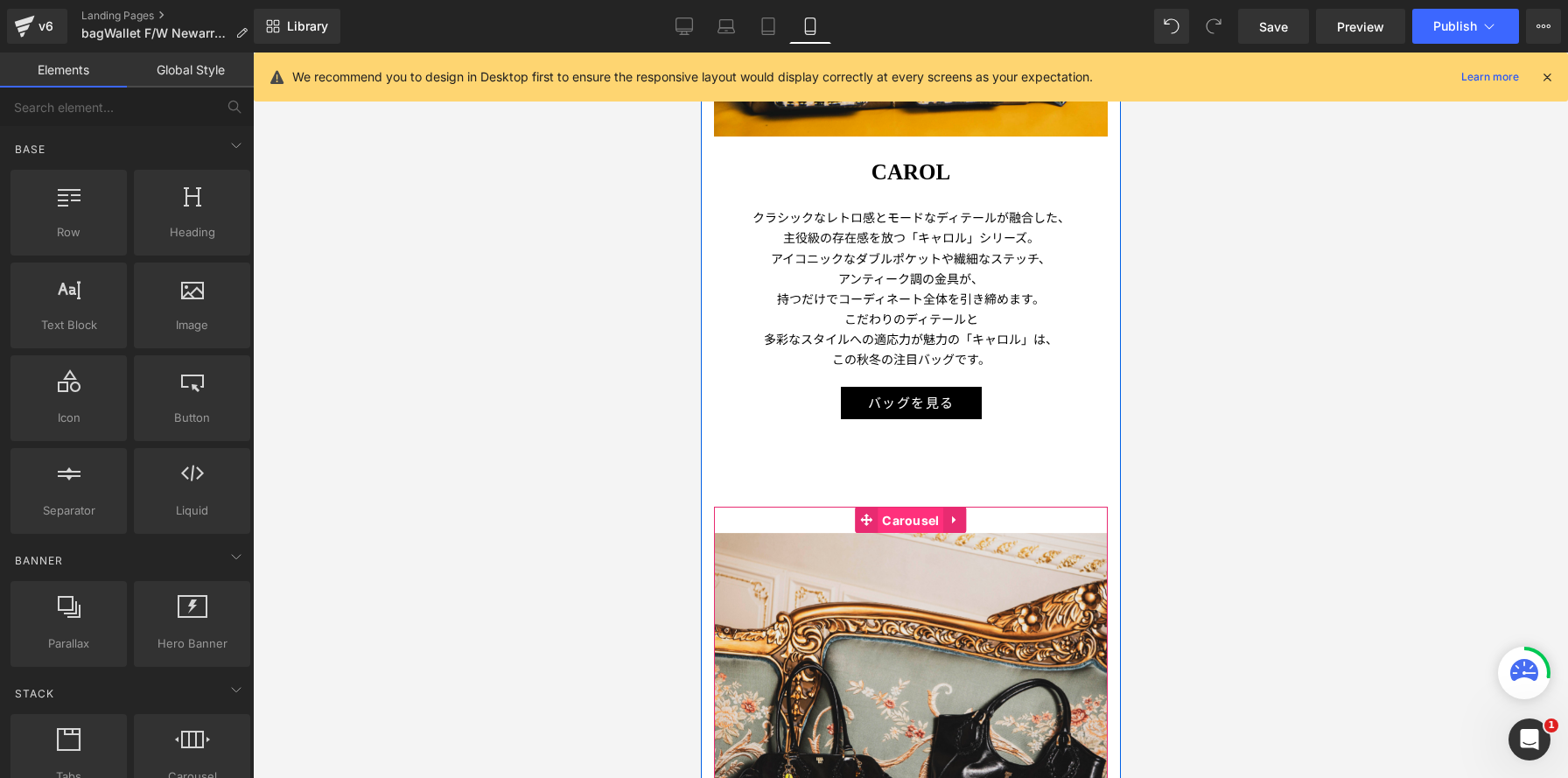
click at [903, 522] on span "Carousel" at bounding box center [909, 521] width 65 height 26
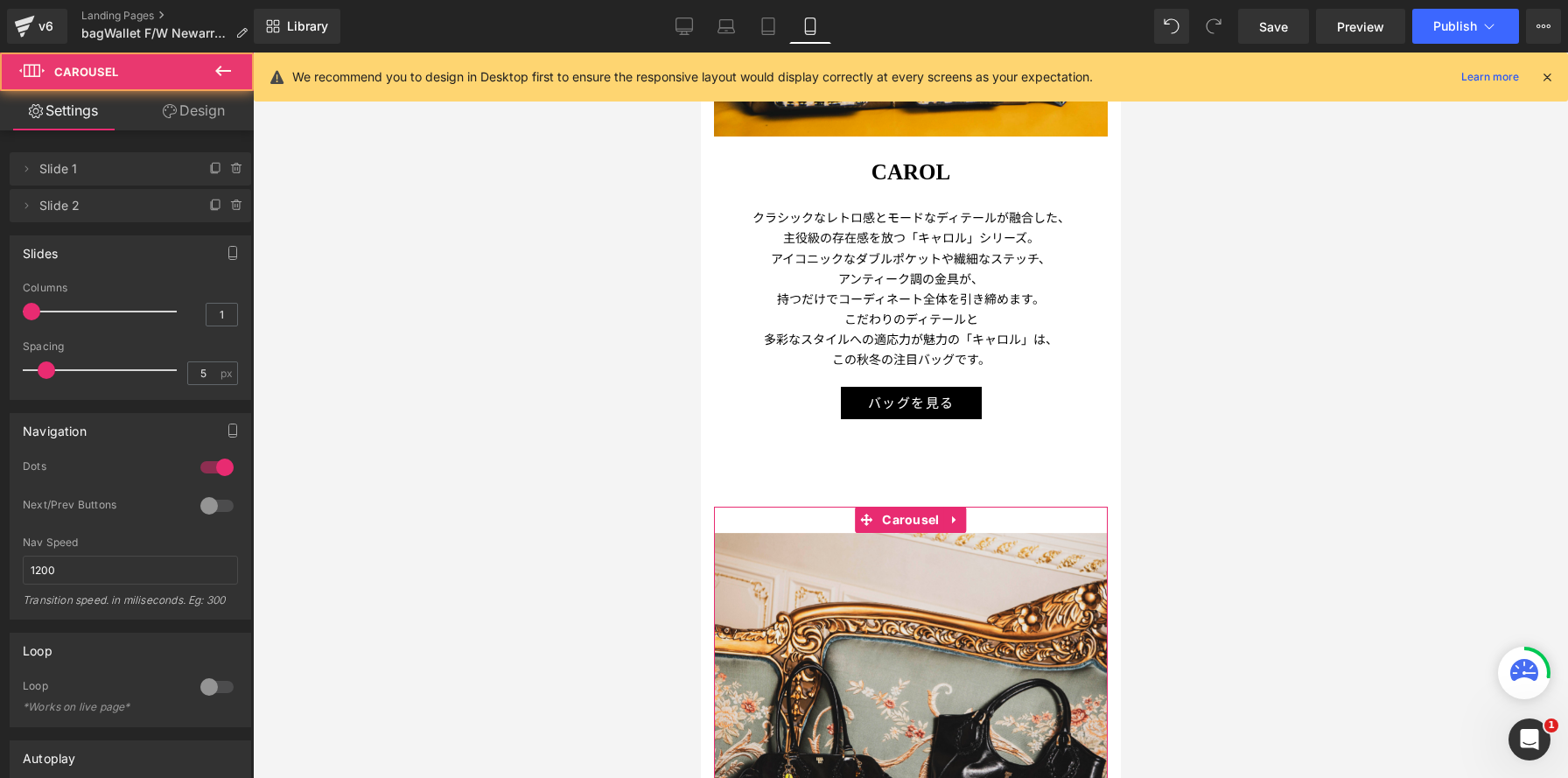
type input "2"
click at [70, 313] on div at bounding box center [104, 312] width 145 height 35
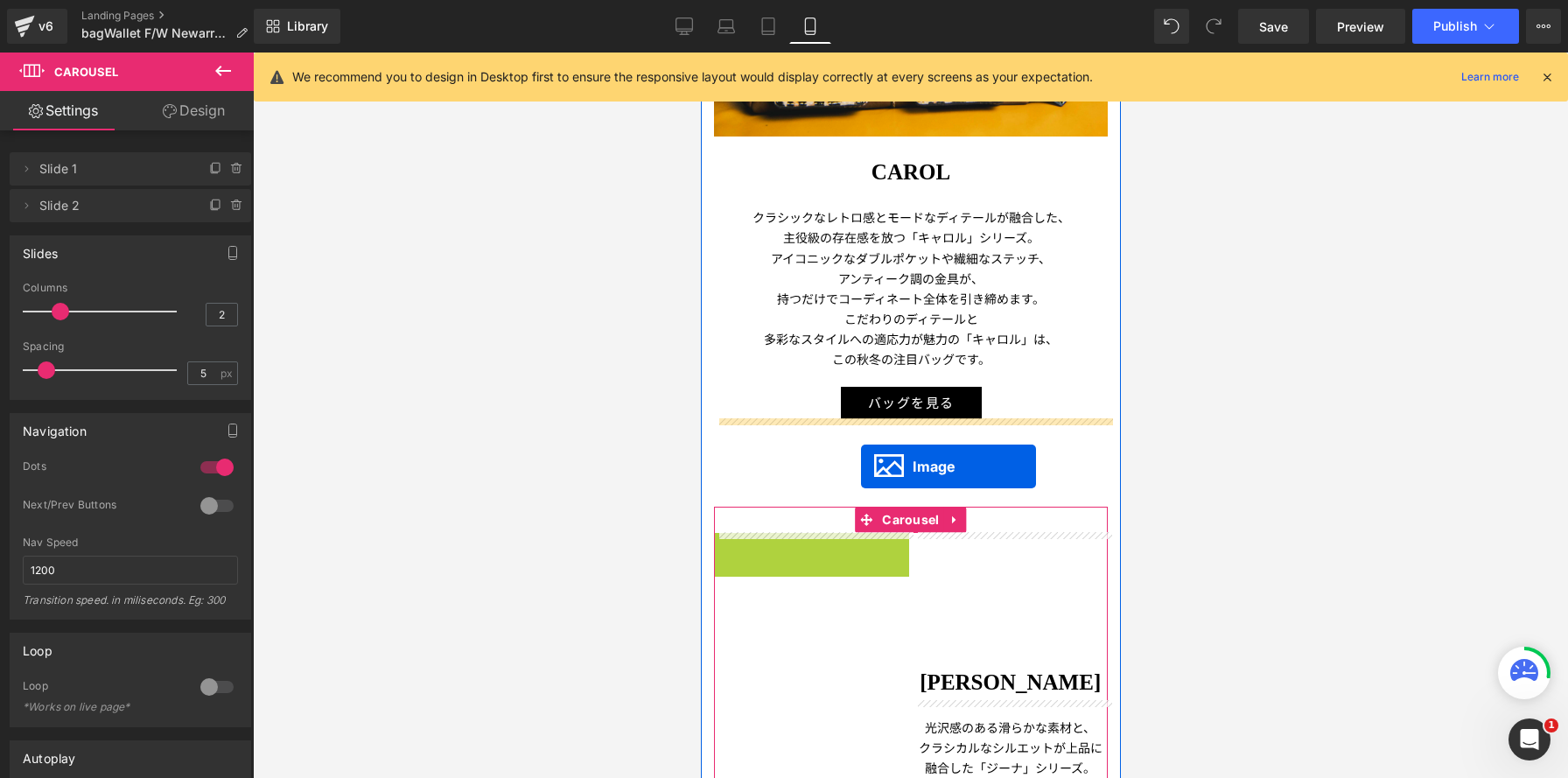
drag, startPoint x: 784, startPoint y: 632, endPoint x: 860, endPoint y: 467, distance: 181.7
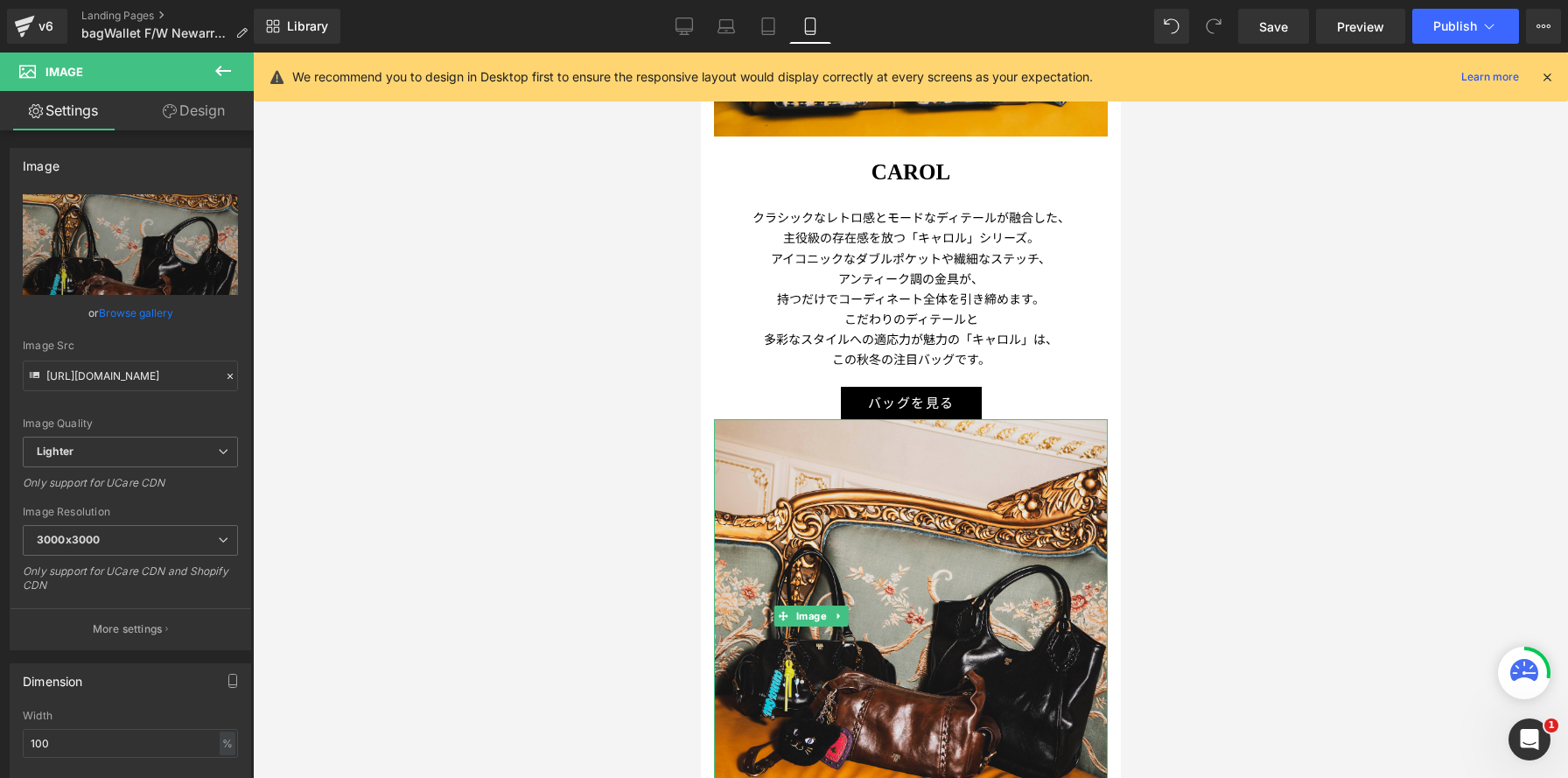
click at [194, 104] on link "Design" at bounding box center [194, 111] width 127 height 39
click at [0, 0] on div "Spacing" at bounding box center [0, 0] width 0 height 0
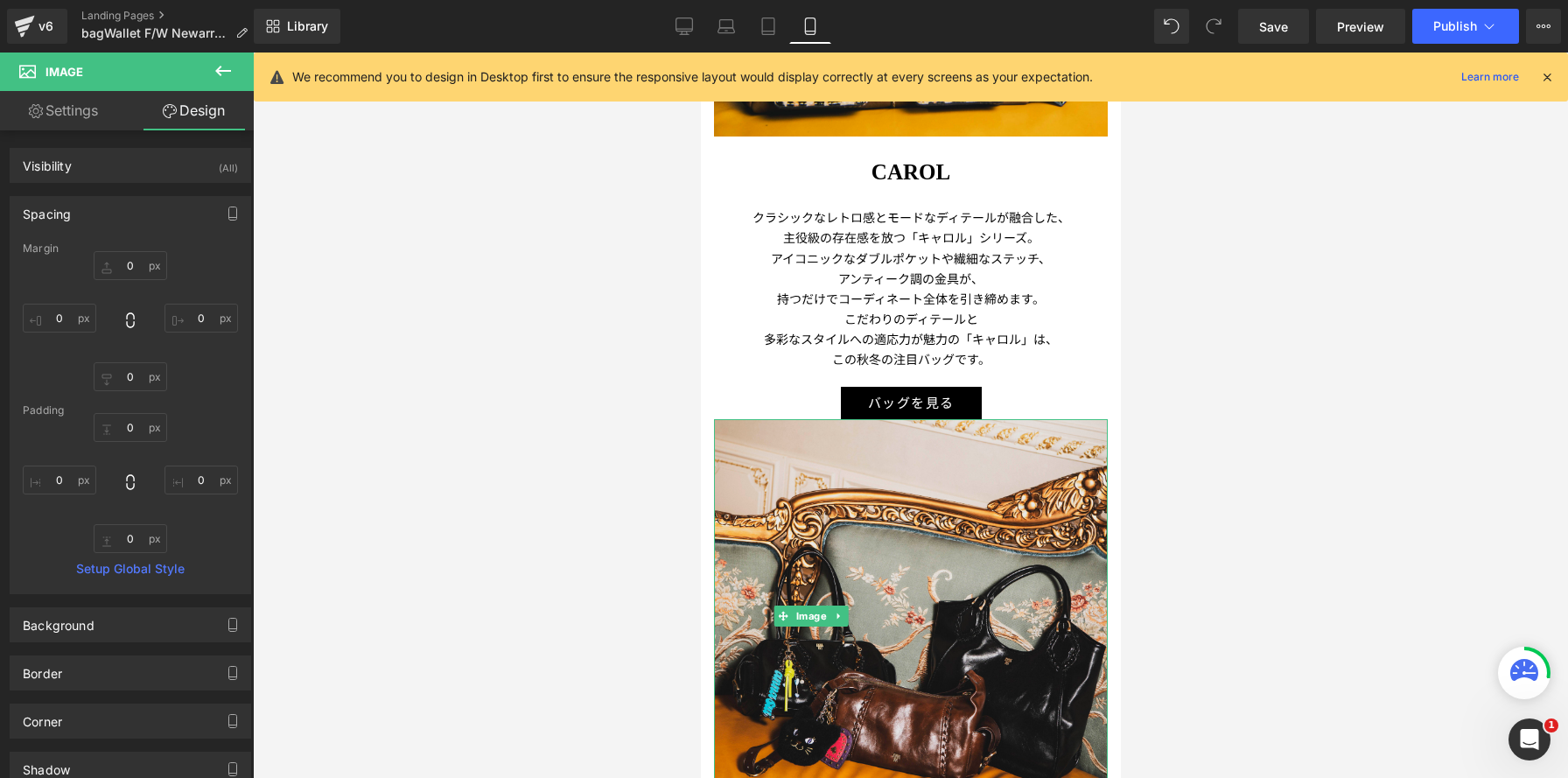
type input "0"
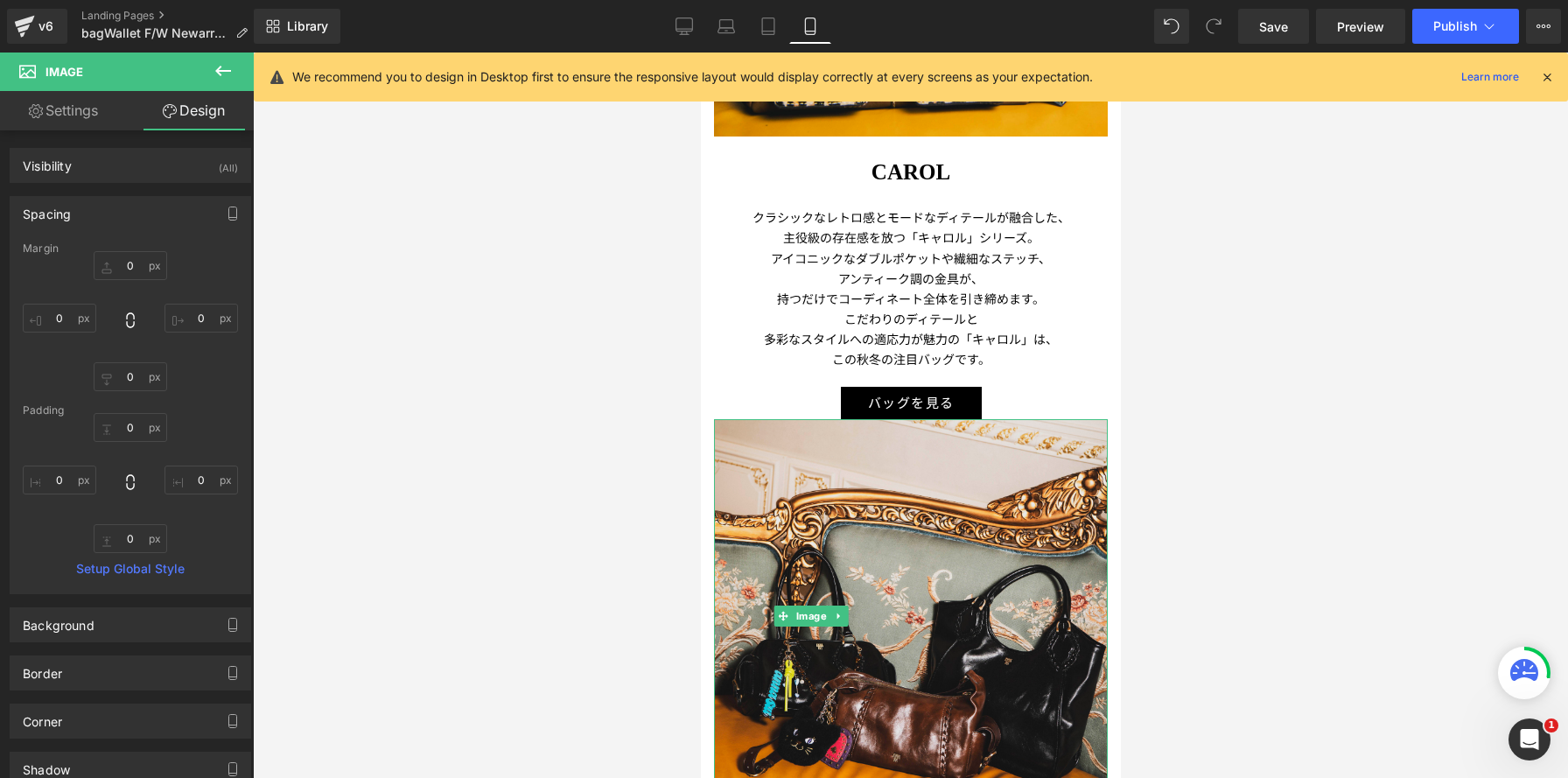
type input "0"
click at [113, 269] on input "0" at bounding box center [130, 266] width 74 height 29
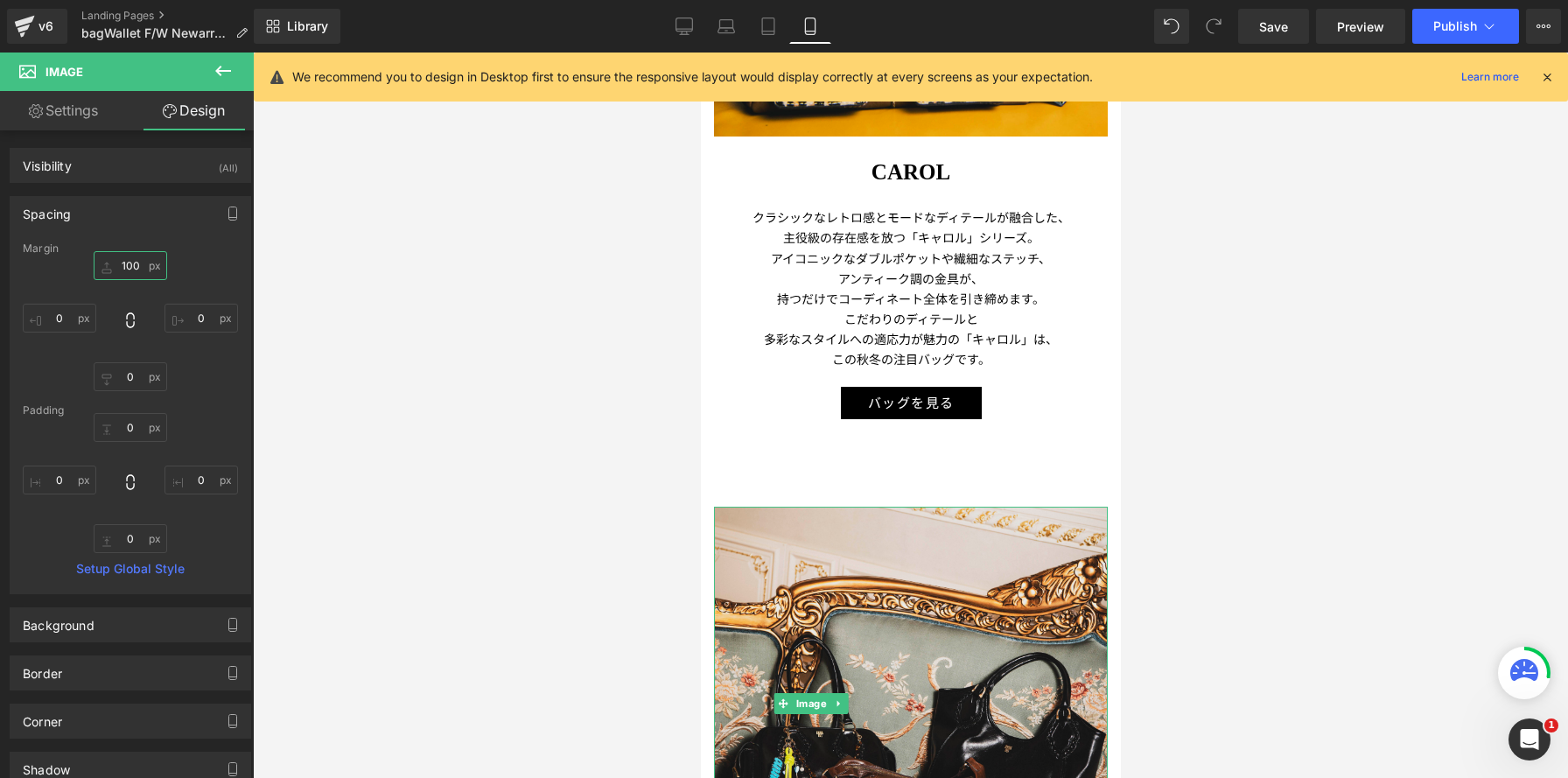
type input "100"
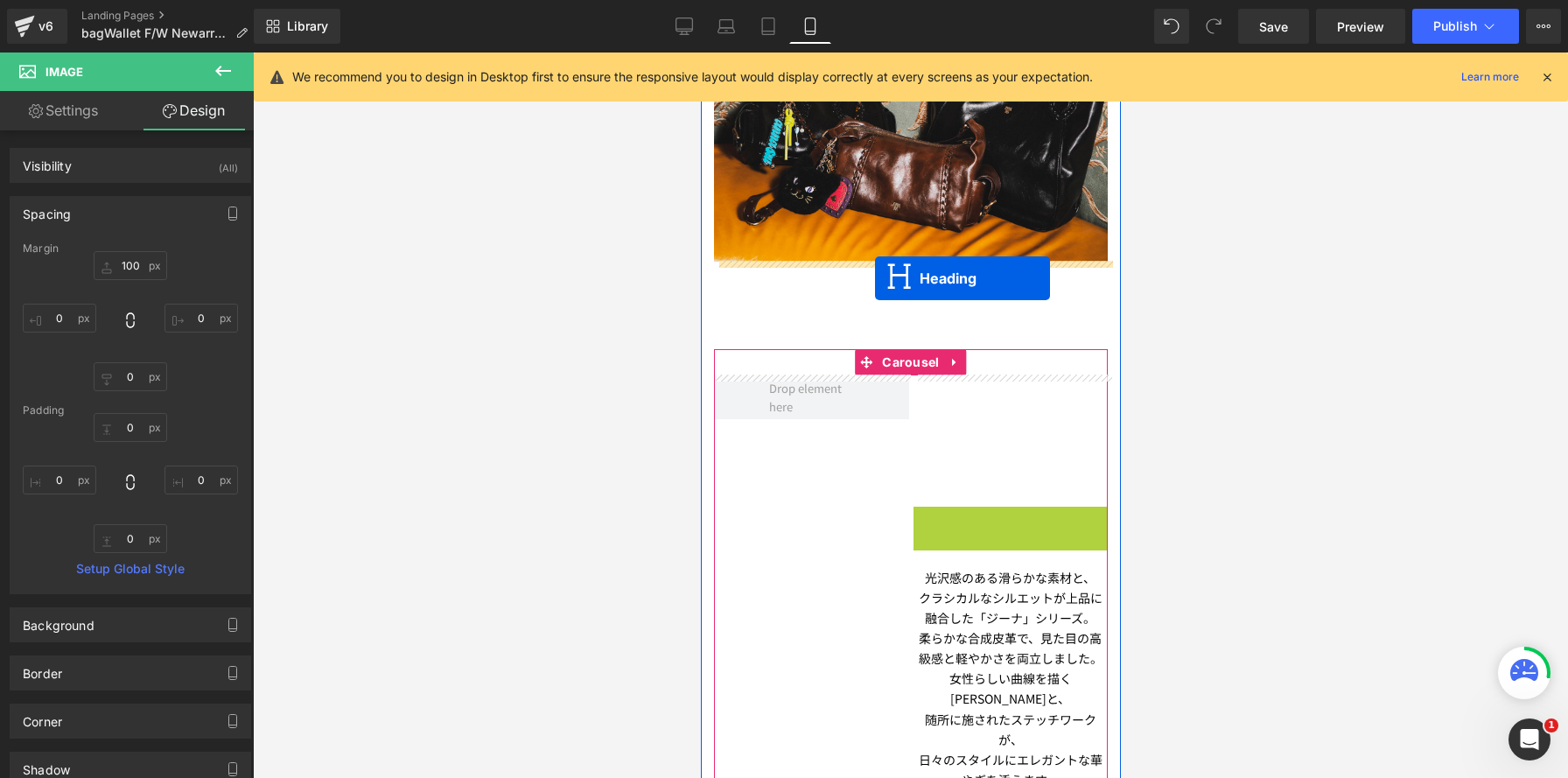
drag, startPoint x: 966, startPoint y: 523, endPoint x: 874, endPoint y: 279, distance: 260.8
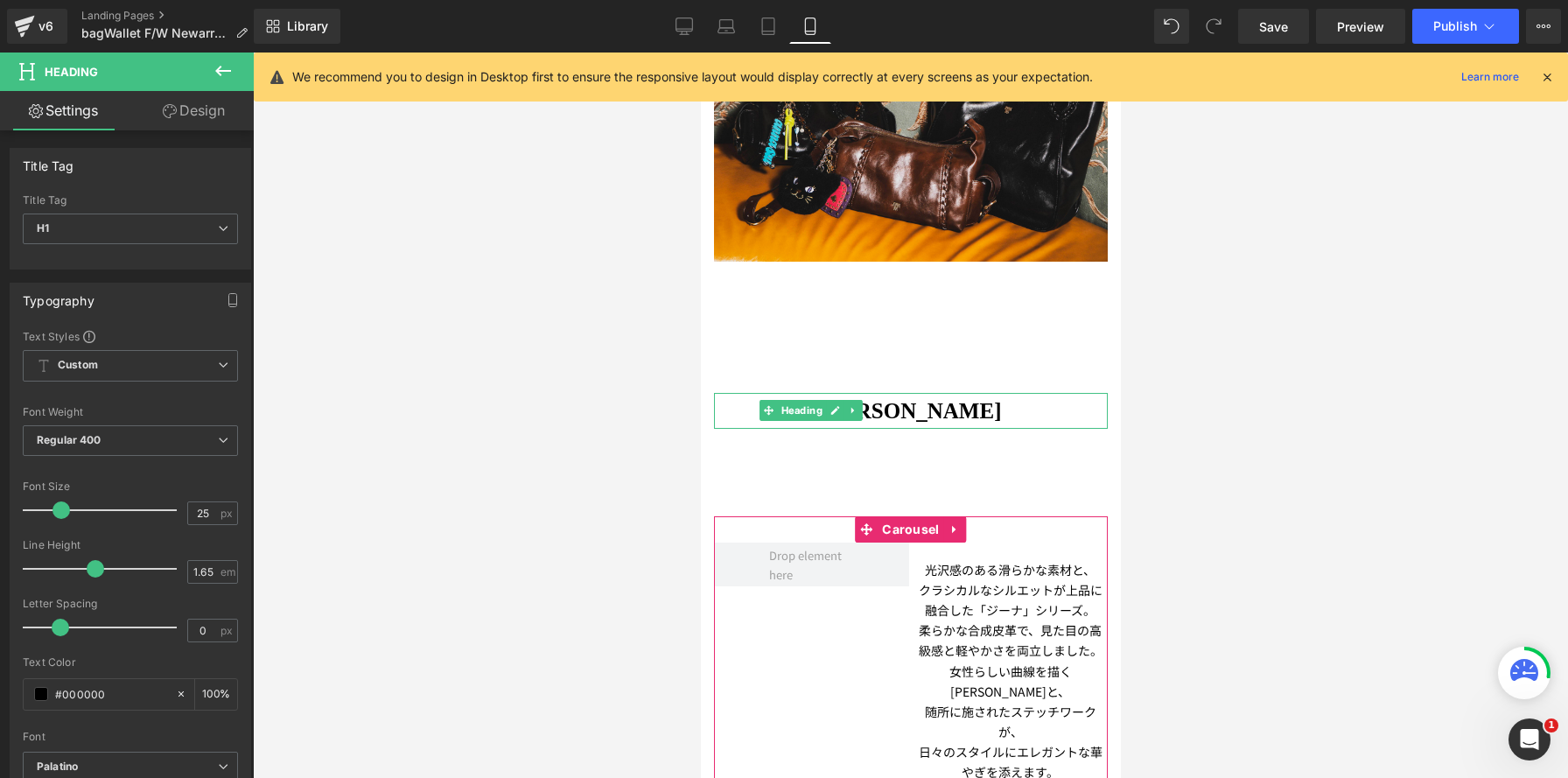
click at [194, 125] on link "Design" at bounding box center [194, 111] width 127 height 39
click at [0, 0] on div "Spacing" at bounding box center [0, 0] width 0 height 0
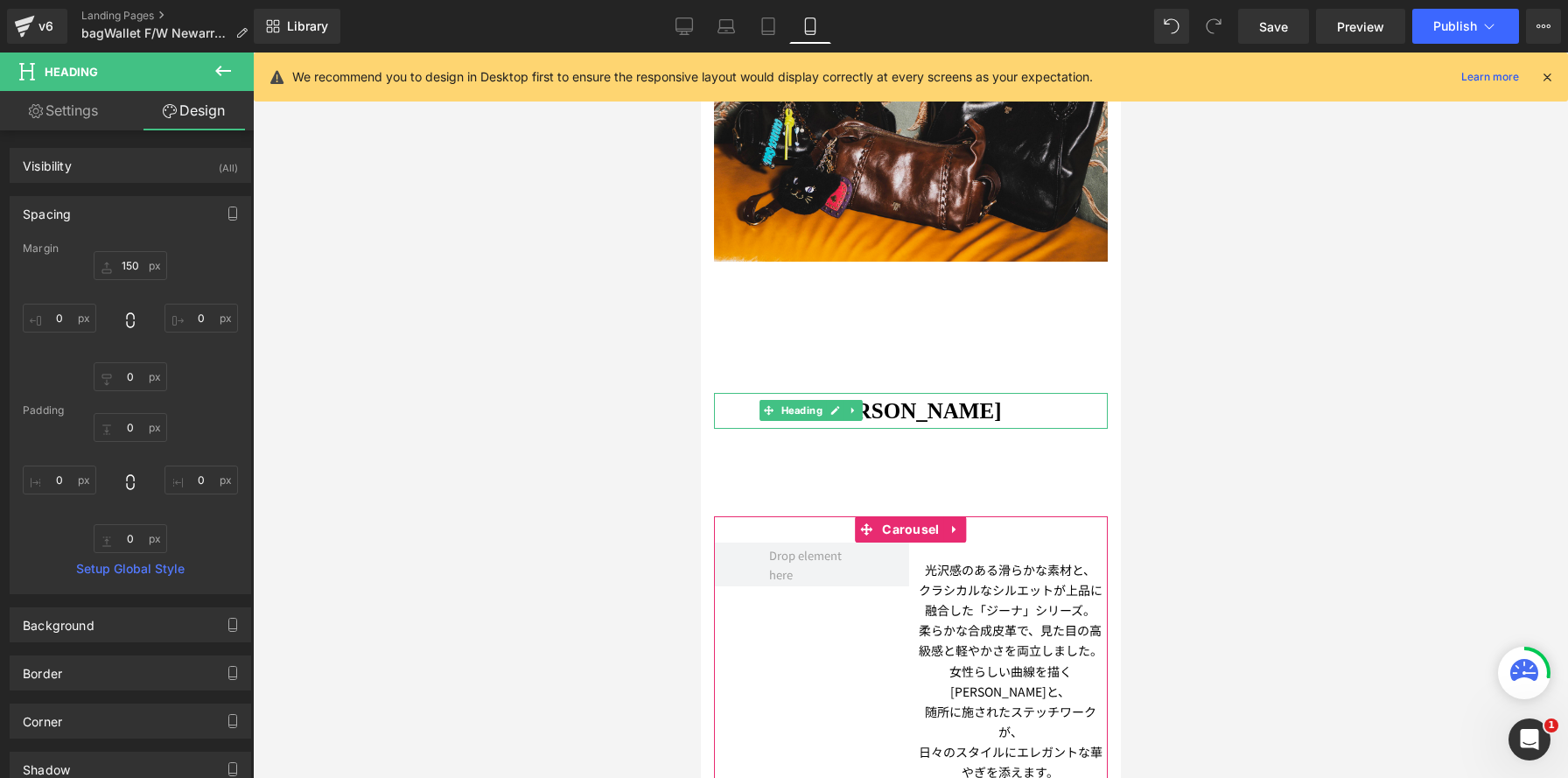
type input "150"
type input "0"
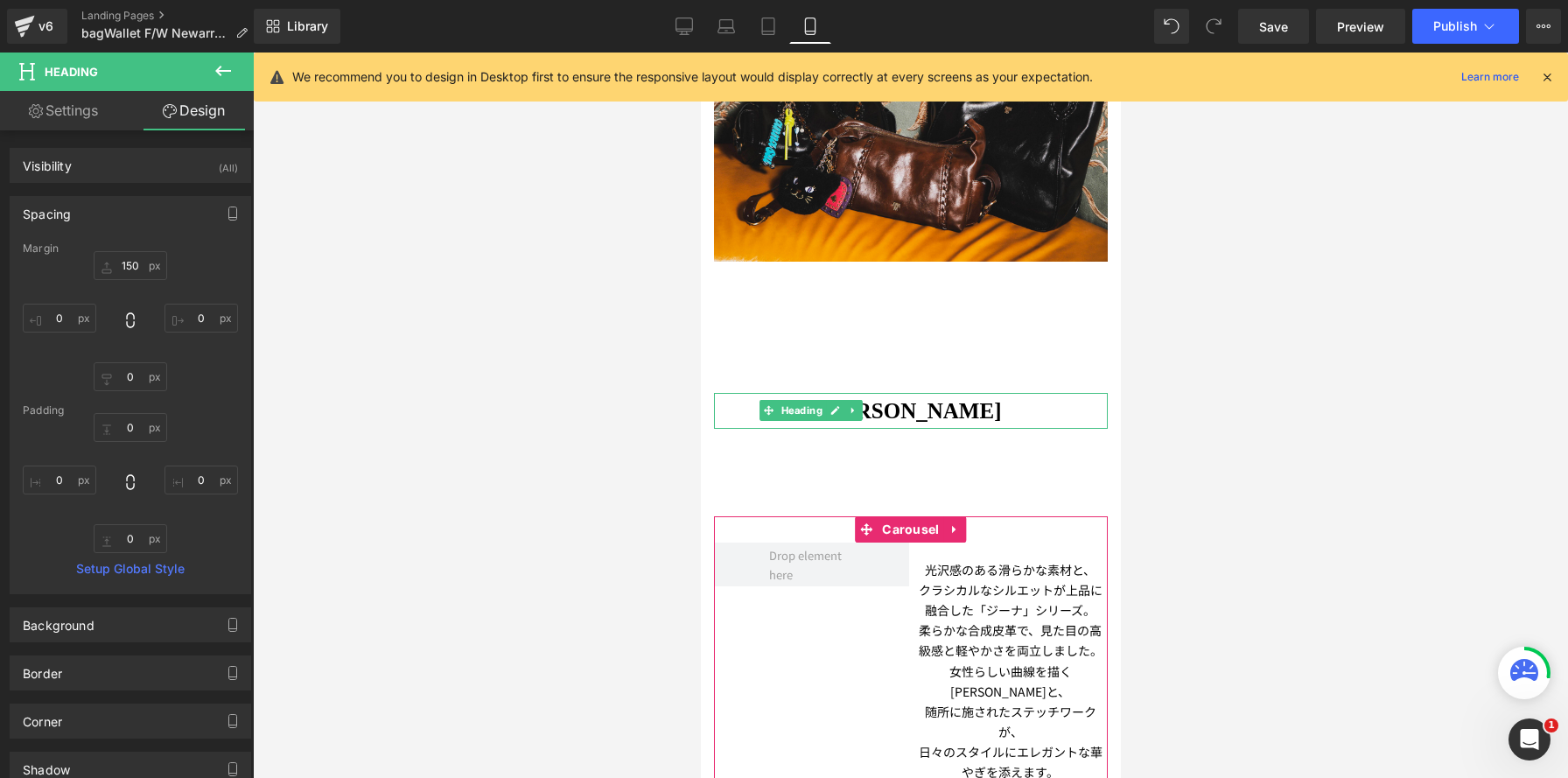
type input "0"
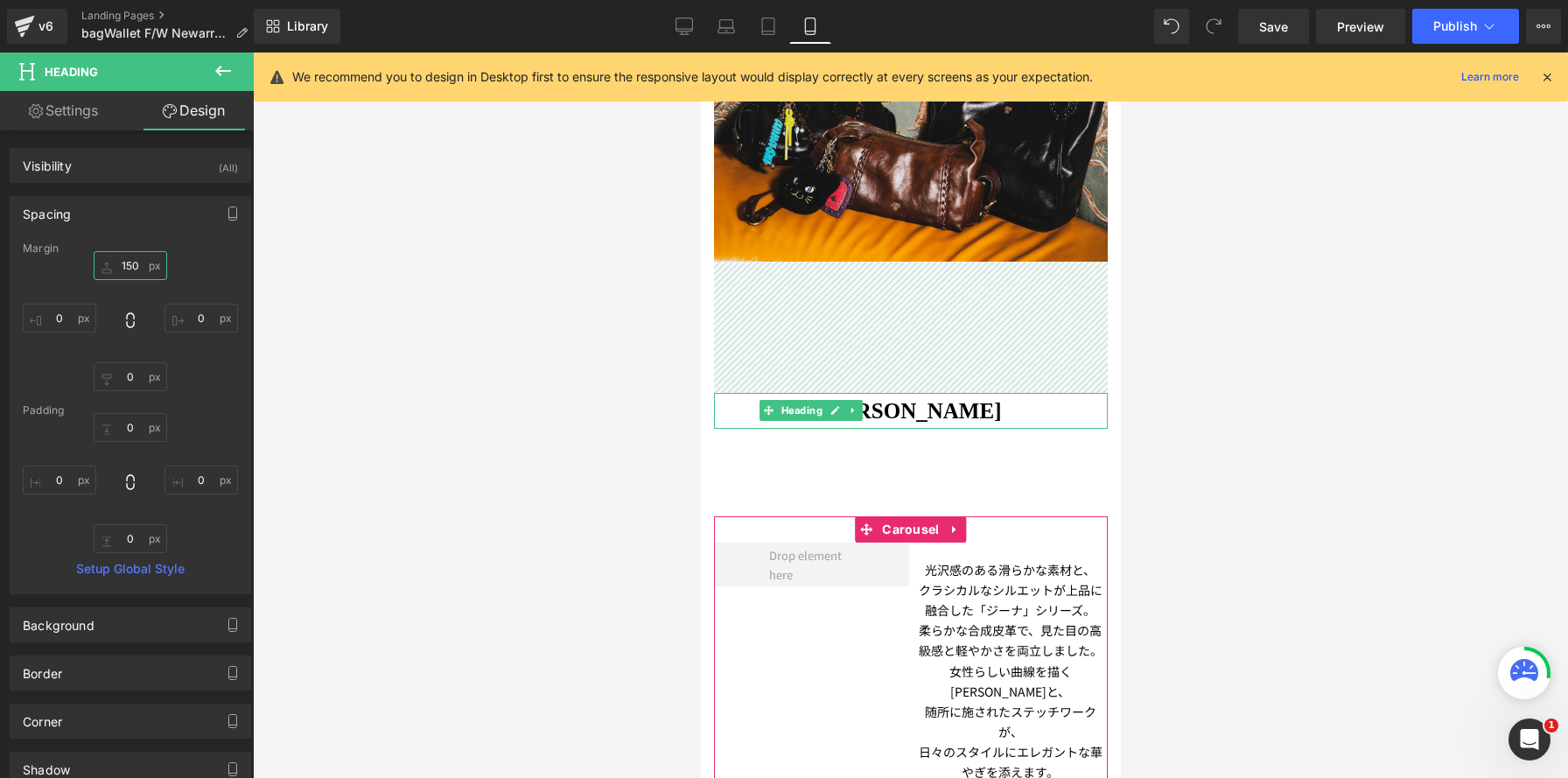
click at [135, 266] on input "150" at bounding box center [130, 266] width 74 height 29
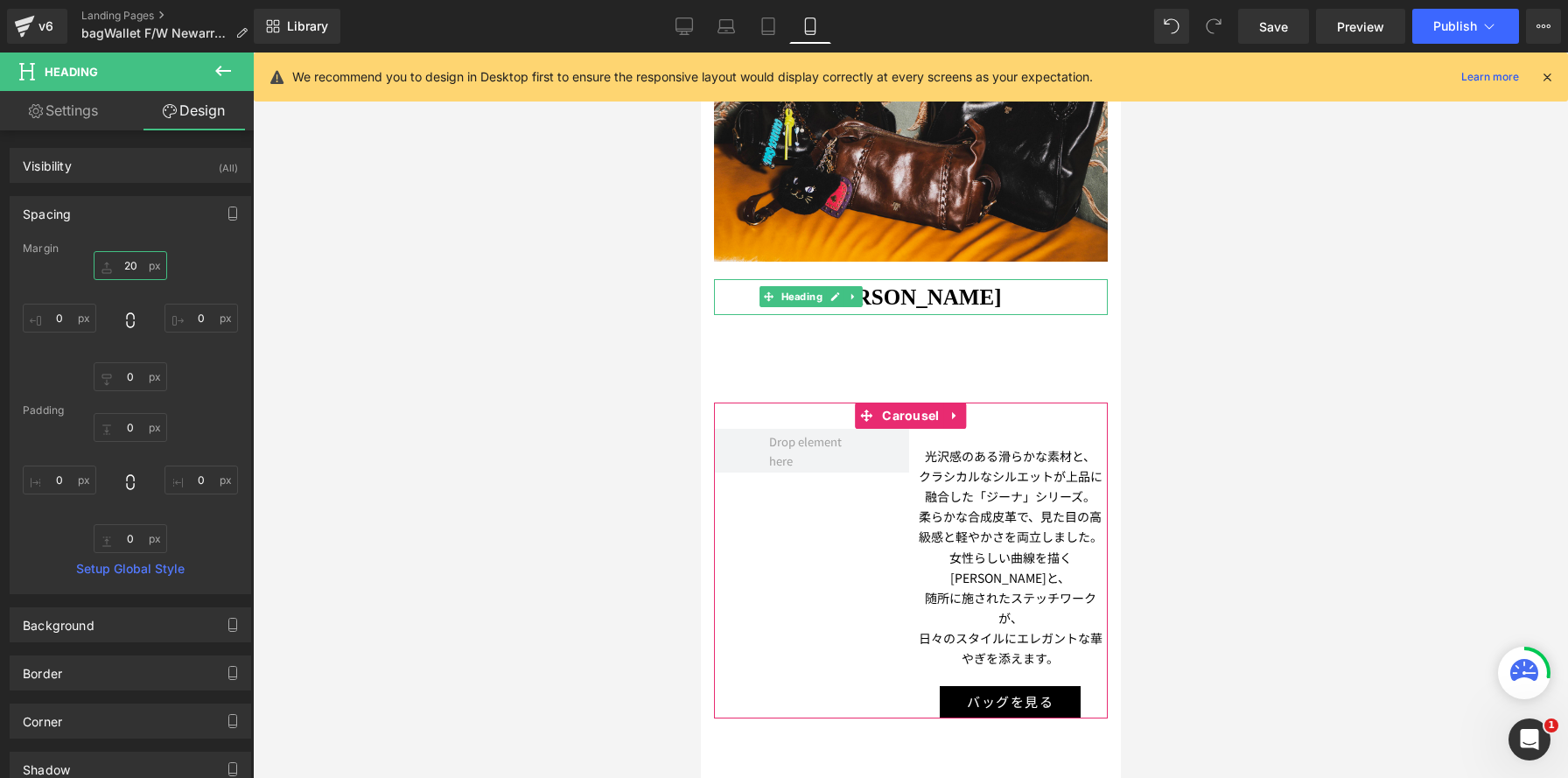
scroll to position [7623, 420]
type input "20"
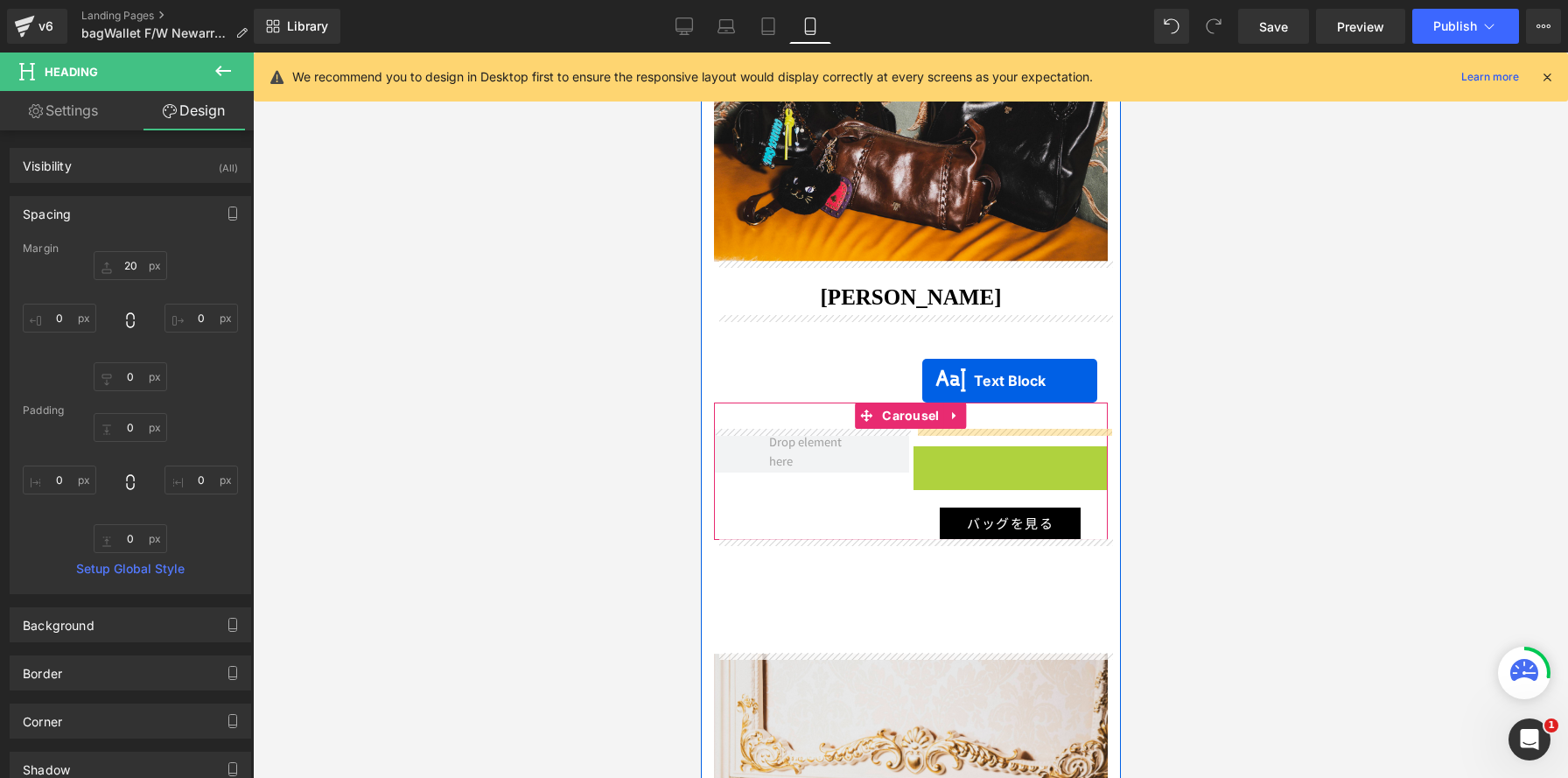
scroll to position [7445, 420]
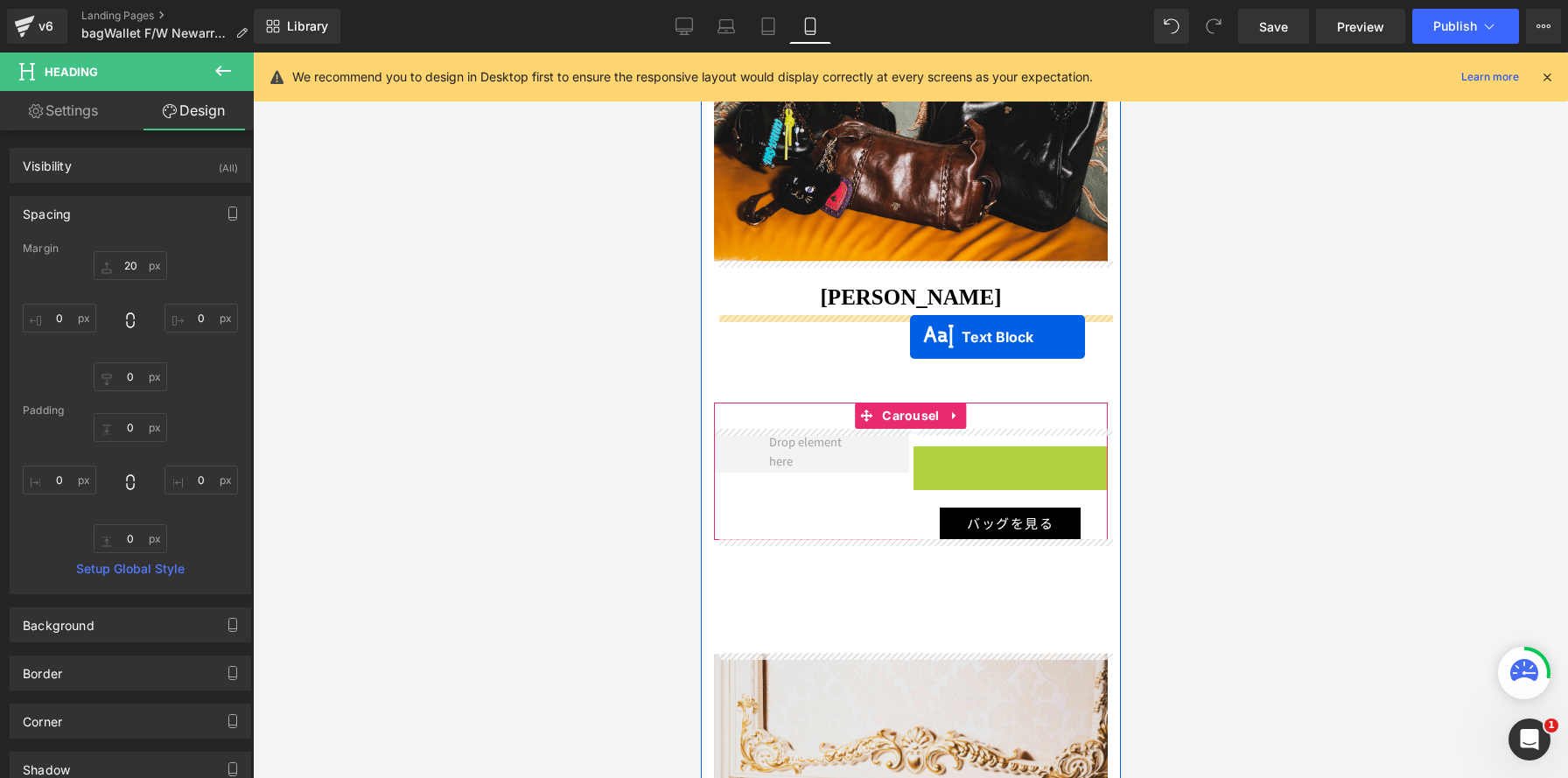
drag, startPoint x: 961, startPoint y: 555, endPoint x: 909, endPoint y: 336, distance: 225.1
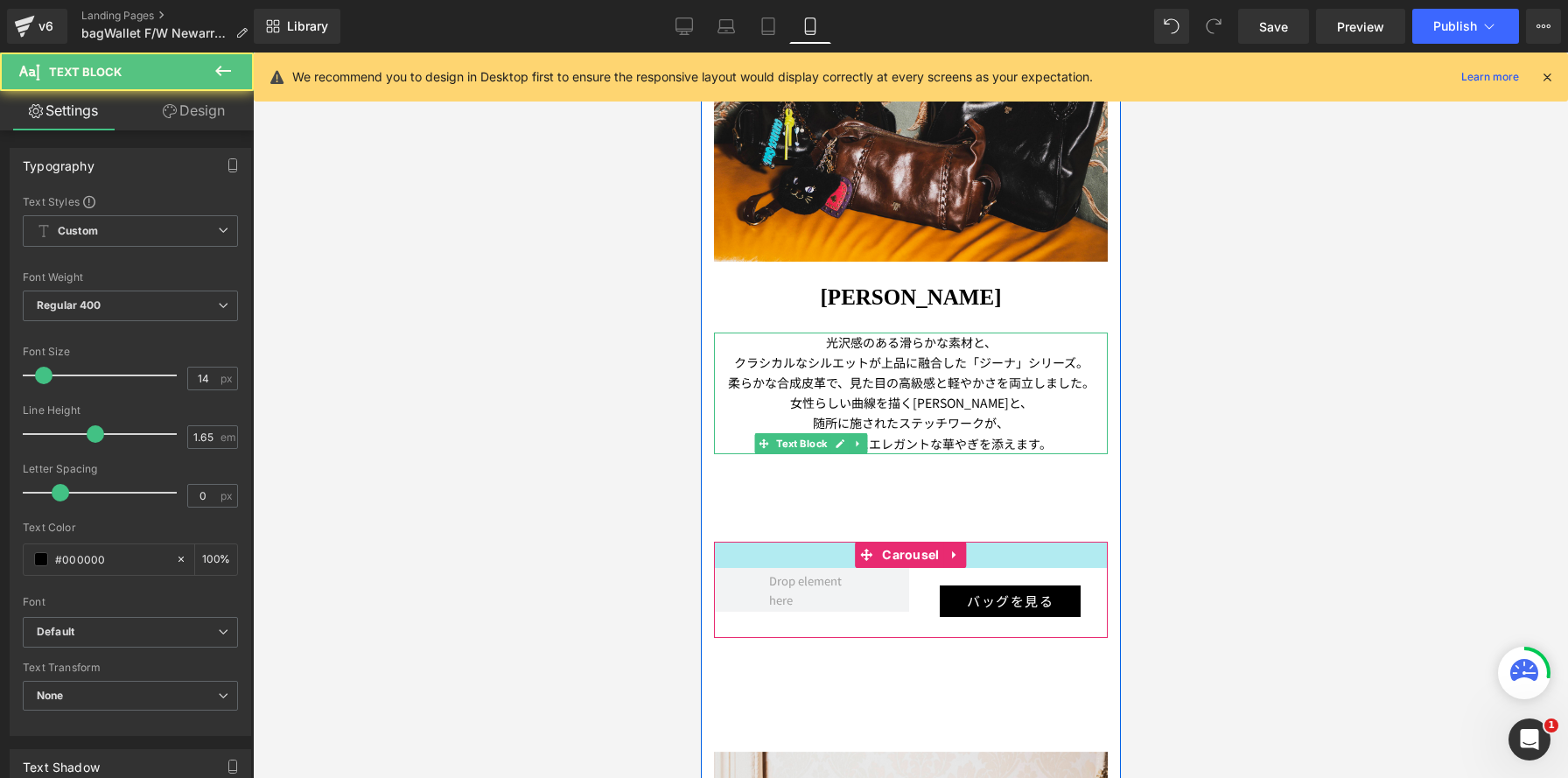
scroll to position [7542, 420]
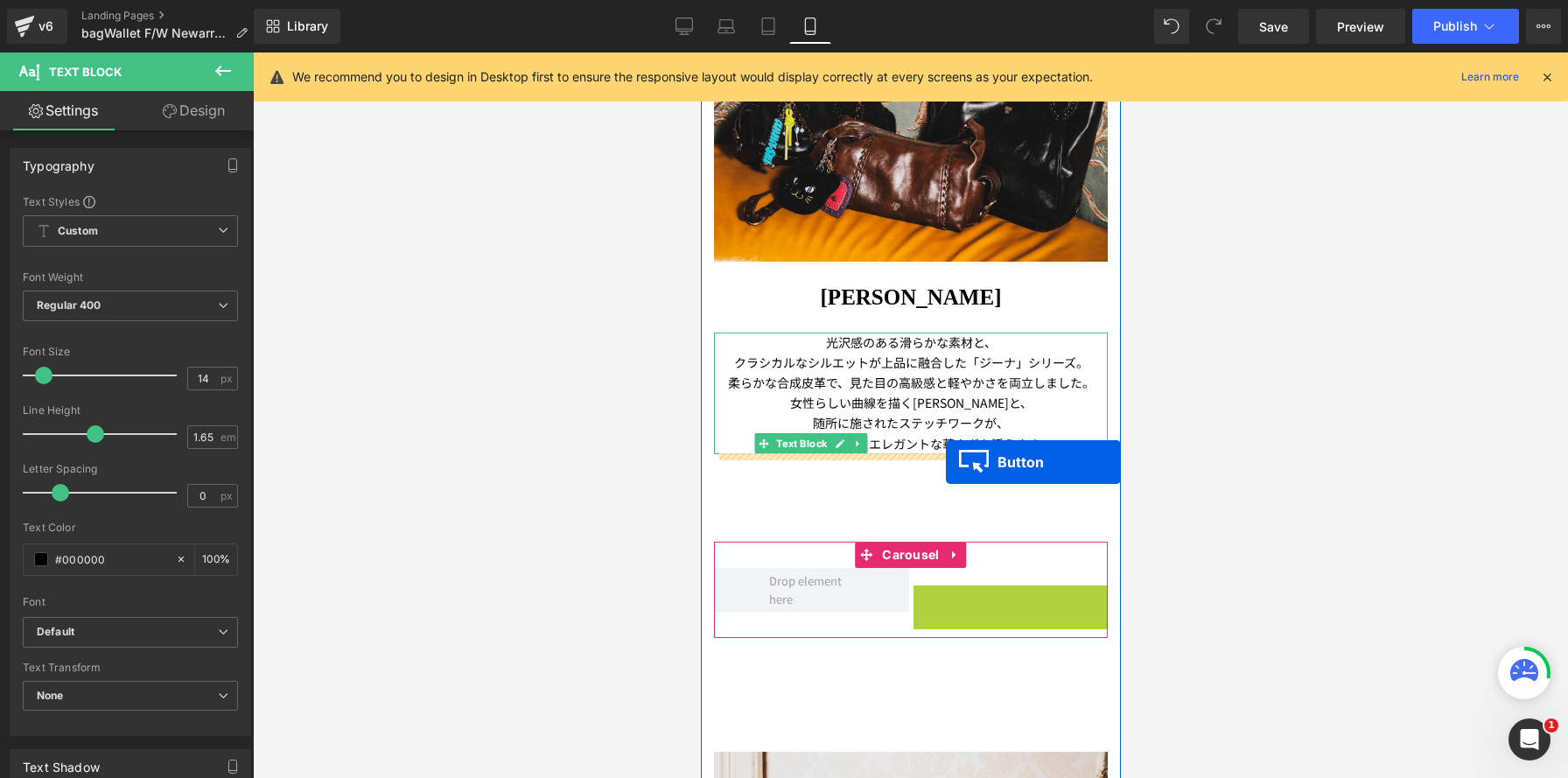
drag, startPoint x: 959, startPoint y: 512, endPoint x: 945, endPoint y: 462, distance: 51.9
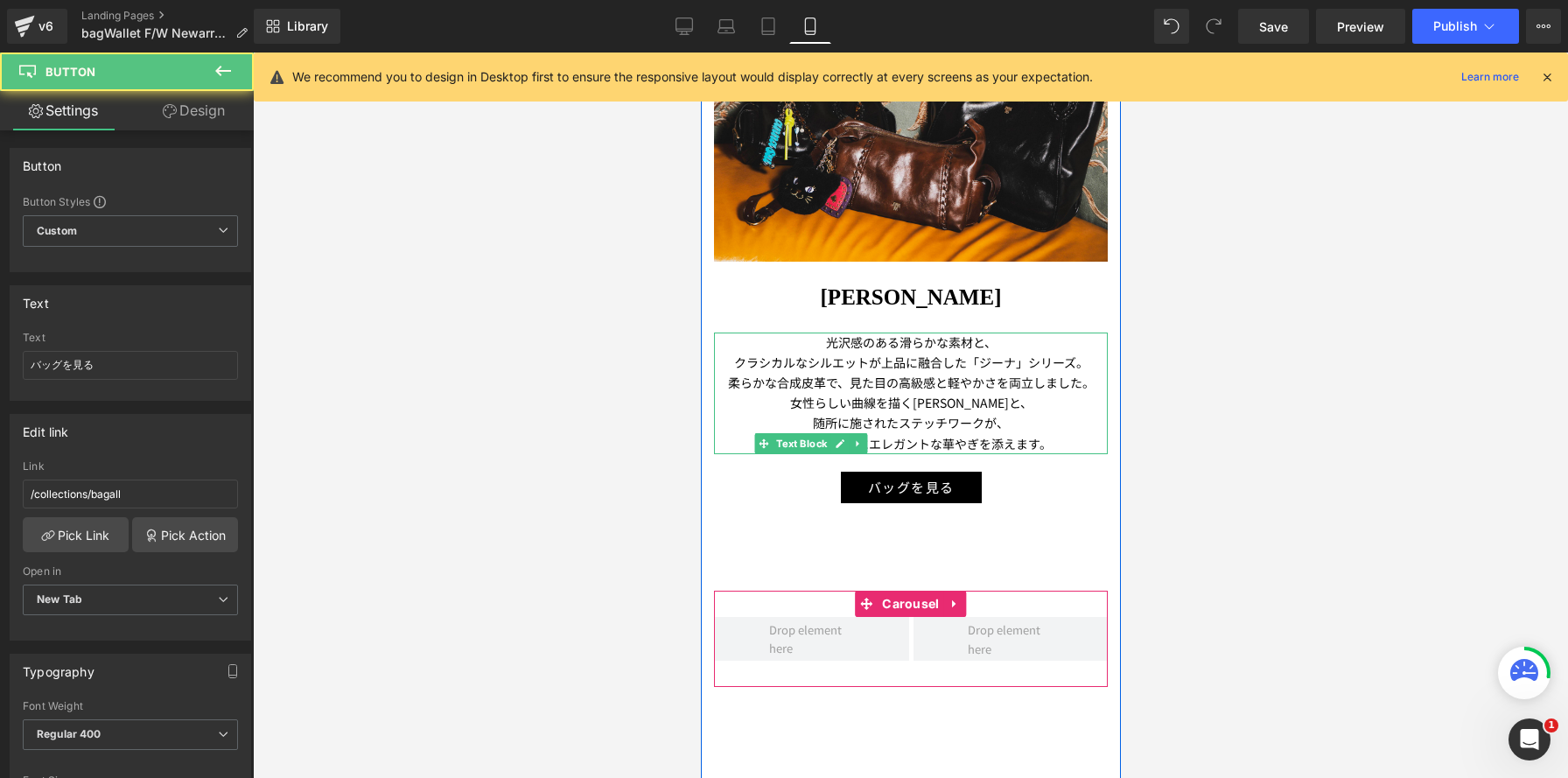
scroll to position [7592, 420]
click at [955, 603] on icon at bounding box center [954, 605] width 12 height 13
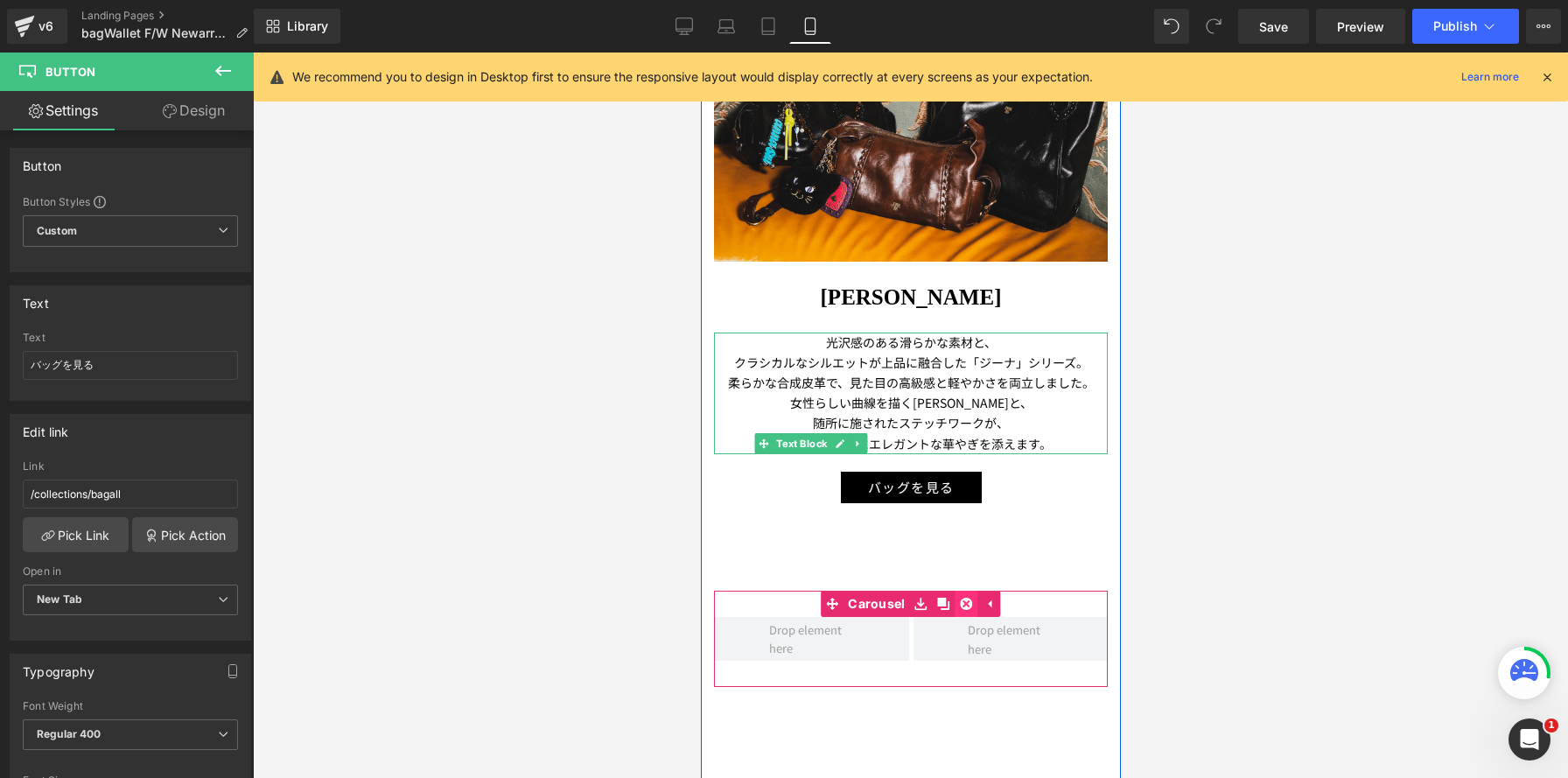
click at [964, 607] on icon at bounding box center [965, 604] width 12 height 12
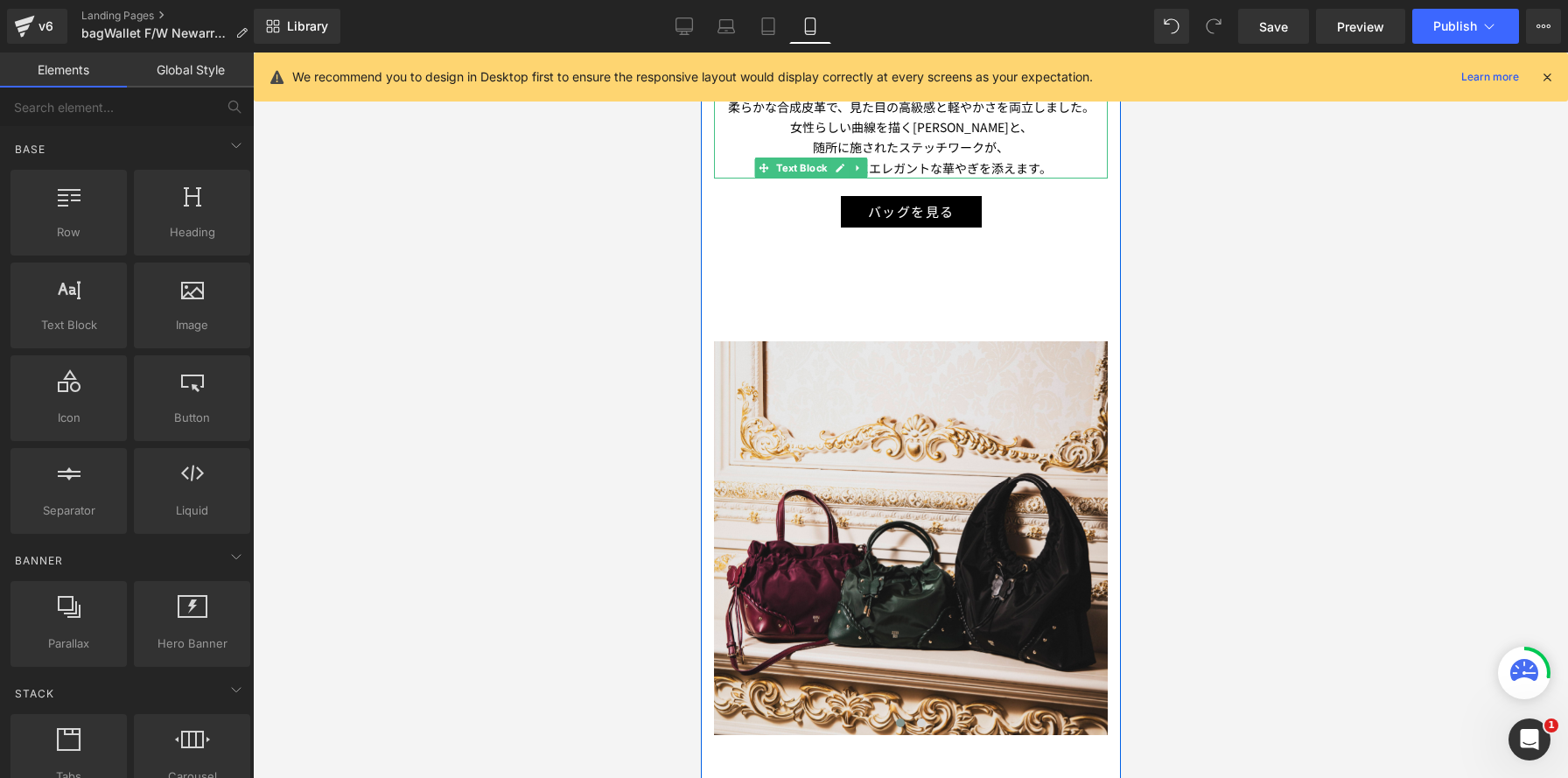
scroll to position [3209, 0]
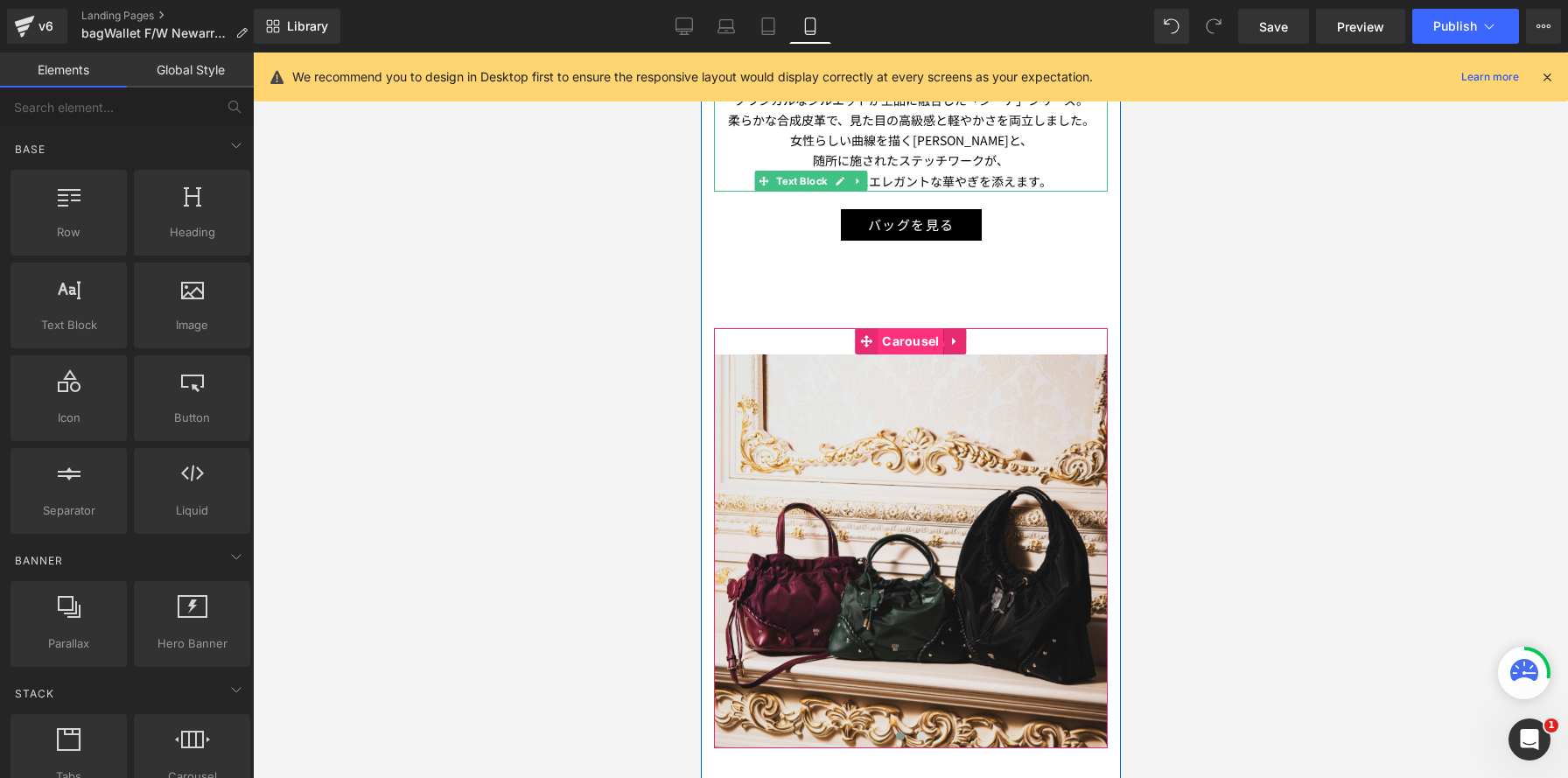
click at [904, 341] on span "Carousel" at bounding box center [909, 341] width 65 height 26
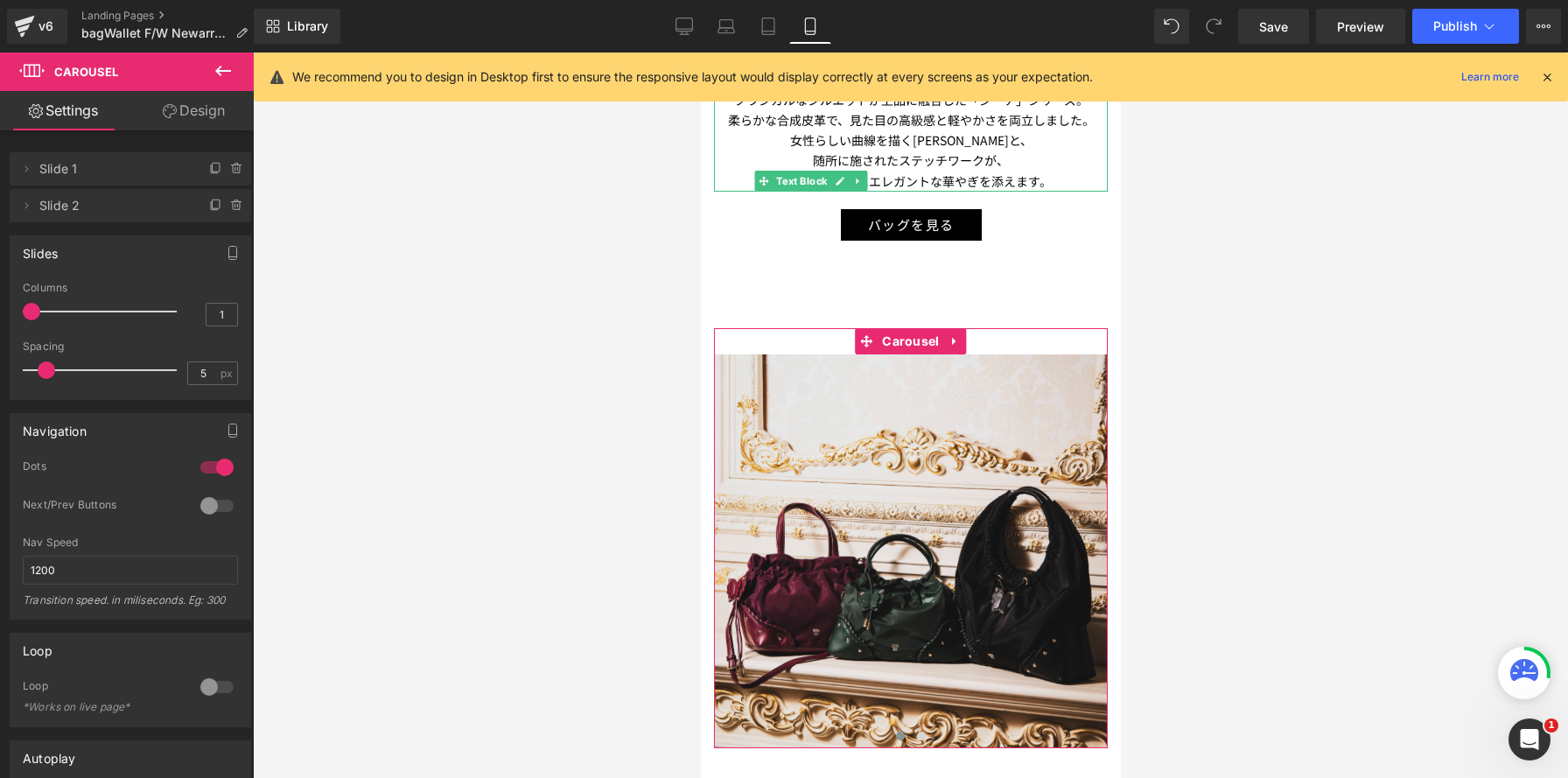
type input "2"
click at [64, 312] on div at bounding box center [104, 312] width 145 height 35
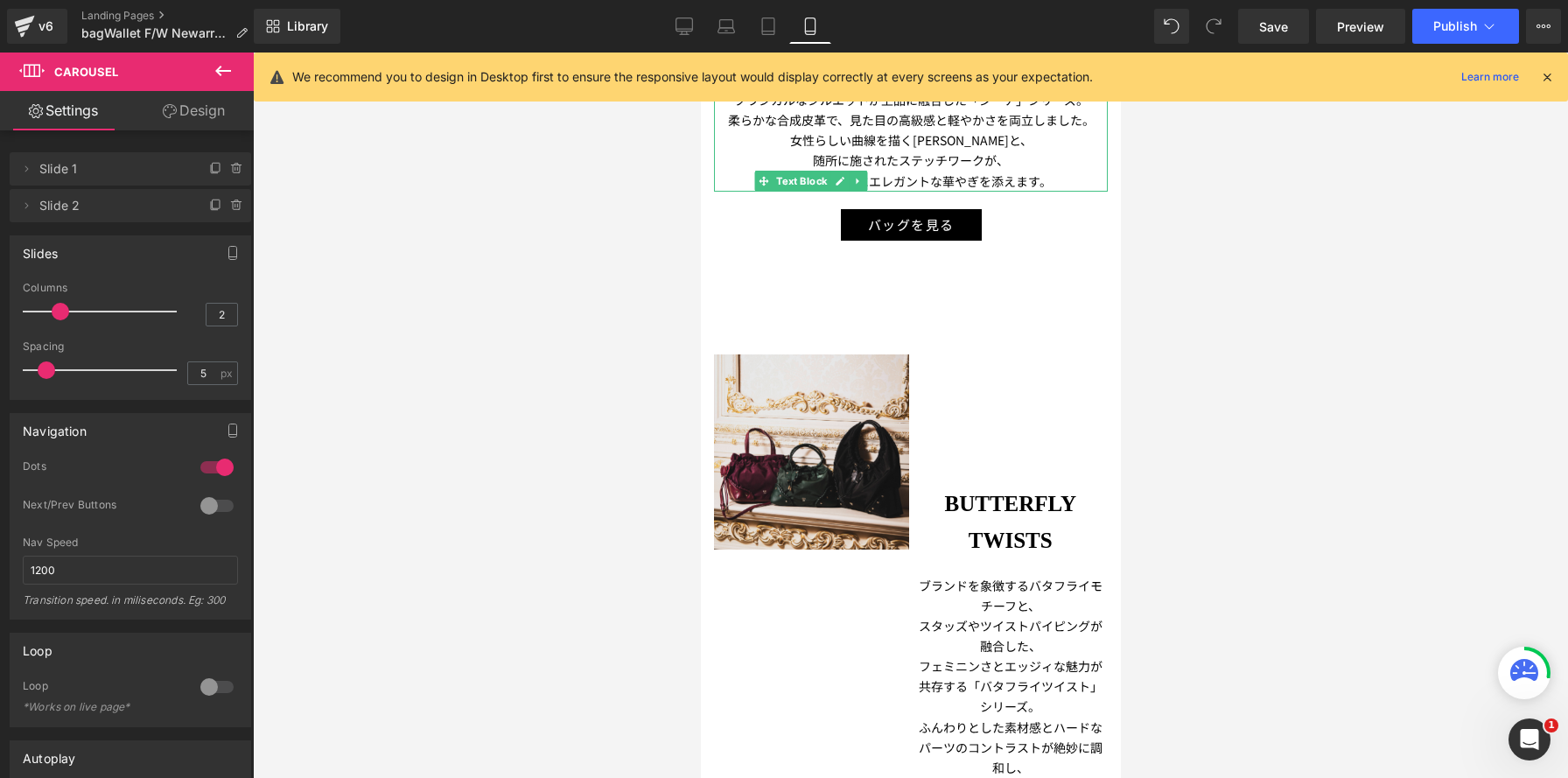
scroll to position [7509, 420]
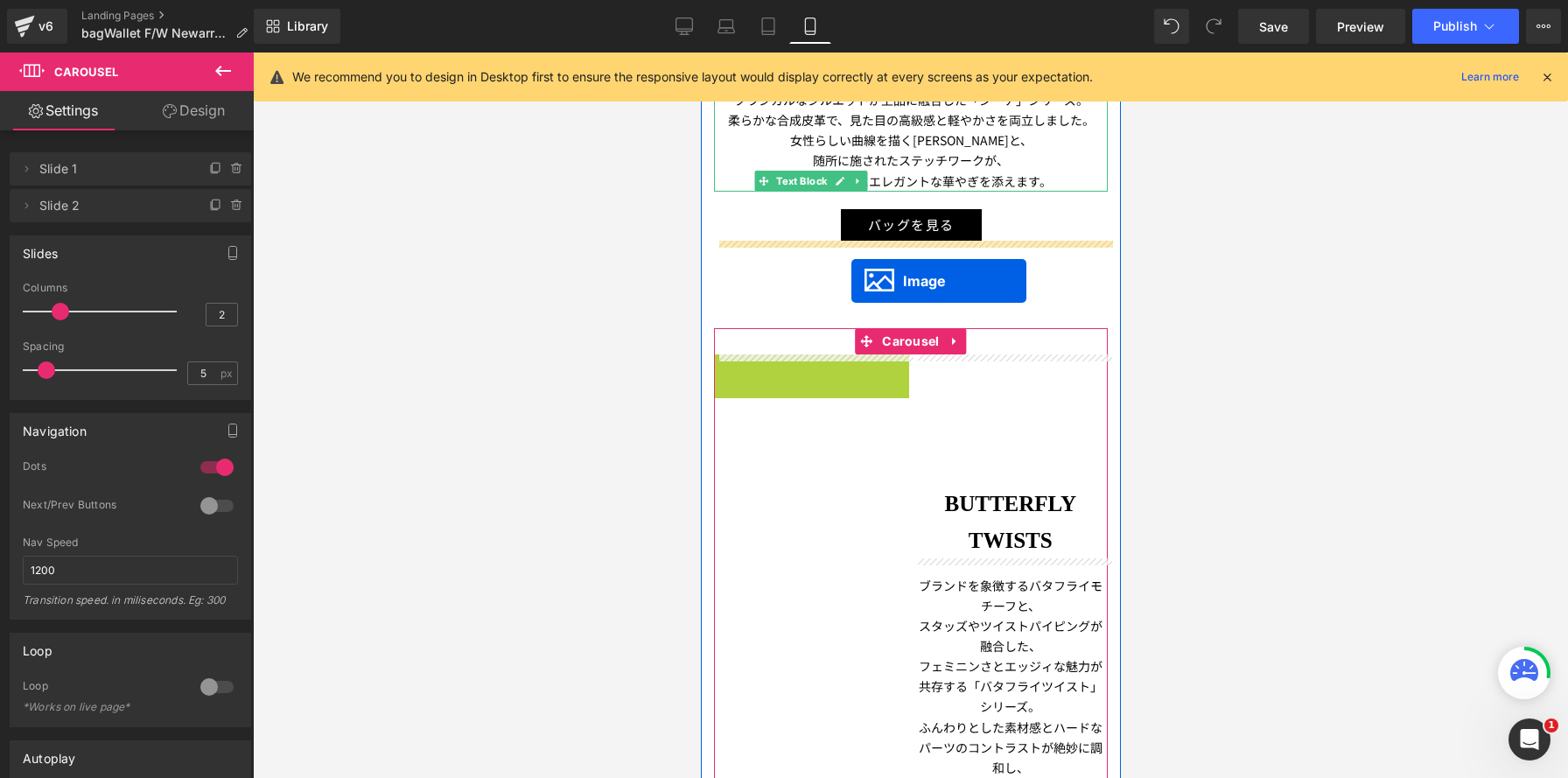
drag, startPoint x: 784, startPoint y: 454, endPoint x: 1127, endPoint y: 244, distance: 402.2
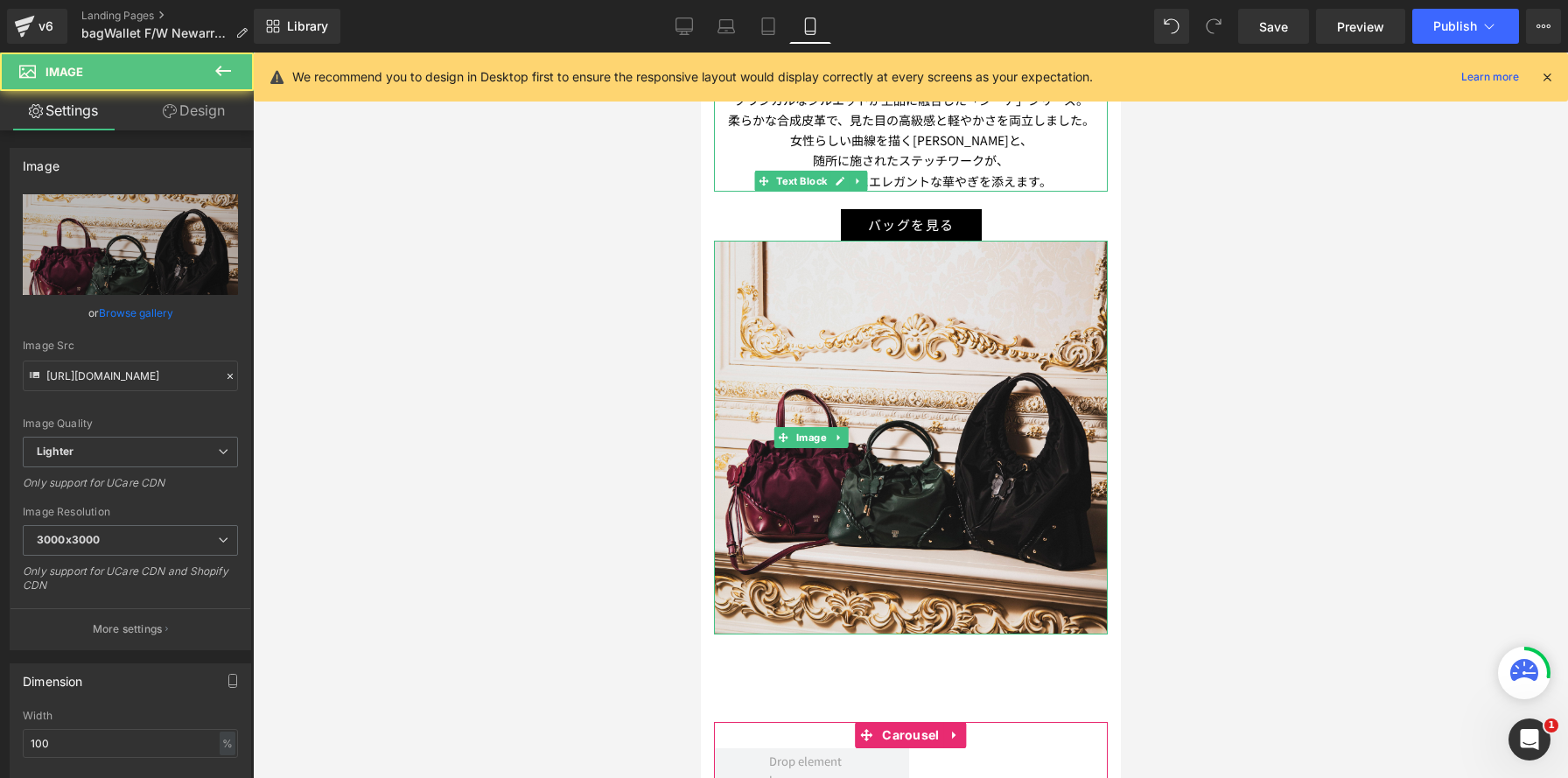
scroll to position [7903, 420]
click at [218, 116] on link "Design" at bounding box center [194, 111] width 127 height 39
click at [0, 0] on div "Spacing" at bounding box center [0, 0] width 0 height 0
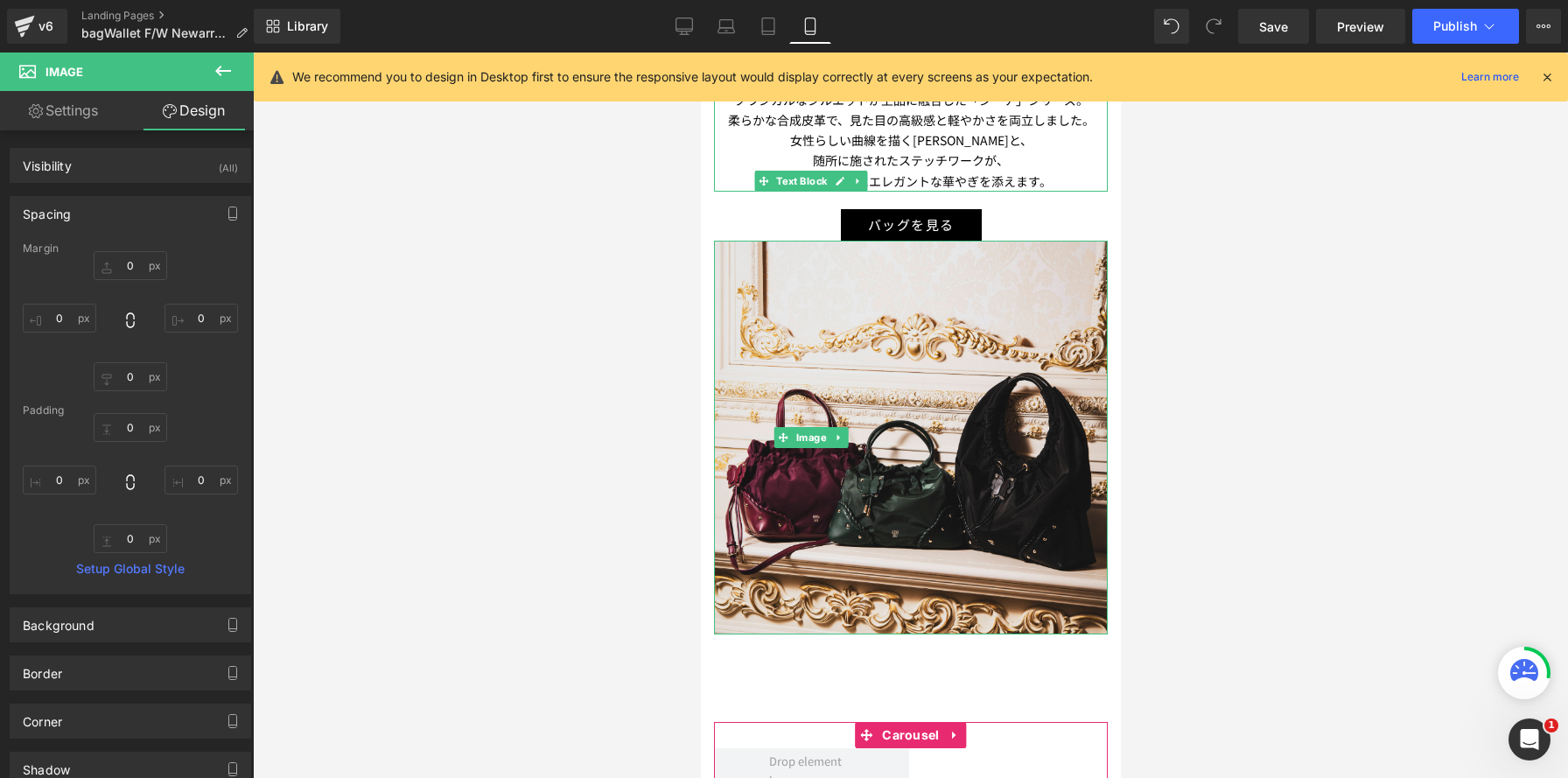
type input "0"
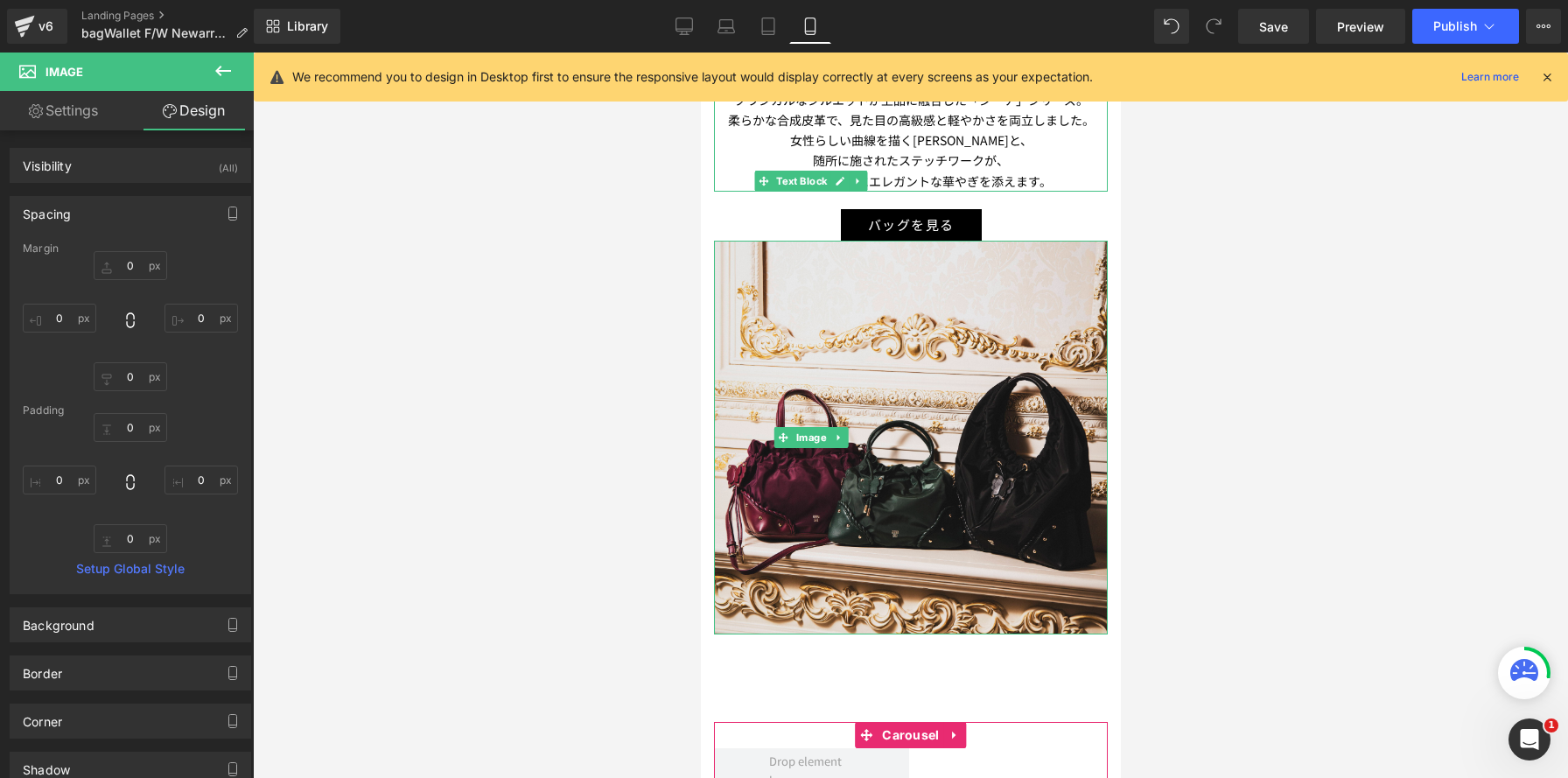
type input "0"
drag, startPoint x: 131, startPoint y: 266, endPoint x: 195, endPoint y: 275, distance: 64.6
click at [131, 266] on input "0" at bounding box center [130, 266] width 74 height 29
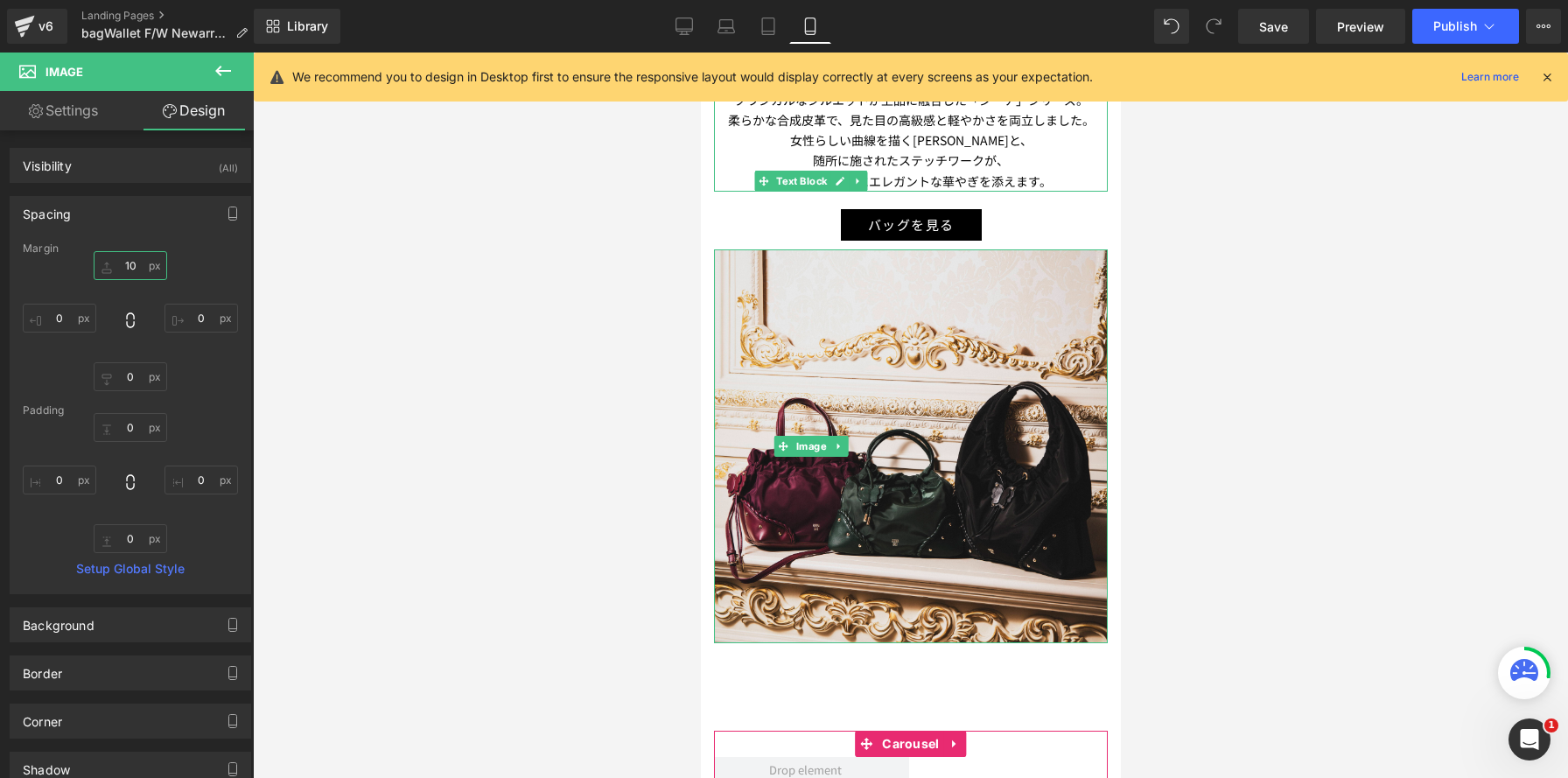
scroll to position [7911, 420]
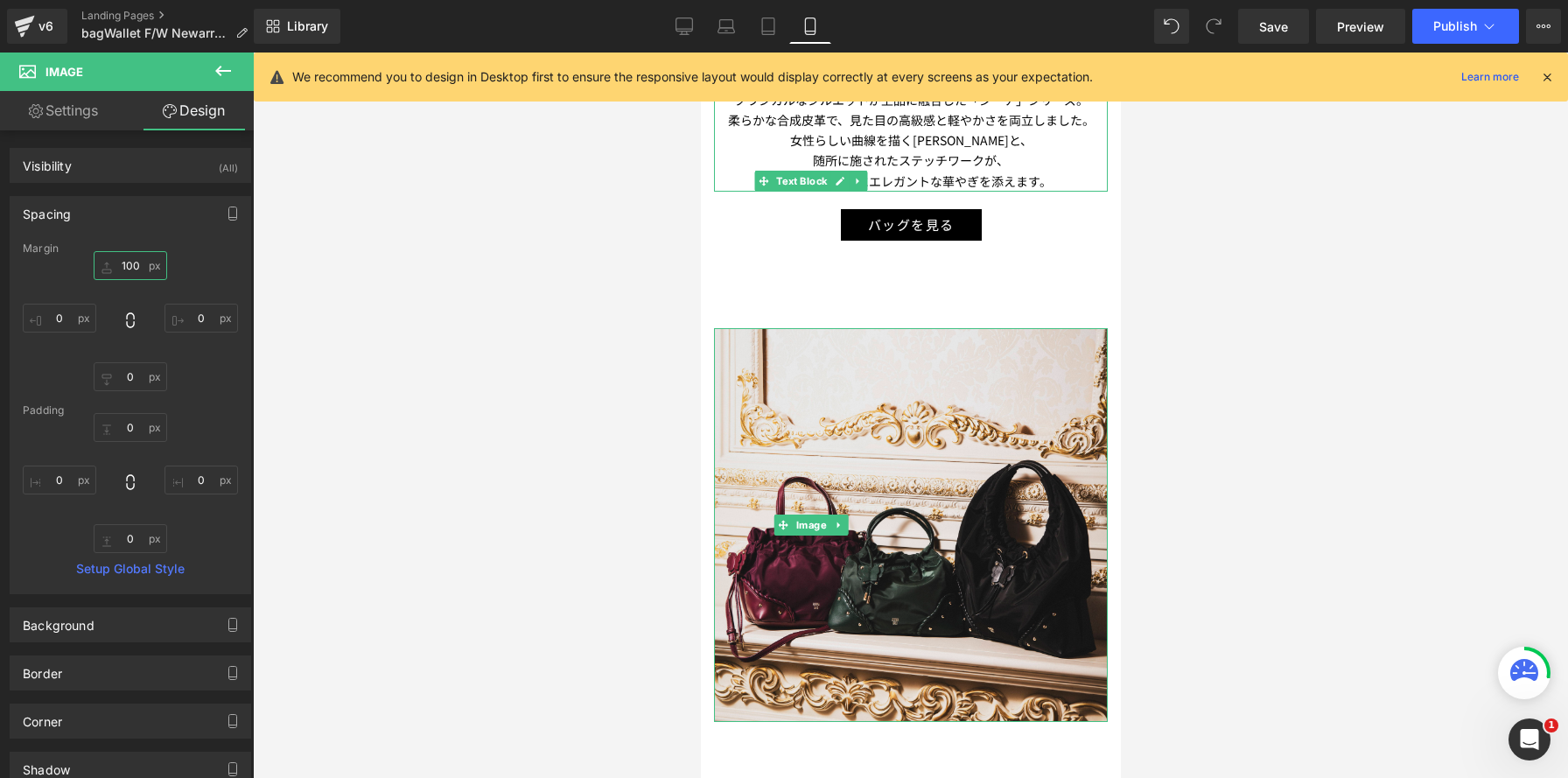
type input "100"
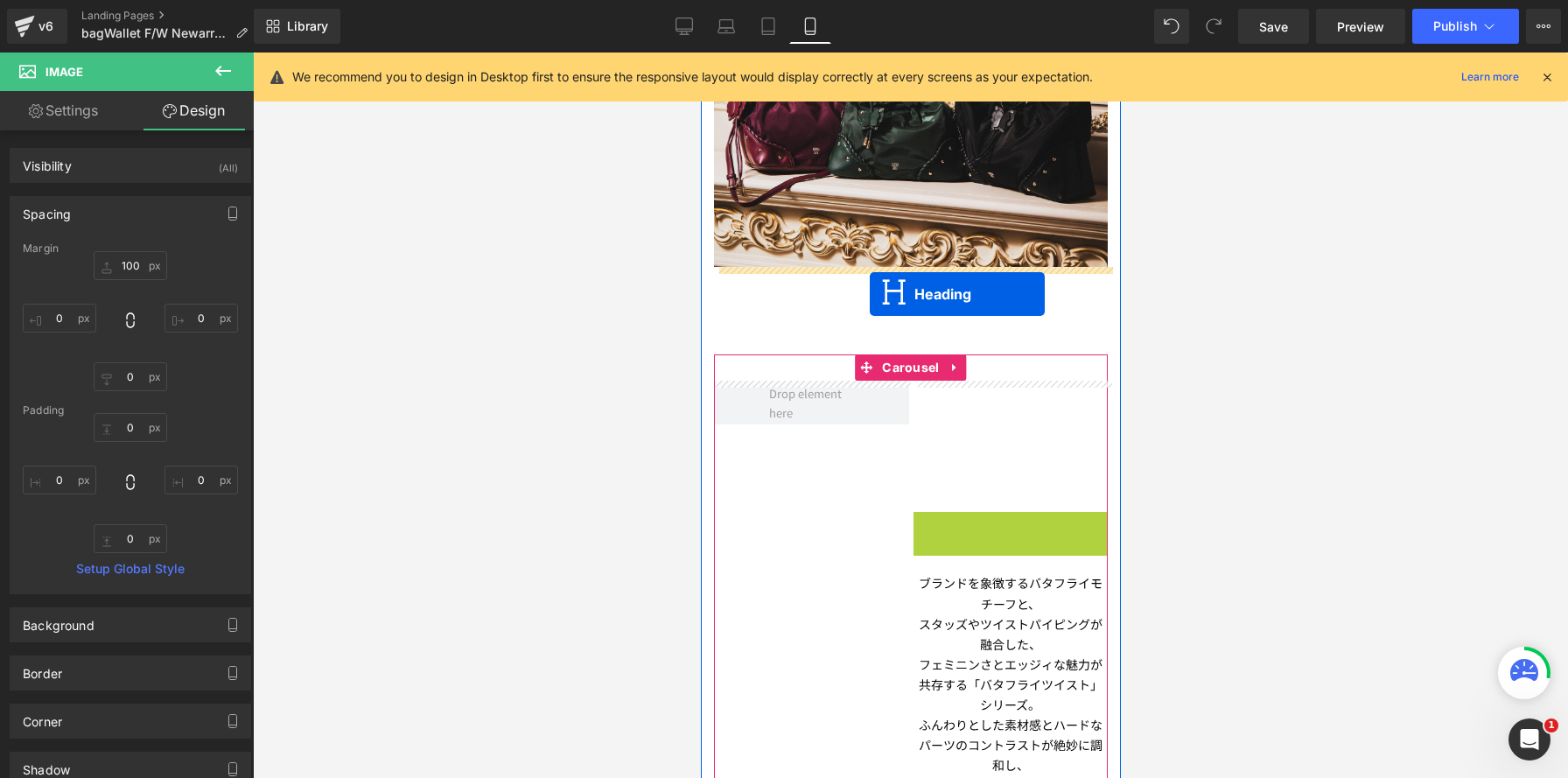
drag, startPoint x: 963, startPoint y: 546, endPoint x: 1023, endPoint y: 692, distance: 157.8
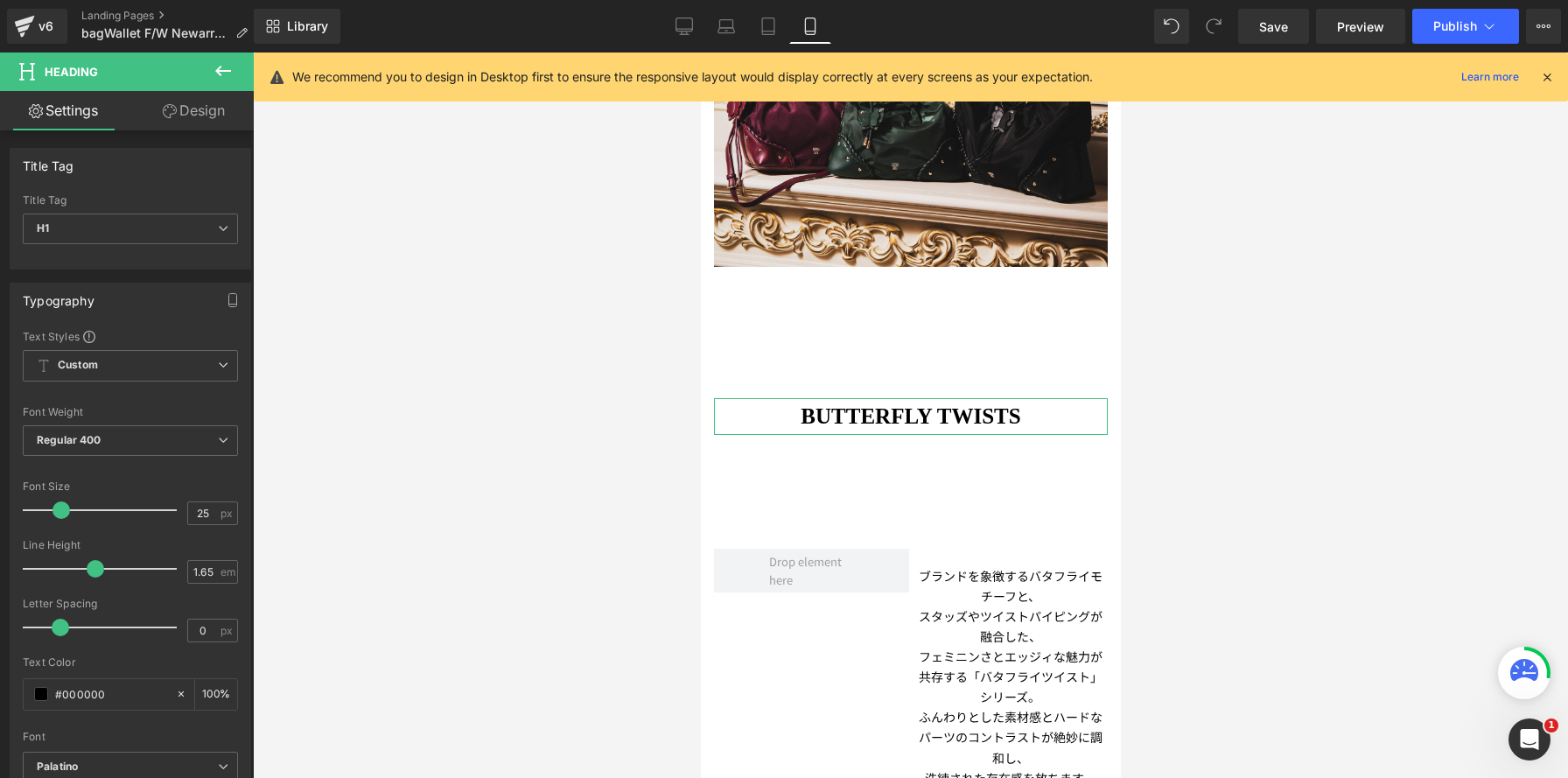
click at [196, 119] on link "Design" at bounding box center [194, 111] width 127 height 39
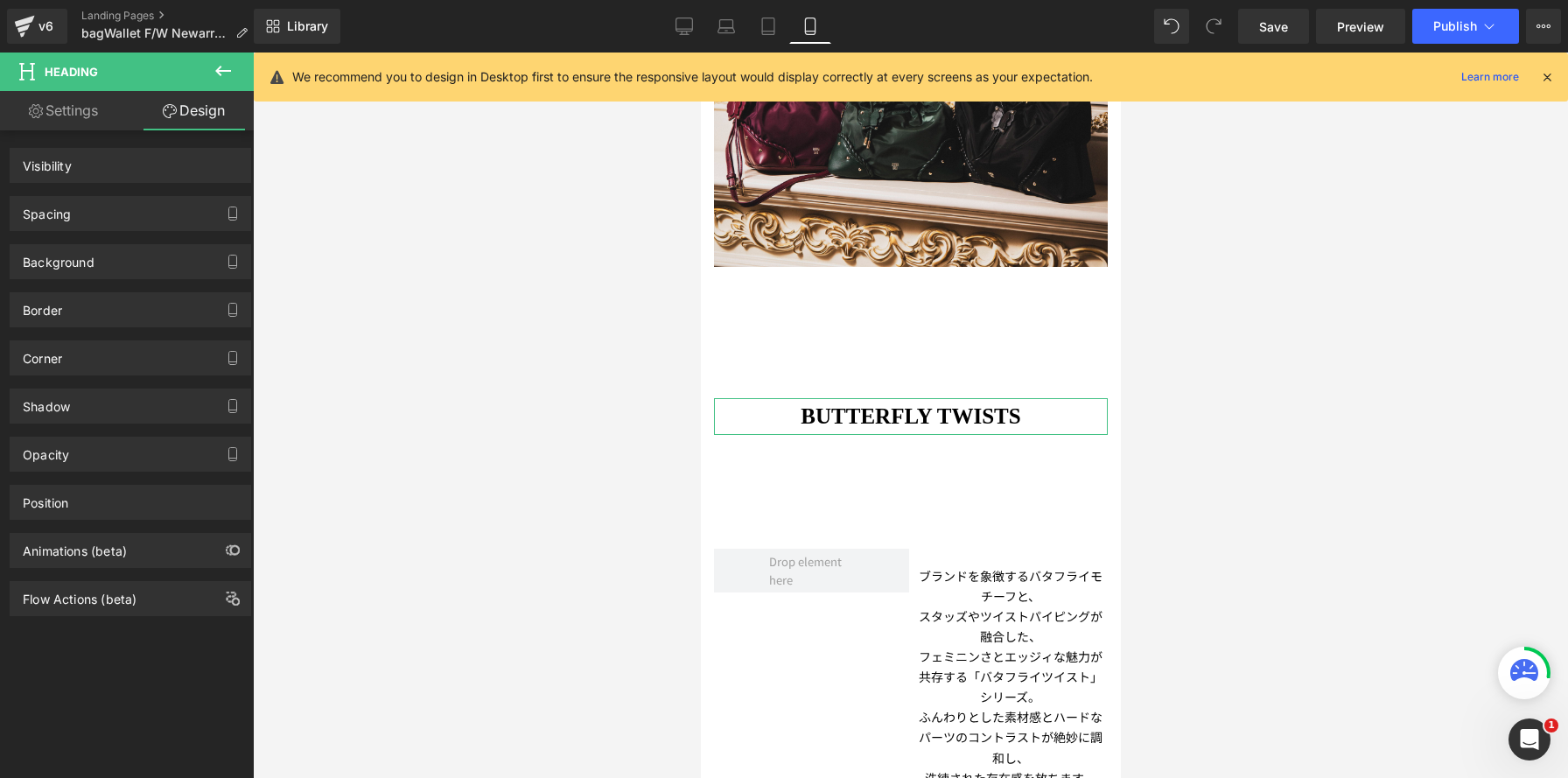
click at [175, 213] on div "Spacing" at bounding box center [130, 213] width 239 height 34
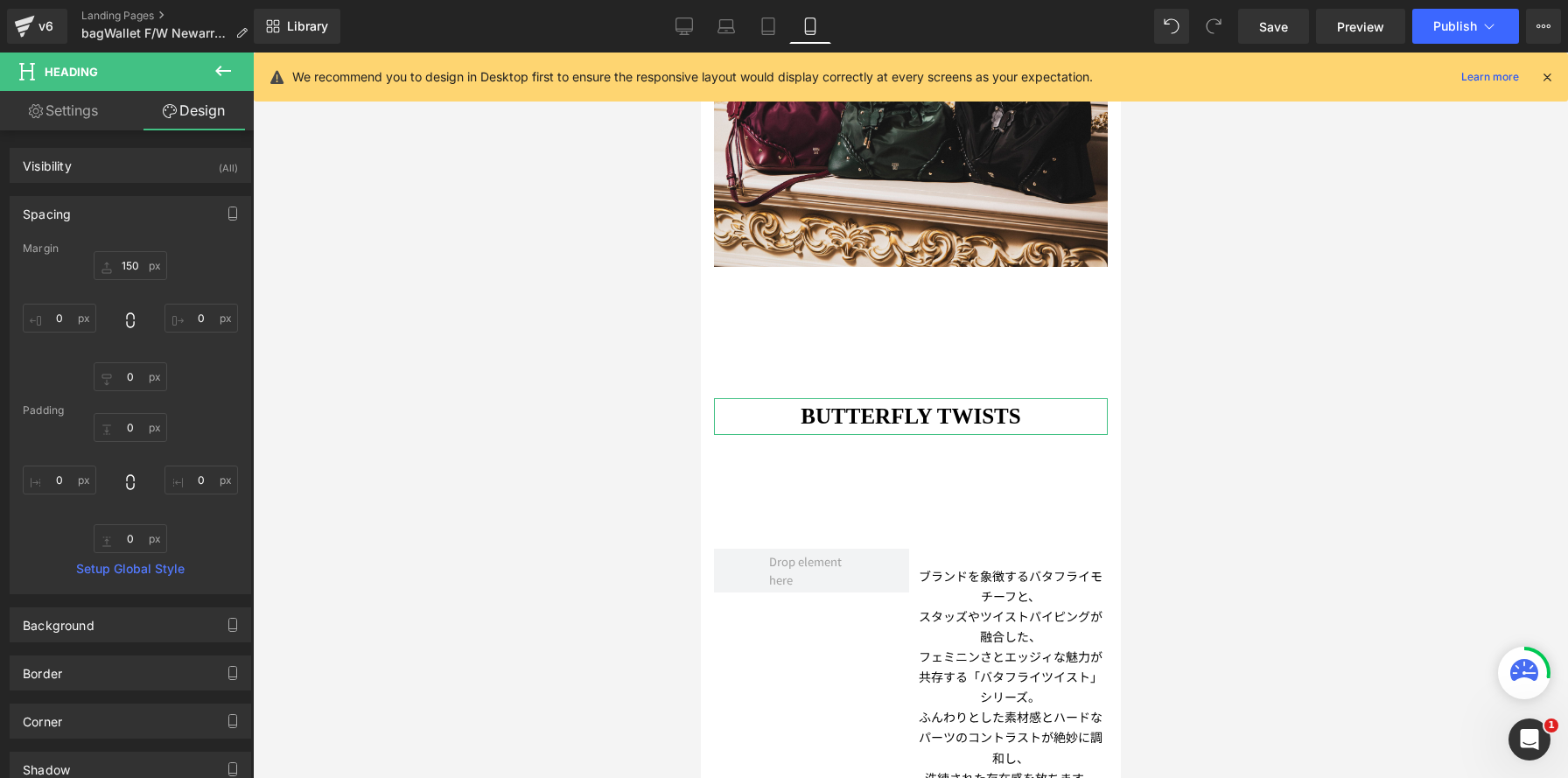
type input "150"
type input "0"
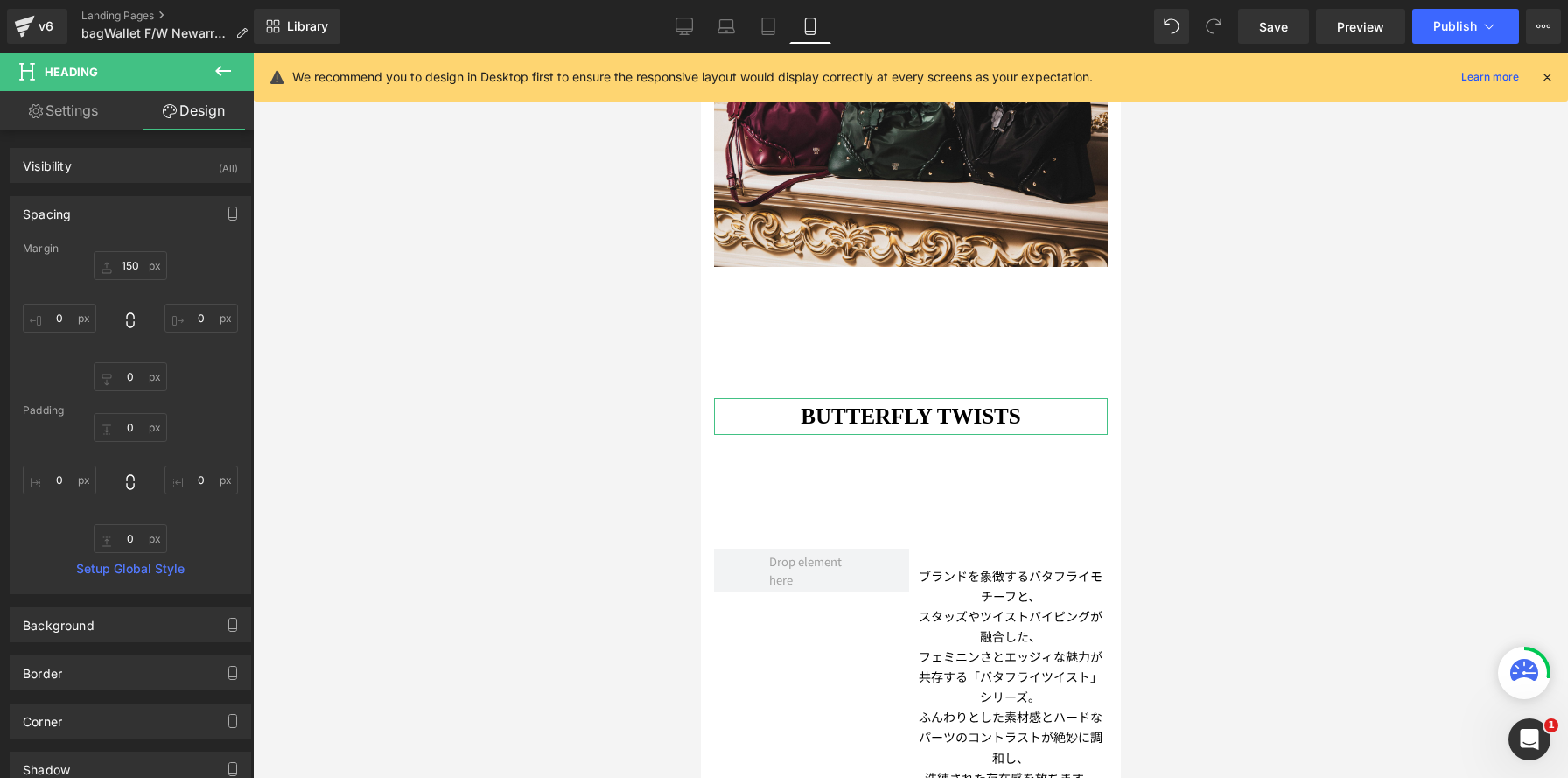
type input "0"
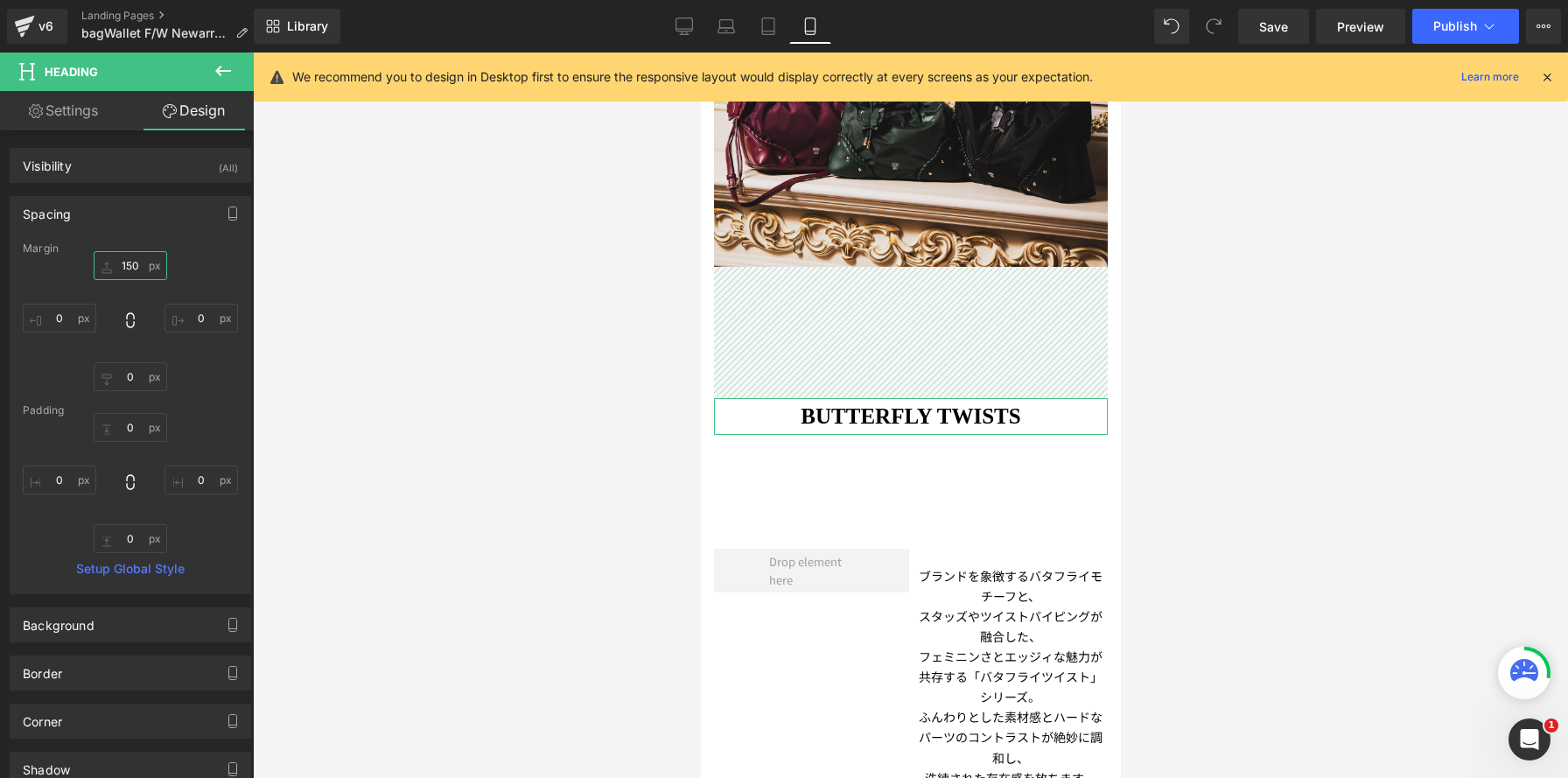
click at [134, 263] on input "150" at bounding box center [130, 266] width 74 height 29
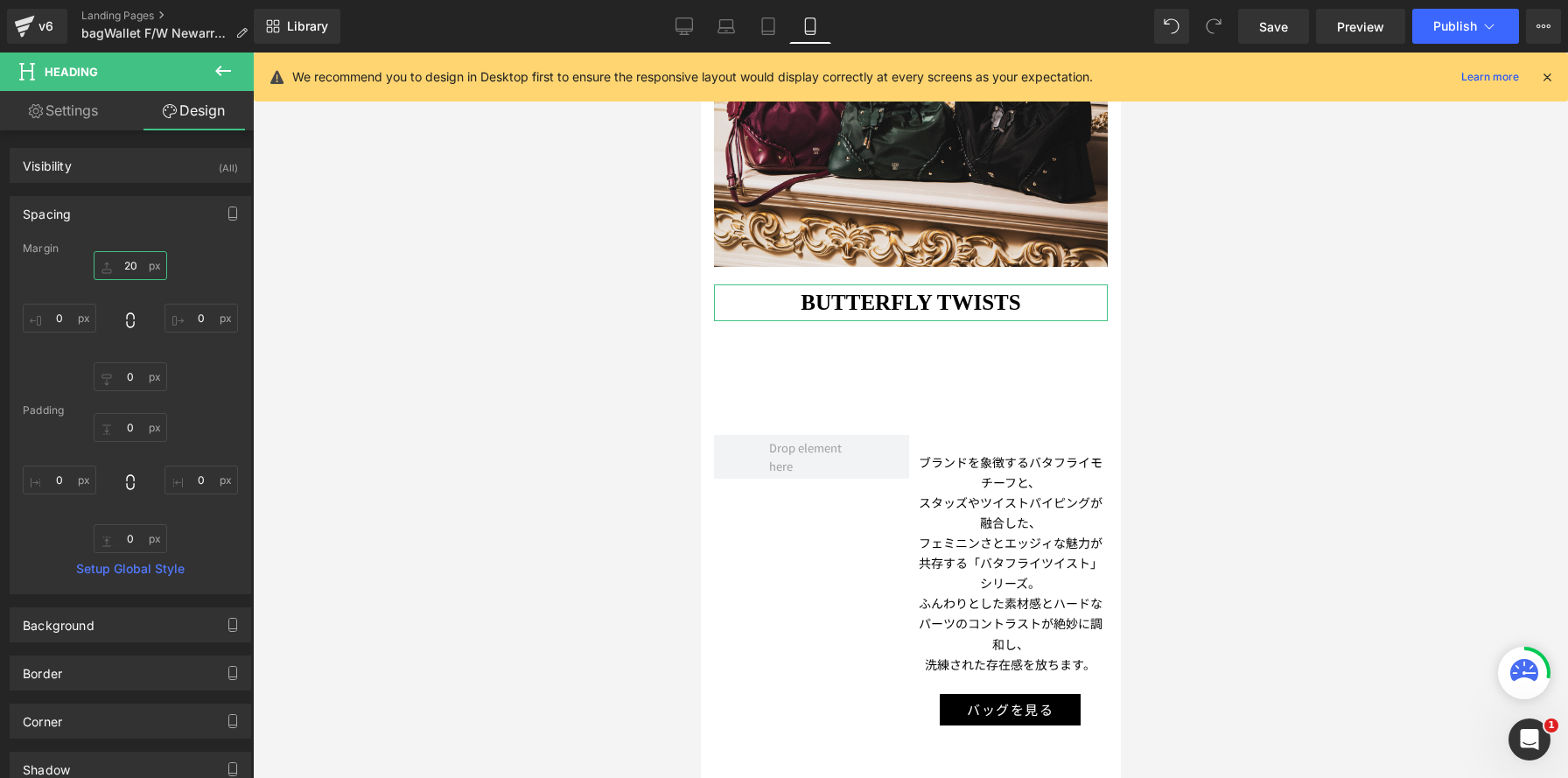
type input "20"
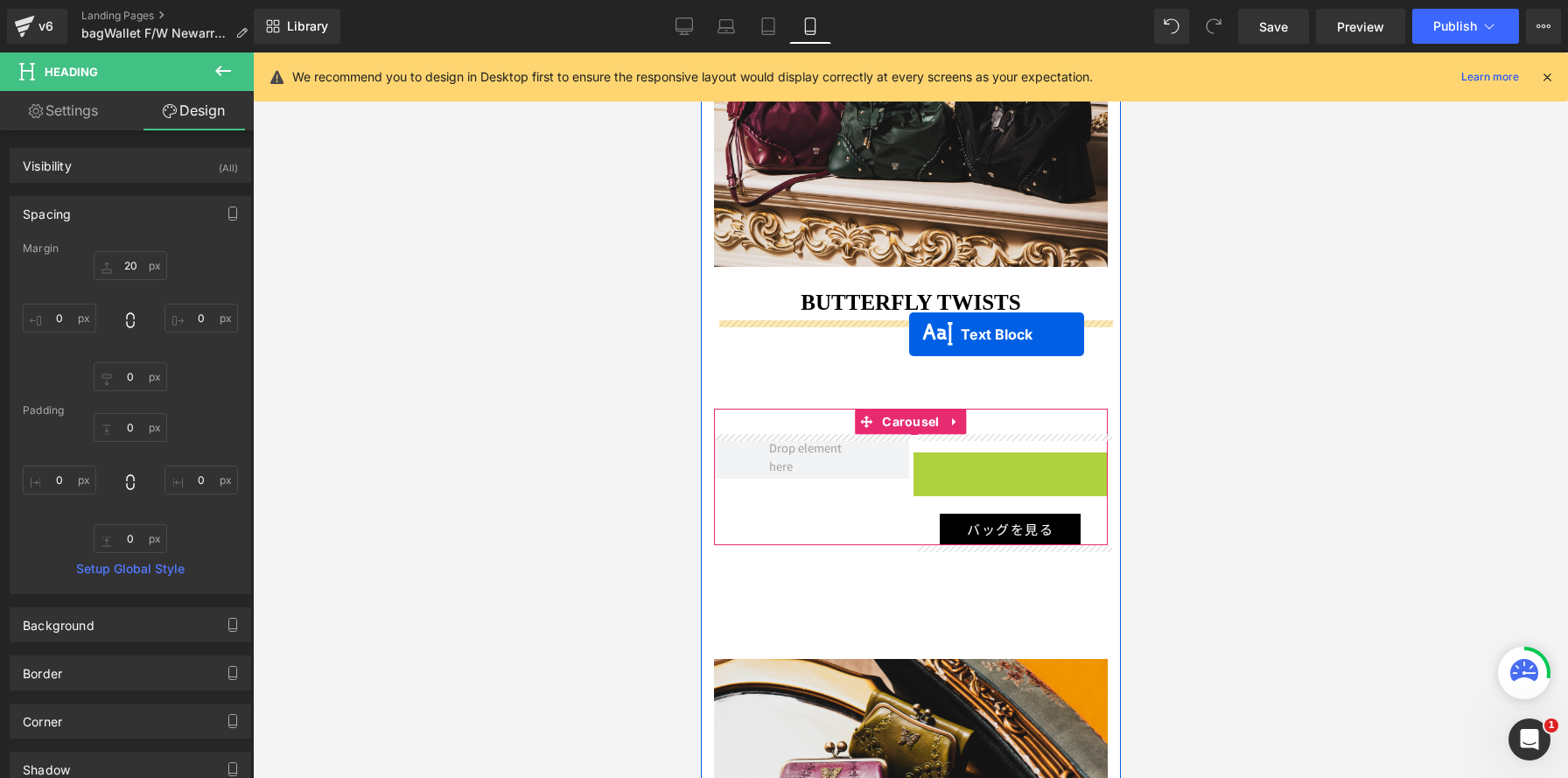
drag, startPoint x: 959, startPoint y: 561, endPoint x: 960, endPoint y: 535, distance: 26.0
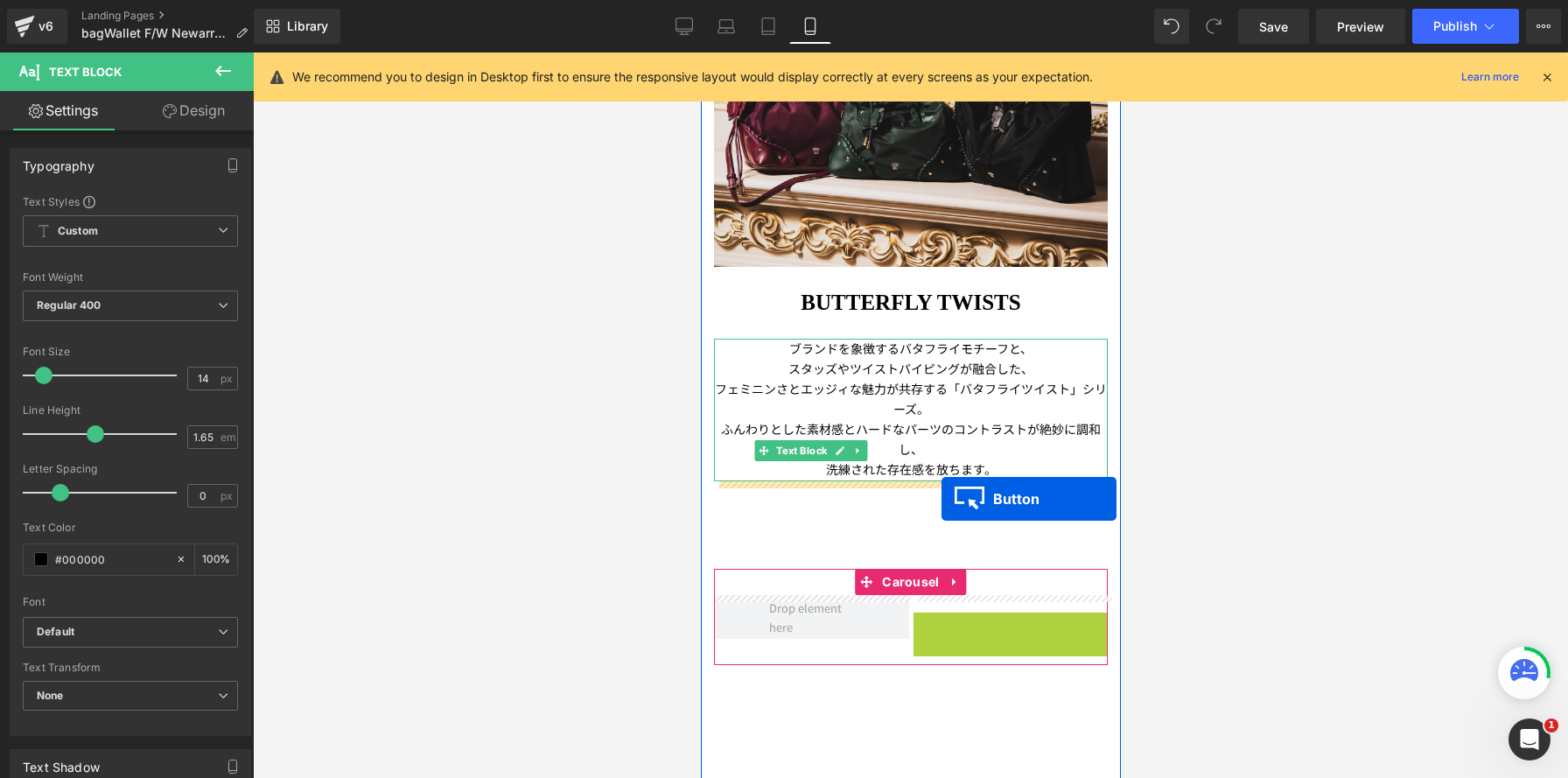
drag, startPoint x: 975, startPoint y: 627, endPoint x: 958, endPoint y: 580, distance: 50.0
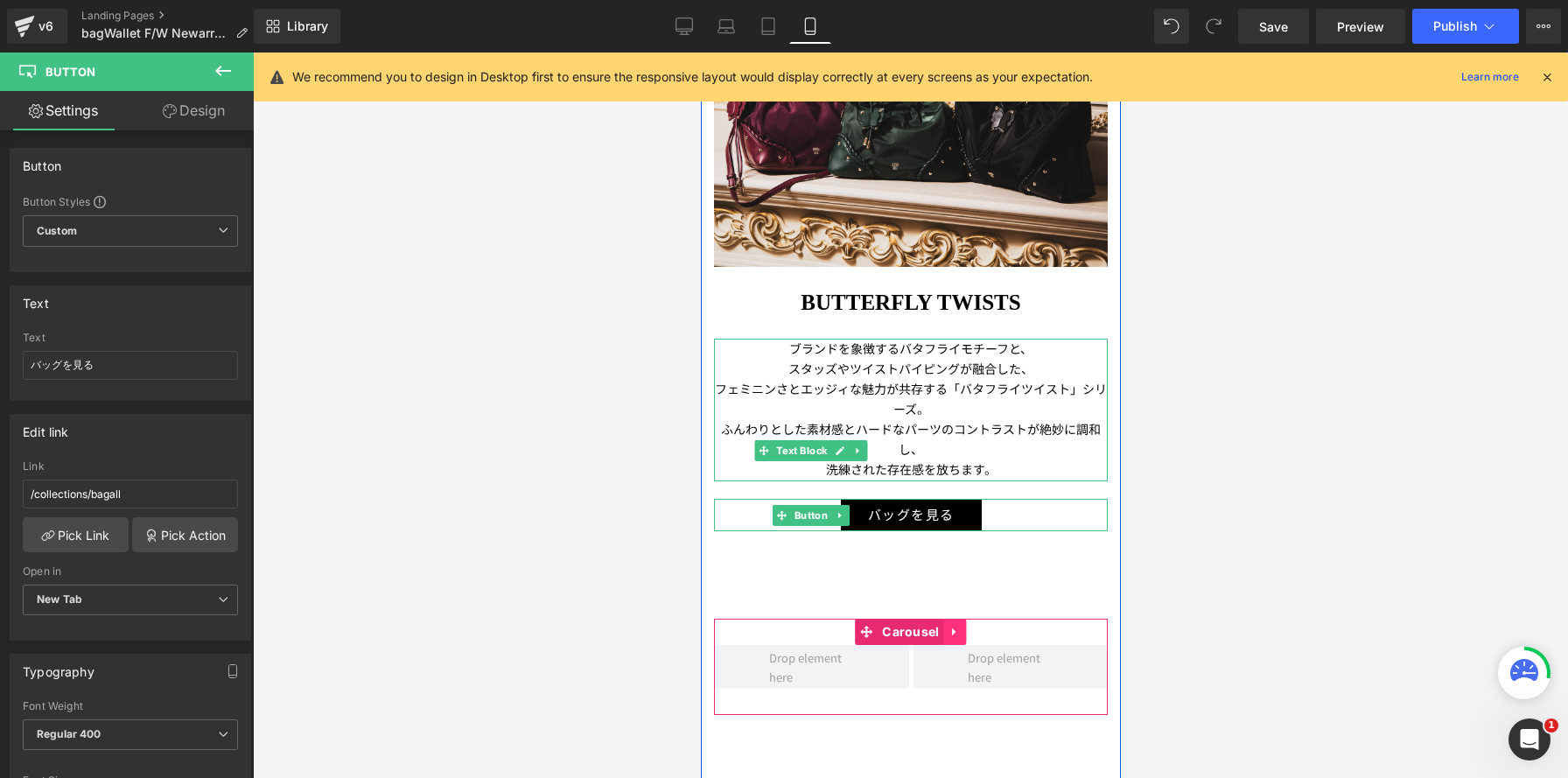
click at [962, 637] on link at bounding box center [955, 632] width 22 height 26
click at [964, 634] on icon at bounding box center [965, 632] width 12 height 12
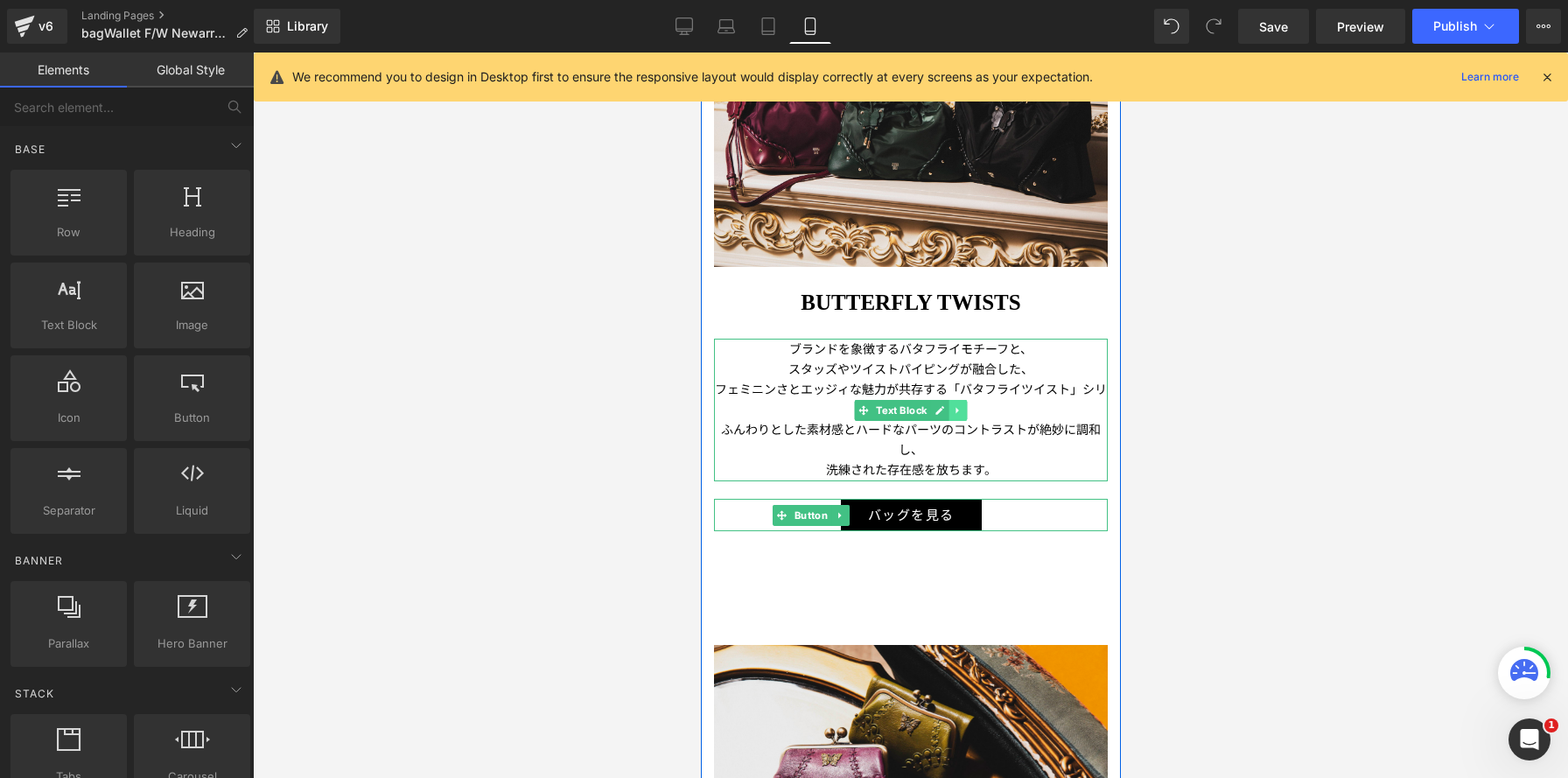
click at [965, 416] on link at bounding box center [958, 410] width 19 height 21
drag, startPoint x: 1031, startPoint y: 427, endPoint x: 1038, endPoint y: 444, distance: 18.4
click at [1031, 427] on p "ふんわりとした素材感とハードなパーツのコントラストが絶妙に調和し、" at bounding box center [910, 439] width 394 height 40
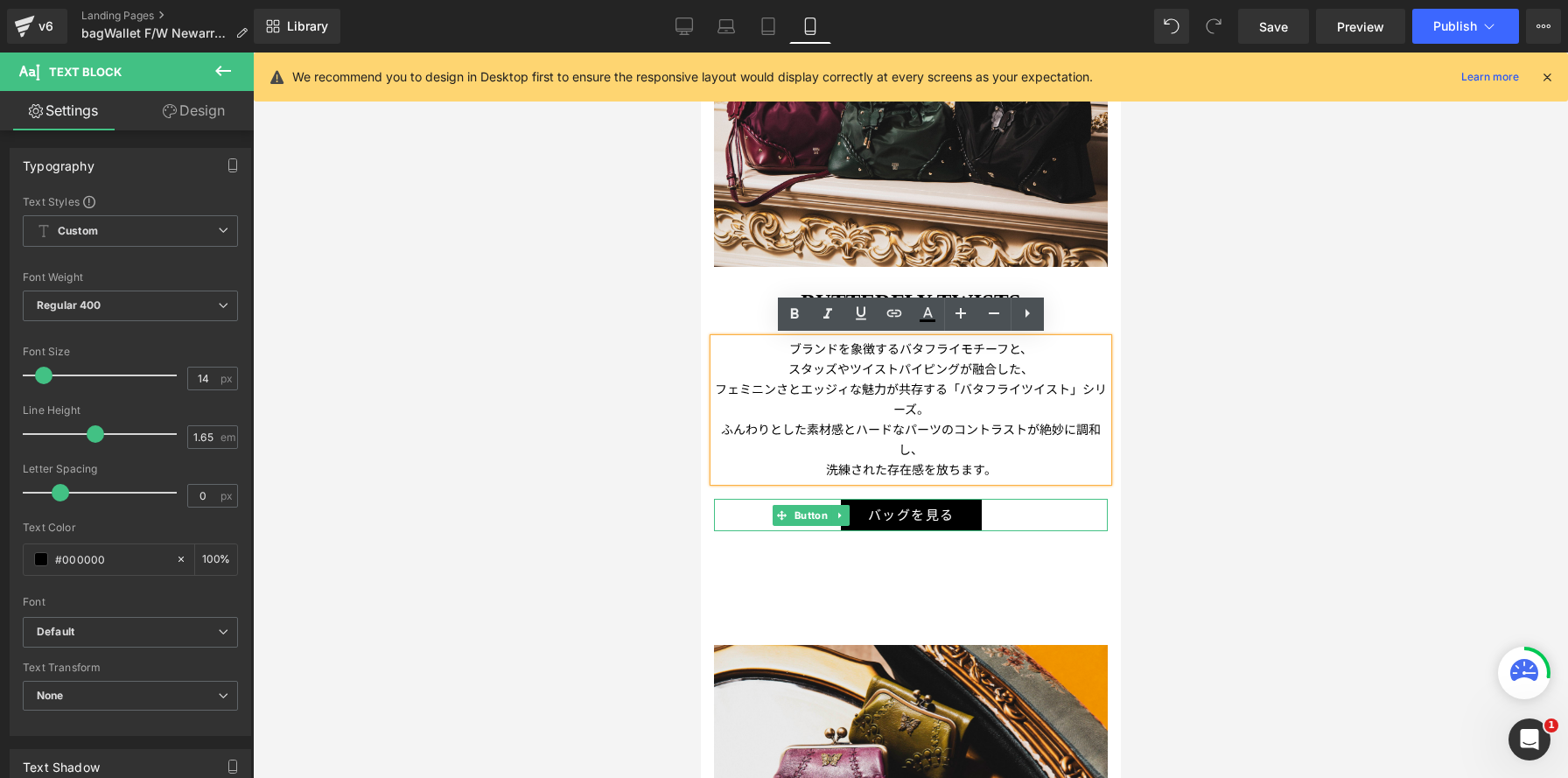
click at [856, 425] on p "ふんわりとした素材感とハードなパーツのコントラストが絶妙に調和し、" at bounding box center [910, 439] width 394 height 40
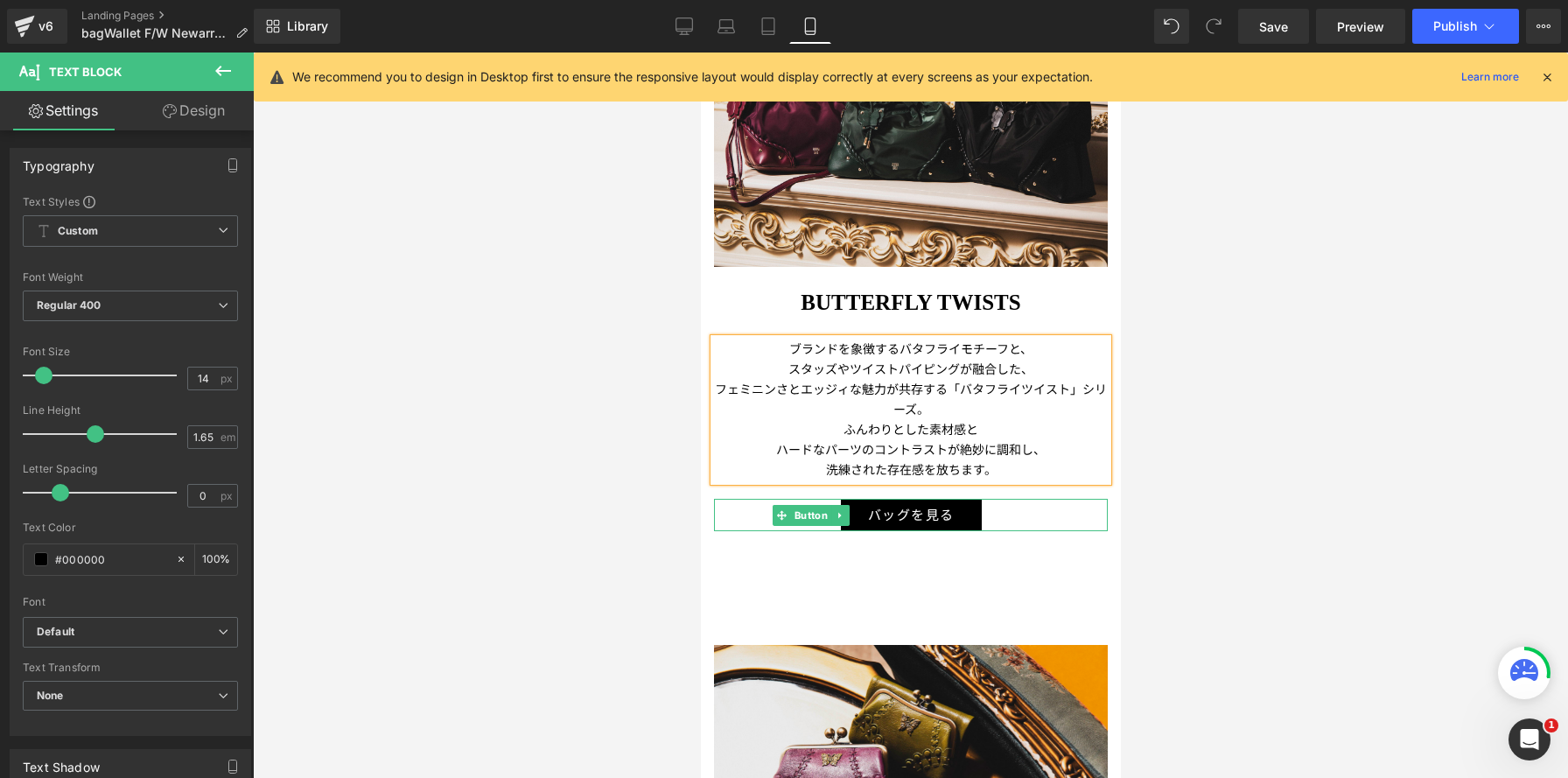
drag, startPoint x: 942, startPoint y: 386, endPoint x: 953, endPoint y: 394, distance: 13.6
click at [942, 386] on p "フェミニンさとエッジィな魅力が共存する「バタフライツイスト」シリーズ。" at bounding box center [910, 399] width 394 height 40
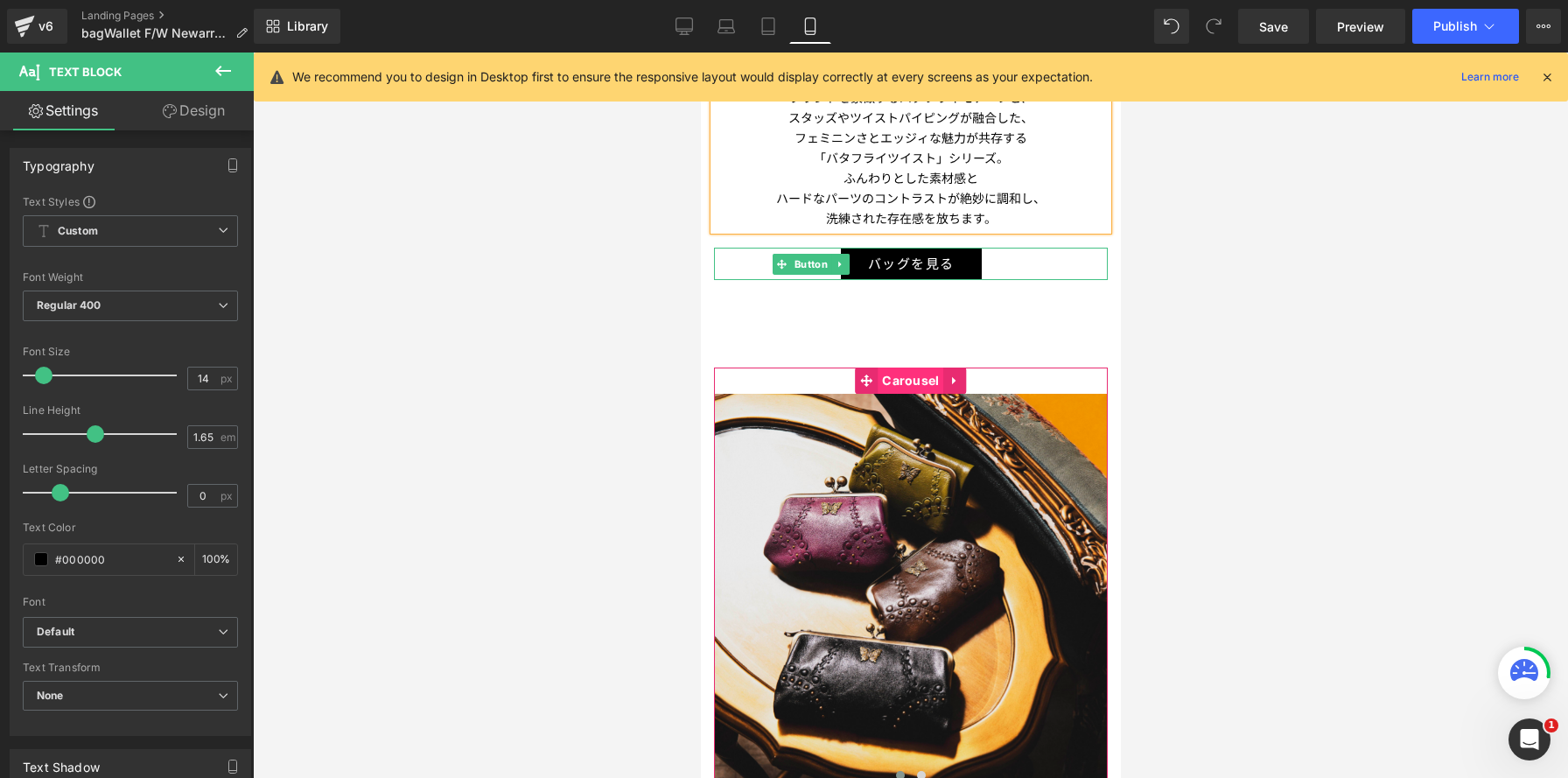
click at [907, 386] on span "Carousel" at bounding box center [909, 381] width 65 height 26
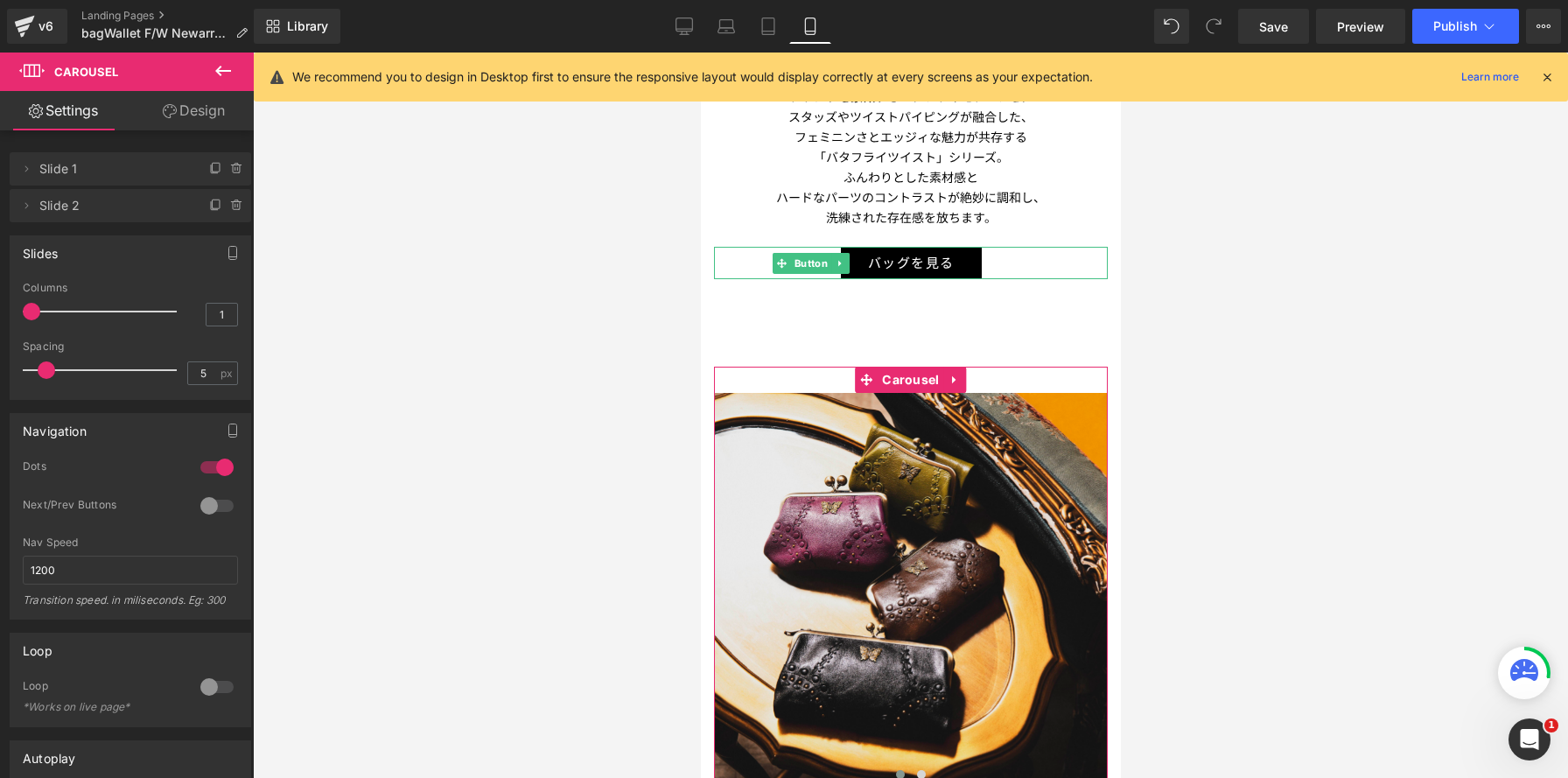
type input "2"
click at [62, 312] on div at bounding box center [104, 312] width 145 height 35
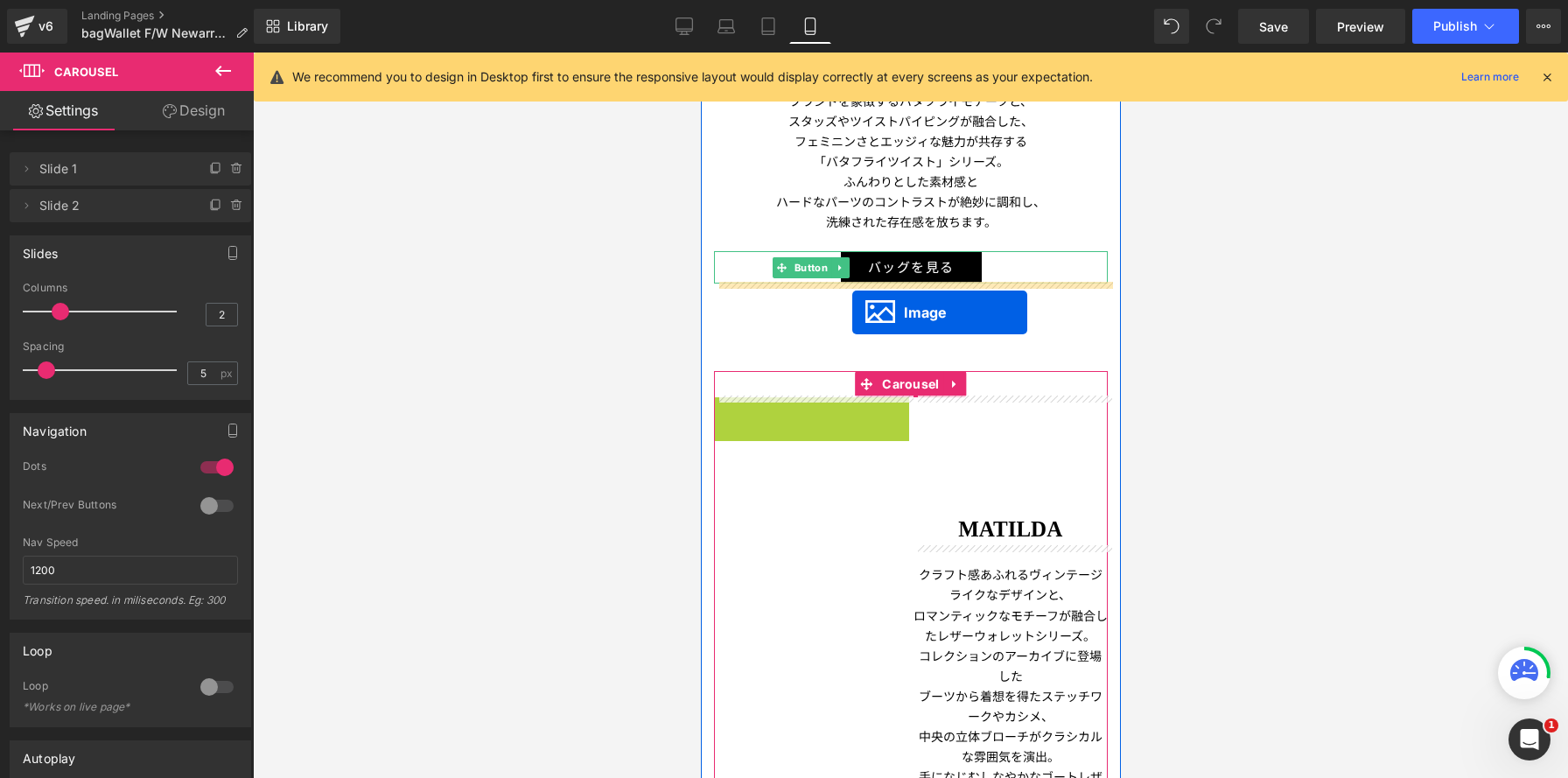
drag, startPoint x: 782, startPoint y: 485, endPoint x: 852, endPoint y: 312, distance: 186.6
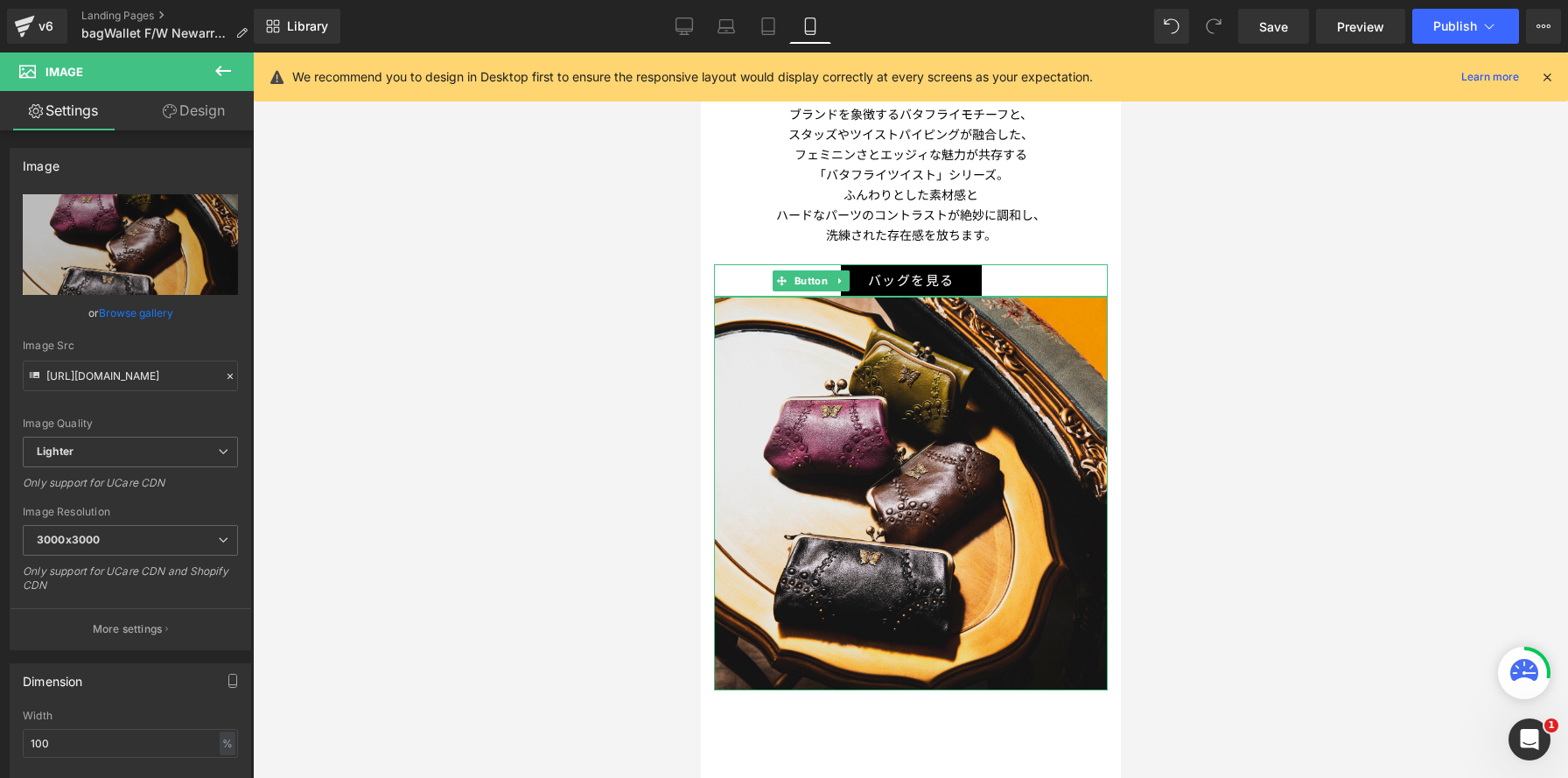
drag, startPoint x: 198, startPoint y: 110, endPoint x: 137, endPoint y: 234, distance: 138.2
click at [198, 110] on link "Design" at bounding box center [194, 111] width 127 height 39
click at [0, 0] on div "Spacing" at bounding box center [0, 0] width 0 height 0
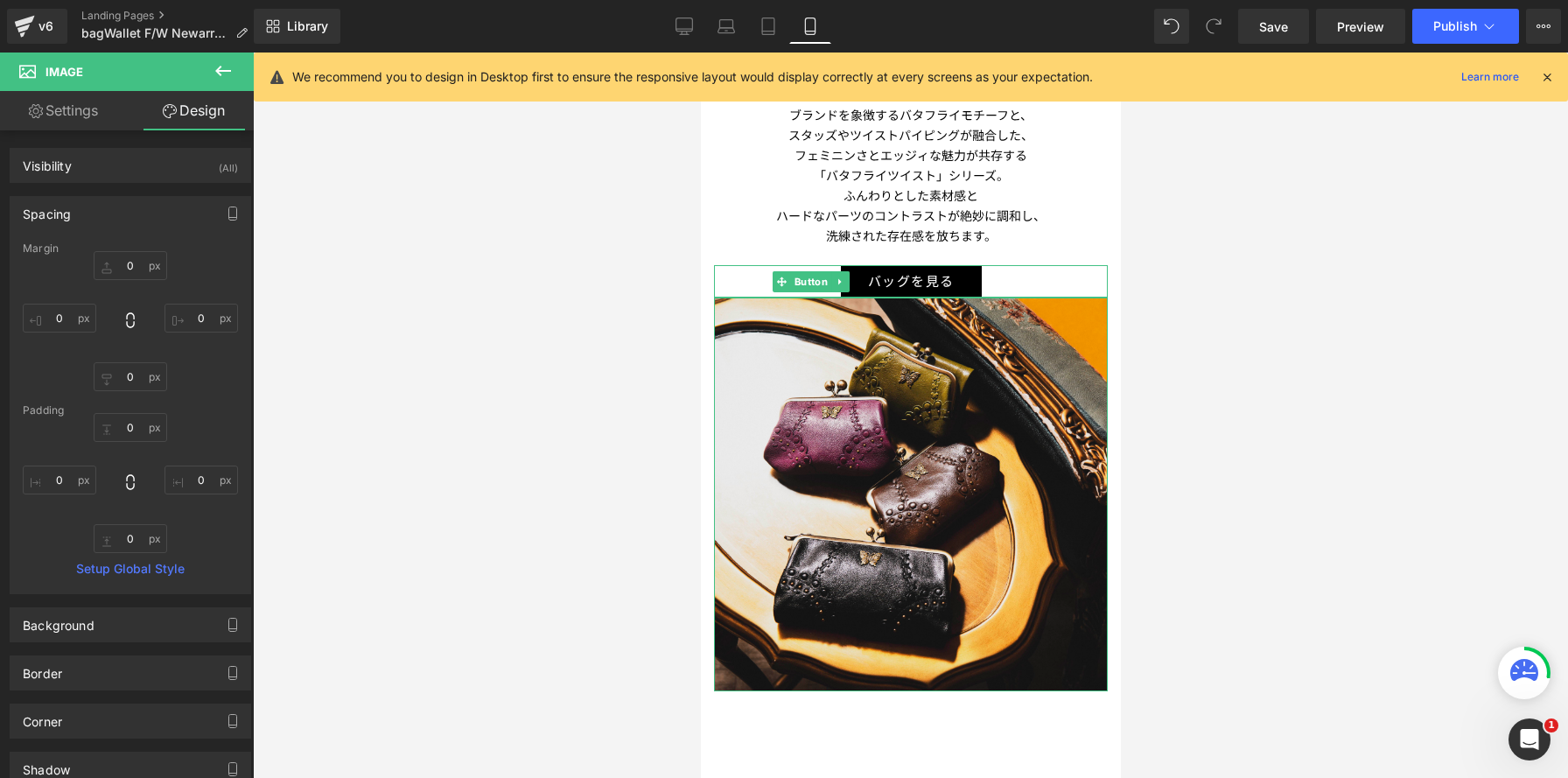
type input "0"
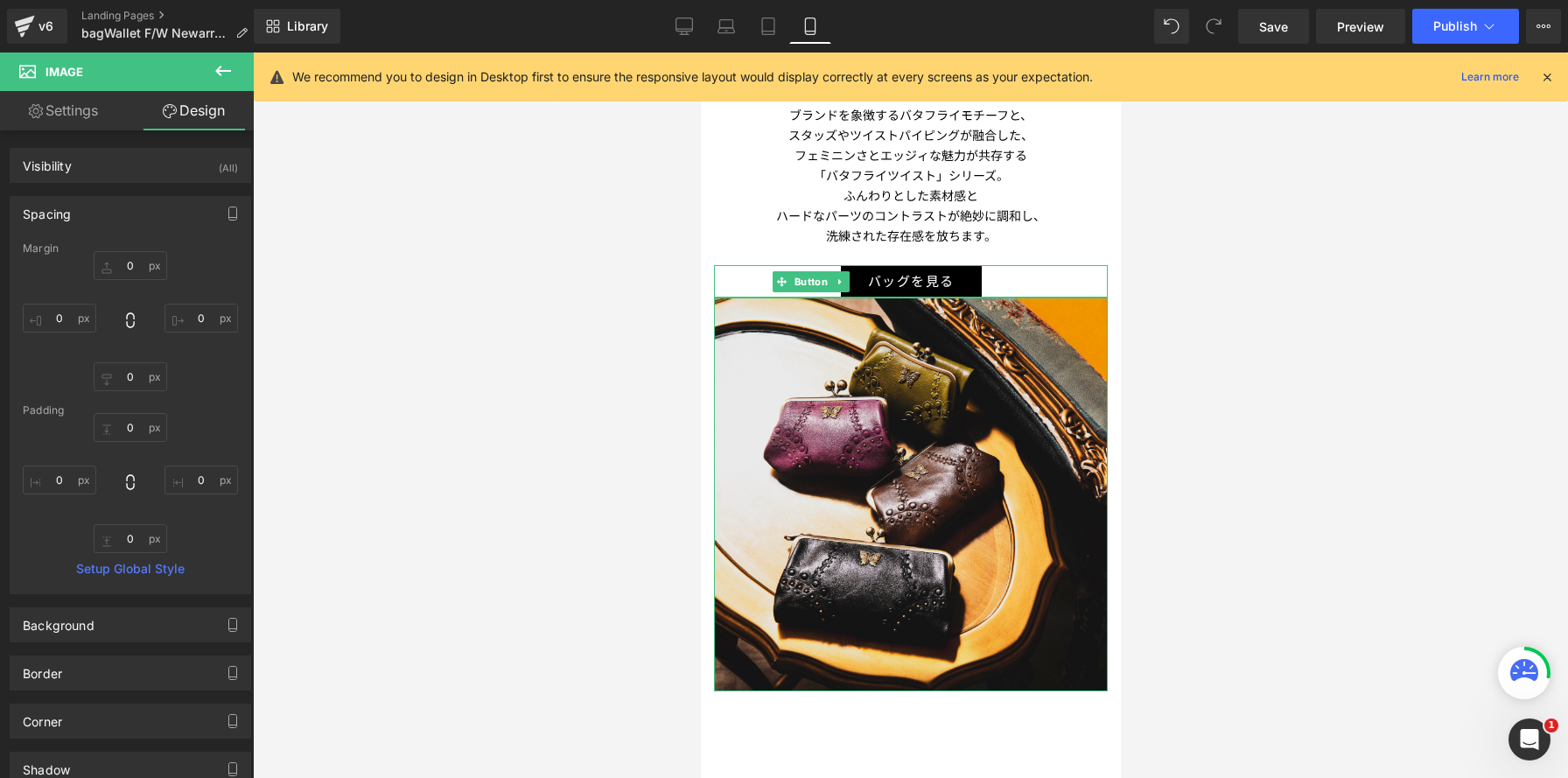
type input "0"
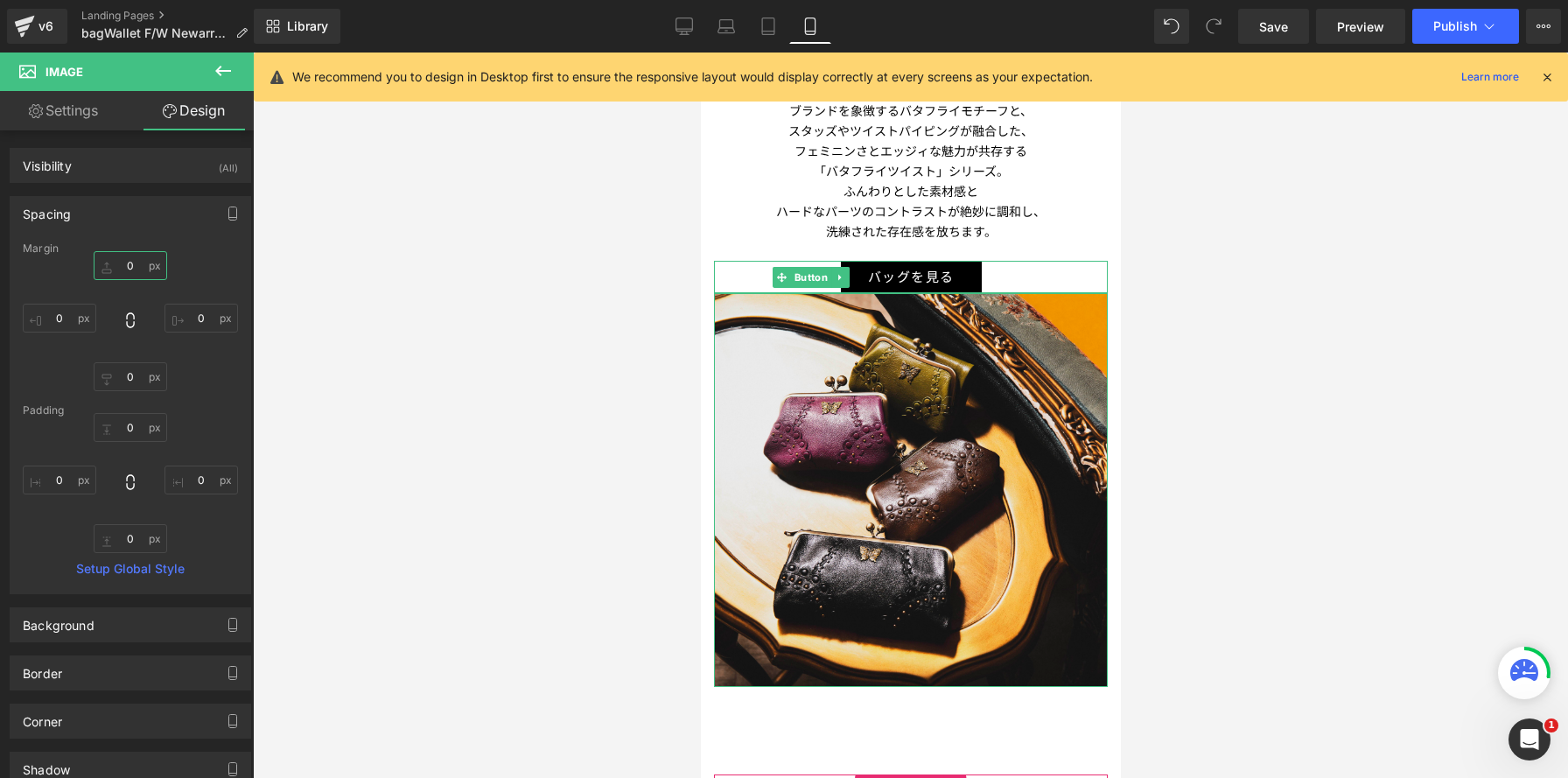
click at [114, 261] on input "0" at bounding box center [130, 266] width 74 height 29
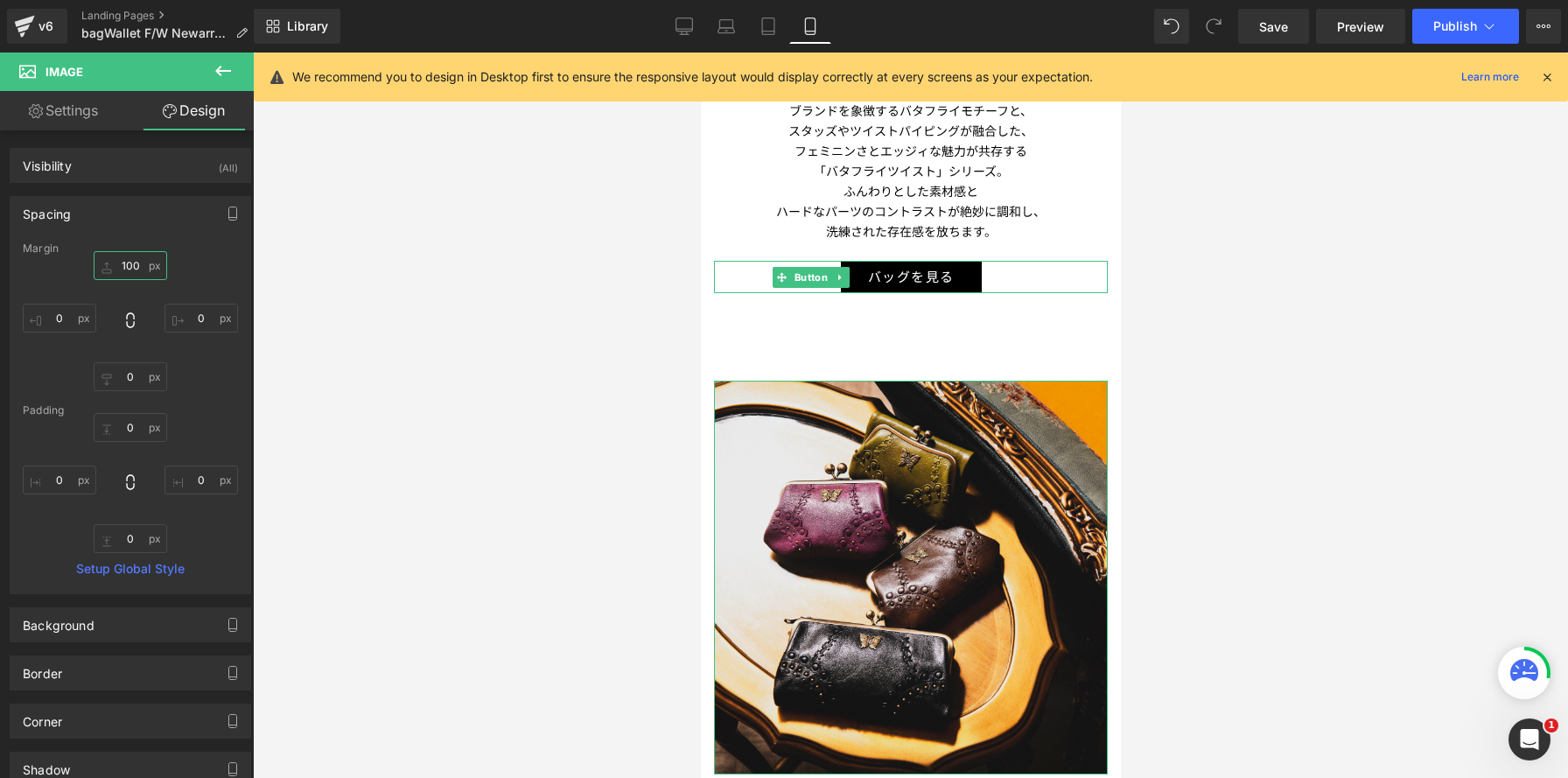
type input "100"
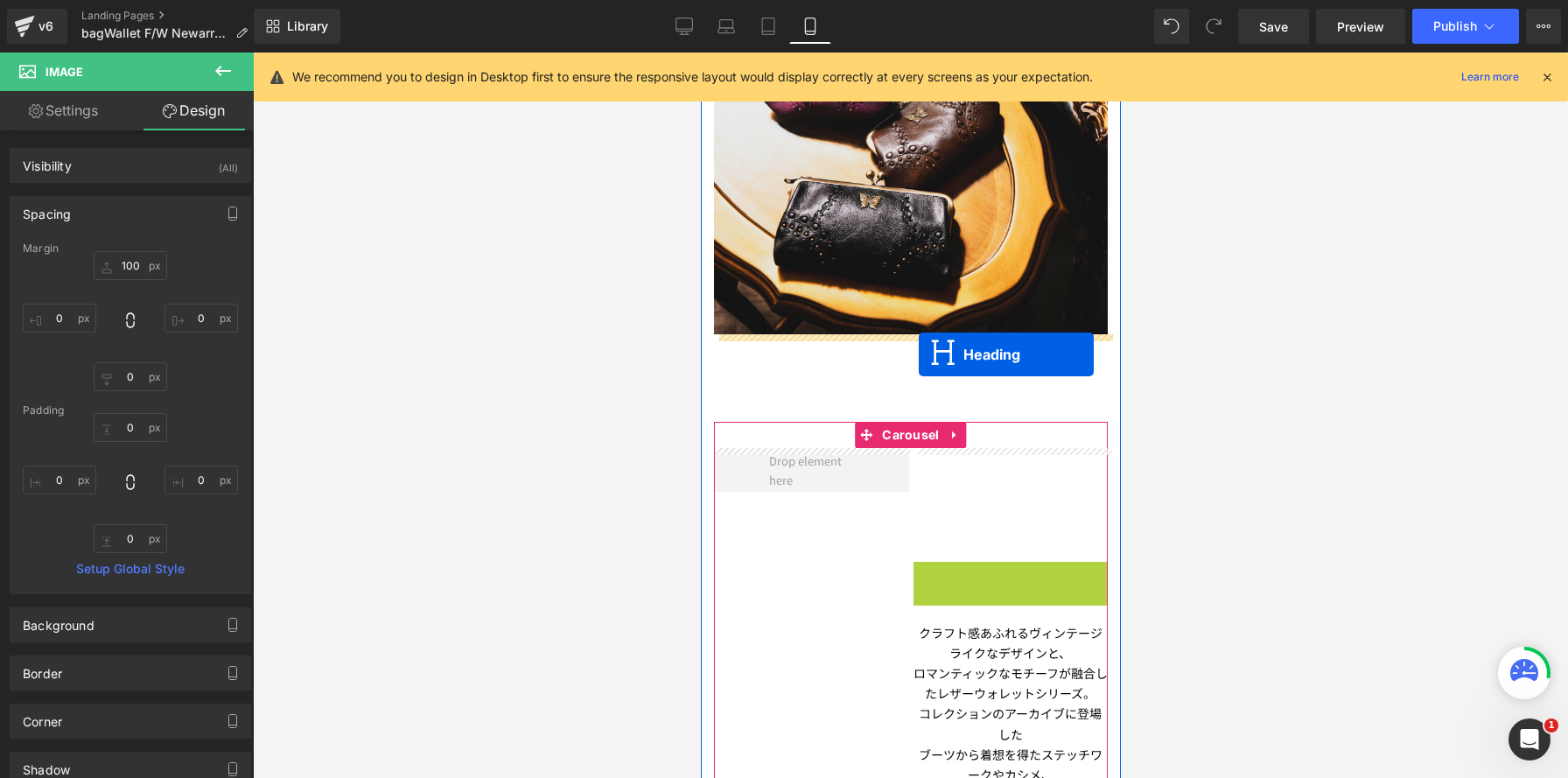
drag, startPoint x: 948, startPoint y: 512, endPoint x: 918, endPoint y: 353, distance: 161.8
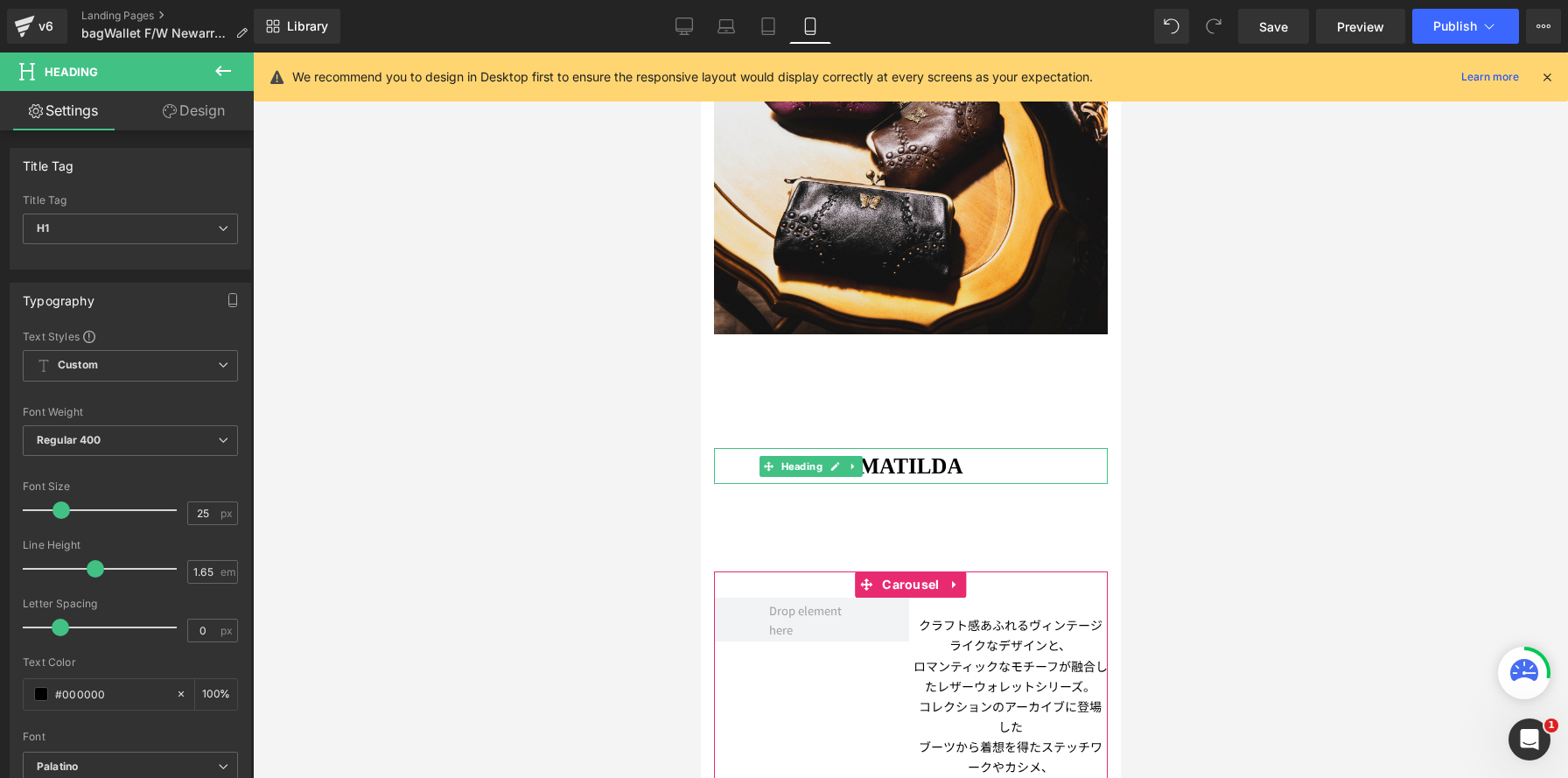
click at [198, 112] on link "Design" at bounding box center [194, 111] width 127 height 39
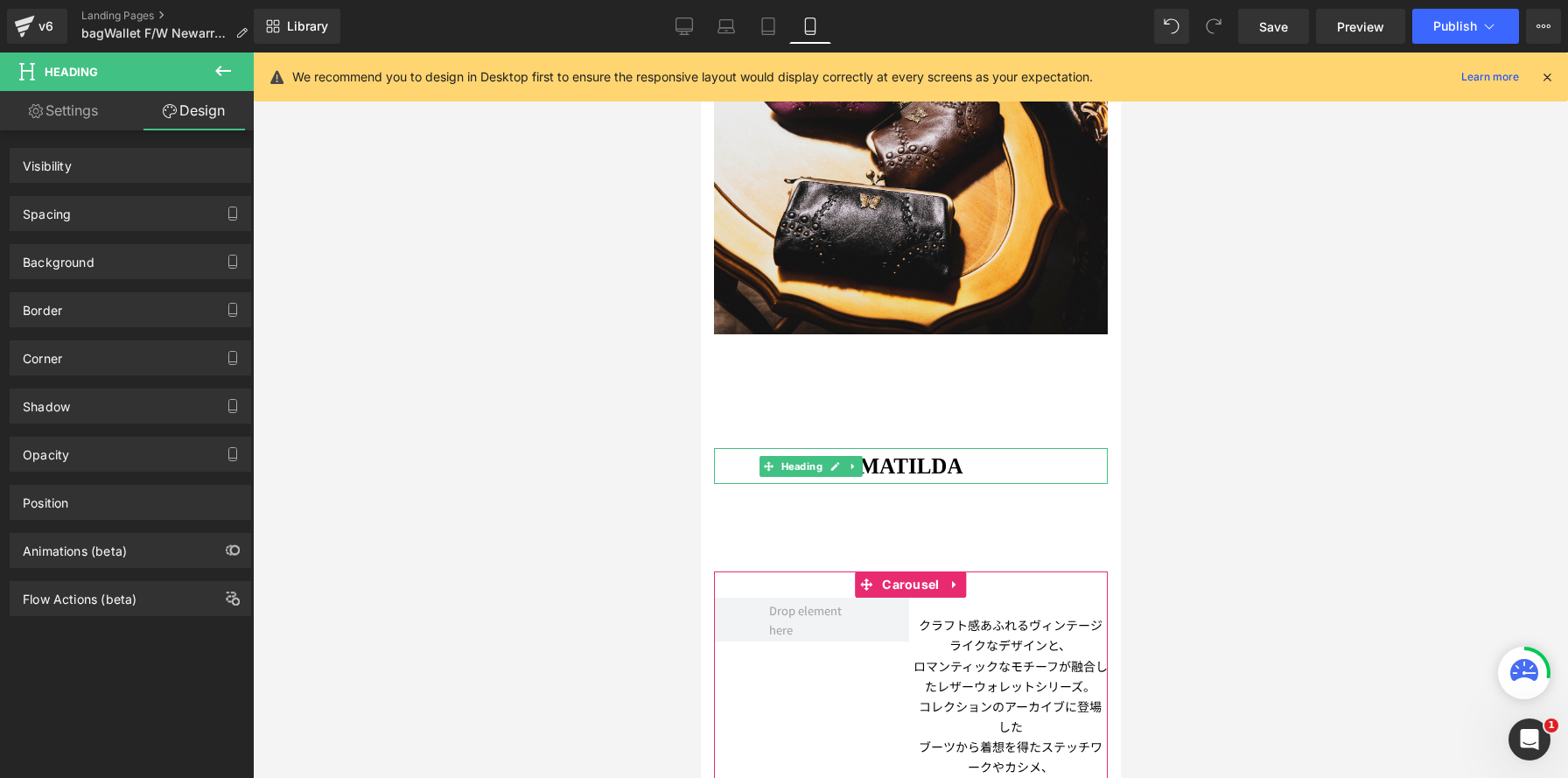
click at [181, 217] on div "Spacing" at bounding box center [130, 213] width 239 height 34
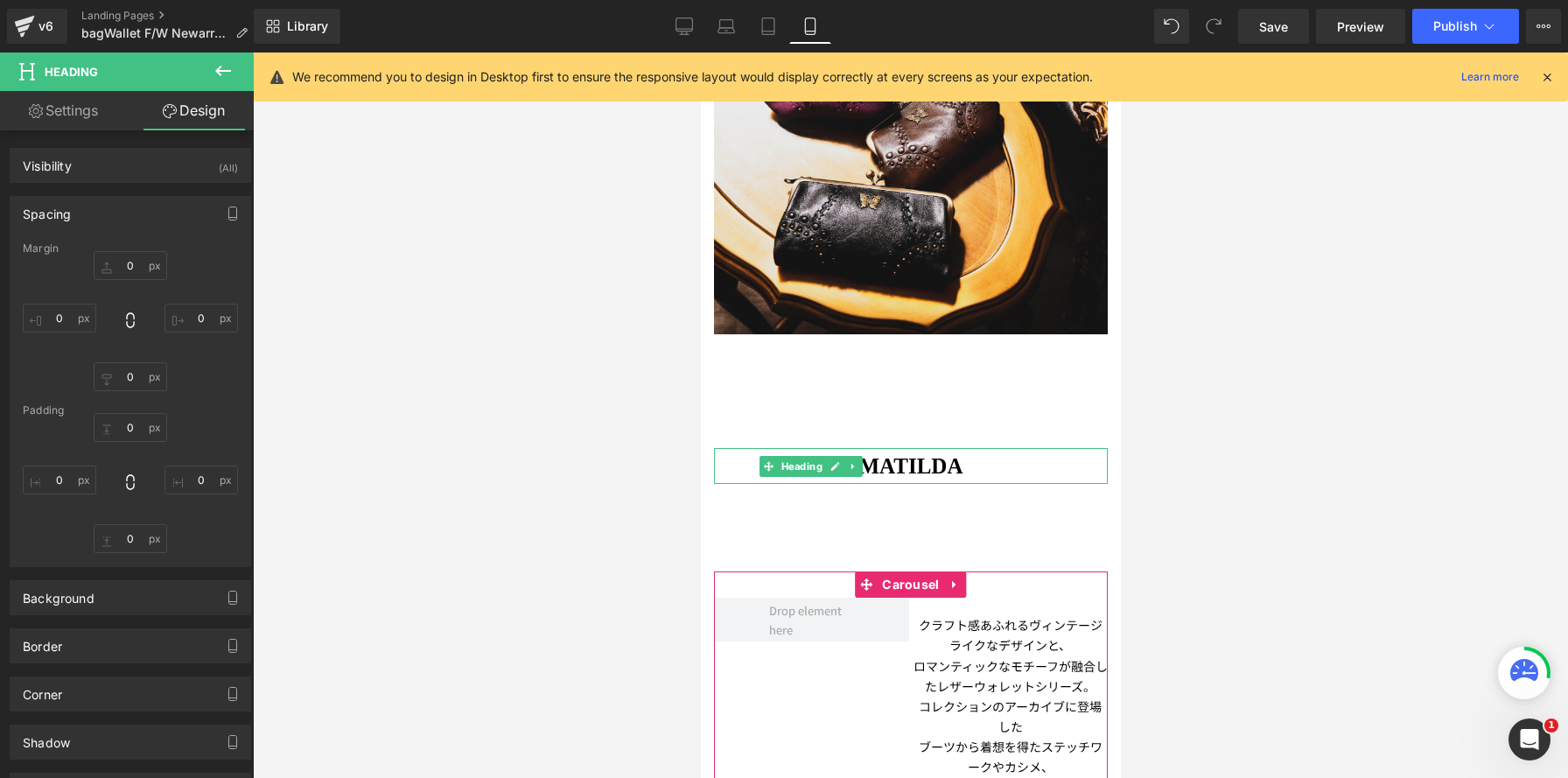
type input "130"
type input "0"
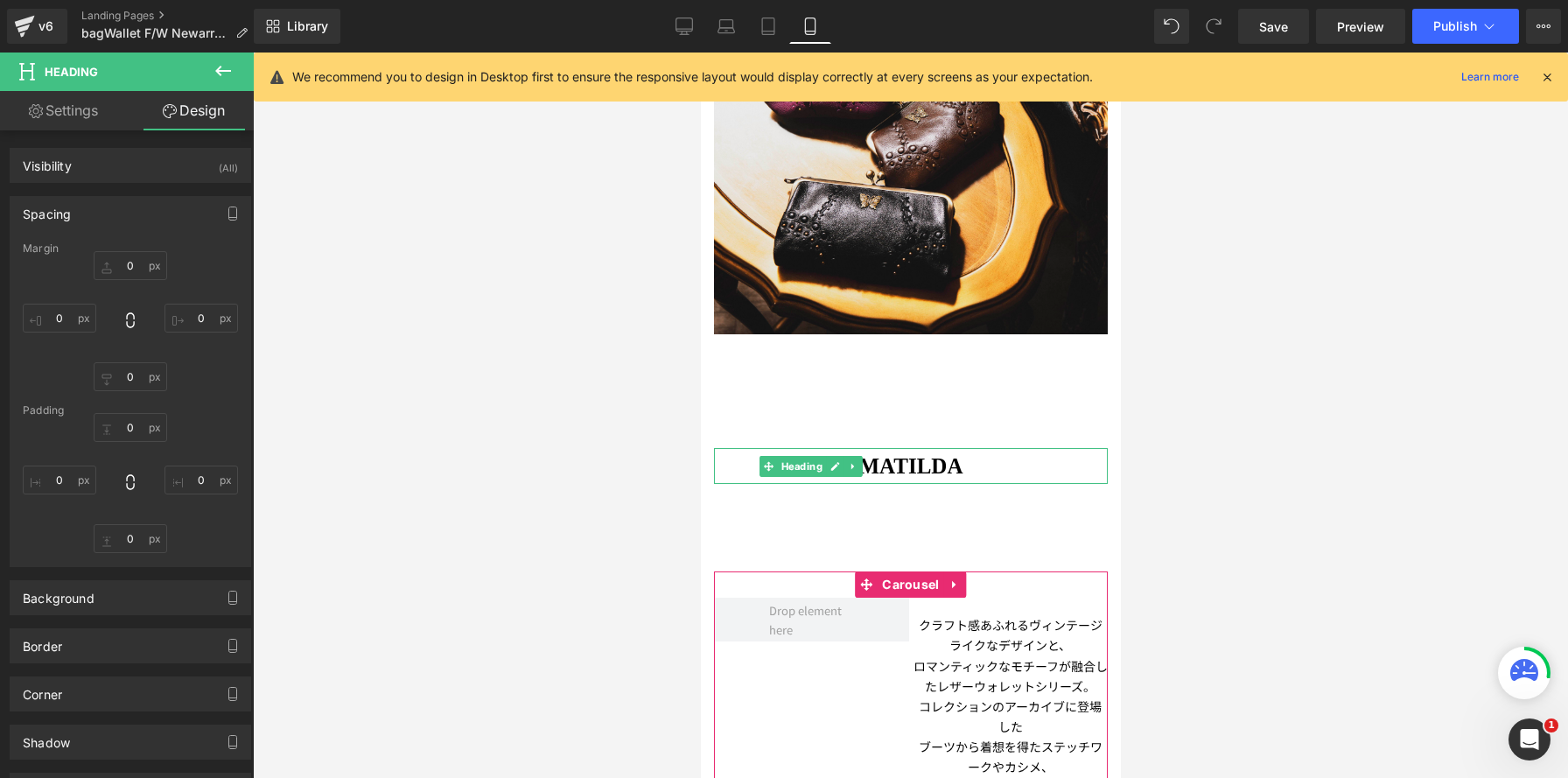
type input "0"
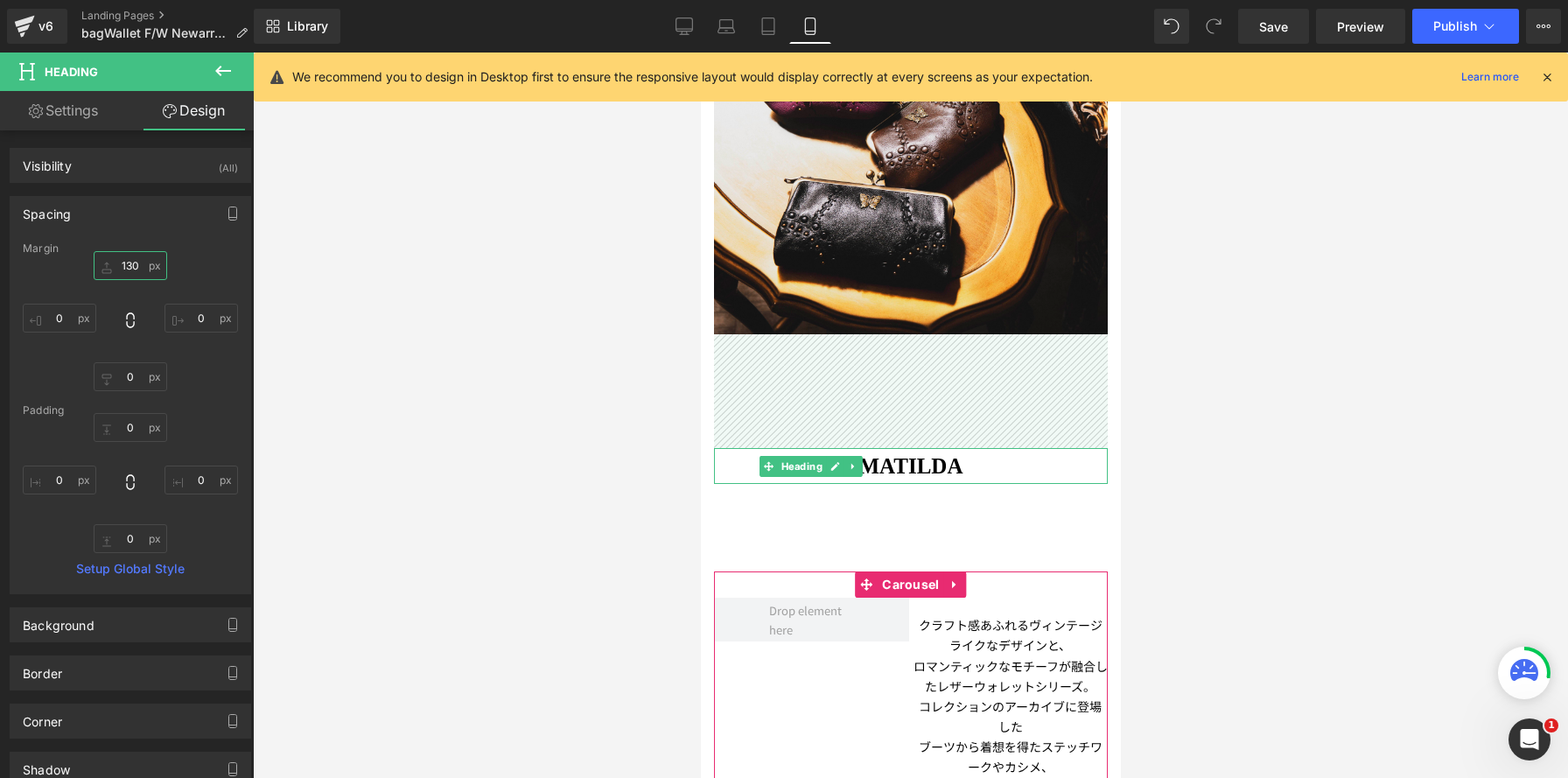
click at [136, 264] on input "130" at bounding box center [130, 266] width 74 height 29
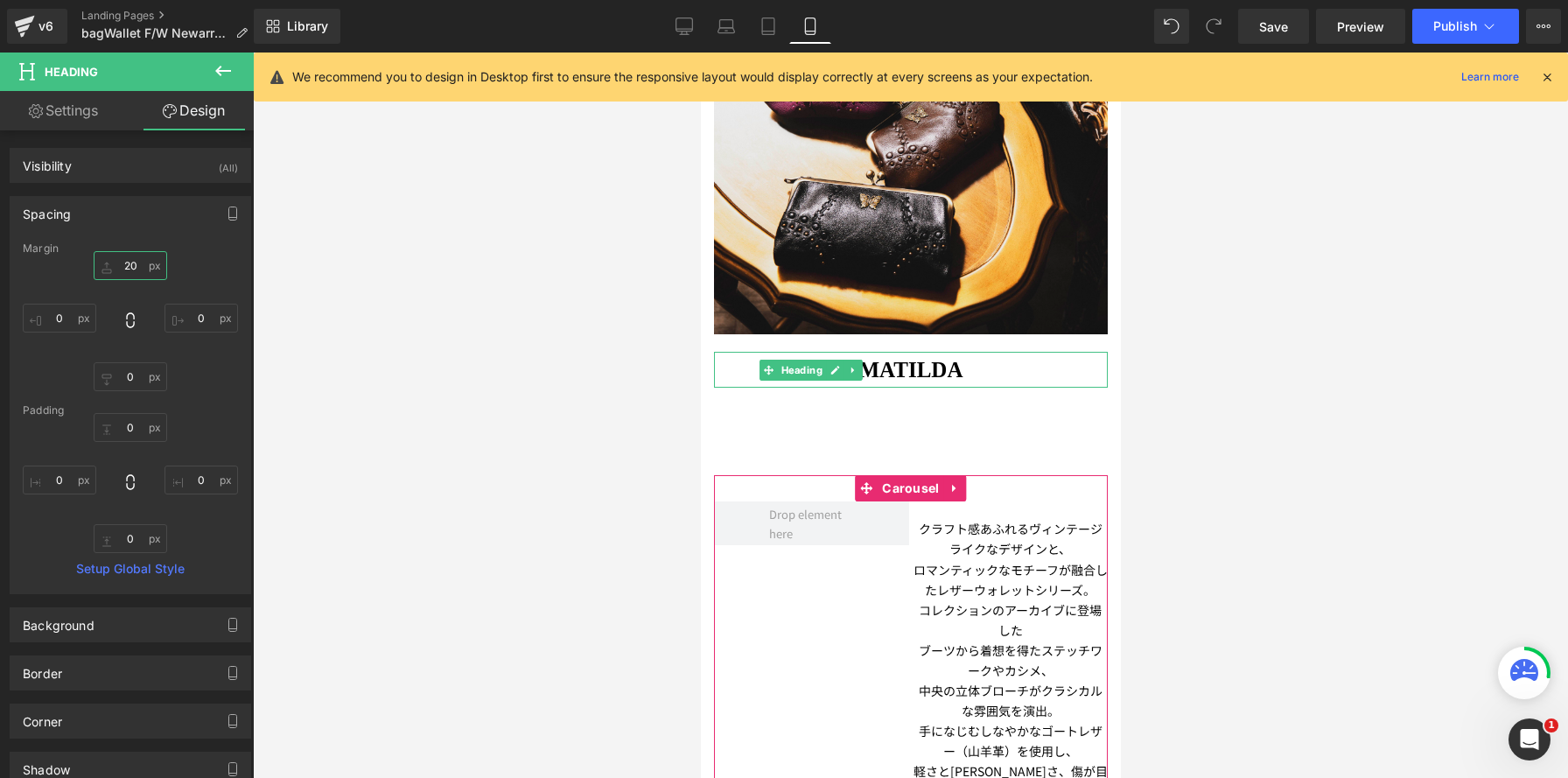
type input "20"
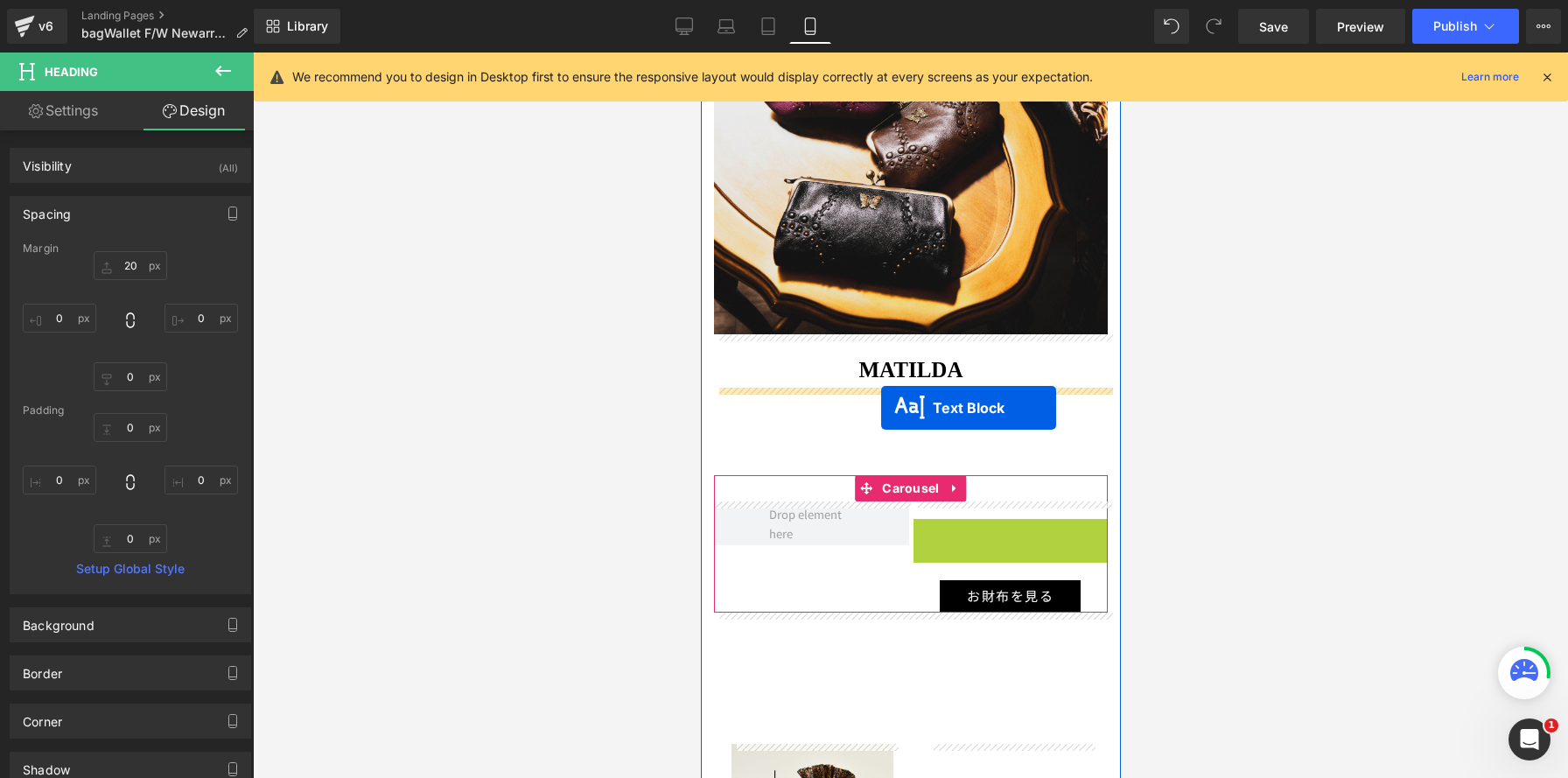
drag, startPoint x: 964, startPoint y: 660, endPoint x: 990, endPoint y: 579, distance: 85.1
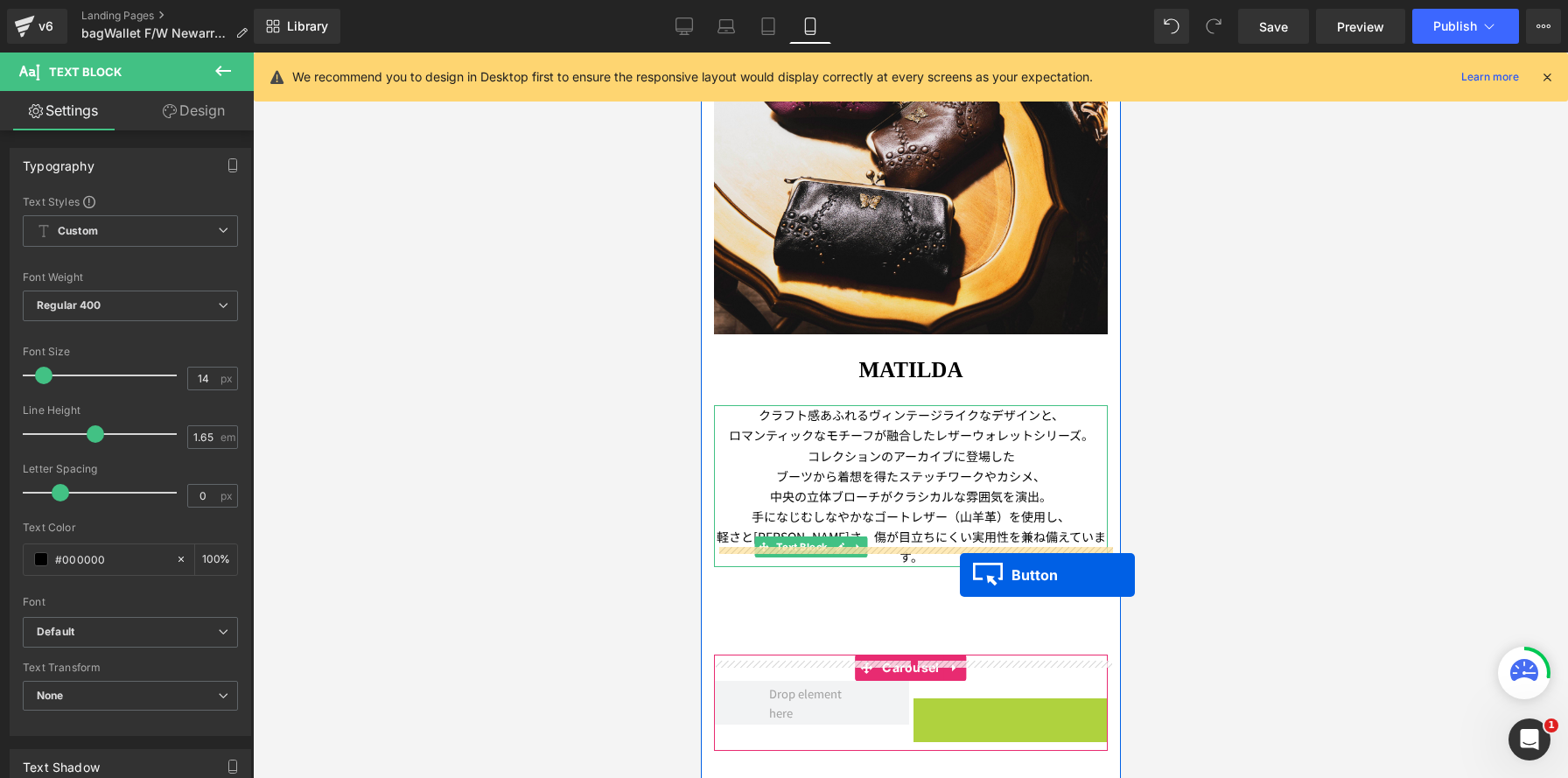
drag, startPoint x: 978, startPoint y: 655, endPoint x: 974, endPoint y: 699, distance: 44.2
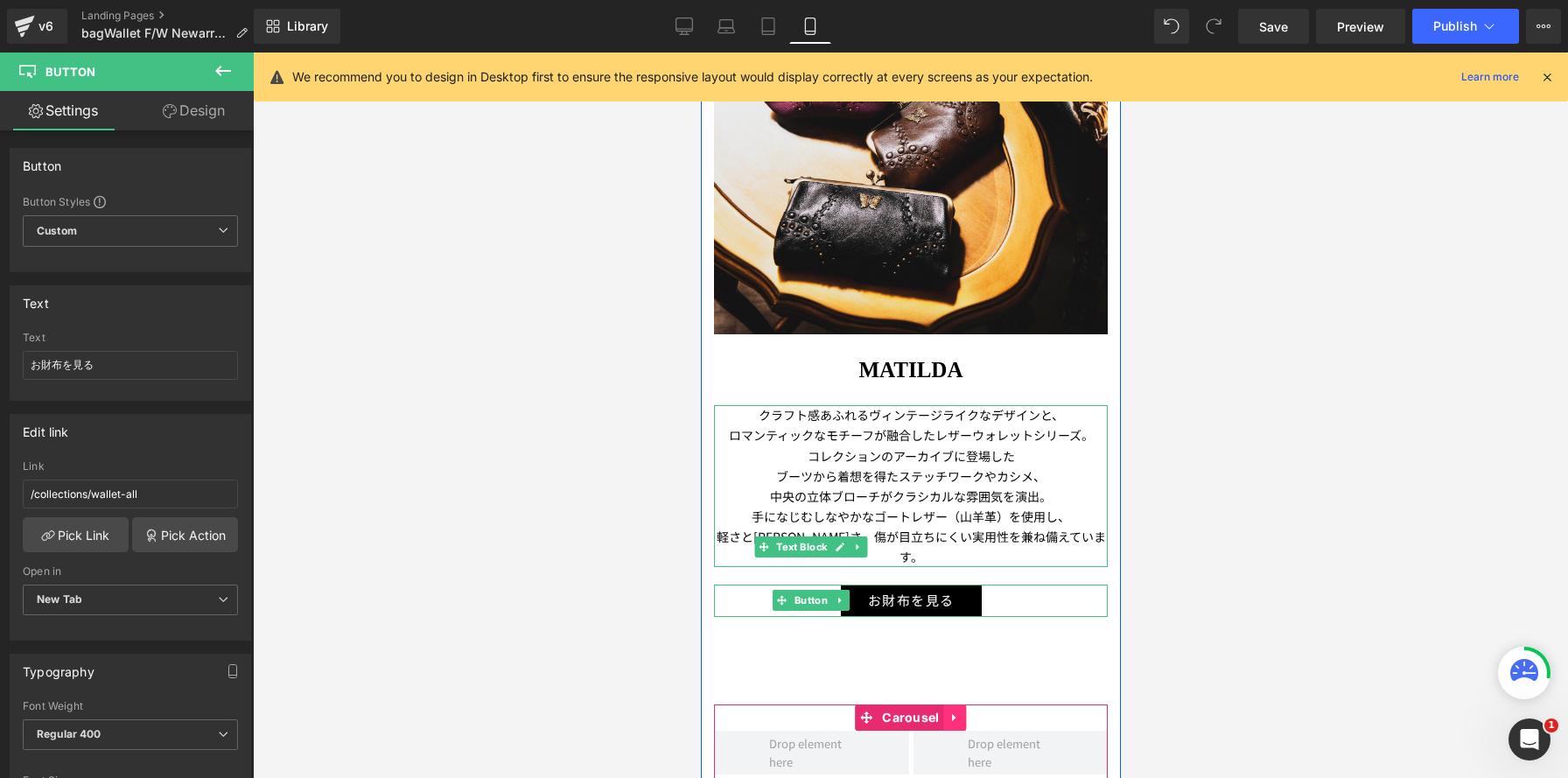
click at [956, 711] on icon at bounding box center [954, 717] width 12 height 13
click at [962, 712] on icon at bounding box center [965, 717] width 12 height 12
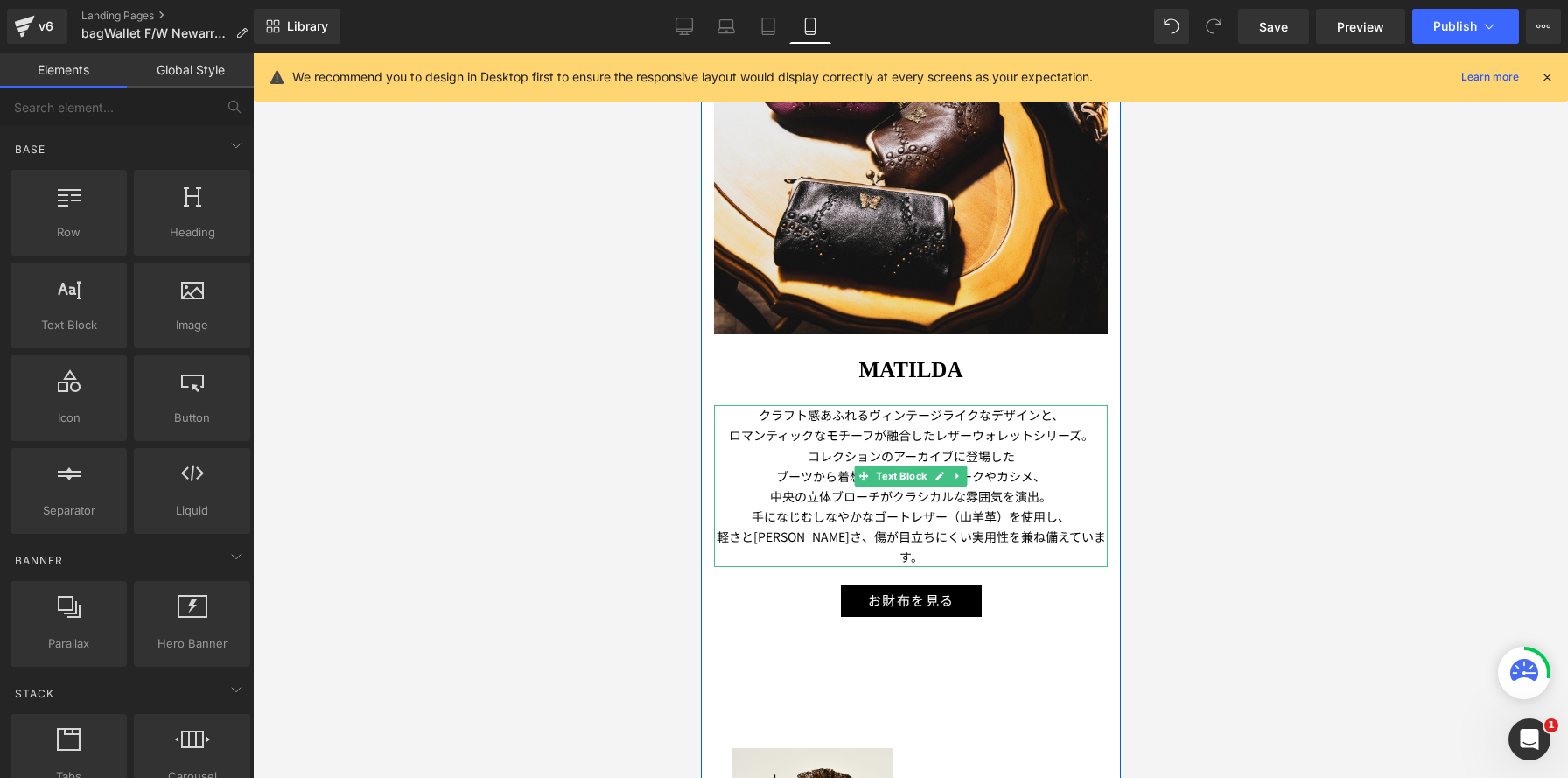
click at [935, 435] on p "ロマンティックなモチーフが融合したレザーウォレットシリーズ。" at bounding box center [910, 435] width 394 height 20
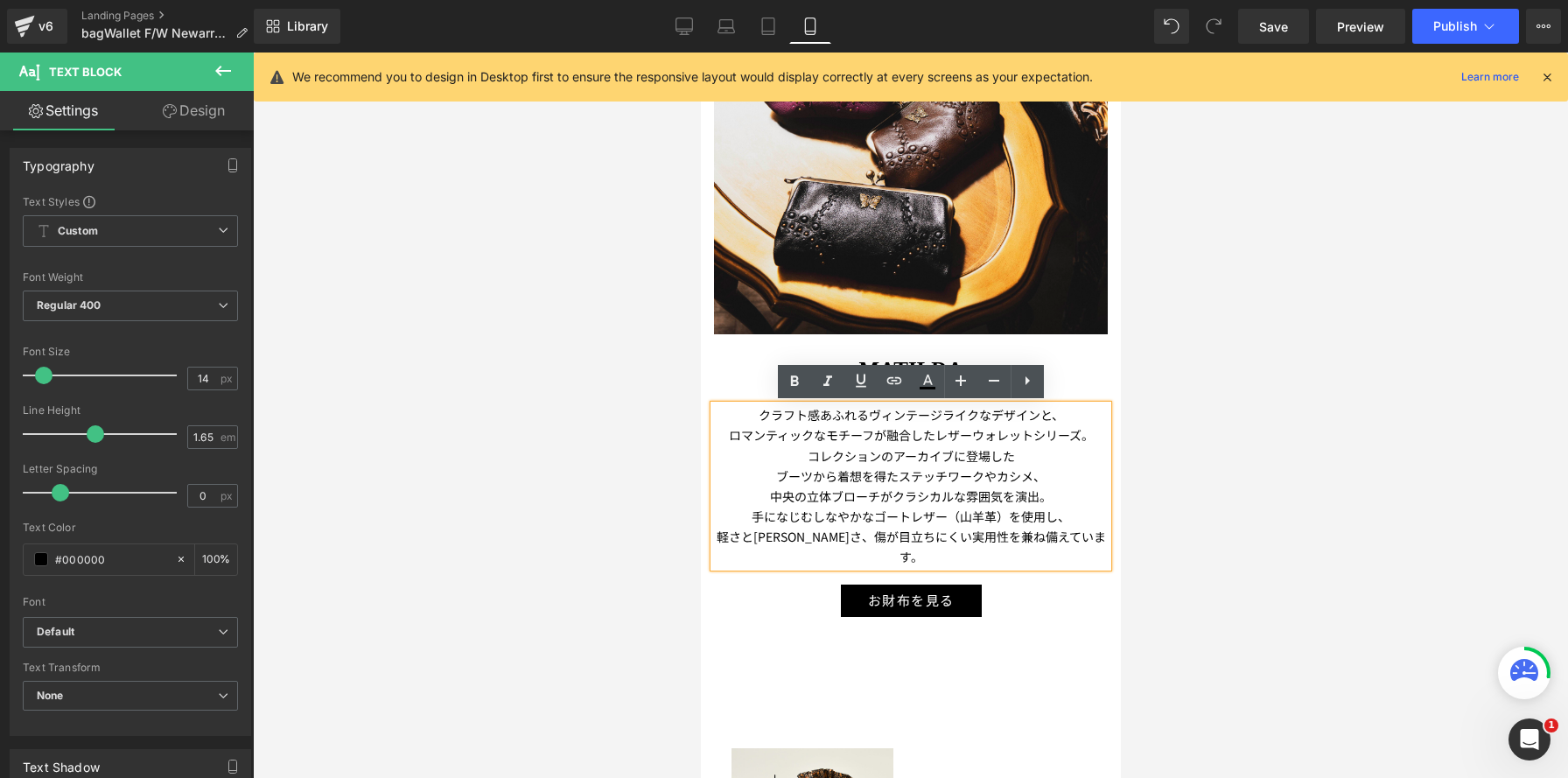
click at [948, 439] on p "ロマンティックなモチーフが融合したレザーウォレットシリーズ。" at bounding box center [910, 435] width 394 height 20
click at [938, 435] on p "ロマンティックなモチーフが融合したレザーウォレットシリーズ。" at bounding box center [910, 435] width 394 height 20
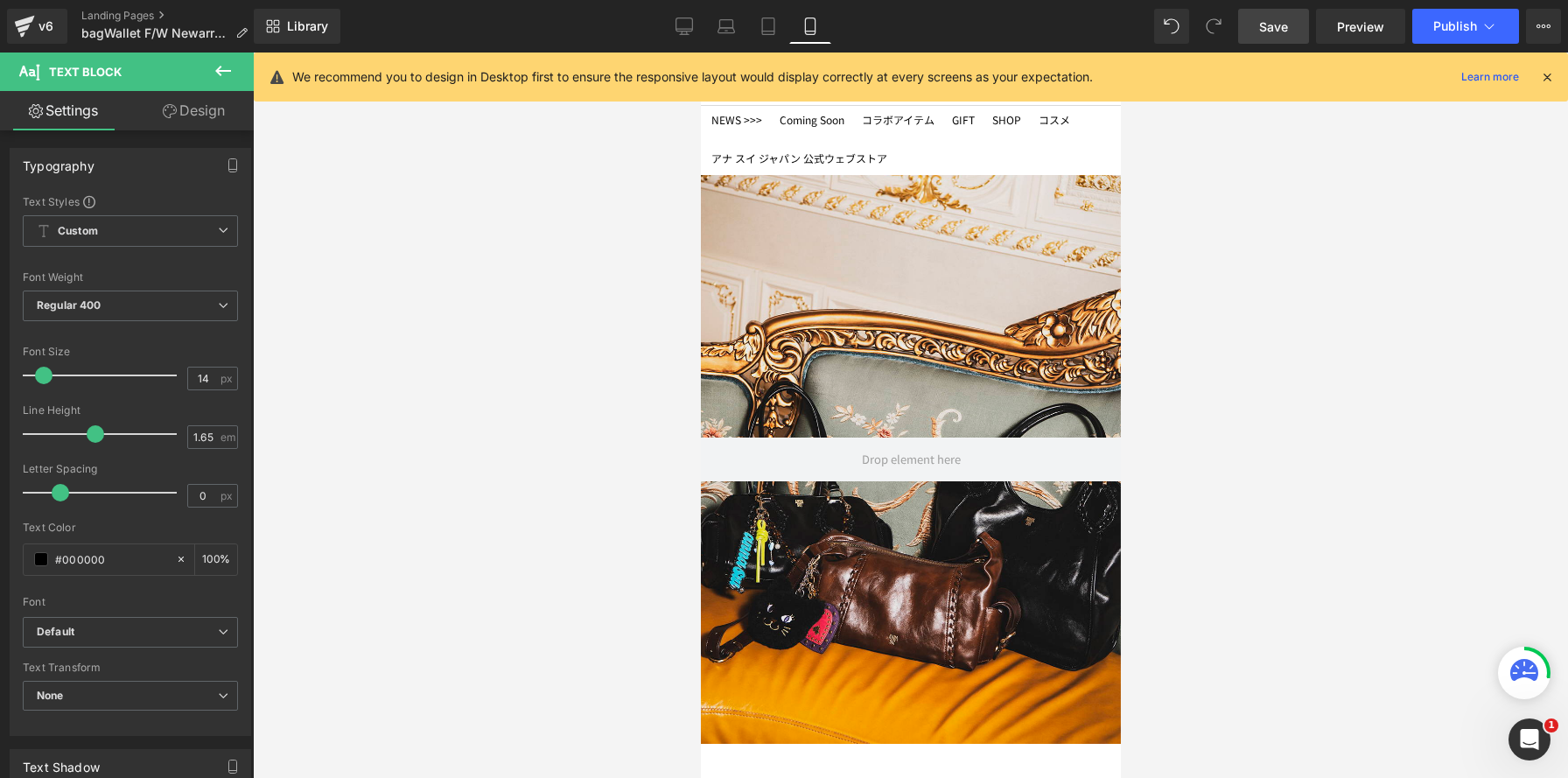
click at [1275, 38] on link "Save" at bounding box center [1274, 26] width 71 height 35
click at [1457, 28] on span "Publish" at bounding box center [1455, 26] width 44 height 14
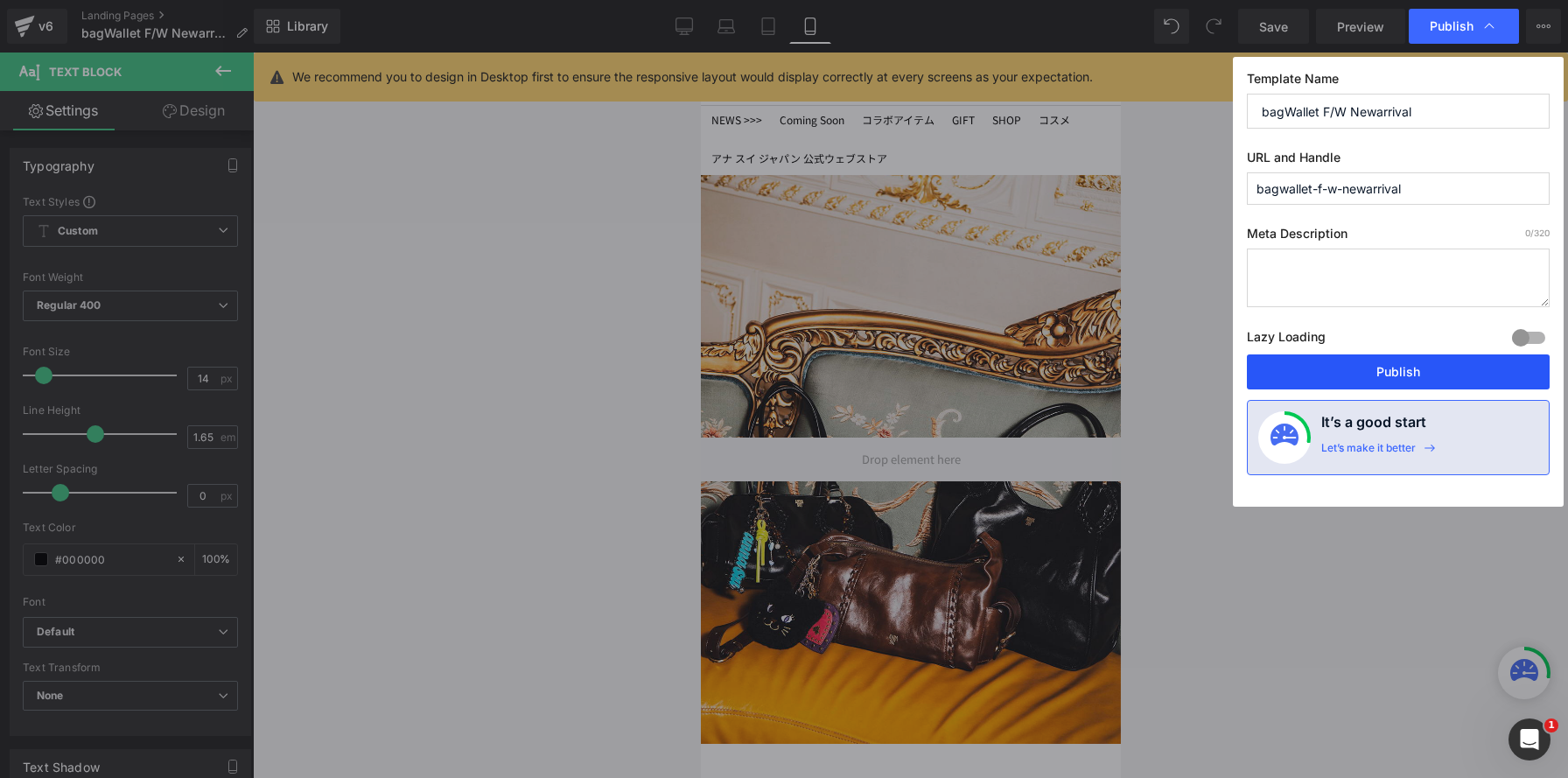
click at [1325, 375] on button "Publish" at bounding box center [1398, 372] width 303 height 35
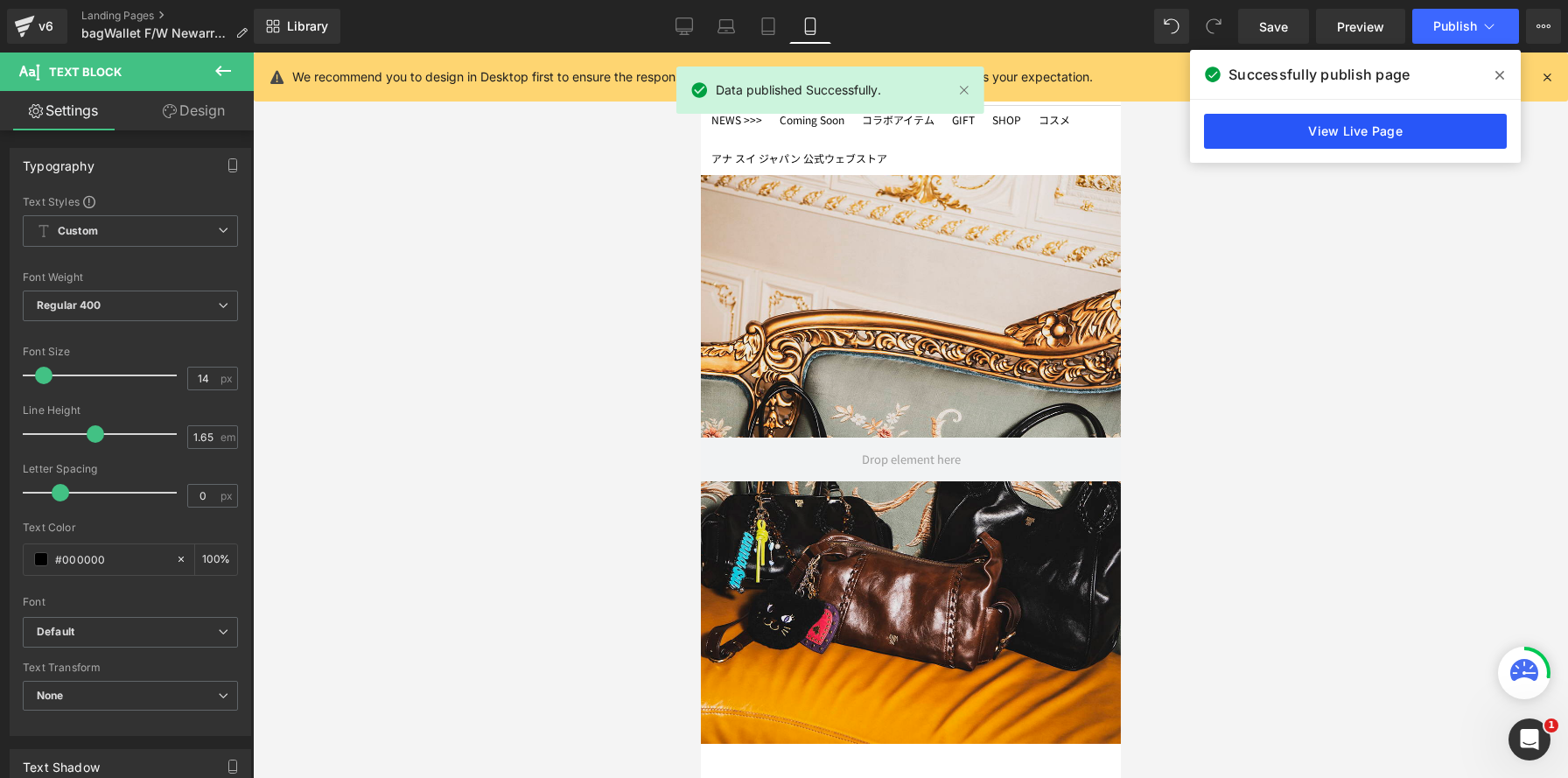
click at [1386, 136] on link "View Live Page" at bounding box center [1355, 131] width 303 height 35
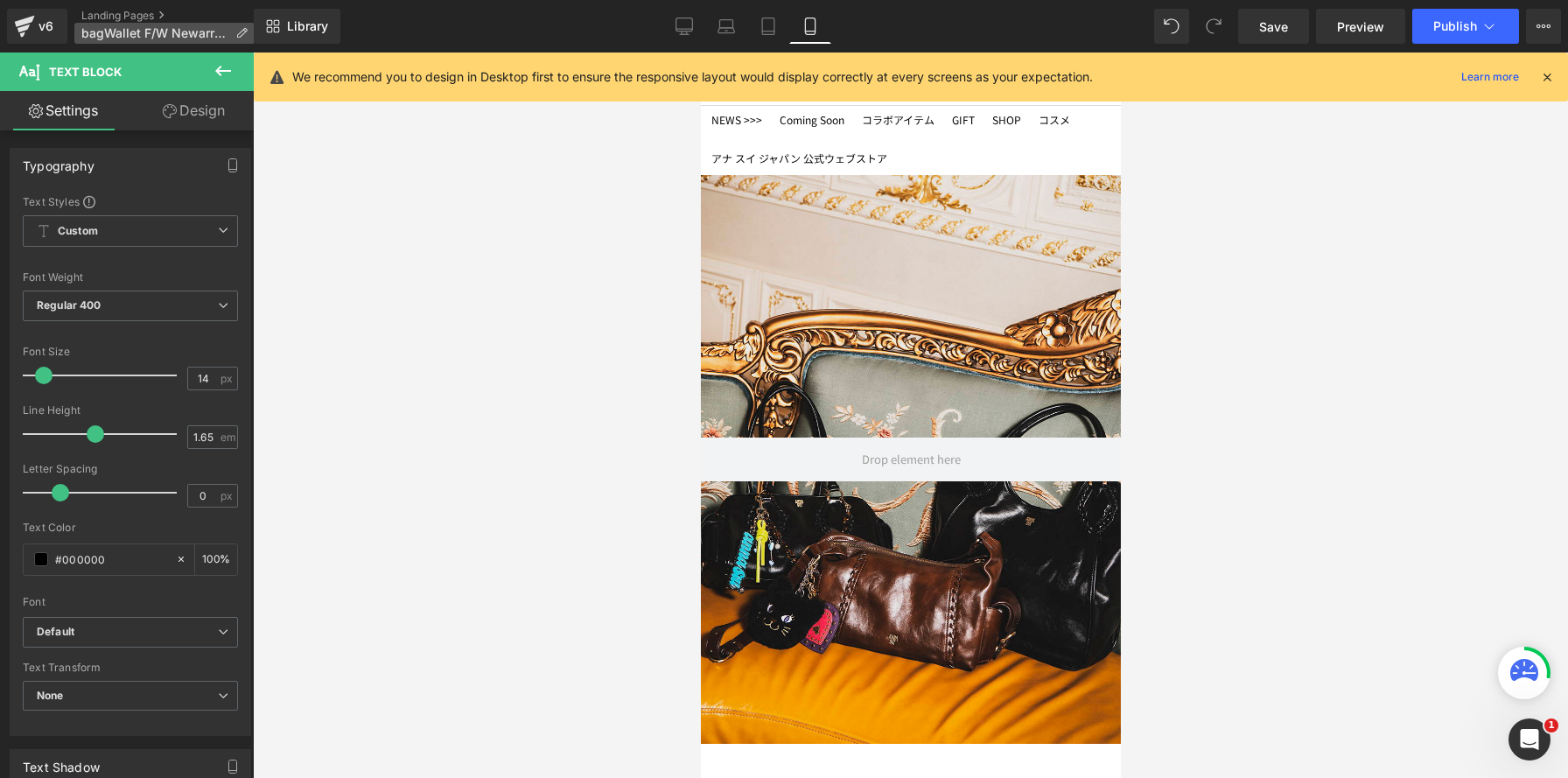
click at [185, 35] on span "bagWallet F/W Newarrival" at bounding box center [155, 33] width 147 height 14
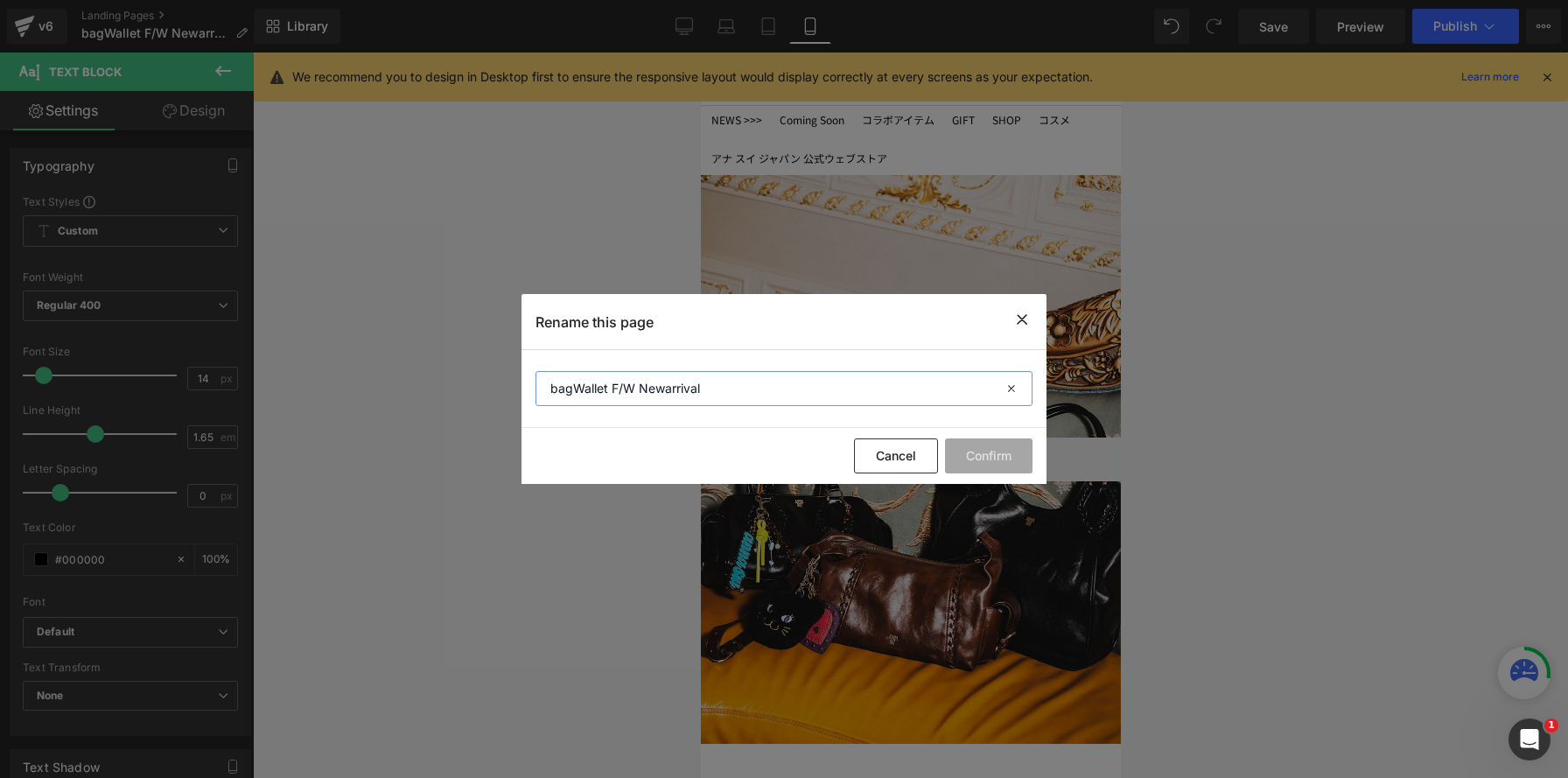
drag, startPoint x: 737, startPoint y: 397, endPoint x: 457, endPoint y: 345, distance: 284.8
click at [457, 345] on div "Rename this page bagWallet F/W Newarrival Cancel Confirm" at bounding box center [784, 389] width 1568 height 778
drag, startPoint x: 1026, startPoint y: 323, endPoint x: 595, endPoint y: 20, distance: 526.8
click at [1026, 323] on icon at bounding box center [1022, 320] width 21 height 21
